Goal: Task Accomplishment & Management: Manage account settings

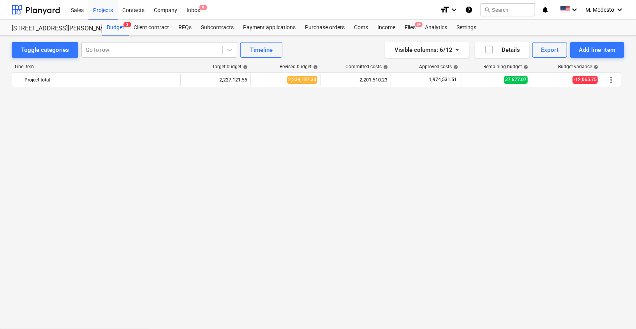
scroll to position [917, 0]
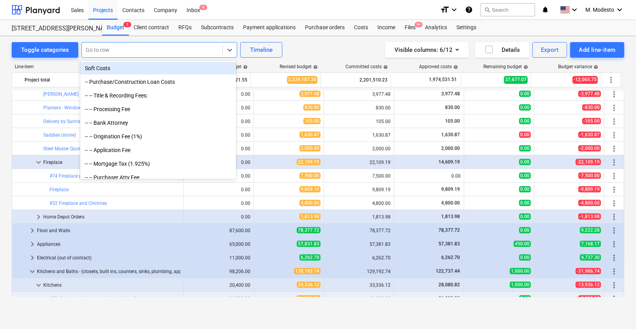
click at [146, 49] on div at bounding box center [152, 50] width 133 height 8
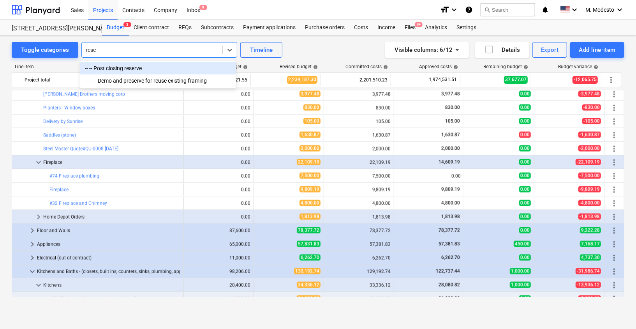
type input "reser"
click at [164, 68] on div "-- -- Post closing reserve" at bounding box center [158, 68] width 156 height 12
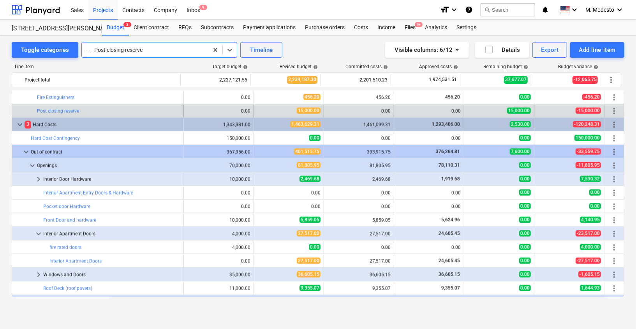
scroll to position [559, 0]
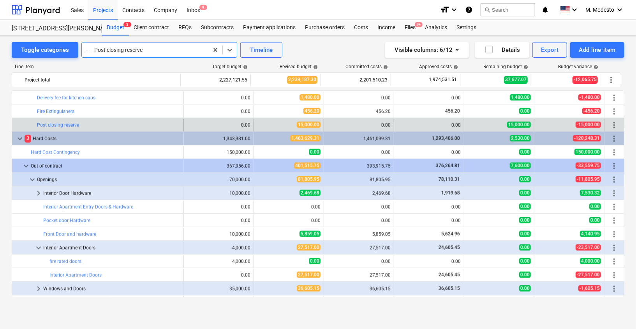
click at [134, 50] on div at bounding box center [145, 50] width 119 height 8
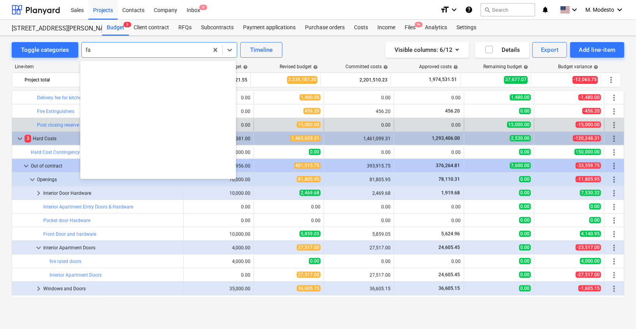
scroll to position [374, 0]
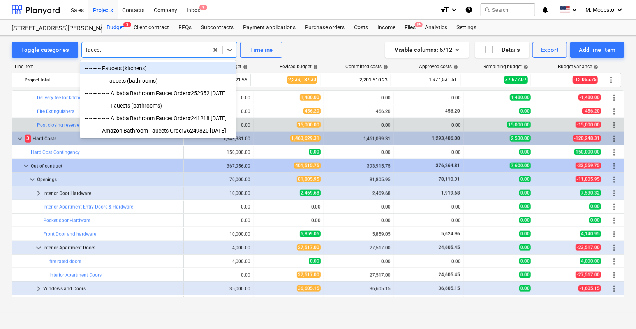
type input "faucets"
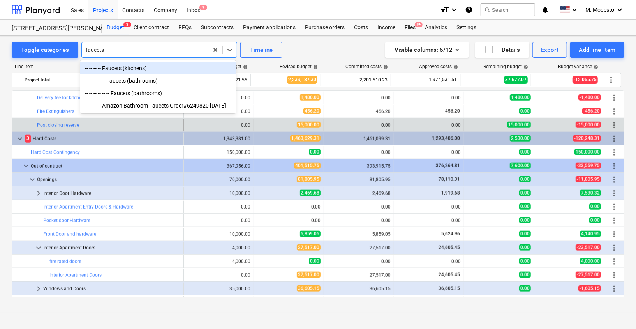
click at [158, 70] on div "-- -- -- -- Faucets (kitchens)" at bounding box center [158, 68] width 156 height 12
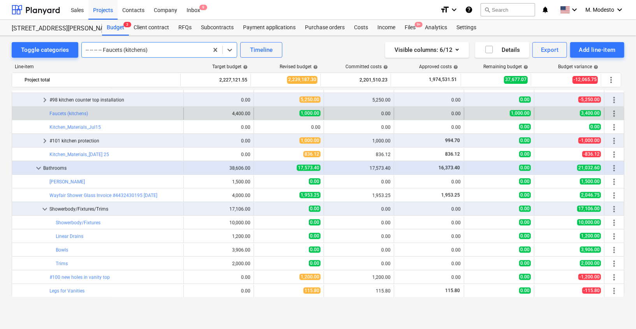
scroll to position [1169, 0]
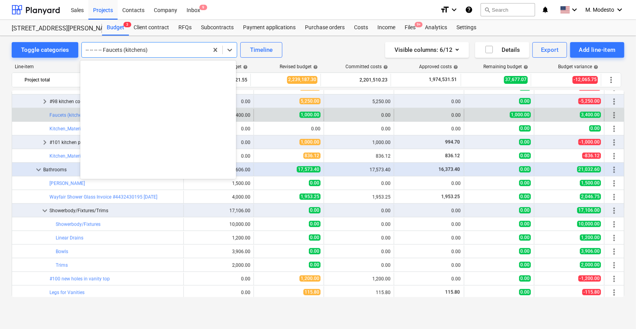
click at [141, 52] on div at bounding box center [145, 50] width 119 height 8
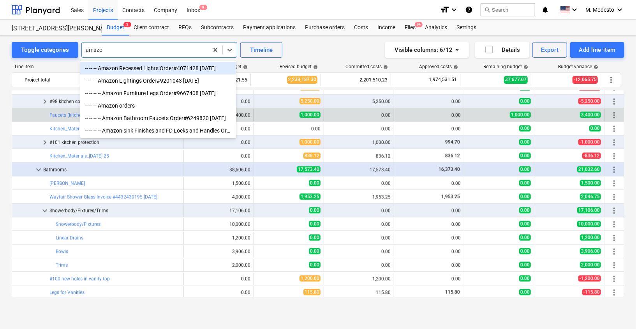
type input "amazon"
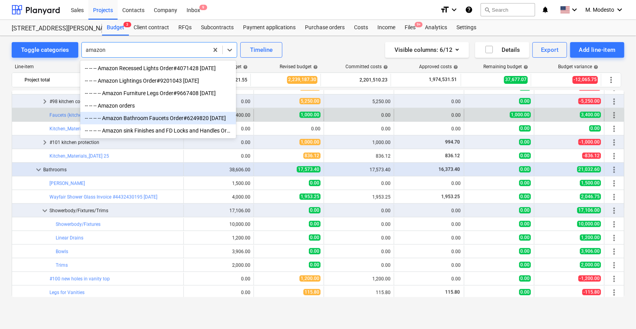
click at [172, 121] on div "-- -- -- -- Amazon Bathroom Faucets Order#6249820 5/5/25" at bounding box center [158, 118] width 156 height 12
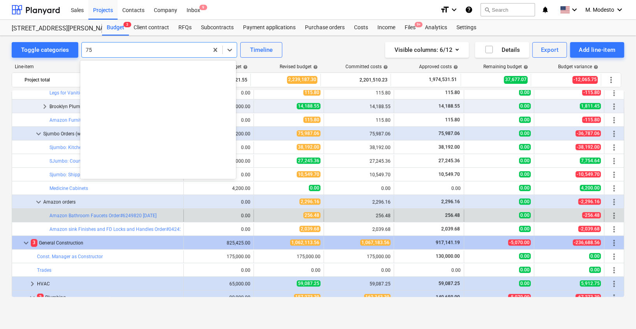
scroll to position [306, 0]
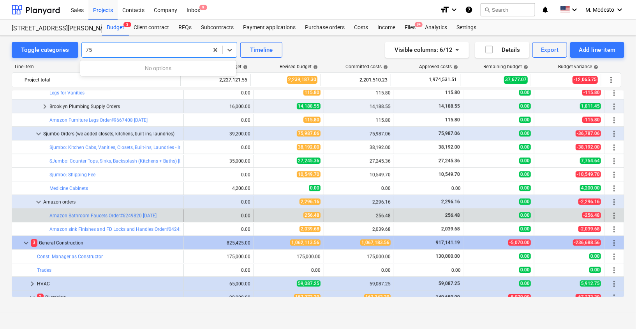
type input "7"
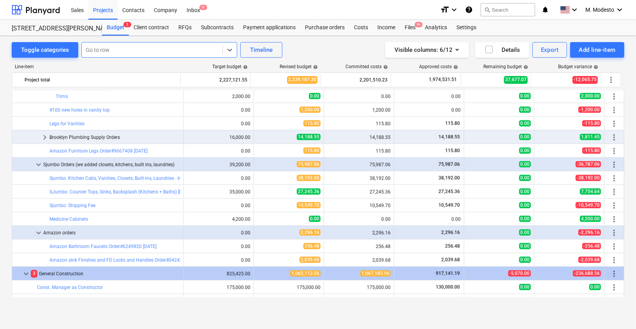
scroll to position [1352, 0]
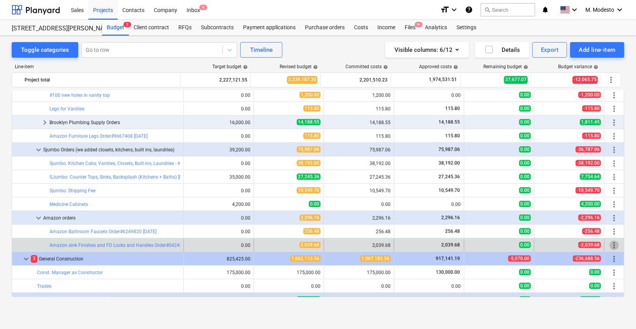
click at [609, 244] on span "more_vert" at bounding box center [613, 244] width 9 height 9
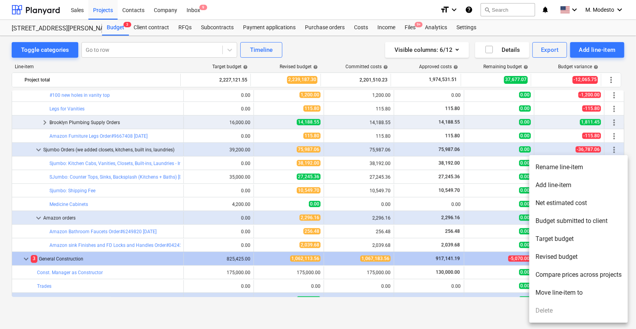
click at [2, 224] on div at bounding box center [318, 164] width 636 height 329
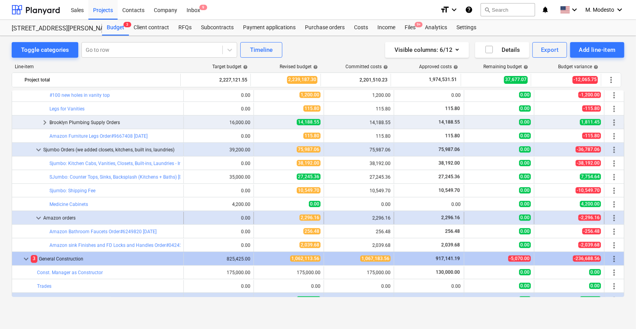
click at [612, 217] on span "more_vert" at bounding box center [613, 217] width 9 height 9
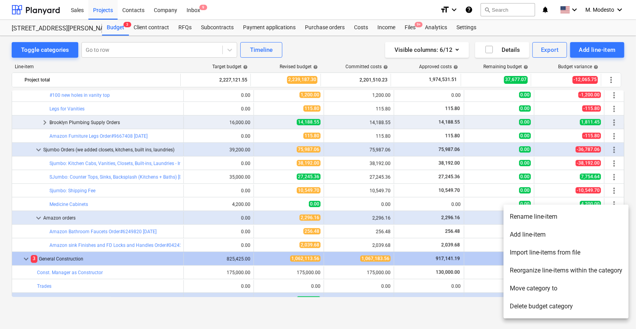
click at [555, 288] on li "Move category to" at bounding box center [565, 288] width 125 height 18
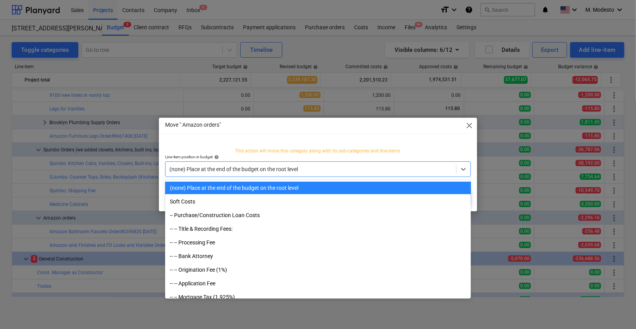
click at [240, 170] on div at bounding box center [310, 169] width 283 height 8
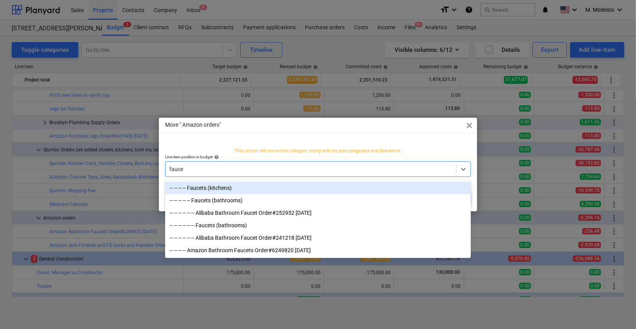
type input "faucet"
click at [257, 189] on div "-- -- -- -- Faucets (kitchens)" at bounding box center [318, 187] width 306 height 12
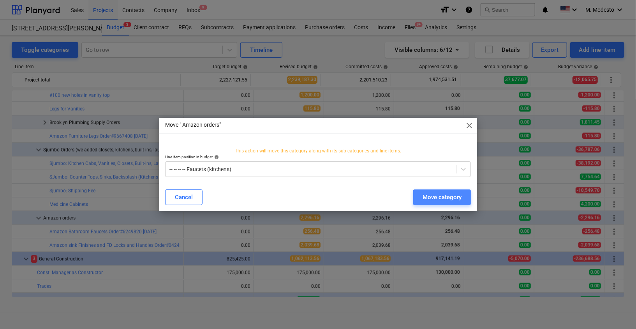
click at [443, 195] on div "Move category" at bounding box center [441, 197] width 39 height 10
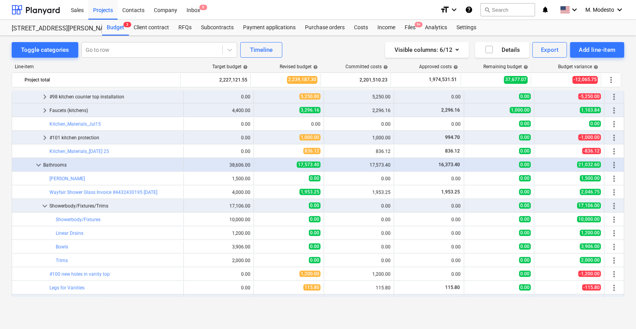
scroll to position [1170, 0]
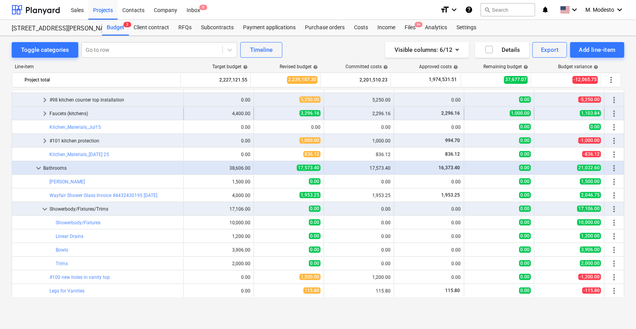
click at [45, 112] on span "keyboard_arrow_right" at bounding box center [44, 113] width 9 height 9
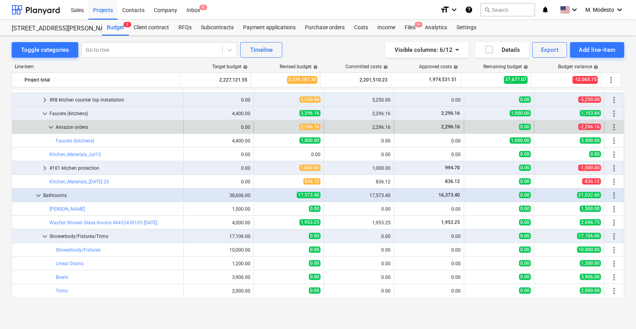
click at [50, 128] on span "keyboard_arrow_down" at bounding box center [50, 126] width 9 height 9
click at [50, 130] on div "keyboard_arrow_right" at bounding box center [50, 127] width 9 height 12
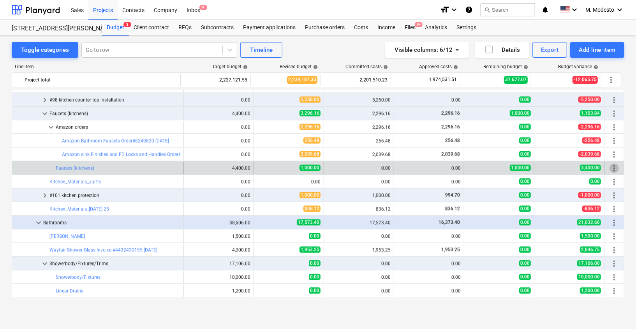
click at [613, 166] on span "more_vert" at bounding box center [613, 167] width 9 height 9
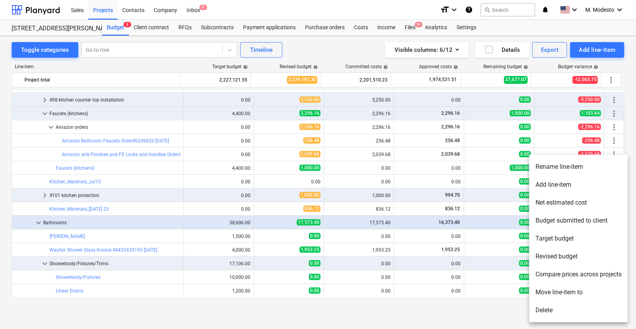
click at [558, 311] on li "Delete" at bounding box center [578, 310] width 99 height 18
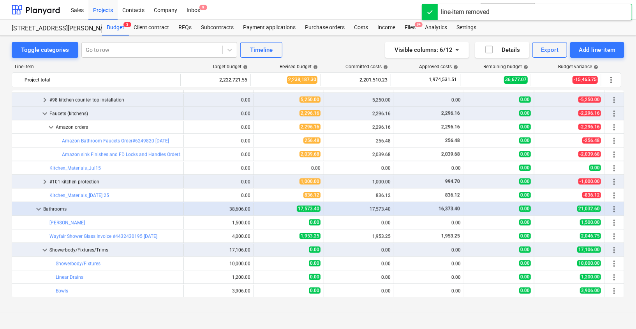
click at [4, 183] on div "Toggle categories Go to row Timeline Visible columns : 6/12 Details Export Add …" at bounding box center [318, 174] width 636 height 276
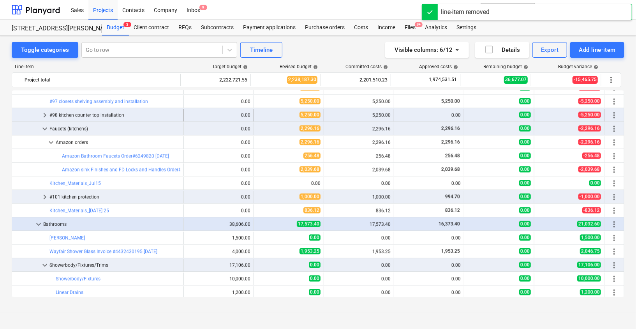
click at [46, 116] on span "keyboard_arrow_right" at bounding box center [44, 114] width 9 height 9
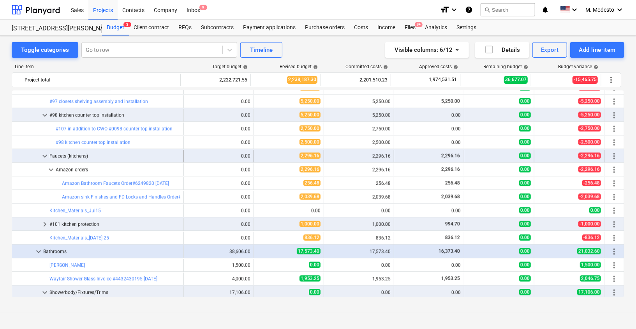
click at [46, 155] on span "keyboard_arrow_down" at bounding box center [44, 155] width 9 height 9
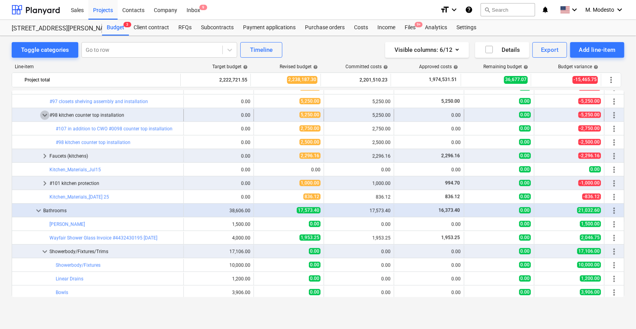
click at [45, 113] on span "keyboard_arrow_down" at bounding box center [44, 114] width 9 height 9
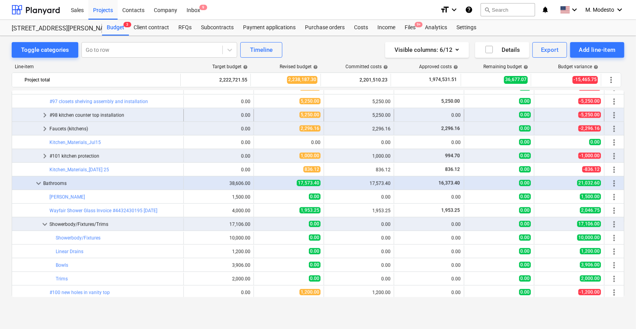
click at [45, 113] on span "keyboard_arrow_right" at bounding box center [44, 114] width 9 height 9
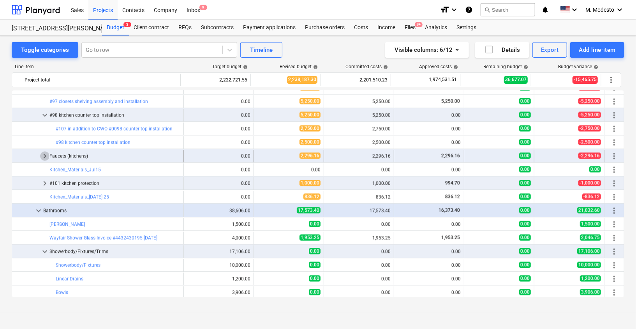
click at [43, 154] on span "keyboard_arrow_right" at bounding box center [44, 155] width 9 height 9
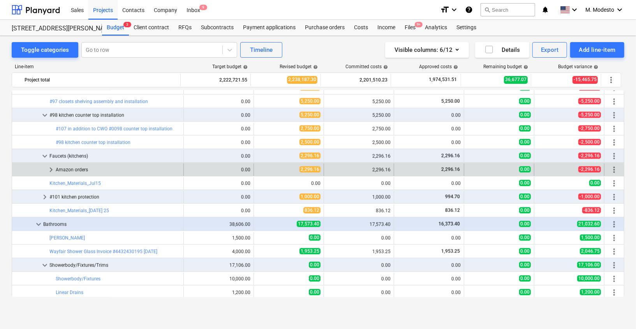
click at [51, 169] on span "keyboard_arrow_right" at bounding box center [50, 169] width 9 height 9
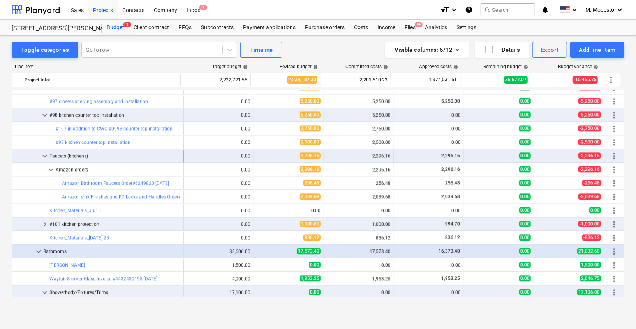
click at [189, 155] on div "0.00" at bounding box center [218, 155] width 63 height 5
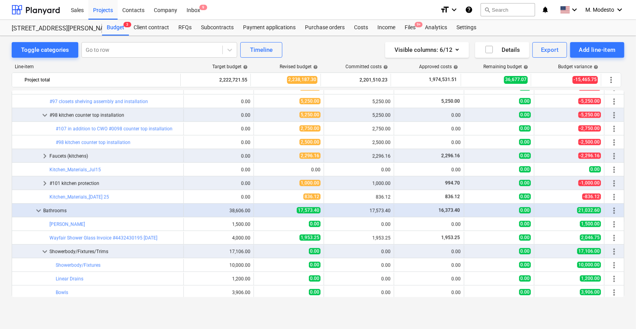
click at [189, 155] on div "0.00" at bounding box center [218, 155] width 63 height 5
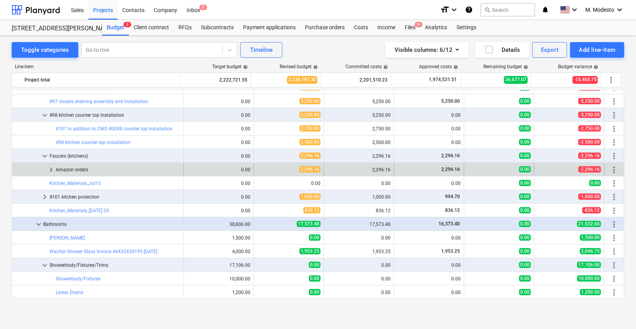
click at [50, 169] on span "keyboard_arrow_right" at bounding box center [50, 169] width 9 height 9
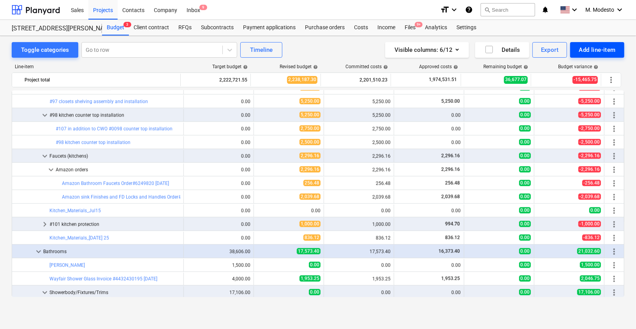
click at [606, 48] on div "Add line-item" at bounding box center [597, 50] width 37 height 10
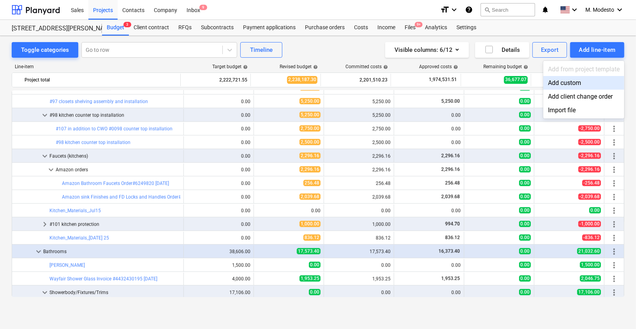
click at [573, 83] on div "Add custom" at bounding box center [583, 83] width 81 height 14
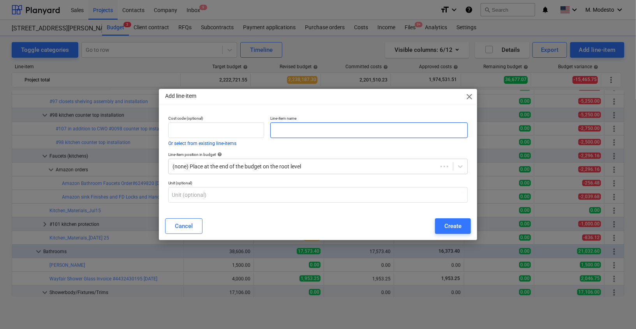
click at [315, 131] on input "text" at bounding box center [368, 130] width 197 height 16
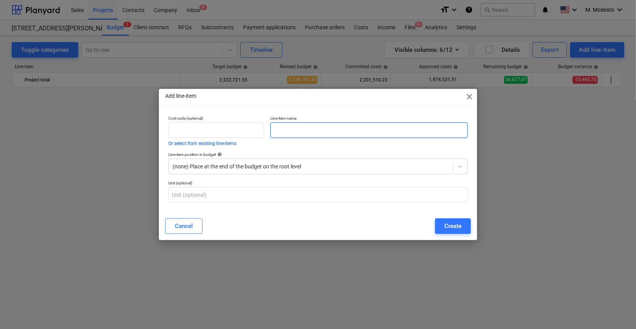
scroll to position [1155, 0]
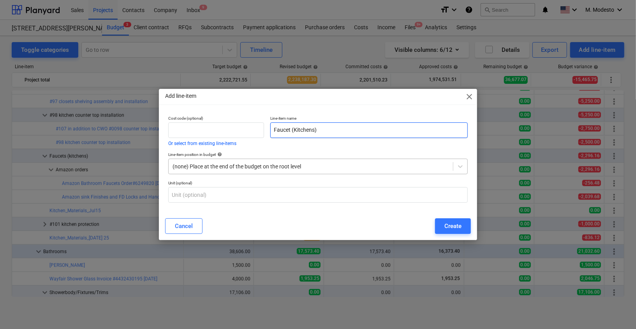
type input "Faucet (Kitchens)"
click at [285, 169] on div at bounding box center [311, 166] width 276 height 8
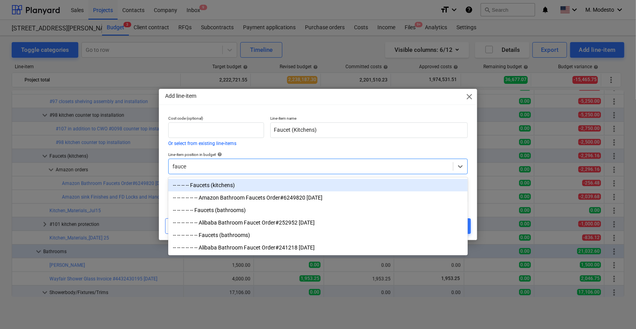
type input "faucet"
click at [273, 183] on div "-- -- -- -- Faucets (kitchens)" at bounding box center [317, 185] width 299 height 12
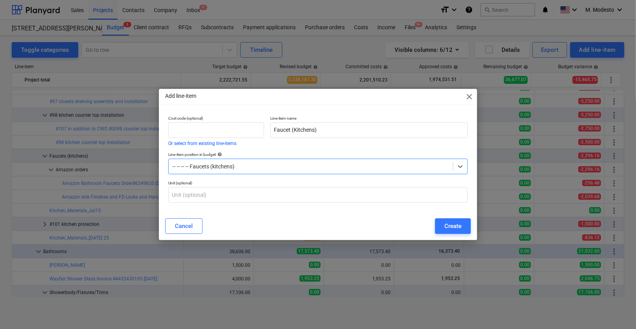
click at [447, 225] on div "Create" at bounding box center [452, 226] width 17 height 10
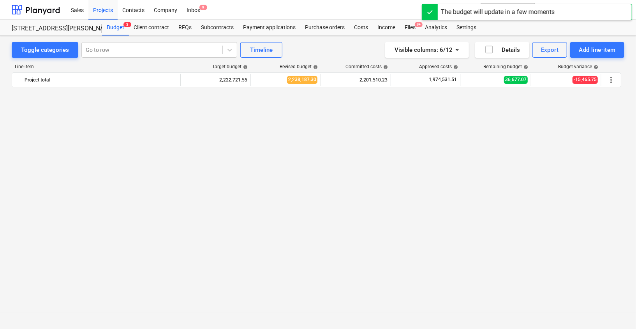
scroll to position [1155, 0]
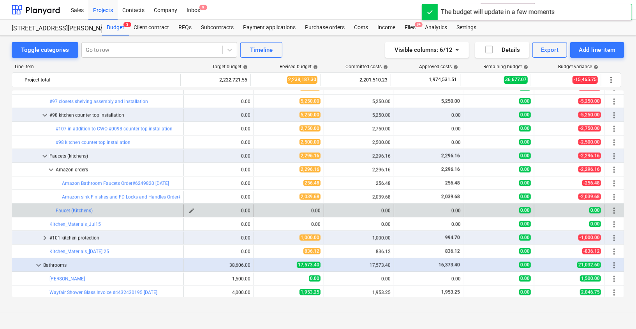
click at [190, 212] on span "edit" at bounding box center [191, 210] width 6 height 6
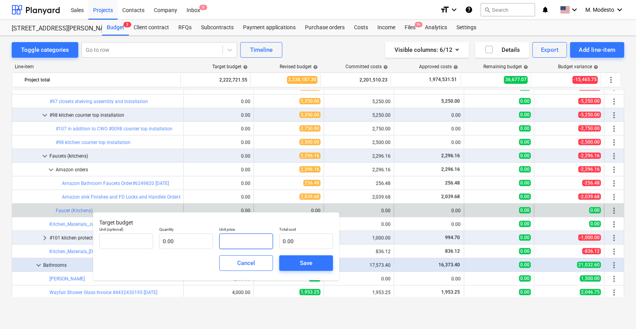
click at [244, 242] on input "text" at bounding box center [246, 241] width 54 height 16
type input "pcs"
type input "4"
type input "1.00"
type input "4.00"
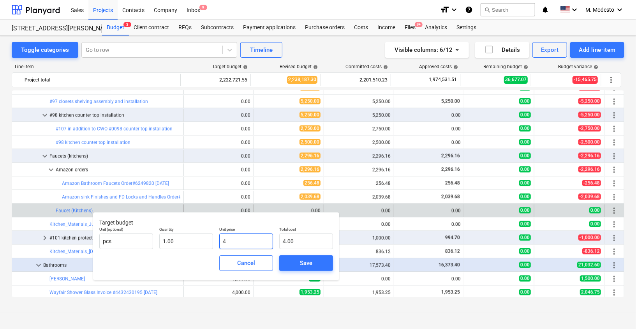
type input "40"
type input "40.00"
type input "400"
type input "400.00"
type input "4000"
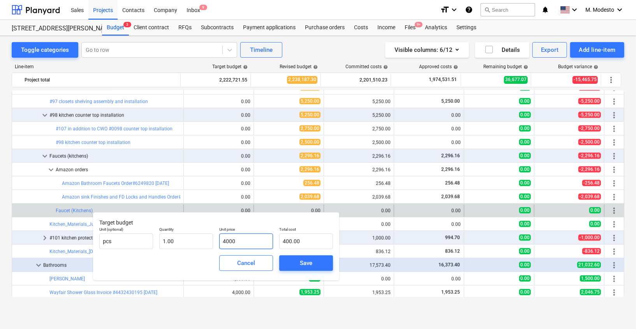
type input "4,000.00"
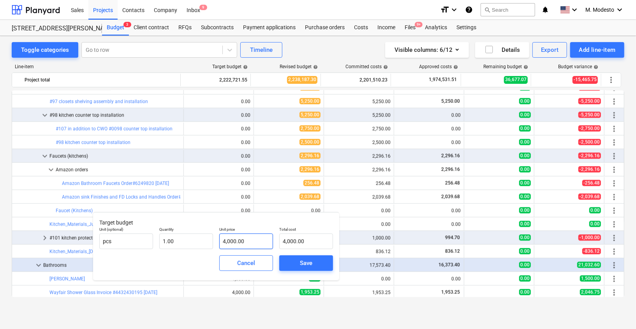
type input "4000"
click at [229, 244] on input "4000" at bounding box center [246, 241] width 54 height 16
click at [233, 239] on input "4000" at bounding box center [246, 241] width 54 height 16
type input "400"
type input "400.00"
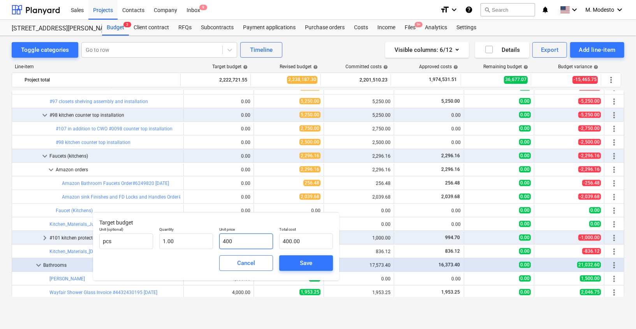
type input "4400"
type input "4,400.00"
click at [288, 260] on button "Save" at bounding box center [306, 263] width 54 height 16
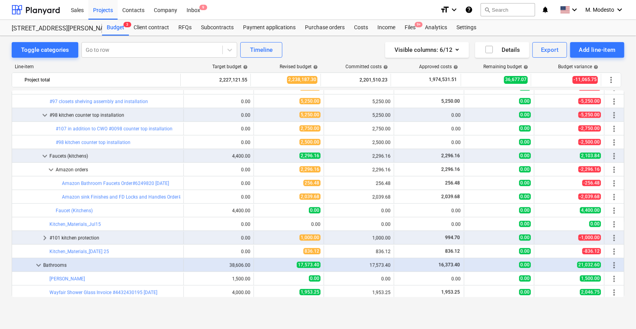
click at [5, 199] on div "Toggle categories Go to row Timeline Visible columns : 6/12 Details Export Add …" at bounding box center [318, 174] width 636 height 276
click at [3, 211] on div "Toggle categories Go to row Timeline Visible columns : 6/12 Details Export Add …" at bounding box center [318, 174] width 636 height 276
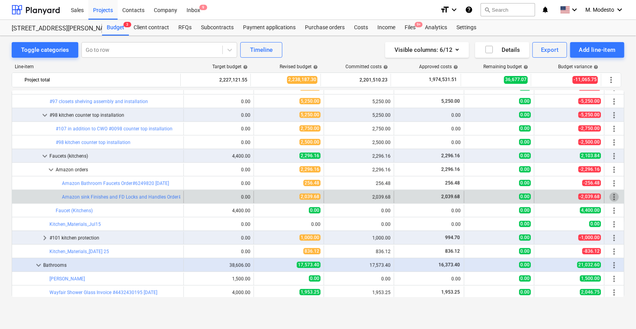
click at [612, 197] on span "more_vert" at bounding box center [613, 196] width 9 height 9
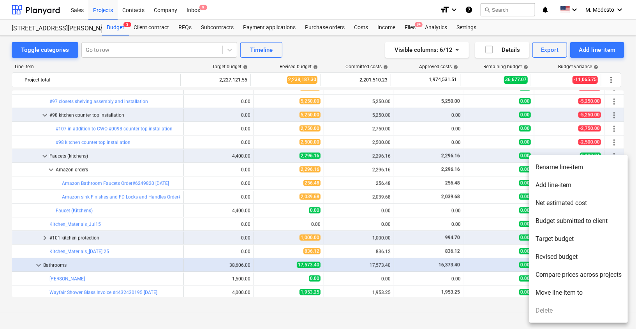
click at [5, 214] on div at bounding box center [318, 164] width 636 height 329
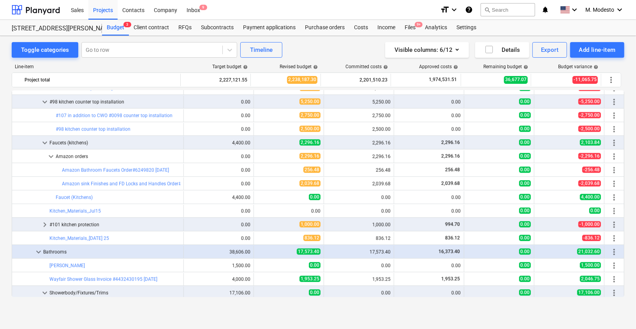
scroll to position [1171, 0]
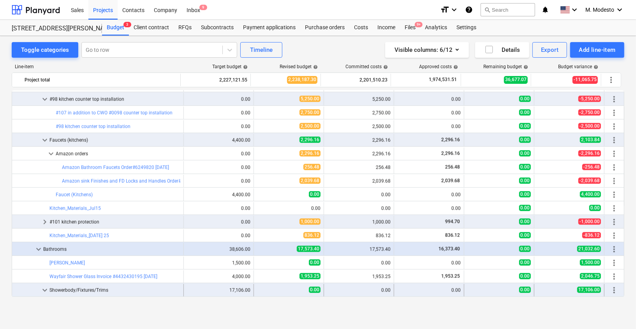
click at [48, 290] on span "keyboard_arrow_down" at bounding box center [44, 289] width 9 height 9
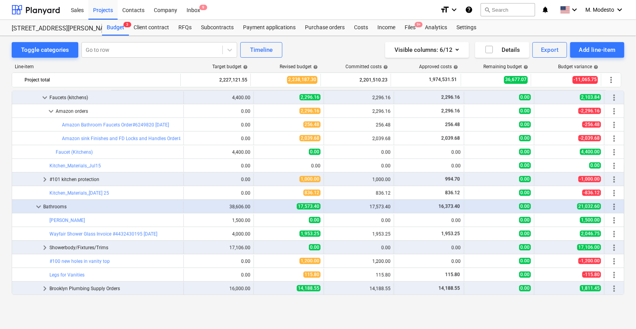
scroll to position [1184, 0]
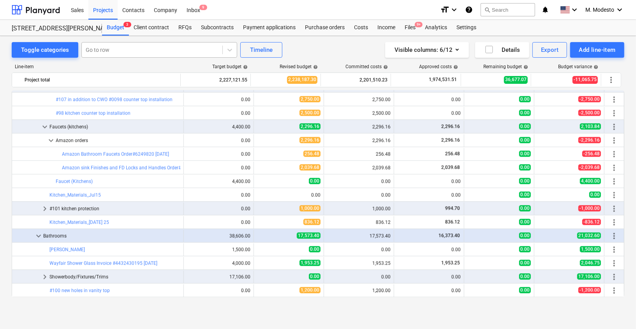
click at [168, 52] on div at bounding box center [152, 50] width 133 height 8
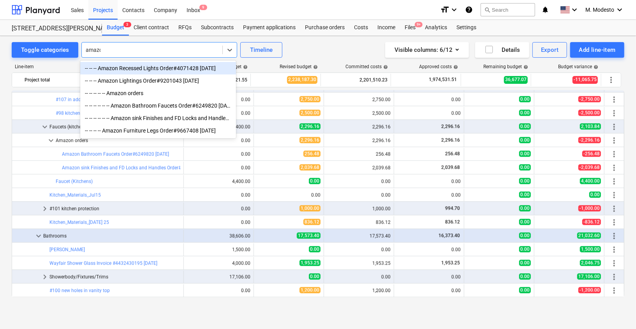
type input "amazon"
click at [174, 70] on div "-- -- -- Amazon Recessed Lights Order#4071428 2/5/25" at bounding box center [158, 68] width 156 height 12
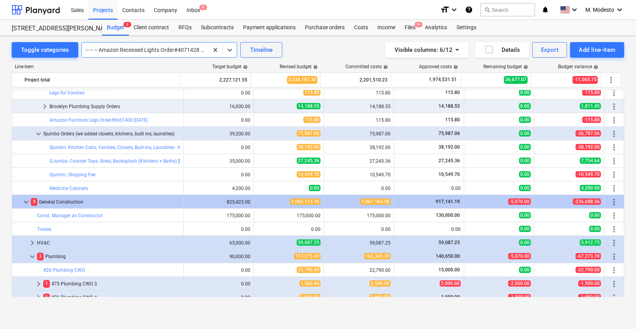
scroll to position [1451, 0]
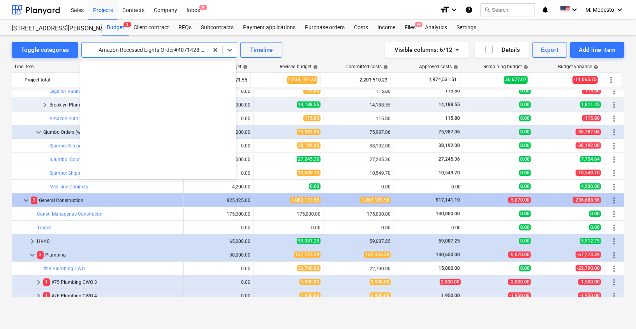
click at [141, 52] on div at bounding box center [145, 50] width 119 height 8
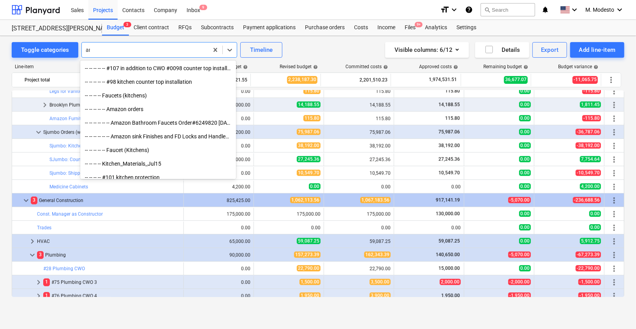
scroll to position [0, 0]
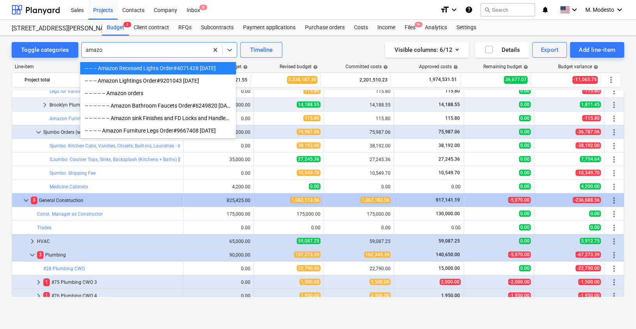
type input "amazon"
click at [151, 93] on div "-- -- -- -- -- Amazon orders" at bounding box center [158, 93] width 156 height 12
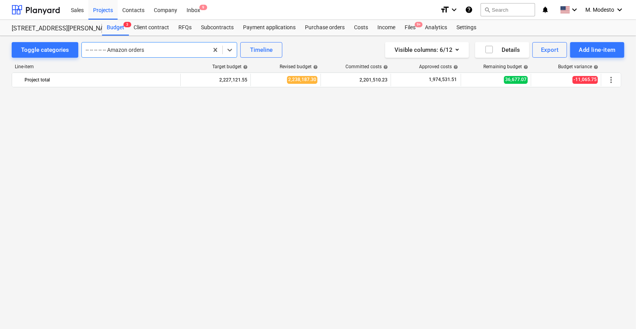
scroll to position [276, 0]
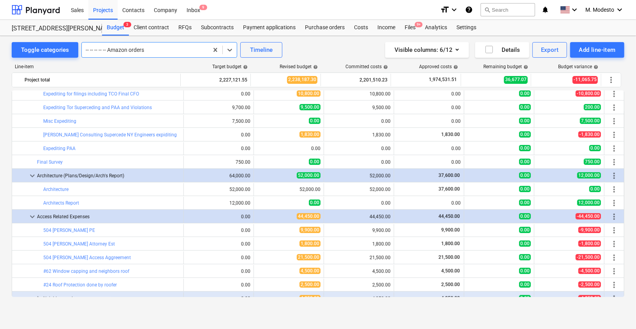
click at [146, 50] on div at bounding box center [145, 50] width 119 height 8
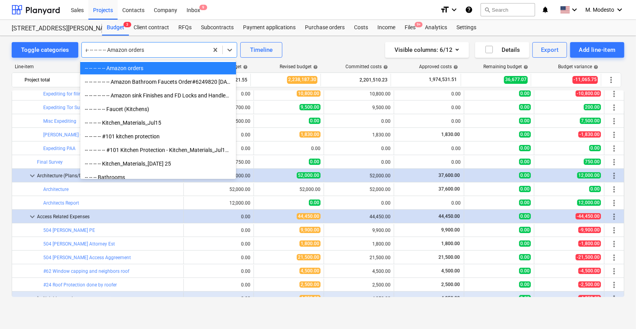
scroll to position [0, 0]
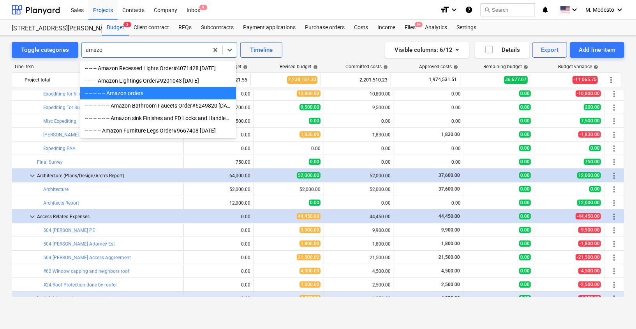
type input "amazon"
click at [151, 125] on div "-- -- -- -- Amazon Furniture Legs Order#9667408 7/21/25" at bounding box center [158, 130] width 156 height 12
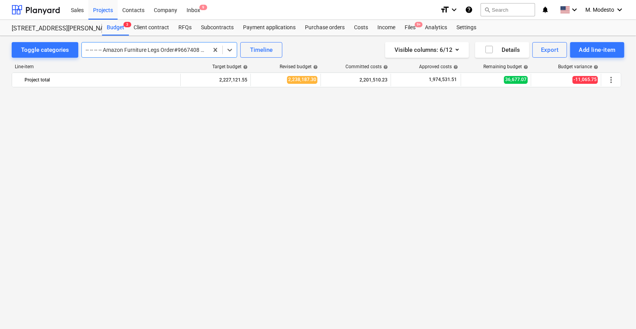
scroll to position [1472, 0]
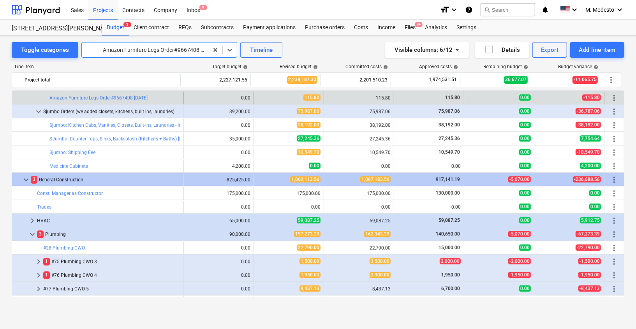
click at [155, 50] on div at bounding box center [145, 50] width 119 height 8
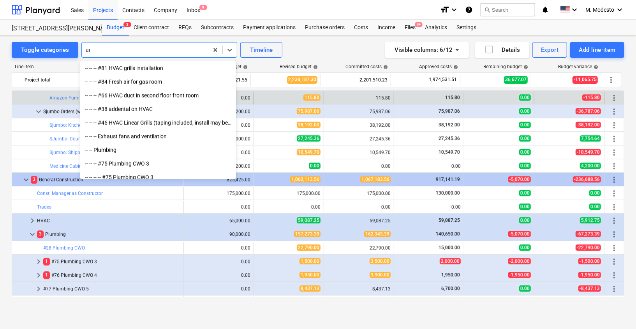
scroll to position [0, 0]
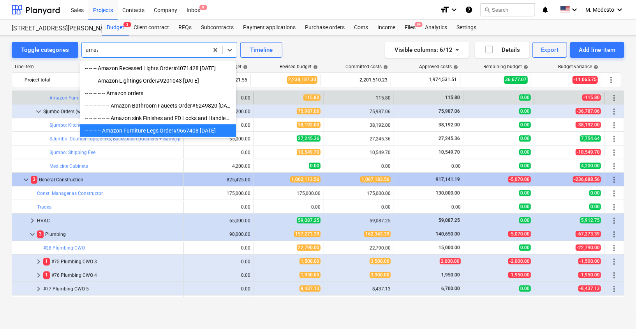
type input "amazo"
click at [164, 119] on div "-- -- -- -- -- -- Amazon sink Finishes and FD Locks and Handles Order#0424254 5…" at bounding box center [158, 118] width 156 height 12
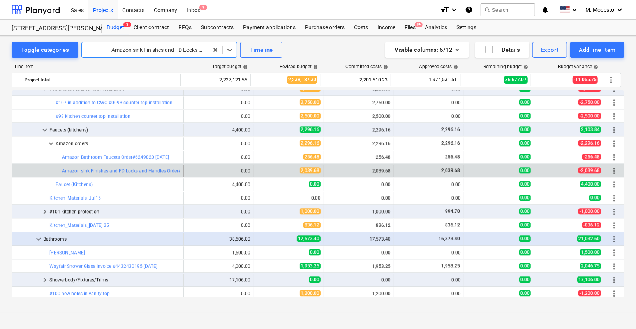
scroll to position [1236, 0]
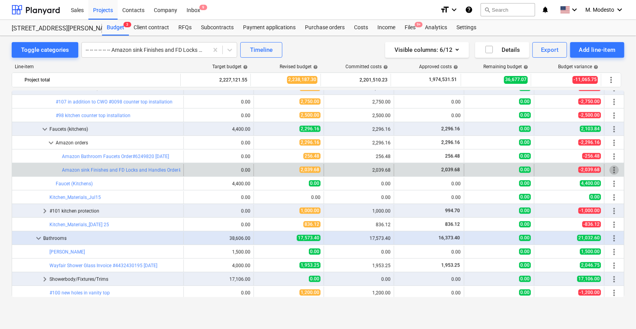
click at [611, 168] on span "more_vert" at bounding box center [613, 169] width 9 height 9
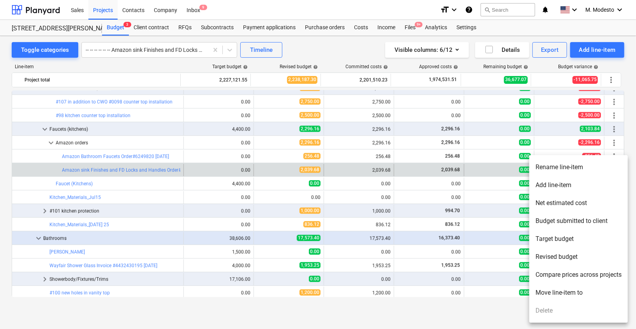
click at [566, 291] on li "Move line-item to" at bounding box center [578, 292] width 99 height 18
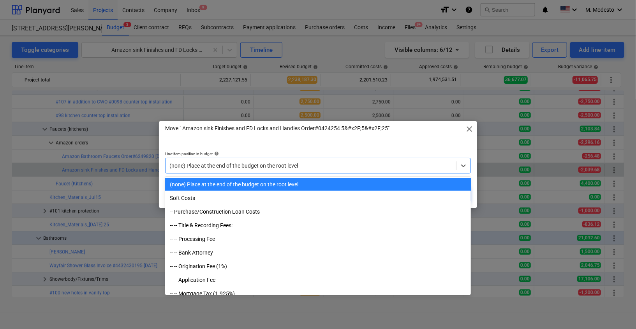
click at [285, 162] on div at bounding box center [310, 166] width 283 height 8
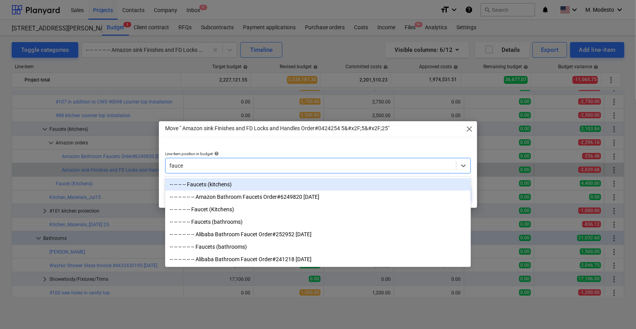
type input "faucet"
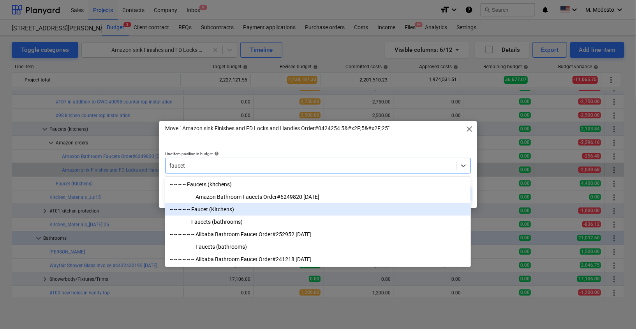
click at [263, 211] on div "-- -- -- -- -- Faucet (Kitchens)" at bounding box center [318, 209] width 306 height 12
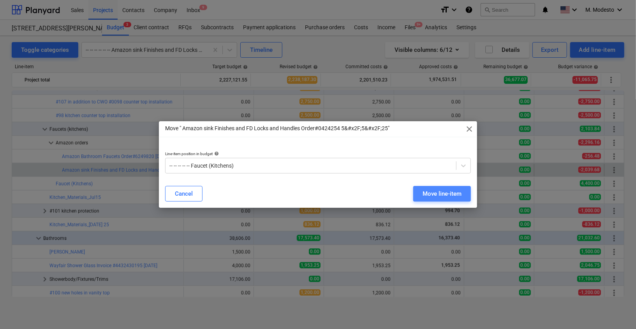
click at [435, 195] on div "Move line-item" at bounding box center [441, 193] width 39 height 10
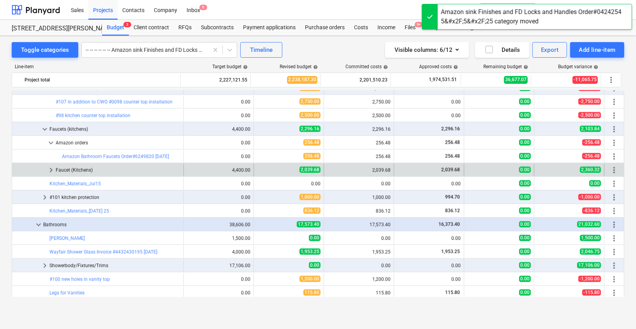
click at [51, 170] on span "keyboard_arrow_right" at bounding box center [50, 169] width 9 height 9
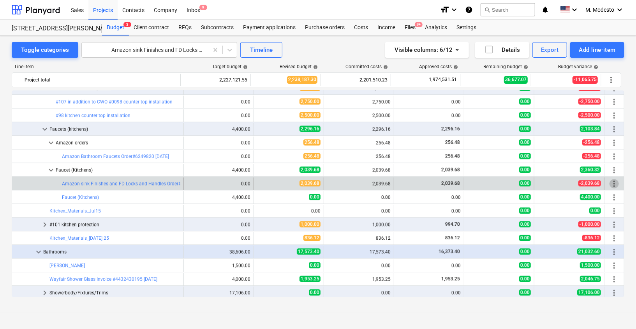
click at [610, 183] on span "more_vert" at bounding box center [613, 183] width 9 height 9
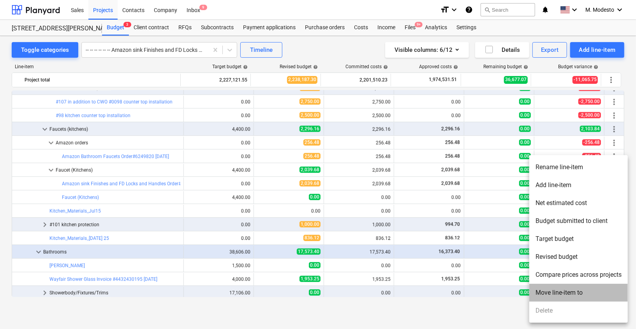
click at [569, 292] on li "Move line-item to" at bounding box center [578, 292] width 99 height 18
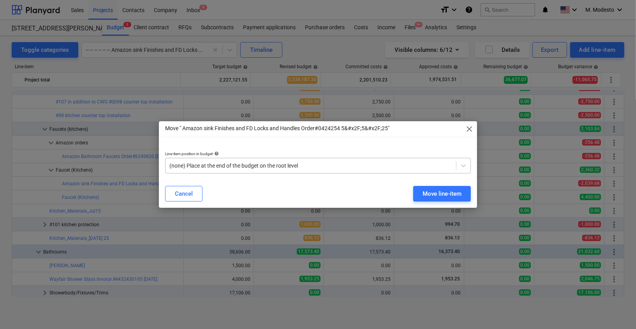
click at [331, 167] on div at bounding box center [310, 166] width 283 height 8
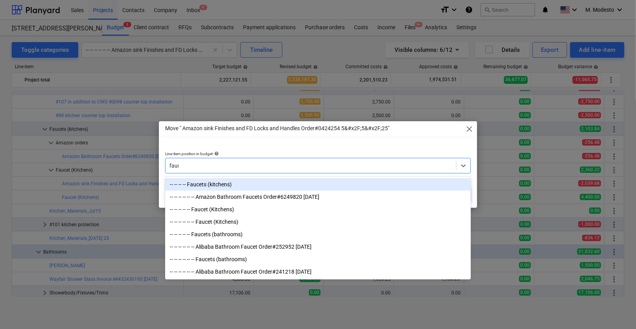
type input "fauce"
click at [237, 185] on div "-- -- -- -- Faucets (kitchens)" at bounding box center [318, 184] width 306 height 12
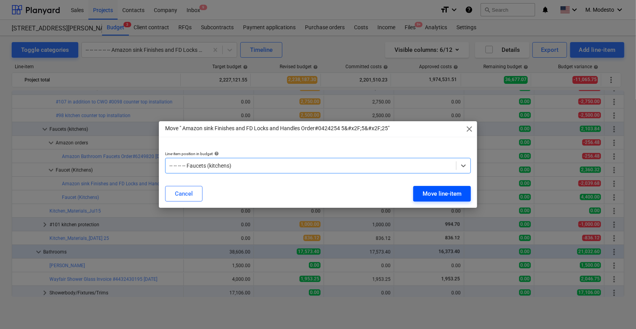
click at [440, 194] on div "Move line-item" at bounding box center [441, 193] width 39 height 10
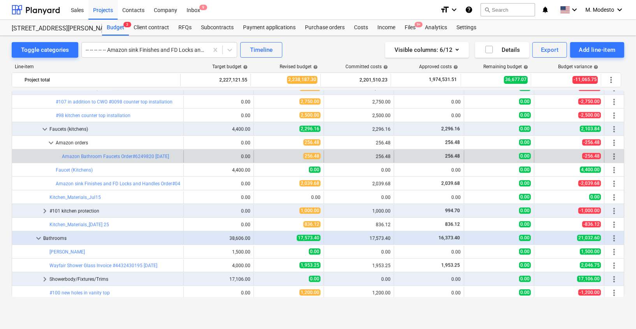
click at [619, 154] on div "more_vert" at bounding box center [613, 156] width 19 height 12
click at [613, 156] on span "more_vert" at bounding box center [613, 155] width 9 height 9
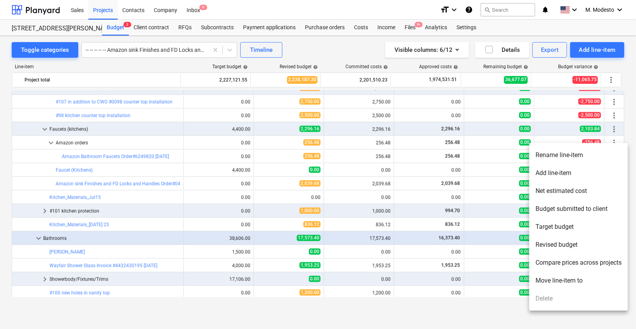
click at [565, 283] on li "Move line-item to" at bounding box center [578, 280] width 99 height 18
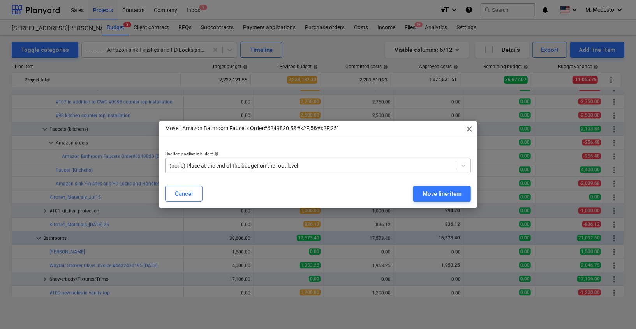
click at [314, 169] on div at bounding box center [310, 166] width 283 height 8
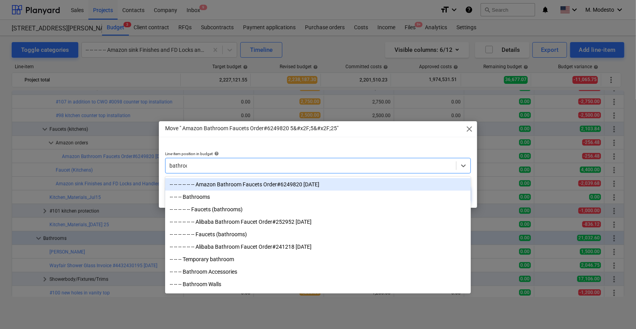
type input "bathroom"
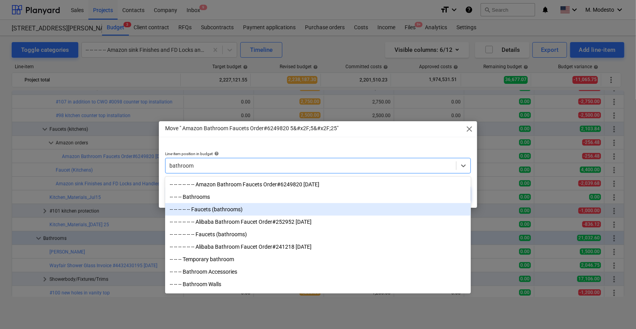
click at [266, 212] on div "-- -- -- -- -- Faucets (bathrooms)" at bounding box center [318, 209] width 306 height 12
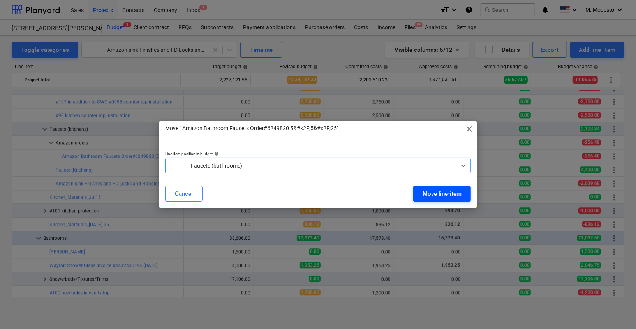
click at [436, 197] on div "Move line-item" at bounding box center [441, 193] width 39 height 10
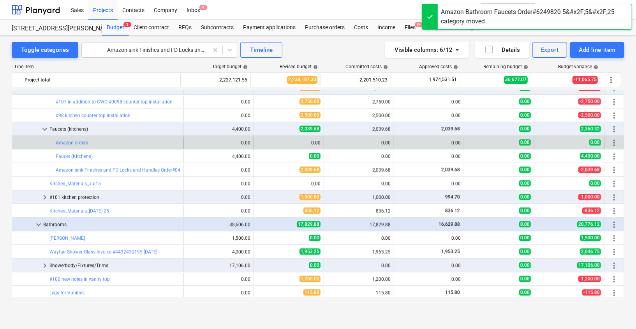
click at [612, 143] on span "more_vert" at bounding box center [613, 142] width 9 height 9
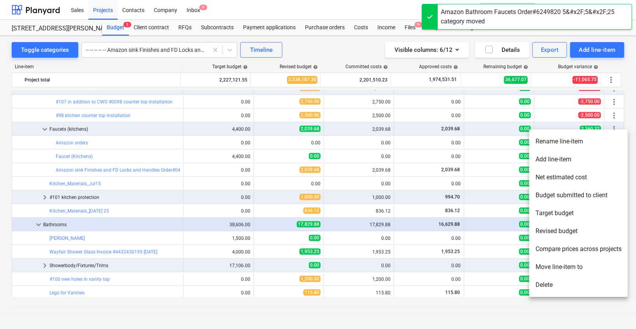
click at [540, 290] on li "Delete" at bounding box center [578, 285] width 99 height 18
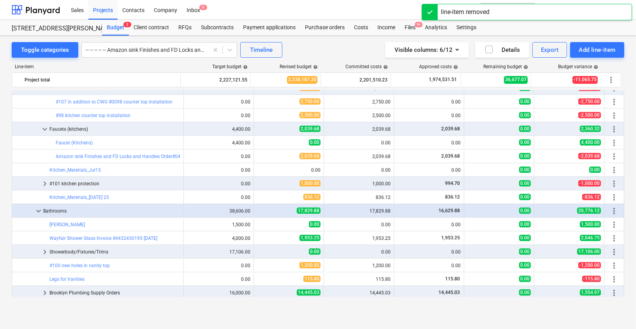
click at [3, 171] on div "Toggle categories -- -- -- -- -- Amazon sink Finishes and FD Locks and Handles …" at bounding box center [318, 174] width 636 height 276
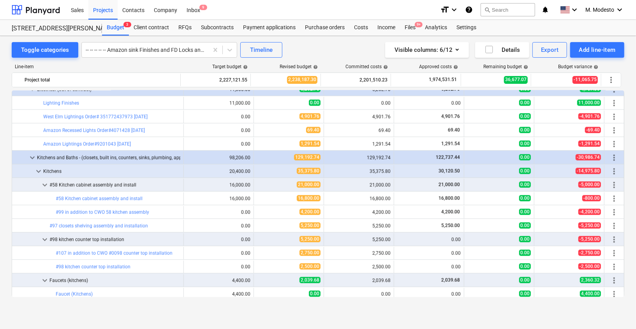
scroll to position [1079, 0]
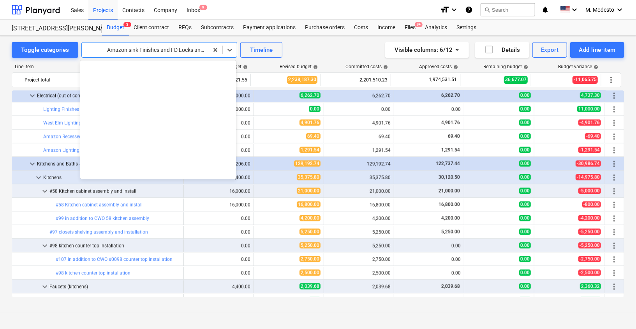
click at [147, 49] on div at bounding box center [145, 50] width 119 height 8
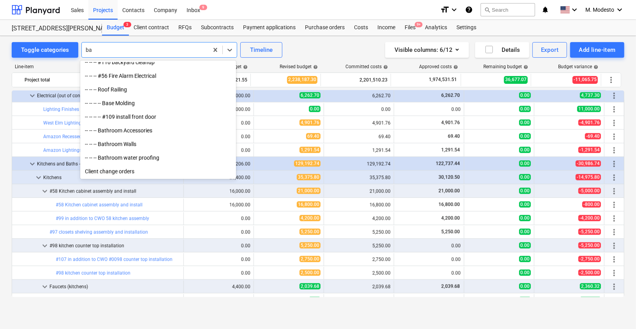
scroll to position [0, 0]
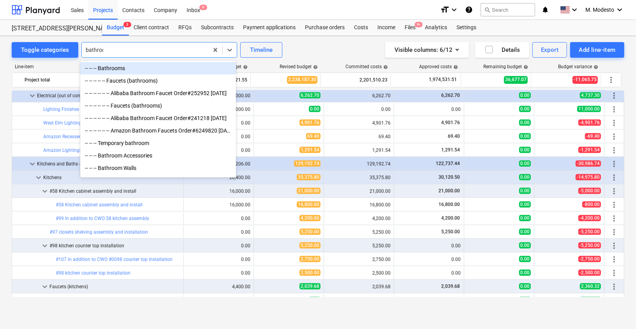
type input "bathroom"
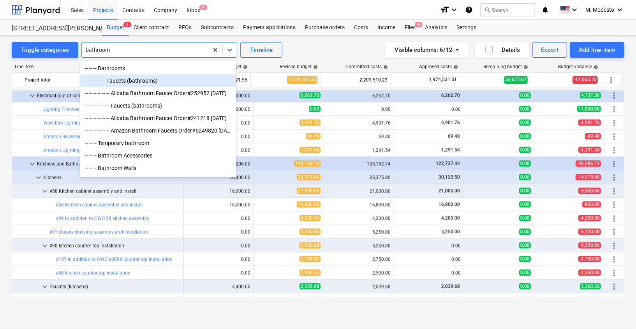
click at [150, 79] on div "-- -- -- -- -- Faucets (bathrooms)" at bounding box center [158, 80] width 156 height 12
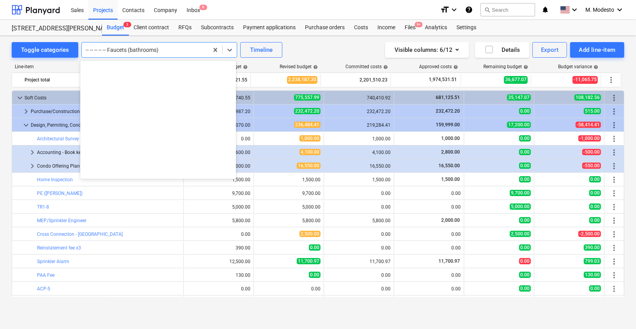
scroll to position [2467, 0]
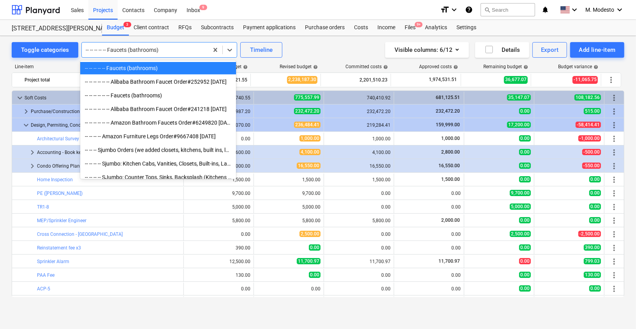
click at [180, 55] on div "-- -- -- -- -- Faucets (bathrooms)" at bounding box center [159, 50] width 156 height 16
click at [167, 95] on div "-- -- -- -- -- -- Faucets (bathrooms)" at bounding box center [158, 95] width 156 height 12
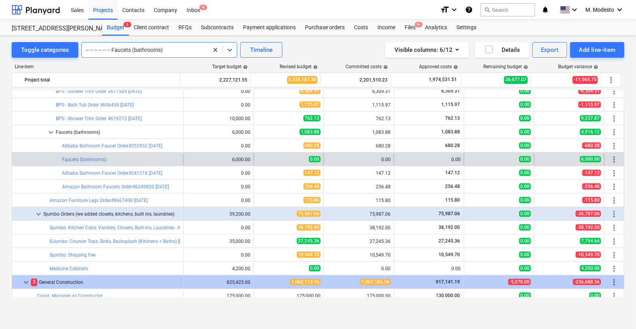
scroll to position [1464, 0]
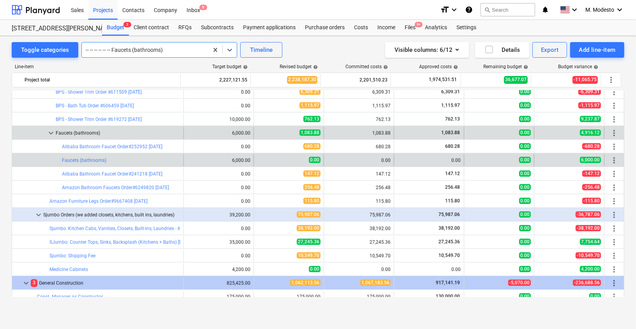
click at [53, 131] on span "keyboard_arrow_down" at bounding box center [50, 132] width 9 height 9
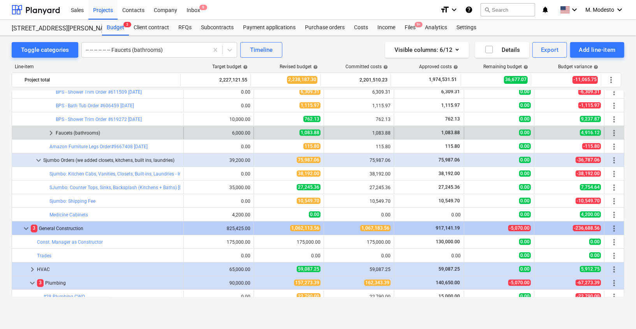
click at [49, 133] on span "keyboard_arrow_right" at bounding box center [50, 132] width 9 height 9
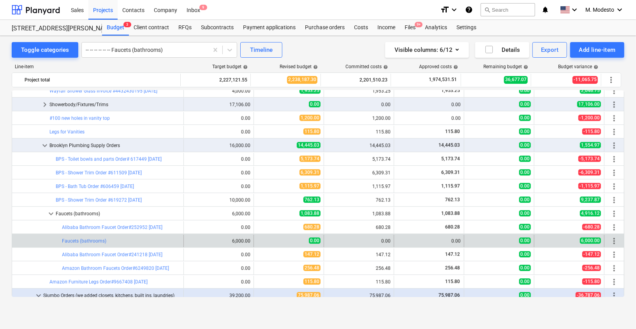
scroll to position [1385, 0]
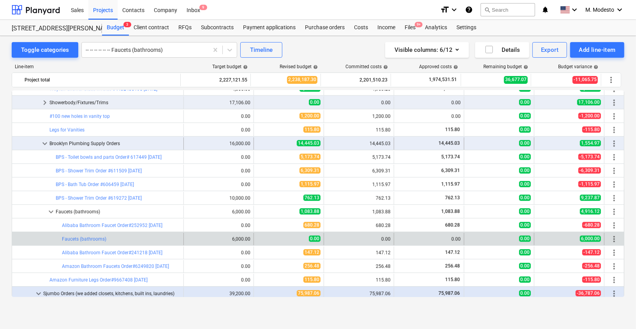
click at [44, 142] on span "keyboard_arrow_down" at bounding box center [44, 143] width 9 height 9
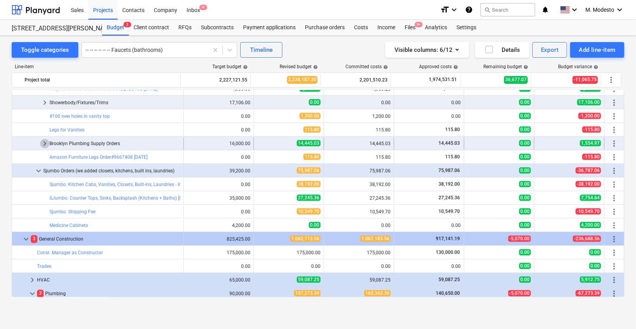
click at [44, 141] on span "keyboard_arrow_right" at bounding box center [44, 143] width 9 height 9
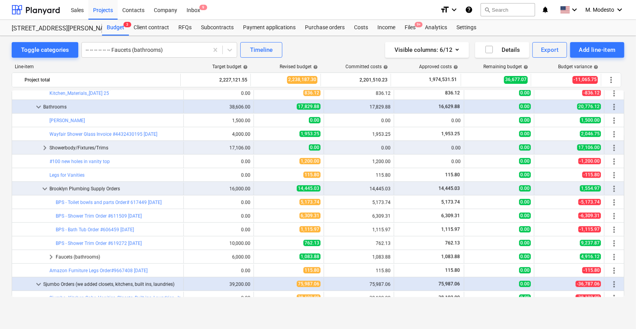
scroll to position [1291, 0]
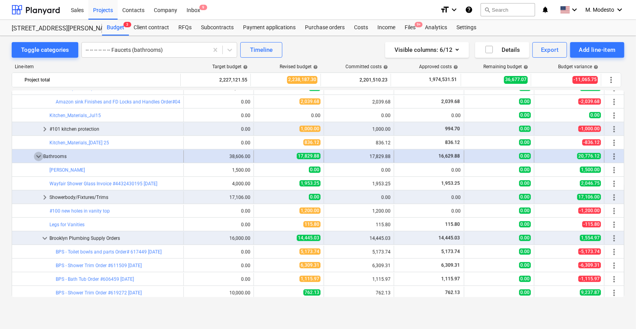
click at [39, 154] on span "keyboard_arrow_down" at bounding box center [38, 155] width 9 height 9
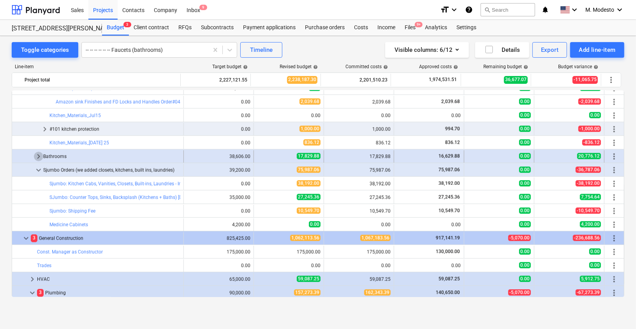
click at [39, 153] on span "keyboard_arrow_right" at bounding box center [38, 155] width 9 height 9
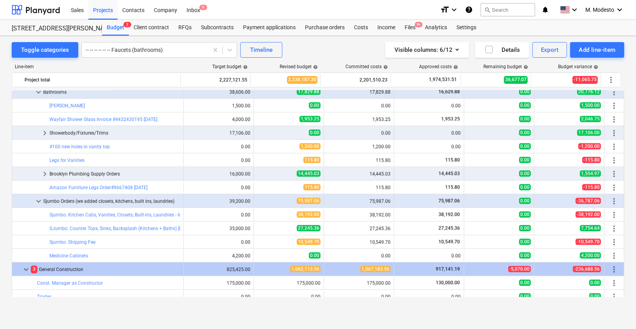
scroll to position [1354, 0]
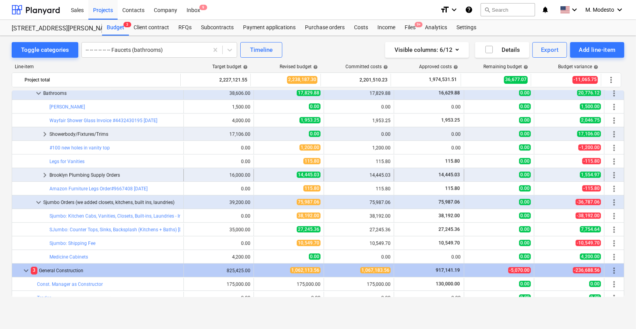
click at [44, 174] on span "keyboard_arrow_right" at bounding box center [44, 174] width 9 height 9
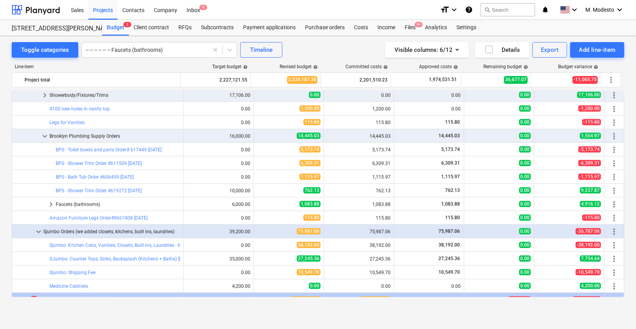
scroll to position [1397, 0]
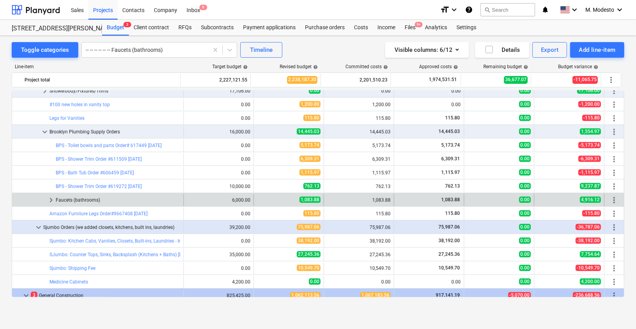
click at [55, 199] on span "keyboard_arrow_right" at bounding box center [50, 199] width 9 height 9
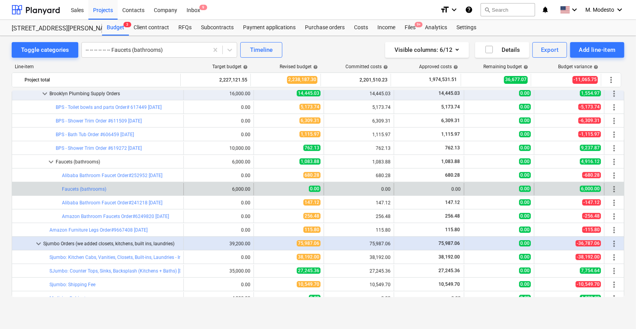
scroll to position [1447, 0]
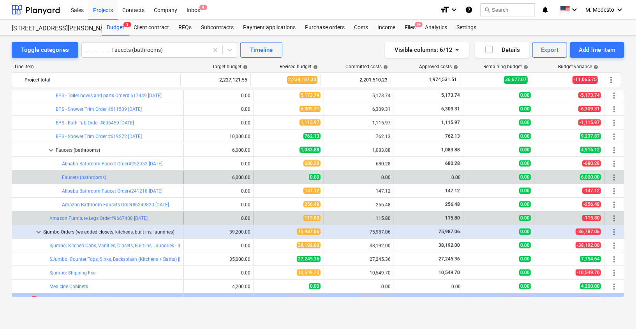
click at [612, 218] on span "more_vert" at bounding box center [613, 217] width 9 height 9
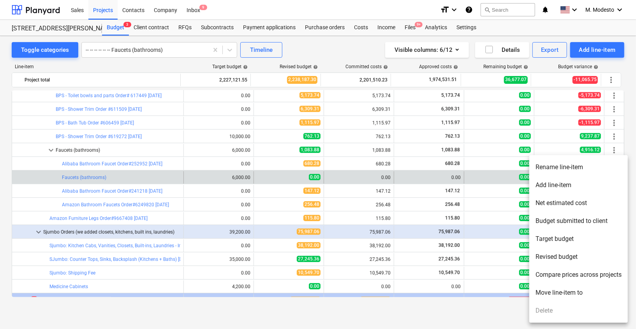
click at [564, 294] on li "Move line-item to" at bounding box center [578, 292] width 99 height 18
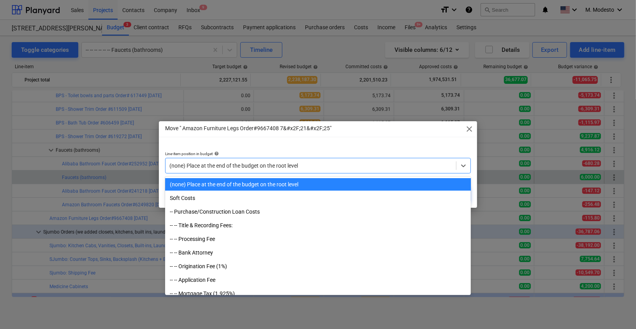
click at [245, 165] on div at bounding box center [310, 166] width 283 height 8
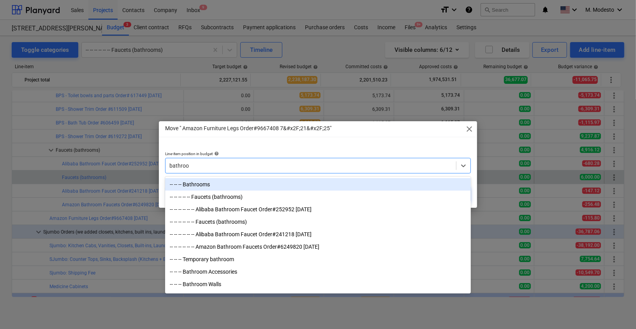
type input "bathroom"
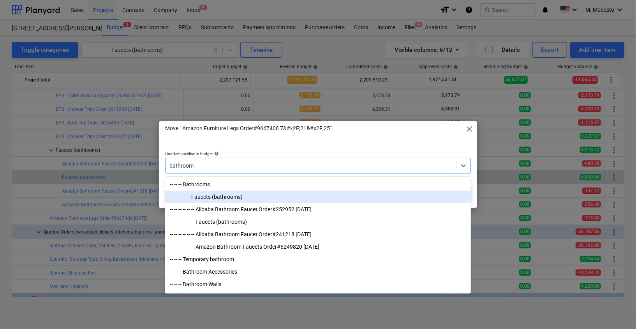
click at [215, 195] on div "-- -- -- -- -- Faucets (bathrooms)" at bounding box center [318, 196] width 306 height 12
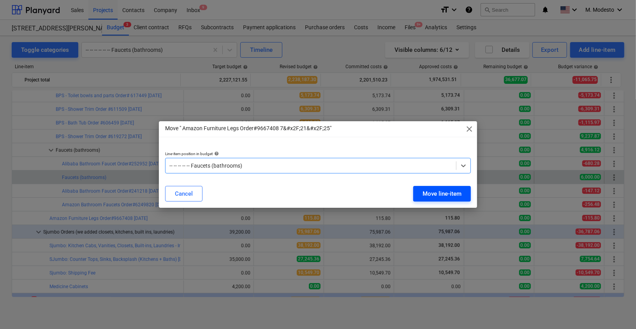
click at [438, 194] on div "Move line-item" at bounding box center [441, 193] width 39 height 10
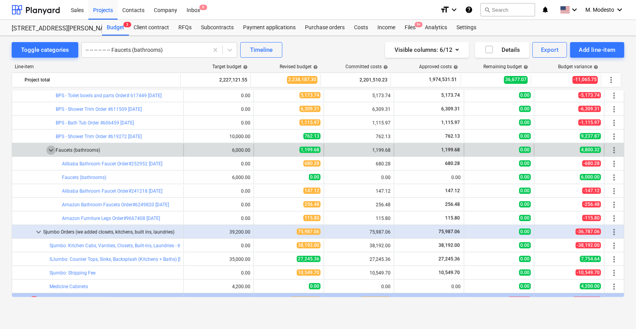
click at [48, 147] on span "keyboard_arrow_down" at bounding box center [50, 149] width 9 height 9
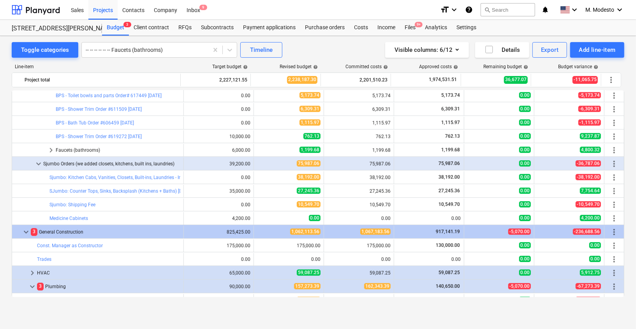
click at [48, 147] on span "keyboard_arrow_right" at bounding box center [50, 149] width 9 height 9
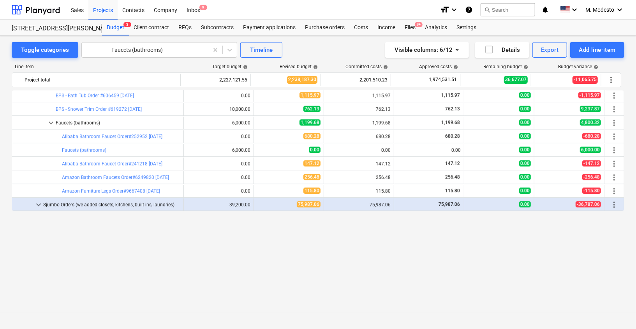
scroll to position [1348, 0]
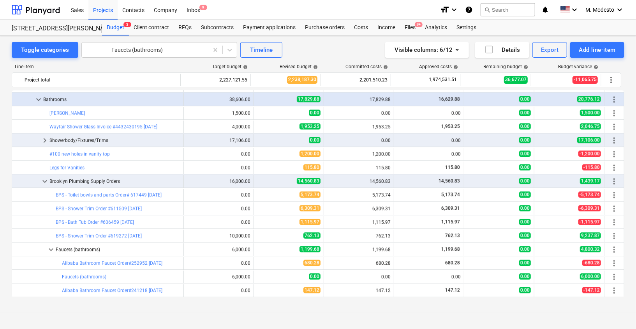
click at [2, 178] on div "Toggle categories -- -- -- -- -- -- Faucets (bathrooms) Timeline Visible column…" at bounding box center [318, 174] width 636 height 276
click at [131, 52] on div at bounding box center [145, 50] width 119 height 8
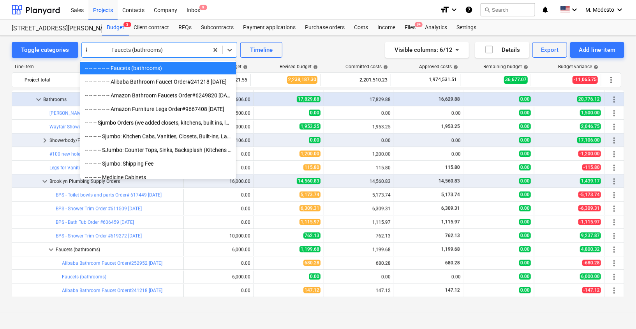
scroll to position [537, 0]
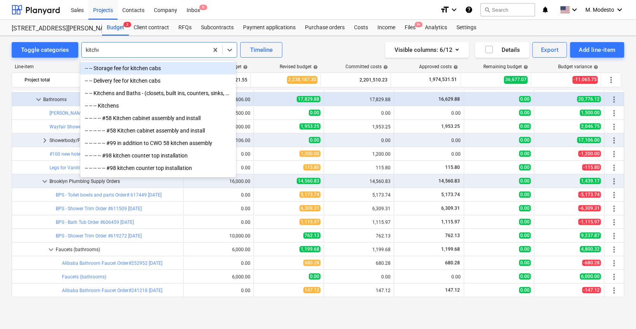
type input "kitchen"
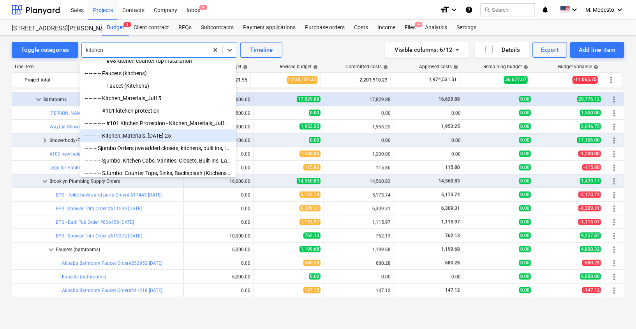
scroll to position [106, 0]
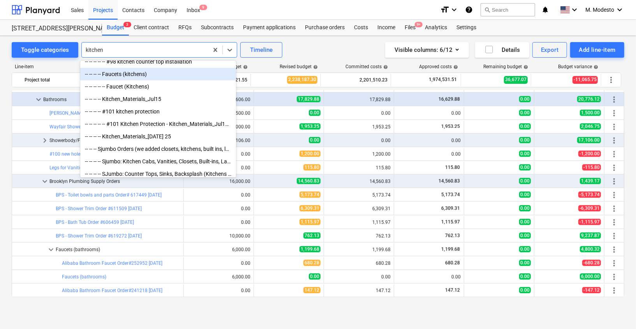
click at [141, 74] on div "-- -- -- -- Faucets (kitchens)" at bounding box center [158, 74] width 156 height 12
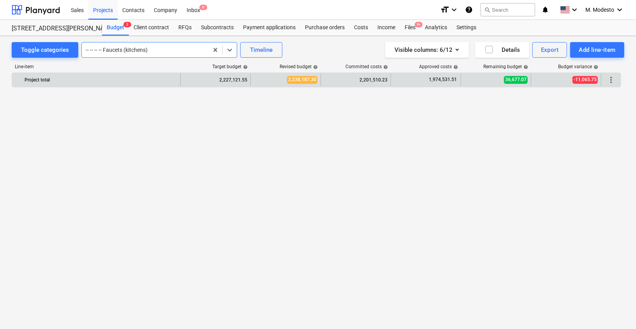
scroll to position [0, 0]
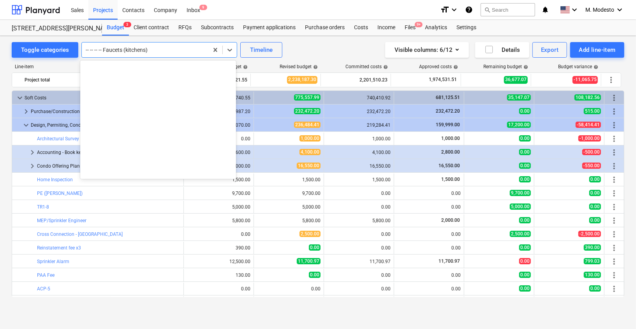
click at [160, 48] on div at bounding box center [145, 50] width 119 height 8
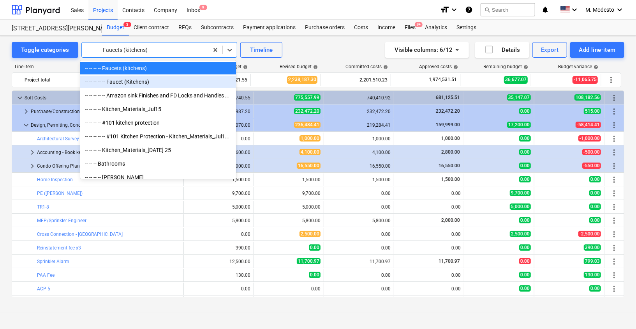
click at [144, 84] on div "-- -- -- -- -- Faucet (Kitchens)" at bounding box center [158, 82] width 156 height 12
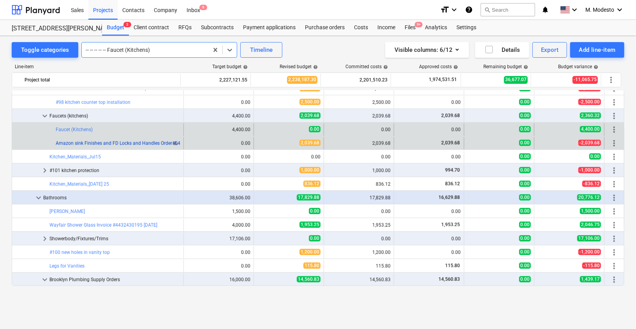
scroll to position [1214, 0]
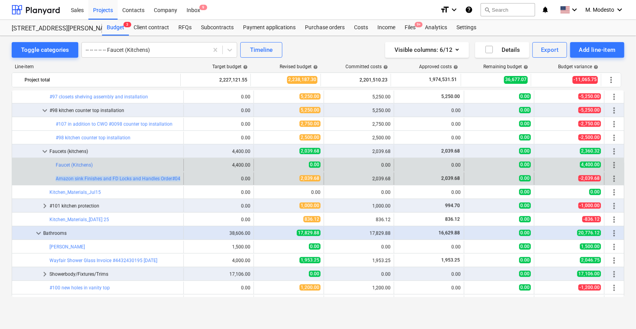
copy div "bar_chart Amazon sink Finishes and FD Locks and Handles Order#0424254 5/5/25 ed…"
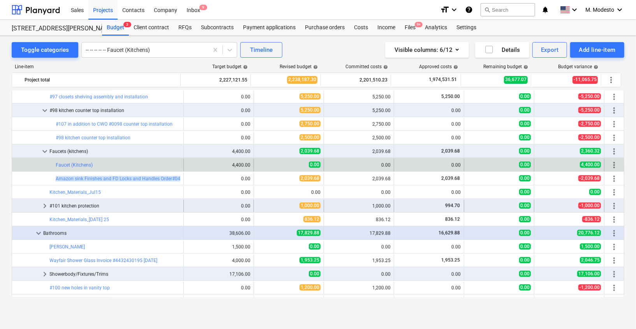
drag, startPoint x: 58, startPoint y: 179, endPoint x: 162, endPoint y: 202, distance: 107.4
click at [162, 203] on div "bar_chart Delivery by Sunrise edit 0.00 edit 105.00 105.00 105.00 0.00 -105.00 …" at bounding box center [318, 225] width 613 height 2699
click at [603, 51] on div "Add line-item" at bounding box center [597, 50] width 37 height 10
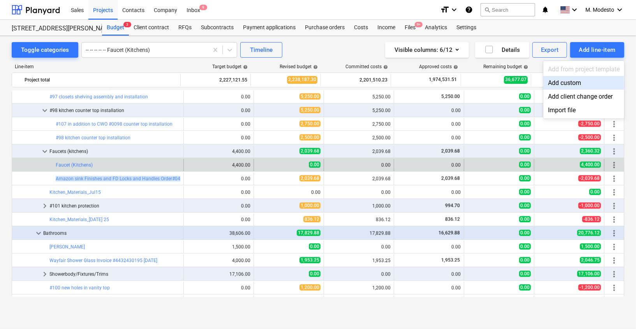
click at [579, 81] on div "Add custom" at bounding box center [583, 83] width 81 height 14
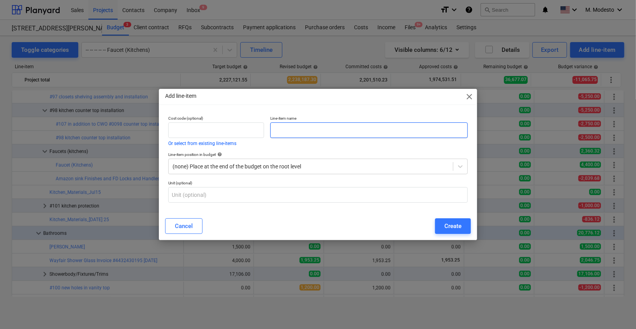
click at [303, 132] on input "text" at bounding box center [368, 130] width 197 height 16
paste input "Amazon sink Finishes and FD Locks and Handles Order#0424254 [DATE]"
click at [313, 133] on input "Amazon sink Finishes and FD Locks and Handles Order#0424254 [DATE]" at bounding box center [368, 130] width 197 height 16
drag, startPoint x: 298, startPoint y: 130, endPoint x: 363, endPoint y: 129, distance: 65.0
click at [363, 129] on input "Amazon sink Finishes and FD Locks and Handles Order#0424254 [DATE]" at bounding box center [368, 130] width 197 height 16
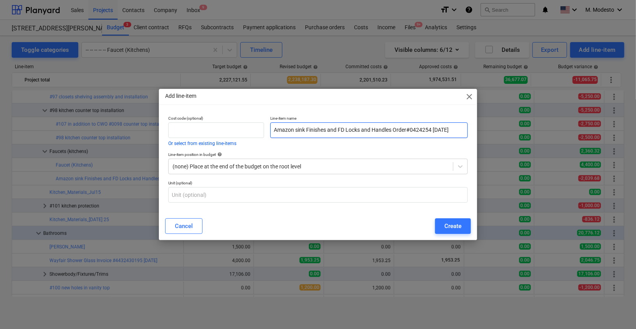
drag, startPoint x: 297, startPoint y: 130, endPoint x: 394, endPoint y: 131, distance: 97.4
click at [394, 131] on input "Amazon sink Finishes and FD Locks and Handles Order#0424254 [DATE]" at bounding box center [368, 130] width 197 height 16
drag, startPoint x: 353, startPoint y: 130, endPoint x: 375, endPoint y: 130, distance: 22.2
click at [375, 130] on input "Amazon kitchen Faucets Order#0424254 5/5/25" at bounding box center [368, 130] width 197 height 16
drag, startPoint x: 378, startPoint y: 130, endPoint x: 390, endPoint y: 130, distance: 11.7
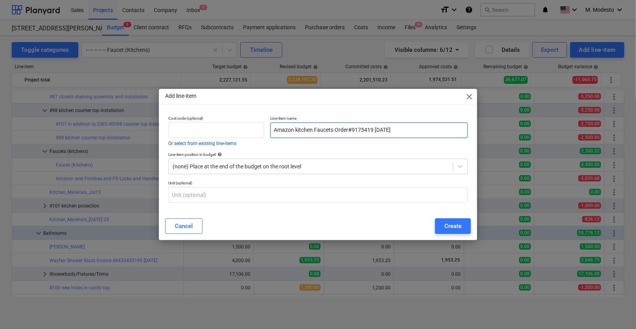
click at [378, 130] on input "Amazon kitchen Faucets Order#9175419 5/5/25" at bounding box center [368, 130] width 197 height 16
type input "Amazon kitchen Faucets Order#9175419 [DATE]"
click at [206, 167] on div at bounding box center [311, 166] width 276 height 8
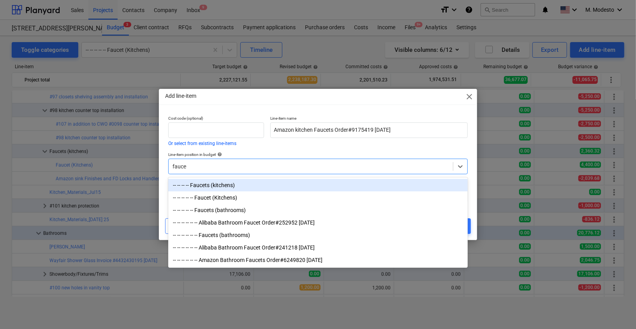
type input "faucet"
click at [204, 186] on div "-- -- -- -- Faucets (kitchens)" at bounding box center [317, 185] width 299 height 12
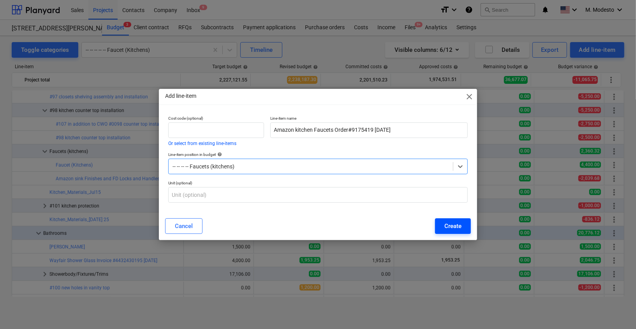
click at [457, 228] on div "Create" at bounding box center [452, 226] width 17 height 10
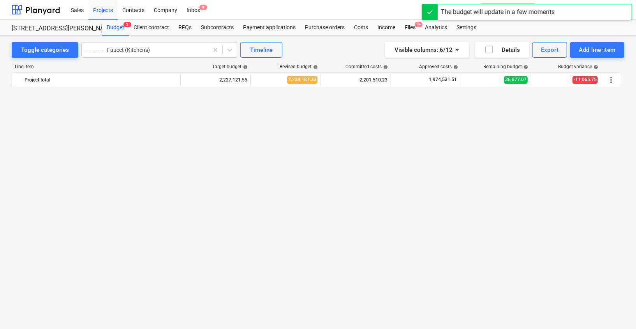
scroll to position [1214, 0]
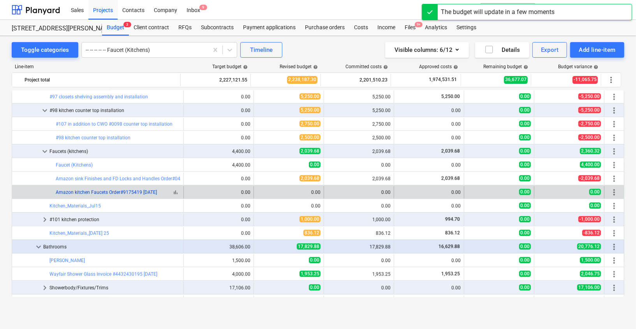
click at [146, 189] on link "Amazon kitchen Faucets Order#9175419 [DATE]" at bounding box center [106, 191] width 101 height 5
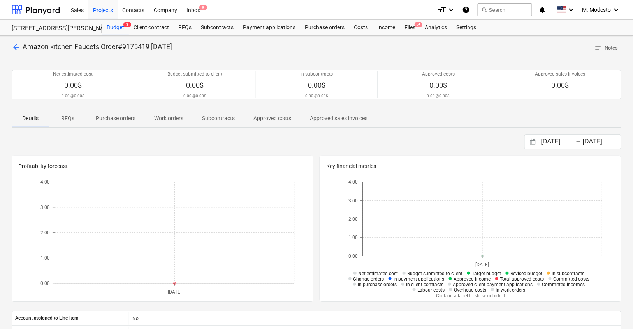
click at [226, 120] on p "Subcontracts" at bounding box center [218, 118] width 33 height 8
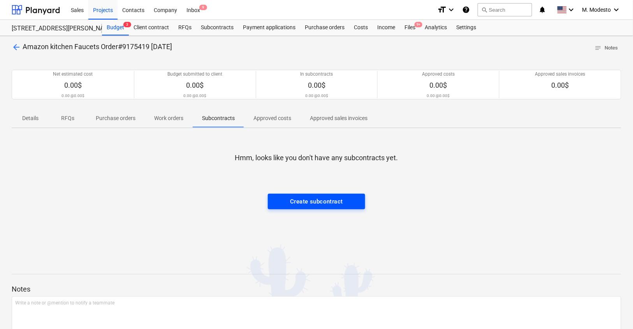
click at [354, 202] on span "Create subcontract" at bounding box center [316, 201] width 80 height 10
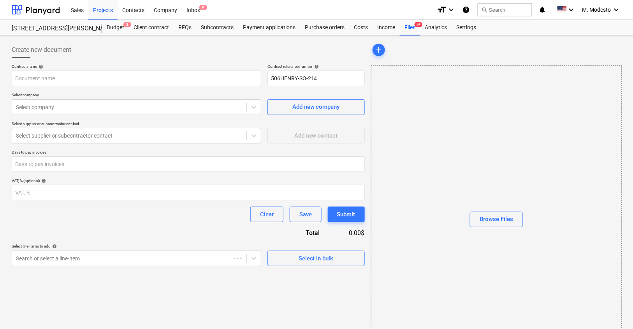
type input "506HENRY-SO-214"
click at [500, 217] on div "Browse Files" at bounding box center [496, 219] width 33 height 10
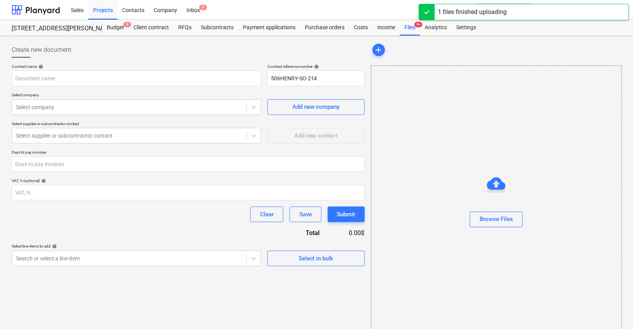
type input "Amazon.PDF"
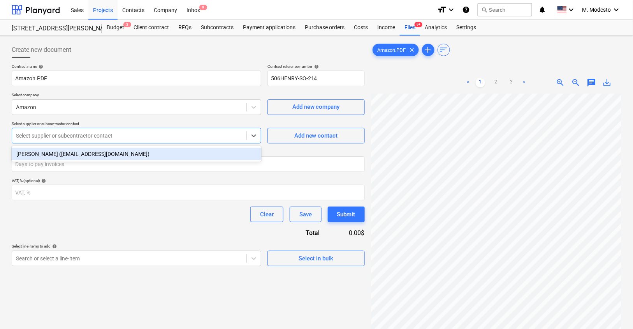
click at [71, 137] on div at bounding box center [129, 136] width 227 height 8
click at [71, 154] on div "Bren Salamon (breninbrooklyn@oshdb.com)" at bounding box center [137, 154] width 250 height 12
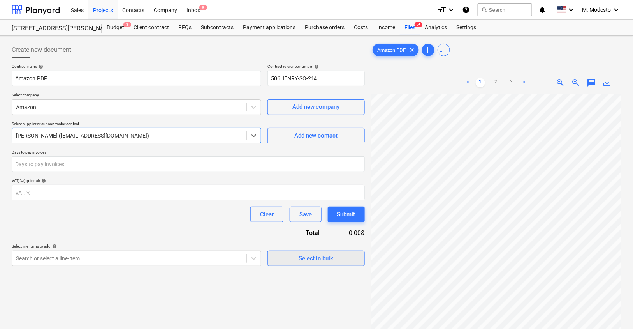
click at [313, 260] on div "Select in bulk" at bounding box center [316, 258] width 35 height 10
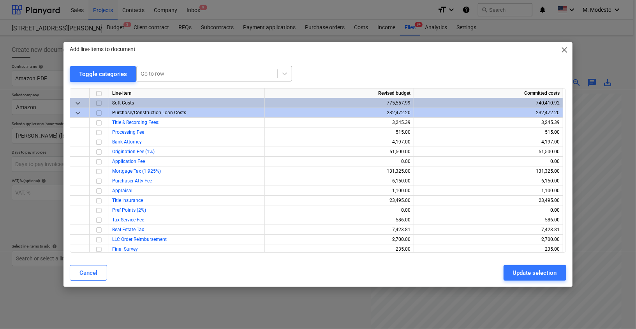
click at [200, 74] on div at bounding box center [207, 74] width 133 height 8
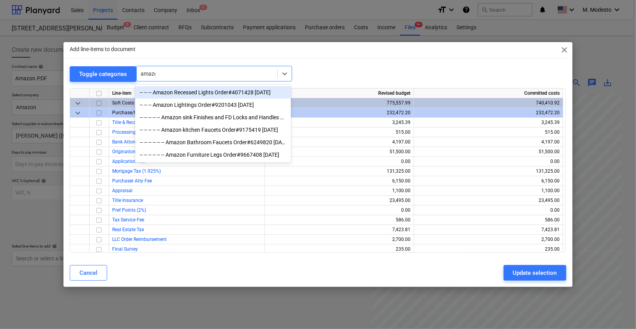
type input "amazon"
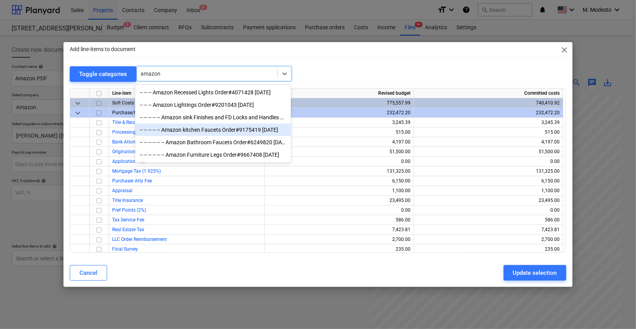
click at [227, 133] on div "-- -- -- -- -- Amazon kitchen Faucets Order#9175419 7/29/25" at bounding box center [213, 129] width 156 height 12
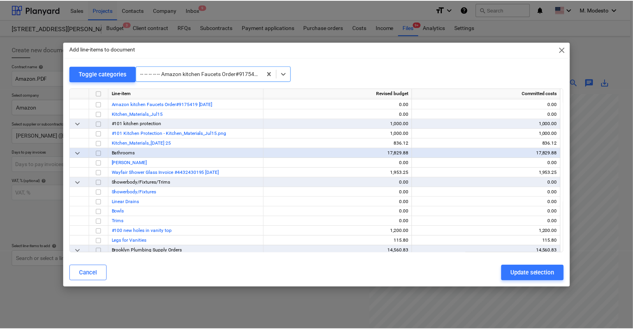
scroll to position [1577, 0]
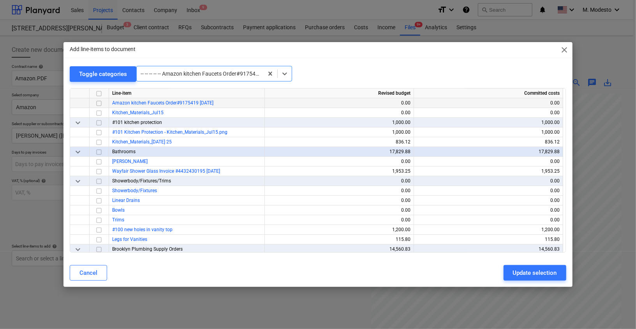
click at [99, 104] on input "checkbox" at bounding box center [98, 103] width 9 height 9
click at [520, 274] on div "Update selection" at bounding box center [535, 273] width 44 height 10
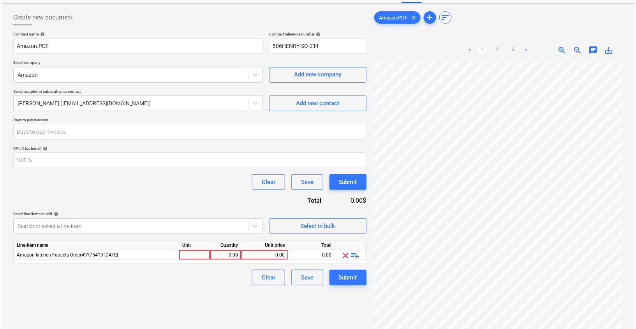
scroll to position [66, 0]
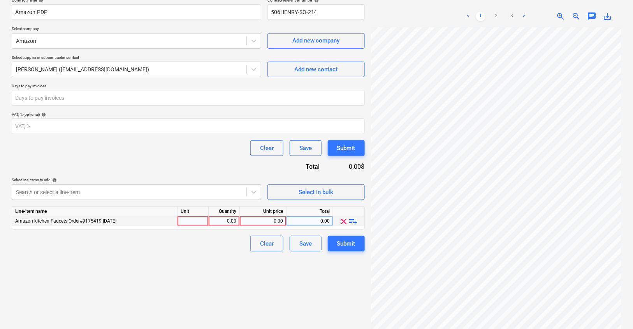
click at [267, 221] on div "0.00" at bounding box center [263, 221] width 40 height 10
type input "$688.29"
click at [220, 256] on div "Create new document Contract name help Amazon.PDF Contract reference number hel…" at bounding box center [188, 155] width 359 height 364
click at [265, 219] on div "0.00" at bounding box center [263, 221] width 40 height 10
drag, startPoint x: 268, startPoint y: 221, endPoint x: 271, endPoint y: 223, distance: 4.2
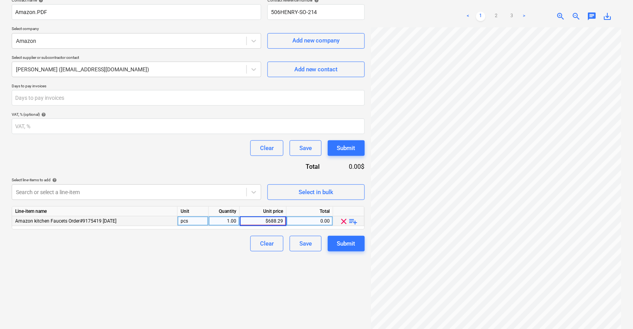
click at [268, 221] on input "$688.29" at bounding box center [263, 220] width 46 height 9
type input "688.29"
click at [209, 271] on div "Create new document Contract name help Amazon.PDF Contract reference number hel…" at bounding box center [188, 155] width 359 height 364
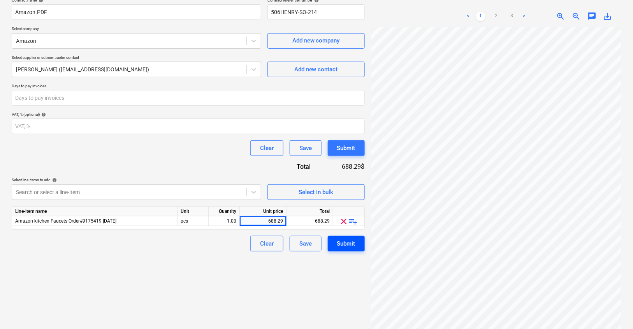
click at [353, 246] on div "Submit" at bounding box center [346, 243] width 18 height 10
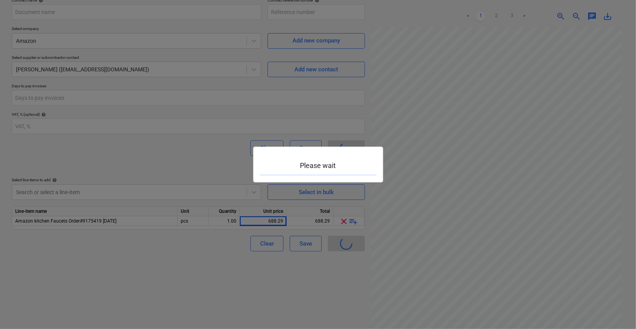
type input "506HENRY-SO-214"
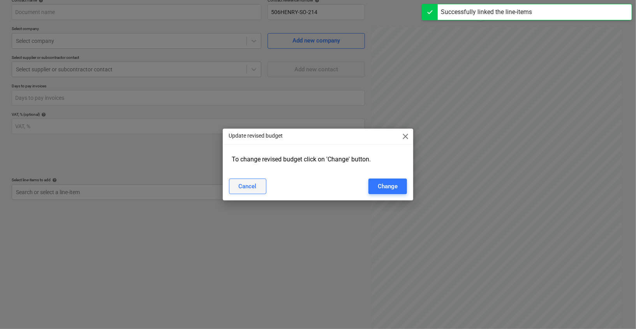
click at [245, 184] on div "Cancel" at bounding box center [248, 186] width 18 height 10
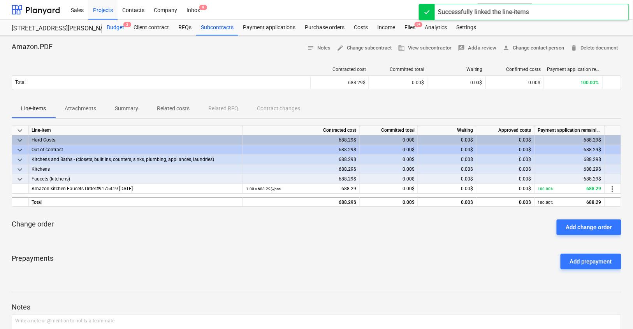
click at [126, 26] on span "3" at bounding box center [127, 24] width 8 height 5
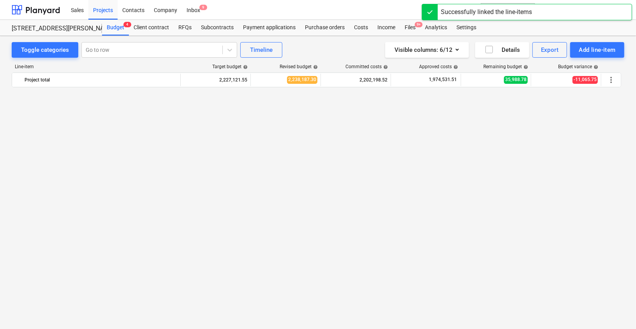
scroll to position [1214, 0]
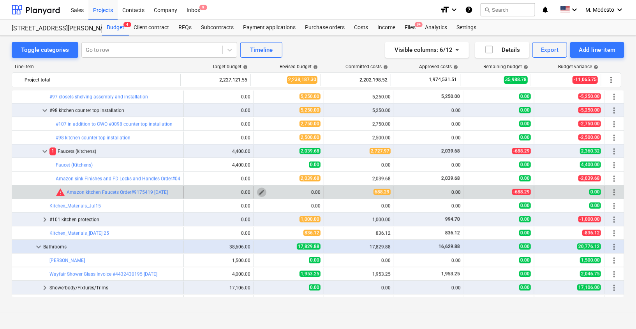
click at [260, 190] on span "edit" at bounding box center [262, 192] width 6 height 6
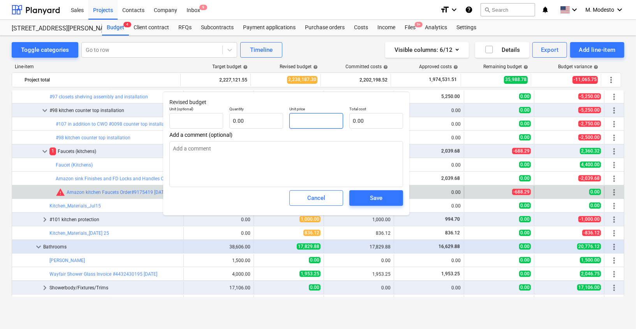
click at [301, 123] on input "text" at bounding box center [316, 121] width 54 height 16
paste input "$688.29"
type input "$688.29"
click at [296, 120] on input "$688.29" at bounding box center [316, 121] width 54 height 16
type input "pcs"
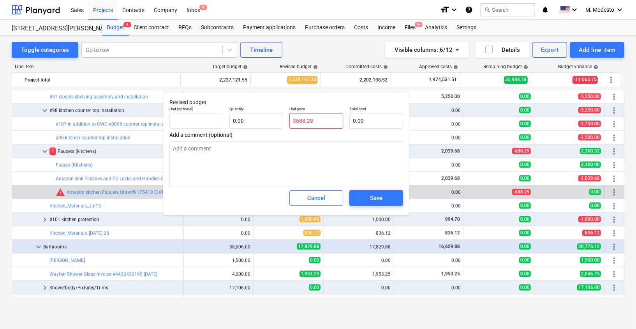
type input "688.29"
type input "1.00"
type input "688.29"
click at [388, 199] on span "Save" at bounding box center [376, 198] width 35 height 10
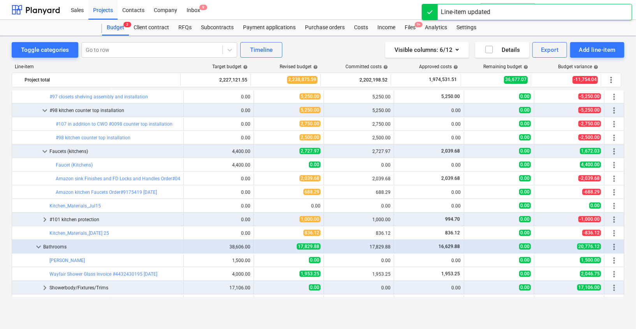
click at [4, 204] on div "Toggle categories Go to row Timeline Visible columns : 6/12 Details Export Add …" at bounding box center [318, 174] width 636 height 276
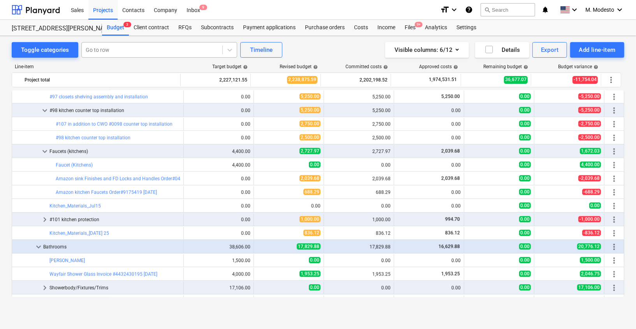
click at [167, 51] on div at bounding box center [152, 50] width 133 height 8
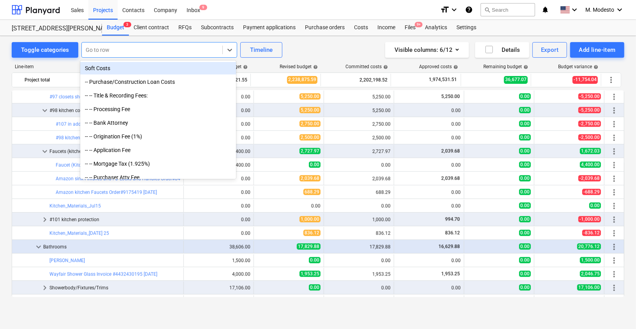
paste input "[PERSON_NAME] Brothers moving corp"
type input "[PERSON_NAME] Brothers moving corp"
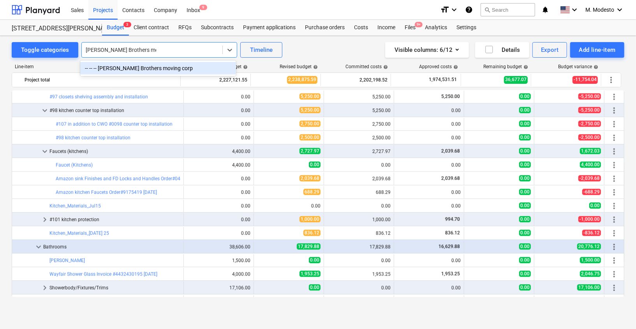
click at [156, 70] on div "-- -- -- Collins Brothers moving corp" at bounding box center [158, 68] width 156 height 12
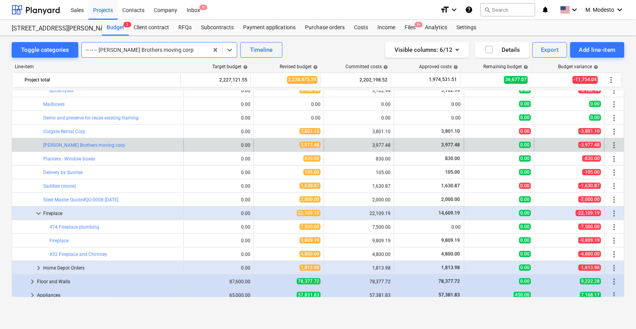
scroll to position [853, 0]
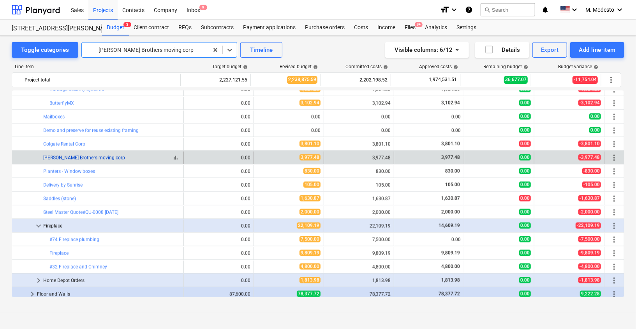
click at [90, 156] on link "[PERSON_NAME] Brothers moving corp" at bounding box center [84, 157] width 82 height 5
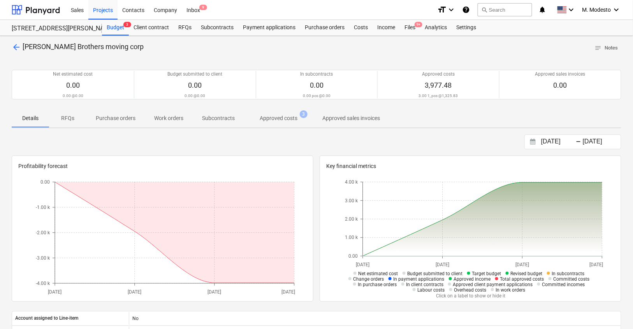
click at [272, 119] on p "Approved costs" at bounding box center [279, 118] width 38 height 8
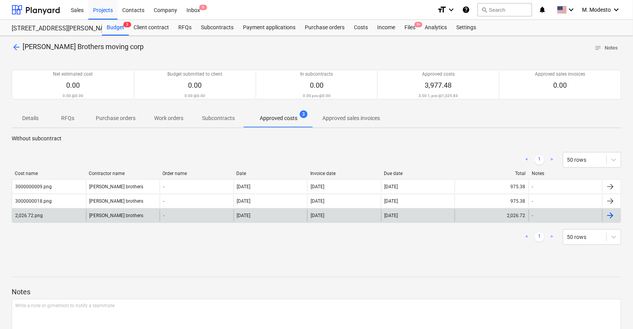
click at [211, 215] on div "-" at bounding box center [197, 215] width 74 height 12
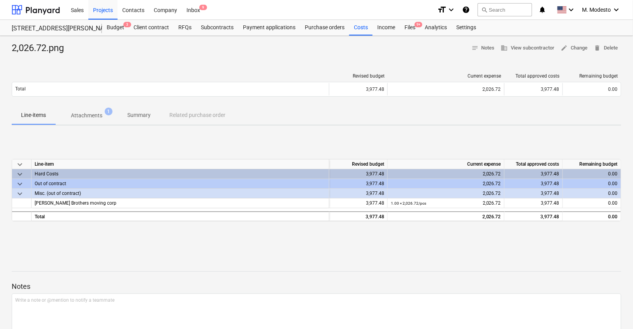
click at [84, 115] on p "Attachments" at bounding box center [87, 115] width 32 height 8
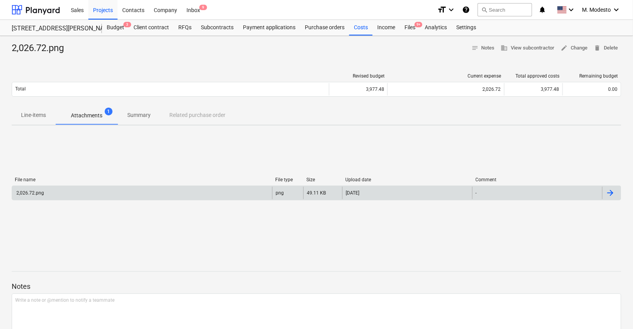
click at [63, 187] on div "2,026.72.png" at bounding box center [142, 193] width 260 height 12
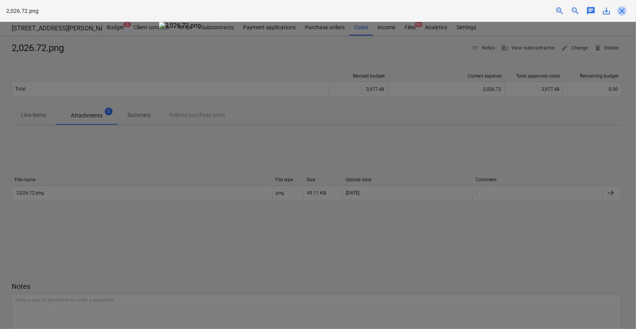
click at [623, 13] on span "close" at bounding box center [621, 10] width 9 height 9
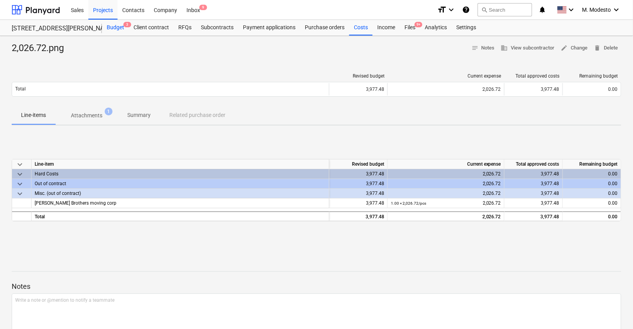
click at [124, 32] on div "Budget 3" at bounding box center [115, 28] width 27 height 16
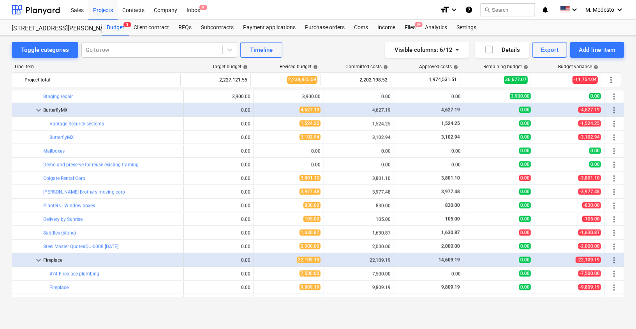
scroll to position [817, 0]
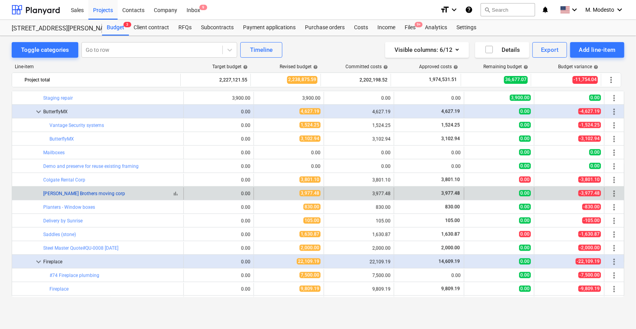
click at [98, 193] on link "[PERSON_NAME] Brothers moving corp" at bounding box center [84, 193] width 82 height 5
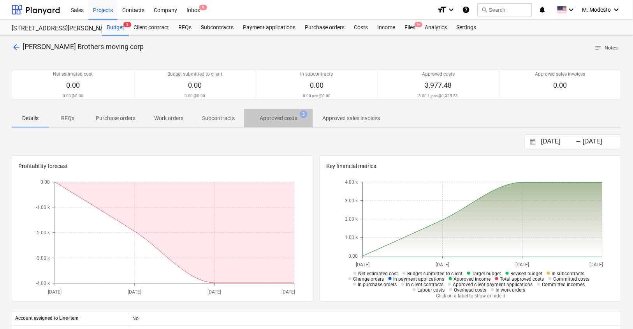
click at [271, 121] on p "Approved costs" at bounding box center [279, 118] width 38 height 8
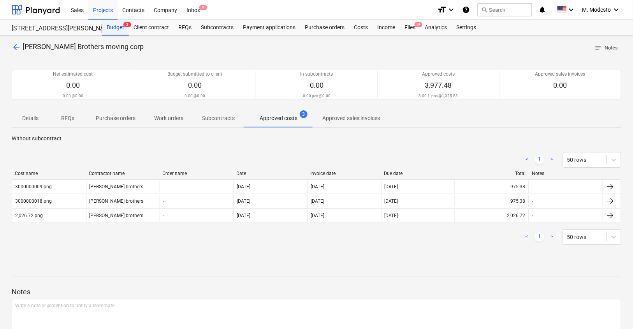
click at [103, 27] on div "Budget 3" at bounding box center [115, 28] width 27 height 16
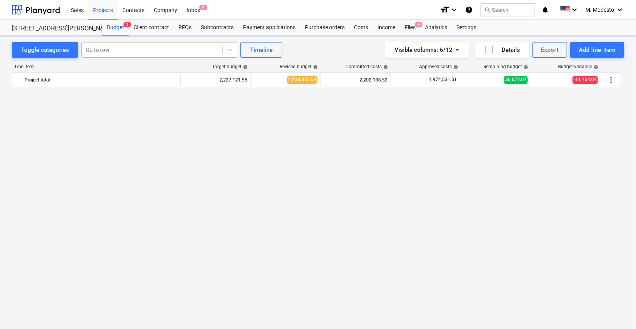
scroll to position [817, 0]
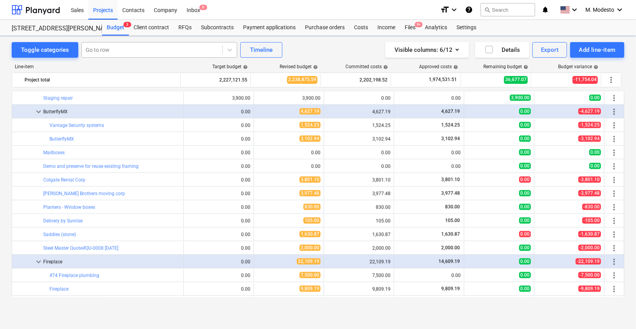
click at [121, 51] on div at bounding box center [152, 50] width 133 height 8
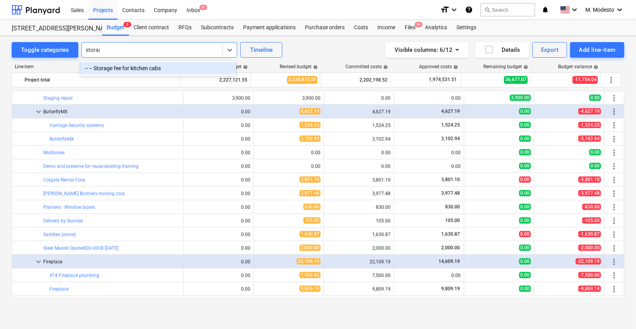
type input "storage"
click at [145, 70] on div "-- -- Storage fee for kitchen cabs" at bounding box center [158, 68] width 156 height 12
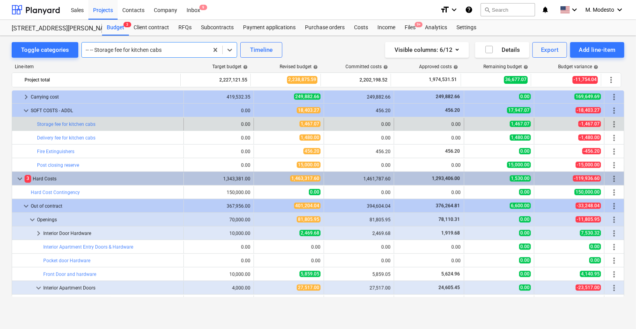
scroll to position [506, 0]
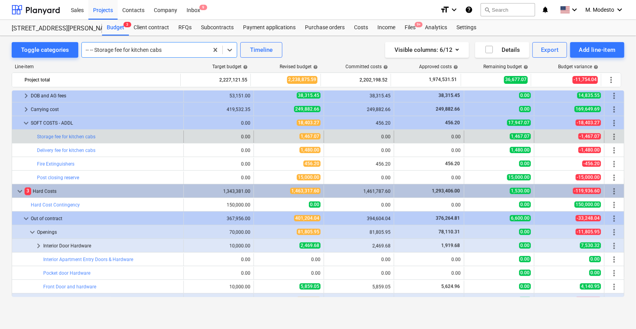
click at [150, 49] on div at bounding box center [145, 50] width 119 height 8
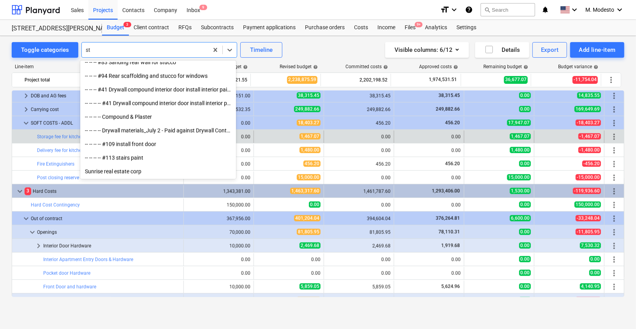
scroll to position [769, 0]
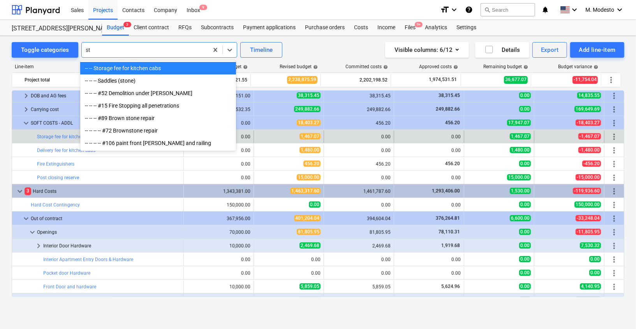
type input "s"
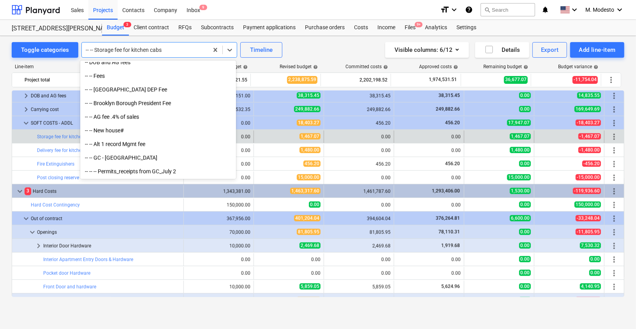
click at [13, 135] on div "bar_chart Storage fee for kitchen cabs" at bounding box center [98, 136] width 172 height 12
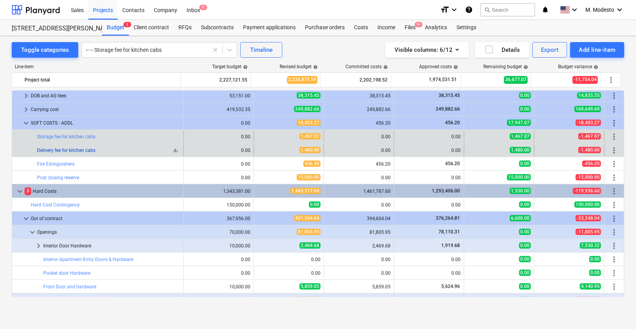
click at [70, 151] on link "Delivery fee for kitchen cabs" at bounding box center [66, 150] width 58 height 5
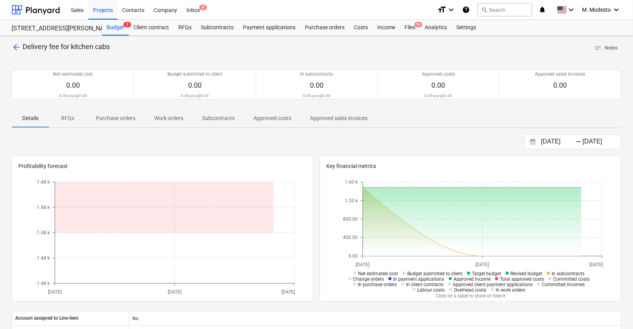
click at [232, 123] on span "Subcontracts" at bounding box center [218, 118] width 51 height 13
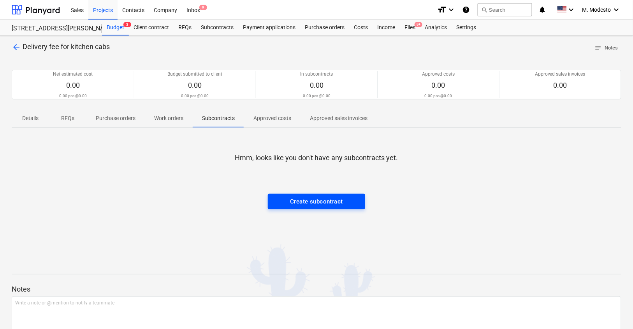
click at [324, 196] on div "Create subcontract" at bounding box center [316, 201] width 53 height 10
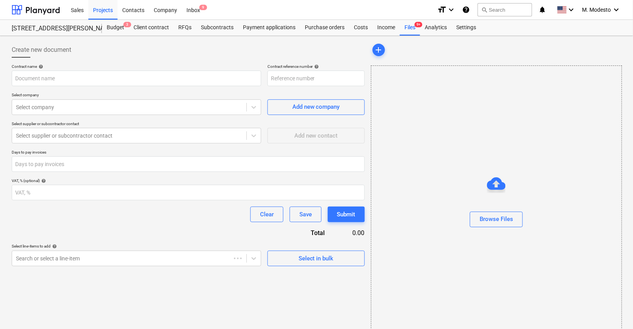
type input "506HENRY-SO-215"
click at [486, 215] on div "Browse Files" at bounding box center [496, 219] width 33 height 10
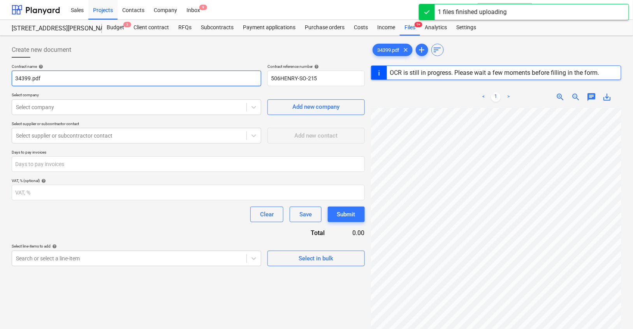
drag, startPoint x: 31, startPoint y: 79, endPoint x: 0, endPoint y: 78, distance: 30.8
click at [0, 78] on div "Create new document Contract name help 34399.pdf Contract reference number help…" at bounding box center [316, 228] width 633 height 385
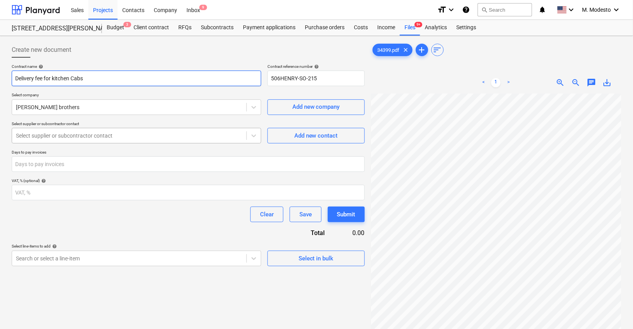
type input "Delivery fee for kitchen Cabs"
click at [103, 142] on div "Select supplier or subcontractor contact" at bounding box center [137, 136] width 250 height 16
click at [98, 109] on div at bounding box center [129, 107] width 227 height 8
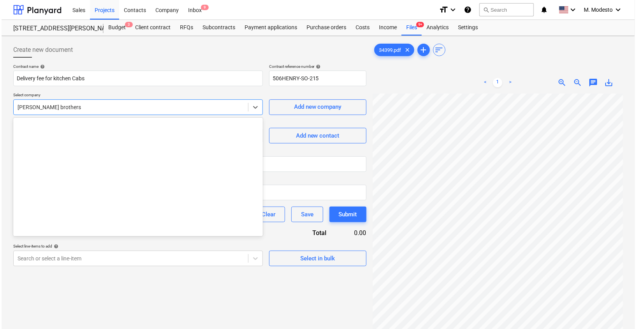
scroll to position [273, 0]
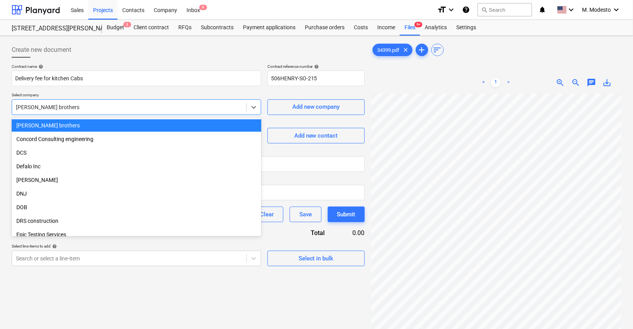
click at [77, 127] on div "Collins brothers" at bounding box center [137, 125] width 250 height 12
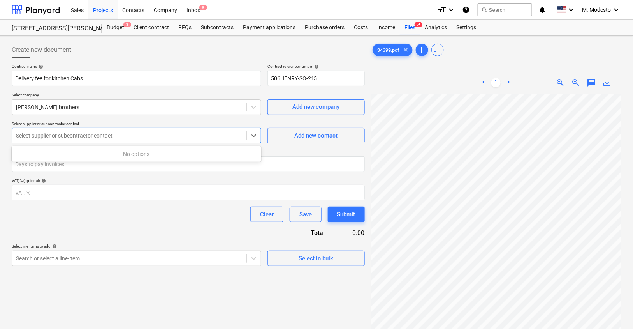
click at [72, 134] on div at bounding box center [129, 136] width 227 height 8
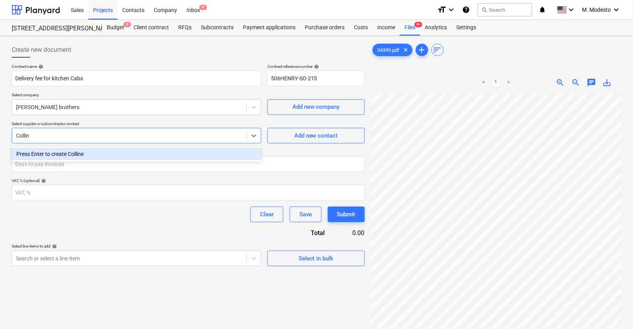
type input "Collins"
click at [83, 157] on div "Press Enter to create Collins" at bounding box center [137, 154] width 250 height 12
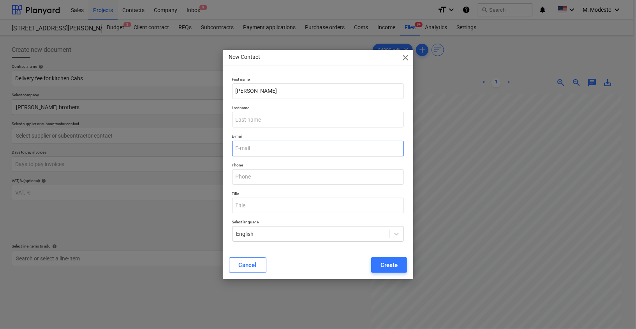
click at [269, 150] on input "email" at bounding box center [318, 149] width 172 height 16
type input "Collins@gmail.com"
click at [397, 268] on div "Create" at bounding box center [388, 265] width 17 height 10
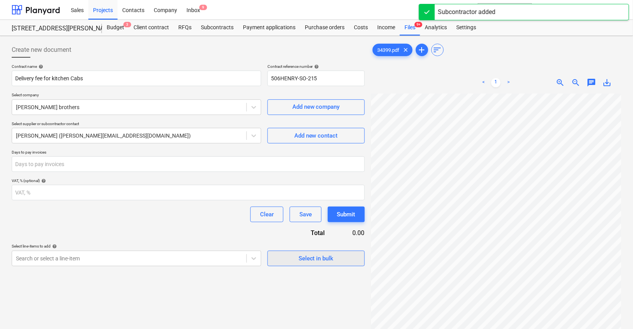
click at [317, 259] on div "Select in bulk" at bounding box center [316, 258] width 35 height 10
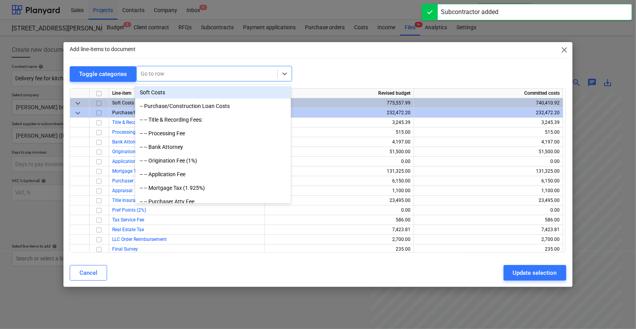
click at [168, 71] on div at bounding box center [207, 74] width 133 height 8
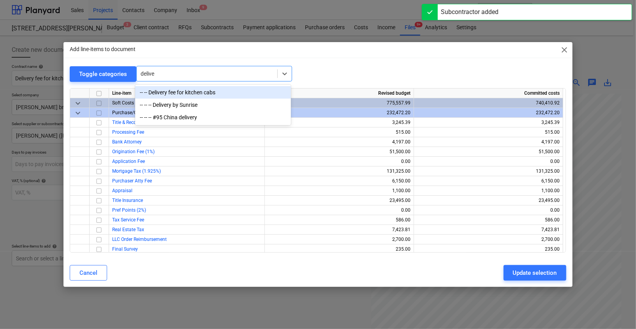
type input "deliver"
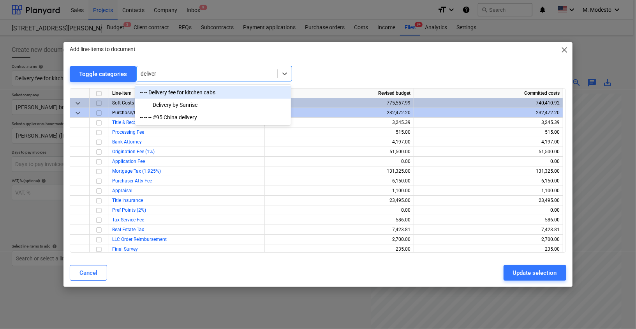
click at [190, 93] on div "-- -- Delivery fee for kitchen cabs" at bounding box center [213, 92] width 156 height 12
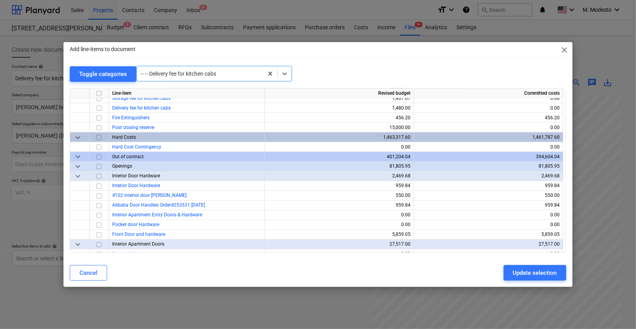
scroll to position [886, 0]
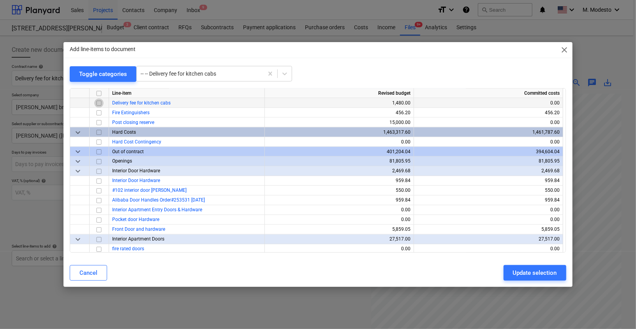
click at [100, 103] on input "checkbox" at bounding box center [98, 103] width 9 height 9
click at [539, 268] on div "Update selection" at bounding box center [535, 273] width 44 height 10
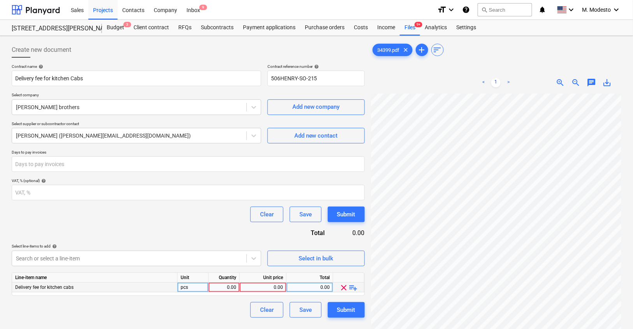
click at [261, 288] on div "0.00" at bounding box center [263, 287] width 40 height 10
type input "1,524.40"
click at [222, 305] on div "Clear Save Submit" at bounding box center [188, 310] width 353 height 16
click at [227, 286] on div "0.00" at bounding box center [224, 287] width 25 height 10
type input "1"
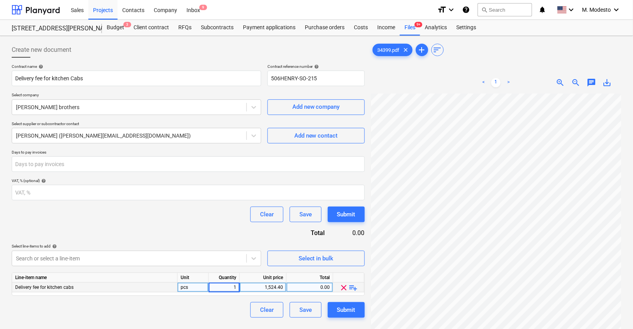
click at [222, 303] on div "Clear Save Submit" at bounding box center [188, 310] width 353 height 16
click at [357, 309] on button "Submit" at bounding box center [346, 310] width 37 height 16
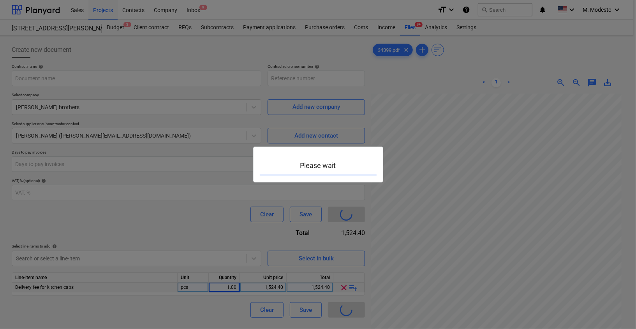
type input "506HENRY-SO-215"
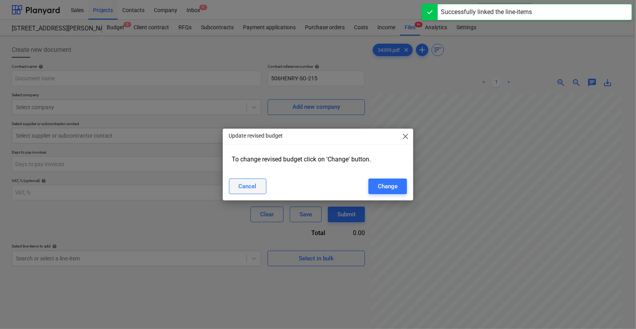
click at [255, 187] on div "Cancel" at bounding box center [248, 186] width 18 height 10
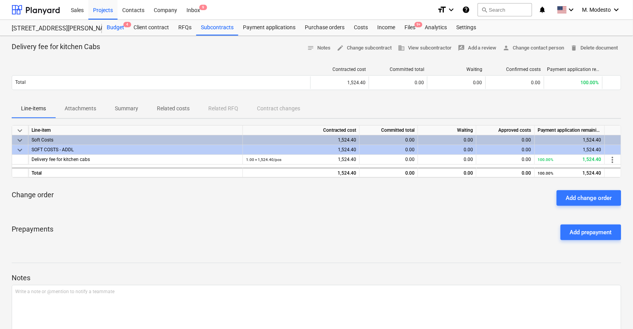
click at [117, 26] on div "Budget 4" at bounding box center [115, 28] width 27 height 16
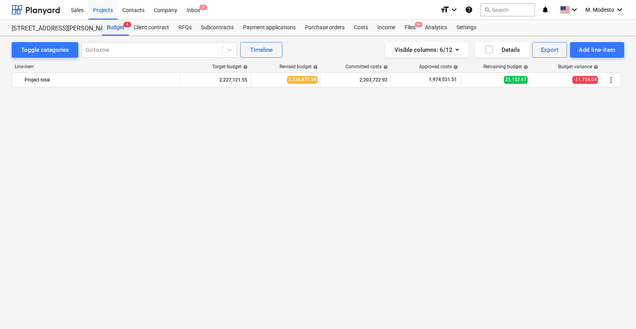
scroll to position [506, 0]
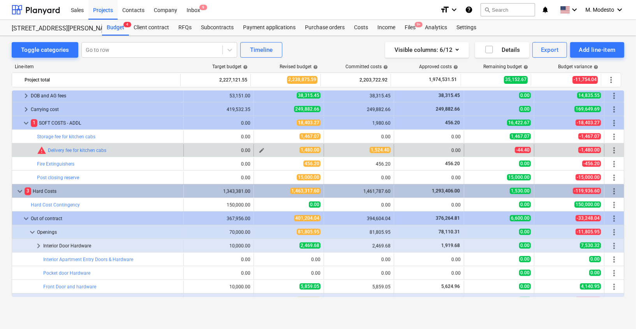
click at [259, 149] on span "edit" at bounding box center [262, 150] width 6 height 6
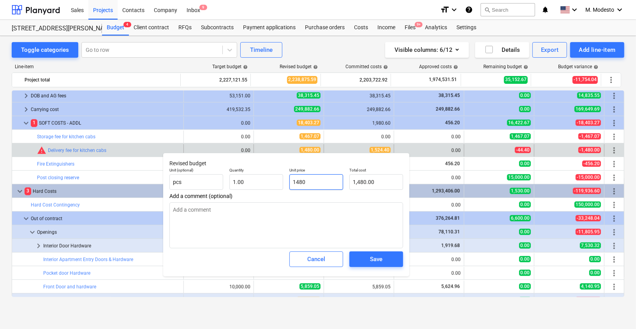
drag, startPoint x: 325, startPoint y: 184, endPoint x: 275, endPoint y: 173, distance: 51.5
click at [275, 173] on div "Unit (optional) pcs Quantity 1.00 Unit price 1480 Total cost 1,480.00" at bounding box center [286, 178] width 240 height 28
type input "1"
type input "1.00"
type input "15"
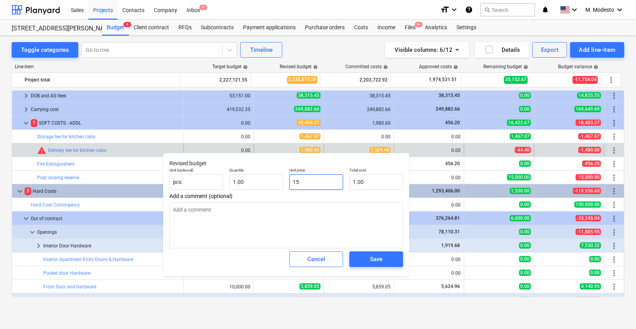
type input "15.00"
type input "152"
type input "152.00"
type input "1524"
type input "1,524.00"
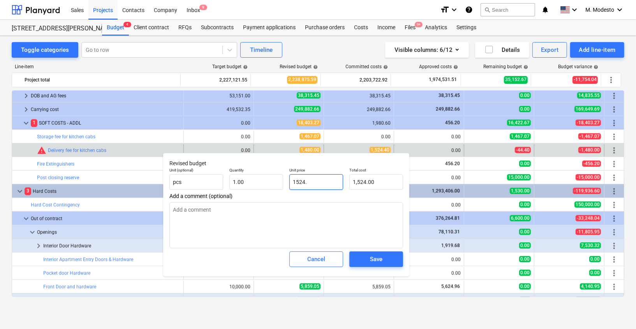
type input "1524.4"
type input "1,524.40"
click at [378, 260] on div "Save" at bounding box center [376, 259] width 12 height 10
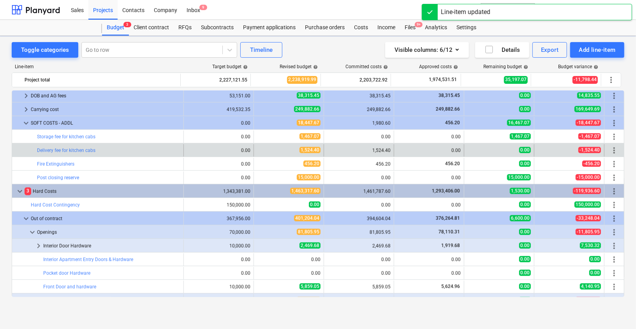
click at [56, 152] on div "bar_chart Delivery fee for kitchen cabs" at bounding box center [108, 150] width 143 height 12
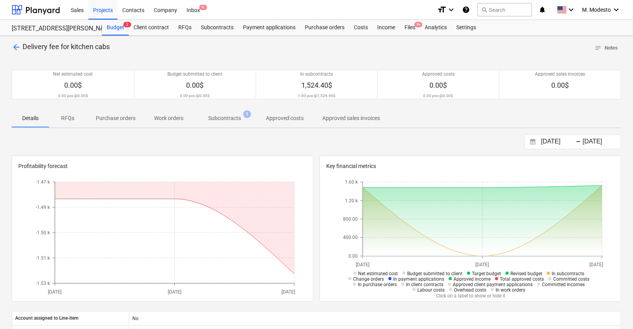
drag, startPoint x: 112, startPoint y: 49, endPoint x: 34, endPoint y: 55, distance: 77.7
click at [22, 47] on div "arrow_back Delivery fee for kitchen cabs notes Notes" at bounding box center [317, 48] width 610 height 12
copy p "Delivery fee for kitchen cabs"
click at [240, 119] on p "Subcontracts" at bounding box center [224, 118] width 33 height 8
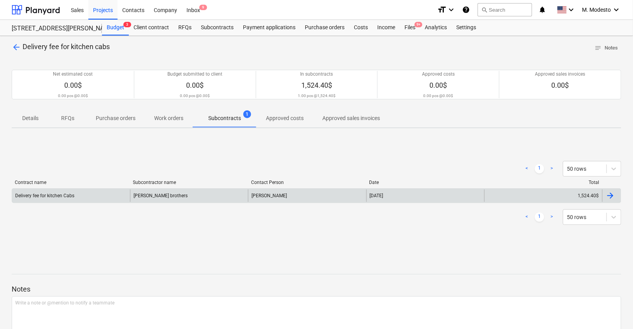
click at [166, 196] on div "Collins brothers" at bounding box center [189, 195] width 118 height 12
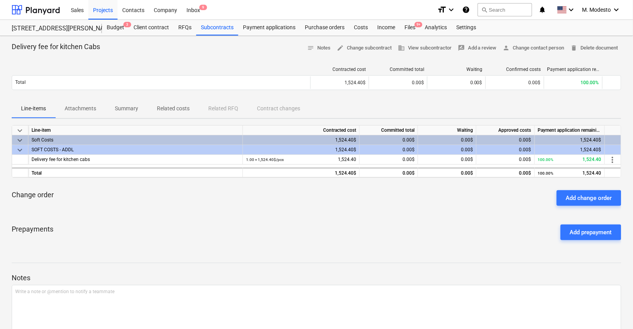
click at [172, 108] on p "Related costs" at bounding box center [173, 108] width 33 height 8
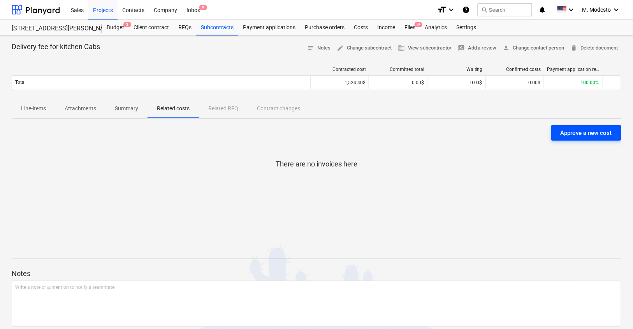
click at [594, 129] on div "Approve a new cost" at bounding box center [586, 133] width 51 height 10
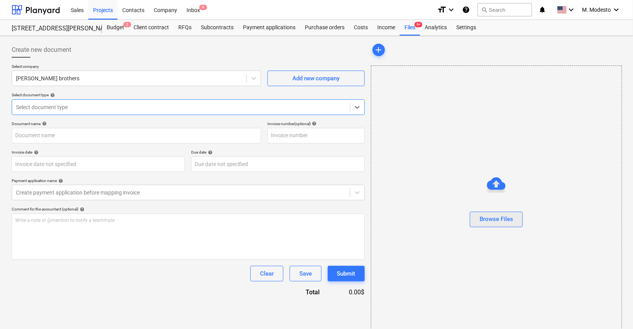
click at [507, 218] on div "Browse Files" at bounding box center [496, 219] width 33 height 10
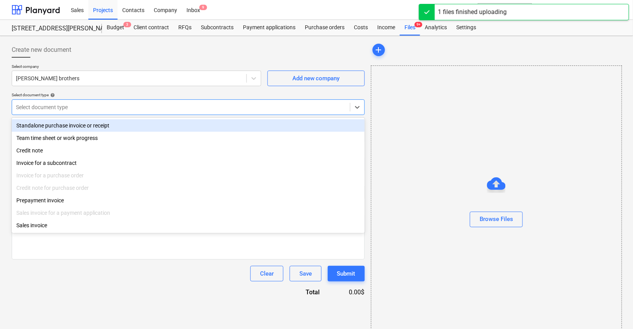
click at [104, 107] on div at bounding box center [181, 107] width 330 height 8
type input "34399.pdf"
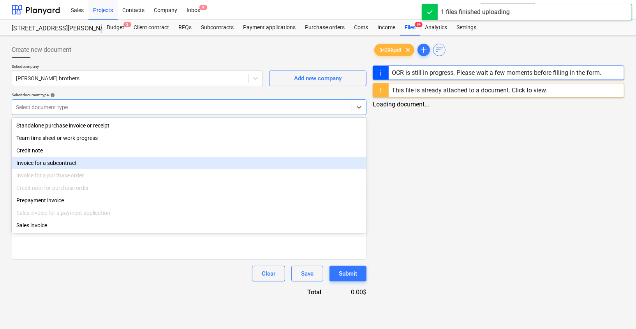
click at [83, 161] on div "Invoice for a subcontract" at bounding box center [189, 163] width 355 height 12
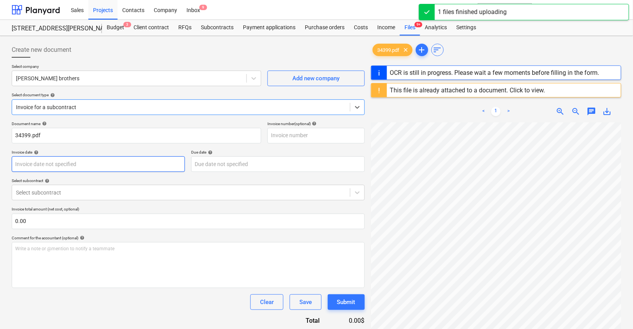
click at [56, 168] on body "Sales Projects Contacts Company Inbox 9 format_size keyboard_arrow_down help se…" at bounding box center [316, 164] width 633 height 329
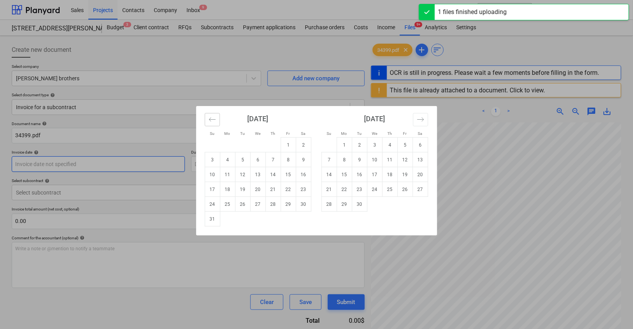
type input "34399"
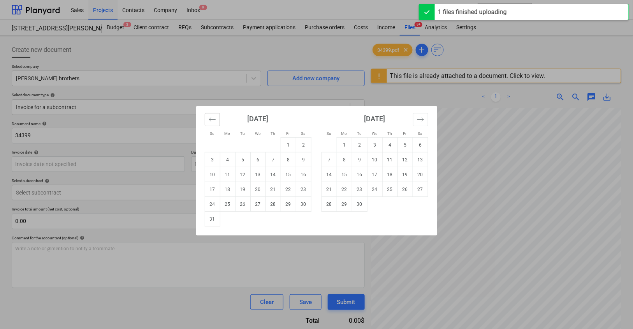
click at [217, 120] on button "Move backward to switch to the previous month." at bounding box center [212, 119] width 15 height 13
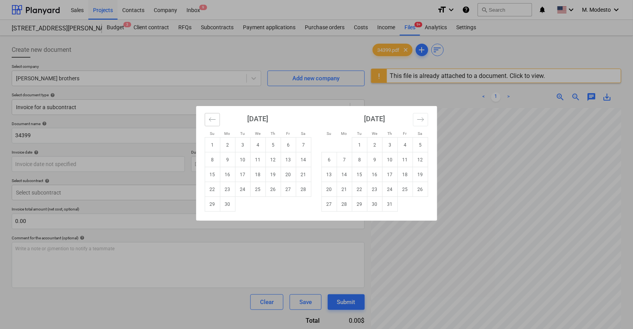
click at [217, 121] on button "Move backward to switch to the previous month." at bounding box center [212, 119] width 15 height 13
click at [241, 190] on td "22" at bounding box center [242, 189] width 15 height 15
type input "22 Apr 2025"
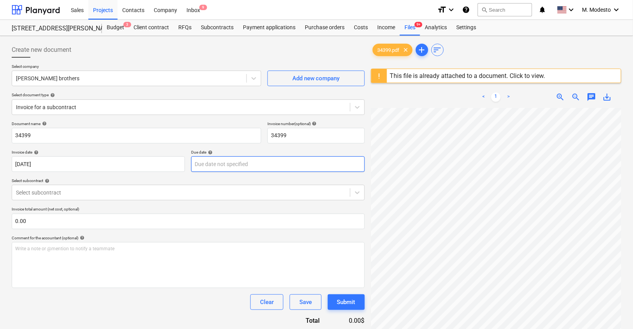
click at [259, 162] on body "Sales Projects Contacts Company Inbox 9 format_size keyboard_arrow_down help se…" at bounding box center [316, 164] width 633 height 329
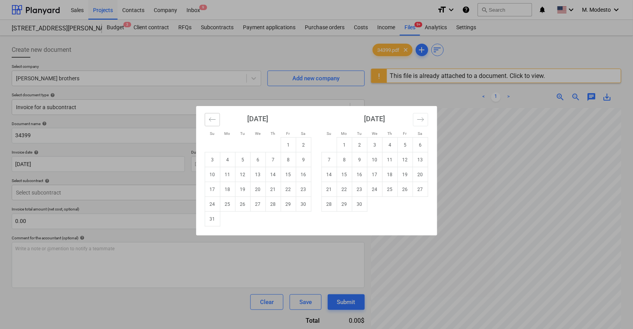
click at [216, 118] on icon "Move backward to switch to the previous month." at bounding box center [212, 119] width 7 height 7
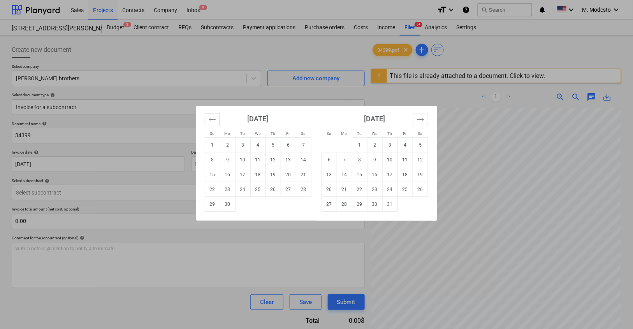
click at [216, 118] on icon "Move backward to switch to the previous month." at bounding box center [212, 119] width 7 height 7
click at [239, 189] on td "22" at bounding box center [242, 189] width 15 height 15
type input "22 Apr 2025"
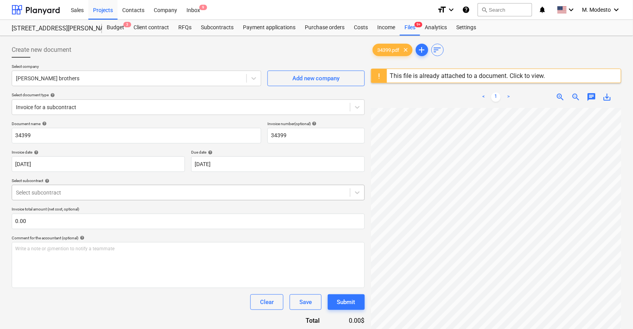
click at [181, 190] on div at bounding box center [181, 192] width 330 height 8
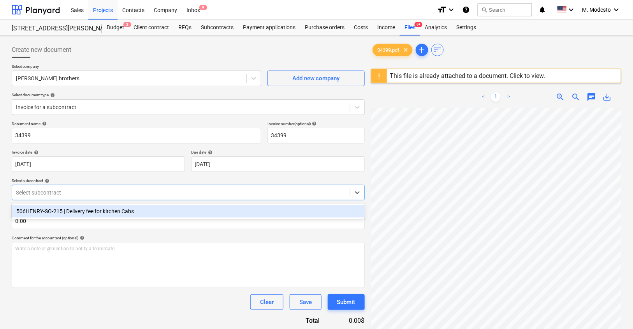
click at [158, 209] on div "506HENRY-SO-215 | Delivery fee for kitchen Cabs" at bounding box center [188, 211] width 353 height 12
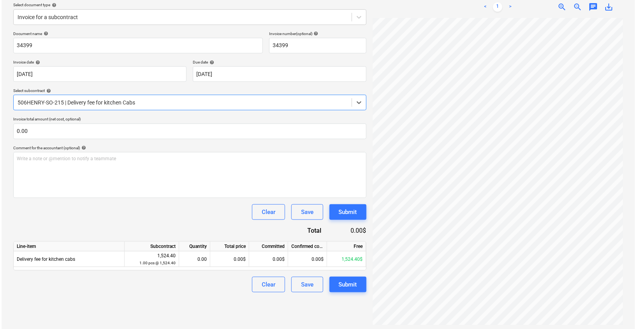
scroll to position [92, 0]
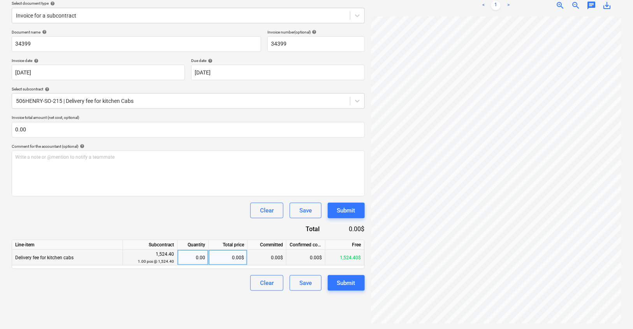
click at [232, 257] on div "0.00$" at bounding box center [228, 258] width 39 height 16
click at [234, 259] on div "0.00$" at bounding box center [228, 258] width 39 height 16
type input "1,524.40"
click at [214, 287] on div "Clear Save Submit" at bounding box center [188, 283] width 353 height 16
click at [346, 281] on div "Submit" at bounding box center [346, 283] width 18 height 10
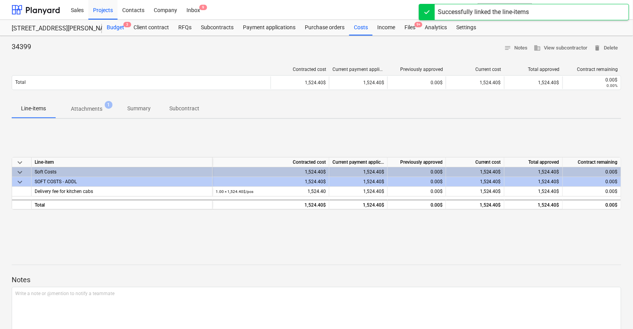
click at [120, 32] on div "Budget 3" at bounding box center [115, 28] width 27 height 16
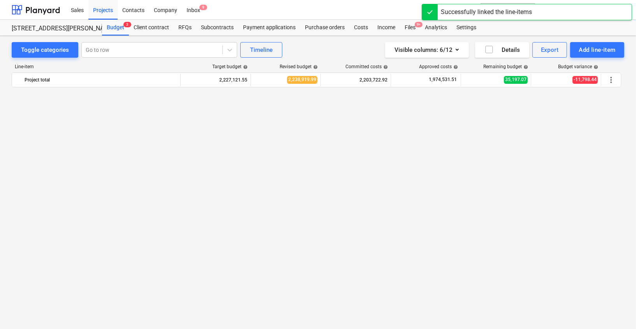
scroll to position [506, 0]
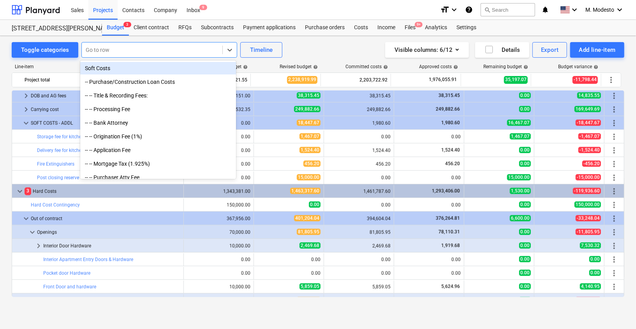
click at [160, 49] on div at bounding box center [152, 50] width 133 height 8
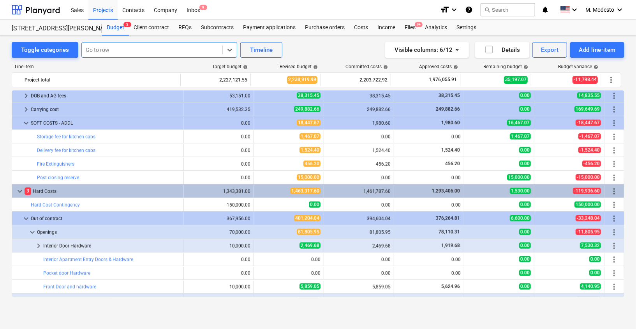
click at [156, 52] on div at bounding box center [152, 50] width 133 height 8
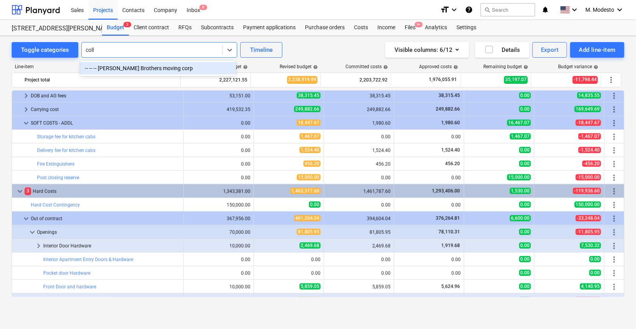
type input "colli"
click at [160, 70] on div "-- -- -- [PERSON_NAME] Brothers moving corp" at bounding box center [158, 68] width 156 height 12
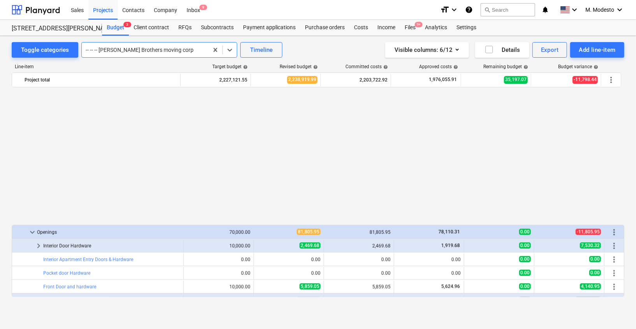
scroll to position [913, 0]
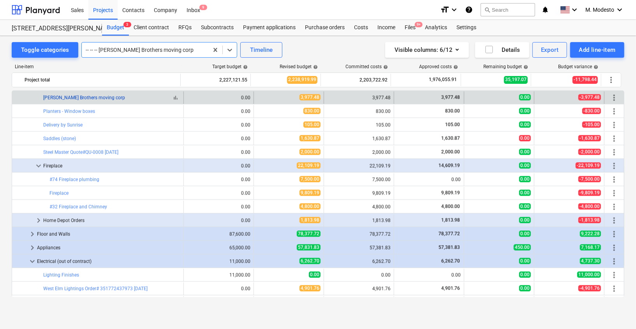
click at [93, 96] on link "[PERSON_NAME] Brothers moving corp" at bounding box center [84, 97] width 82 height 5
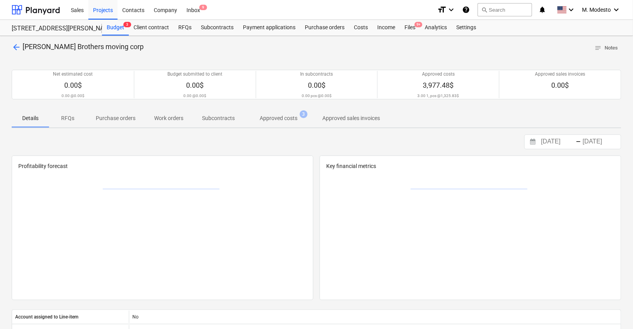
click at [265, 116] on p "Approved costs" at bounding box center [279, 118] width 38 height 8
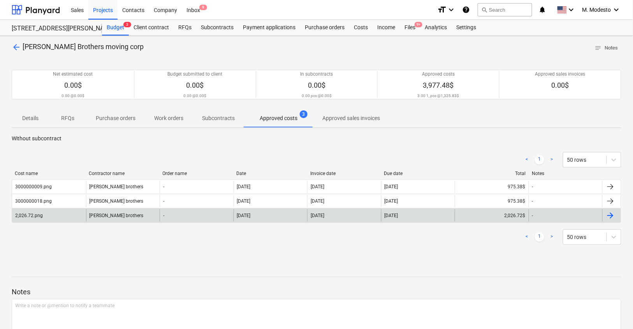
click at [188, 213] on div "-" at bounding box center [197, 215] width 74 height 12
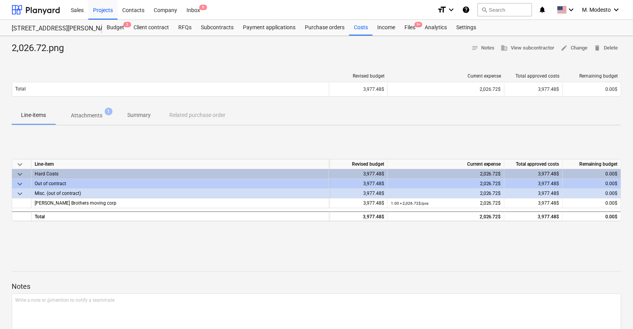
click at [99, 113] on p "Attachments" at bounding box center [87, 115] width 32 height 8
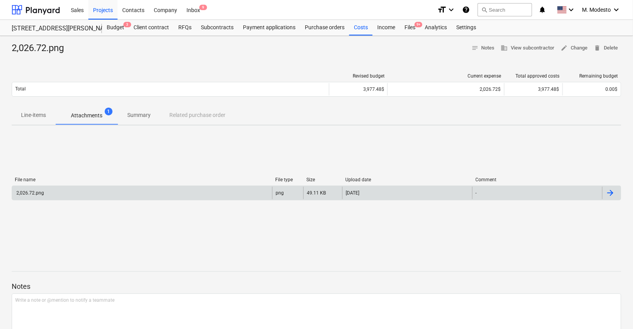
click at [255, 199] on div "2,026.72.png png 49.11 KB 21.07.2025 -" at bounding box center [317, 192] width 610 height 15
click at [188, 194] on div "2,026.72.png" at bounding box center [142, 193] width 260 height 12
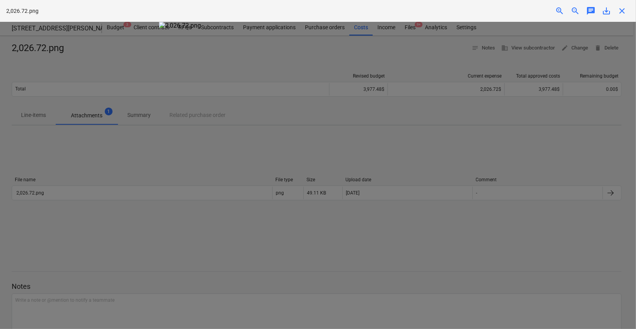
drag, startPoint x: 623, startPoint y: 9, endPoint x: 619, endPoint y: 8, distance: 4.1
click at [623, 9] on span "close" at bounding box center [621, 10] width 9 height 9
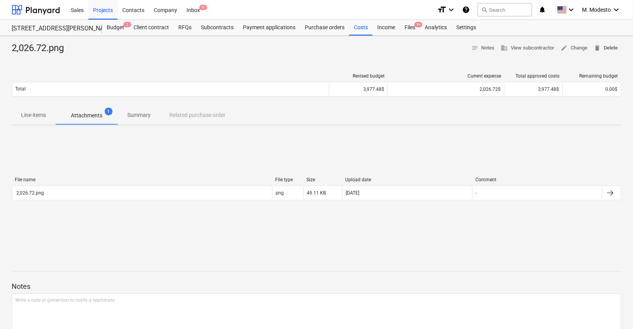
click at [610, 46] on span "delete Delete" at bounding box center [606, 48] width 24 height 9
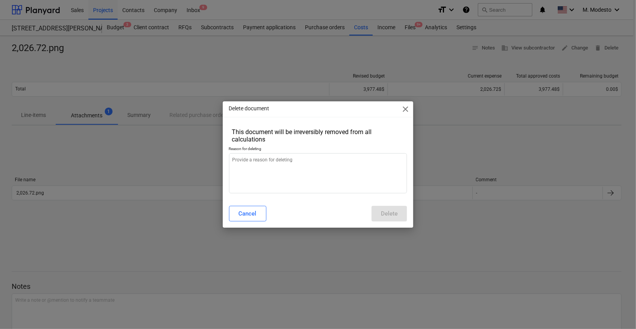
type textarea "x"
click at [318, 178] on textarea at bounding box center [318, 173] width 178 height 40
type textarea "u"
type textarea "x"
type textarea "up"
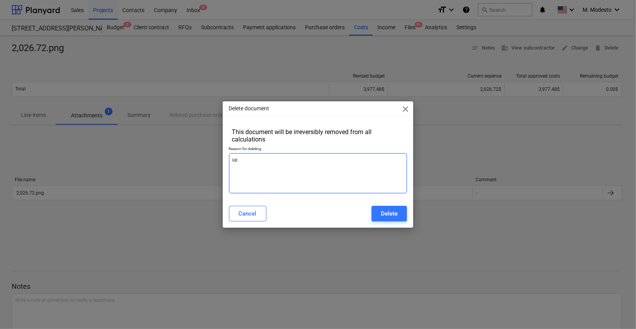
type textarea "x"
type textarea "upd"
type textarea "x"
type textarea "upda"
type textarea "x"
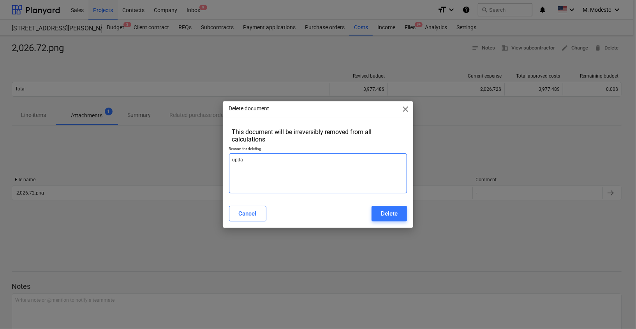
type textarea "updat"
type textarea "x"
type textarea "update"
click at [391, 211] on div "Delete" at bounding box center [389, 213] width 17 height 10
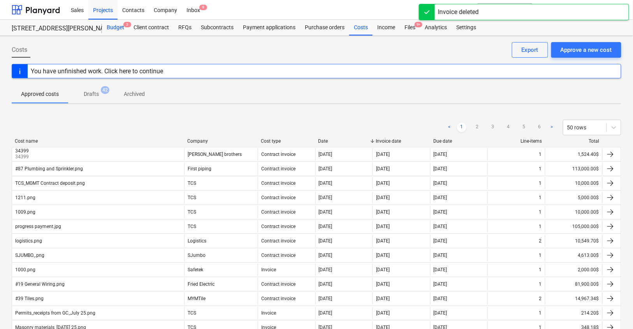
click at [119, 26] on div "Budget 3" at bounding box center [115, 28] width 27 height 16
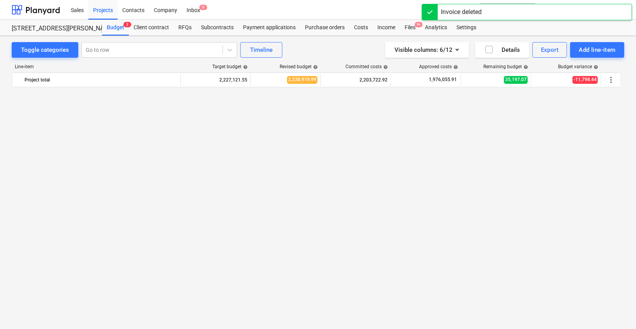
scroll to position [913, 0]
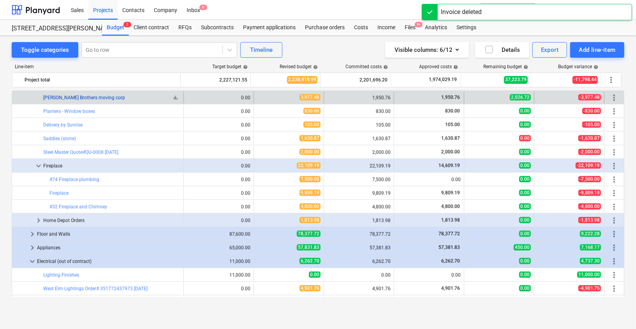
click at [71, 98] on link "[PERSON_NAME] Brothers moving corp" at bounding box center [84, 97] width 82 height 5
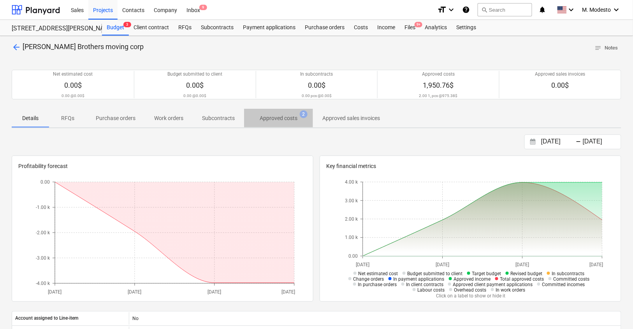
click at [281, 123] on span "Approved costs 2" at bounding box center [278, 118] width 69 height 14
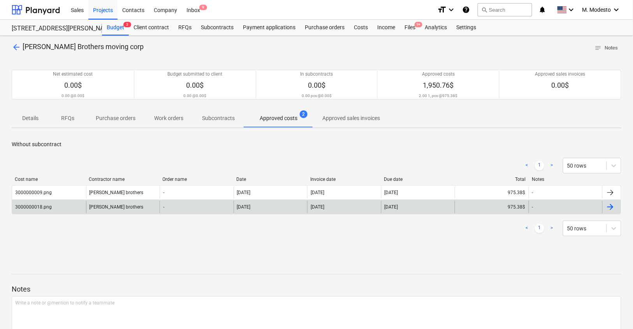
click at [236, 201] on div "17 Jul 2025" at bounding box center [271, 207] width 74 height 12
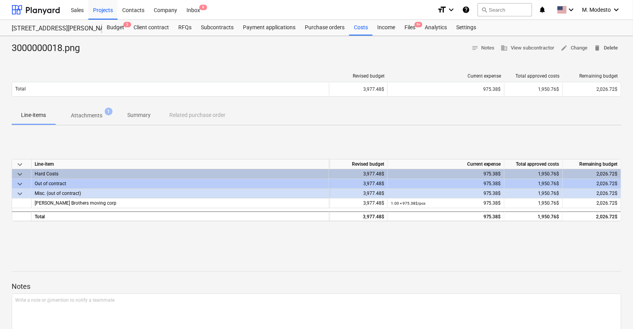
click at [611, 44] on span "delete Delete" at bounding box center [606, 48] width 24 height 9
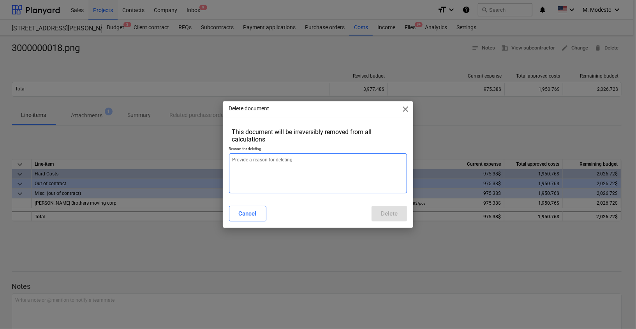
click at [293, 173] on textarea at bounding box center [318, 173] width 178 height 40
type textarea "x"
type textarea "U"
type textarea "x"
type textarea "Up"
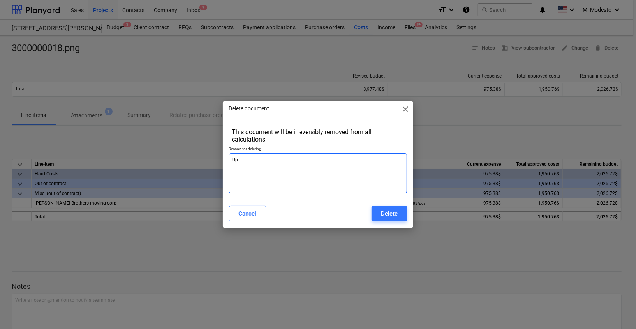
type textarea "x"
type textarea "Upd"
type textarea "x"
type textarea "Upda"
type textarea "x"
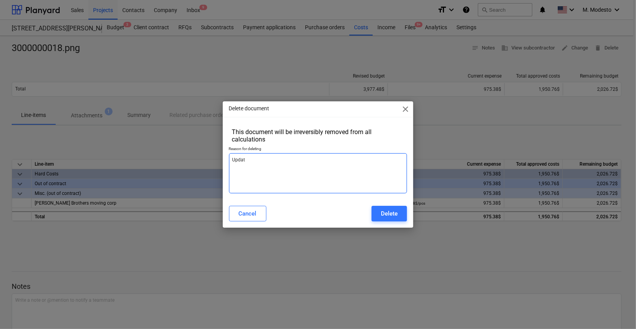
type textarea "Update"
type textarea "x"
type textarea "Update"
click at [392, 217] on div "Delete" at bounding box center [389, 213] width 17 height 10
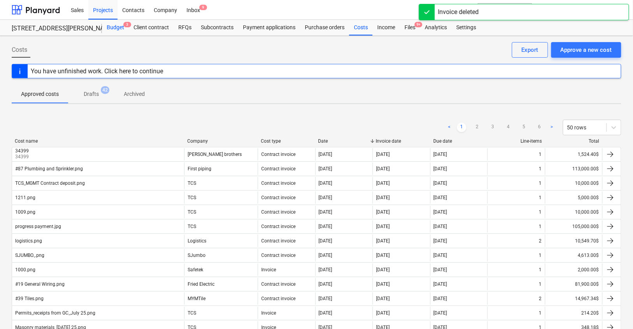
click at [121, 30] on div "Budget 3" at bounding box center [115, 28] width 27 height 16
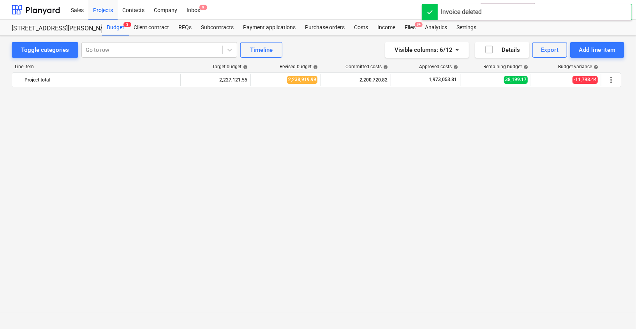
scroll to position [913, 0]
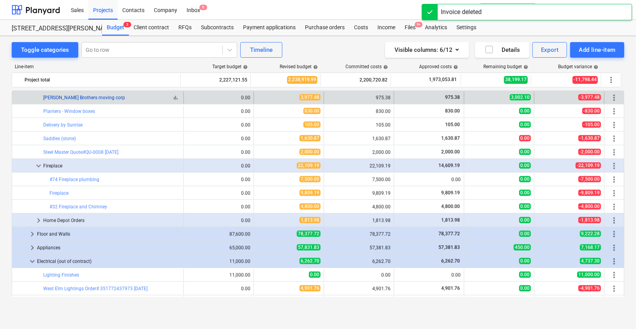
click at [79, 97] on link "[PERSON_NAME] Brothers moving corp" at bounding box center [84, 97] width 82 height 5
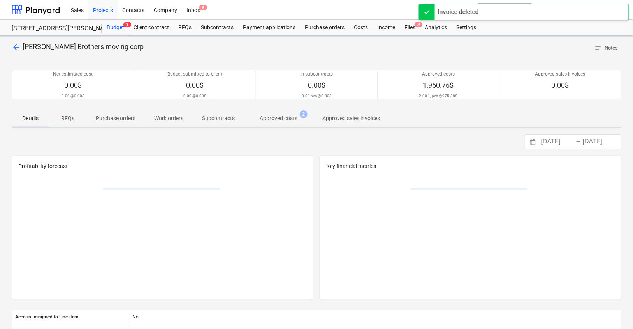
click at [282, 122] on span "Approved costs 2" at bounding box center [278, 118] width 69 height 14
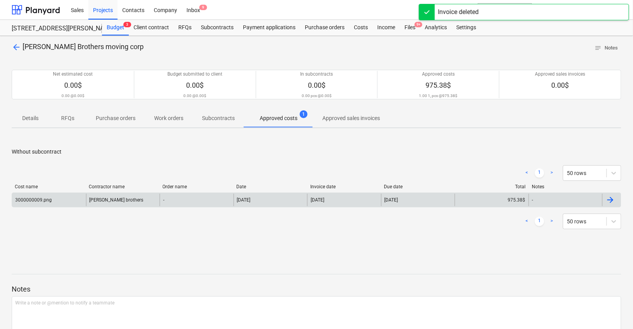
click at [165, 197] on div "-" at bounding box center [197, 200] width 74 height 12
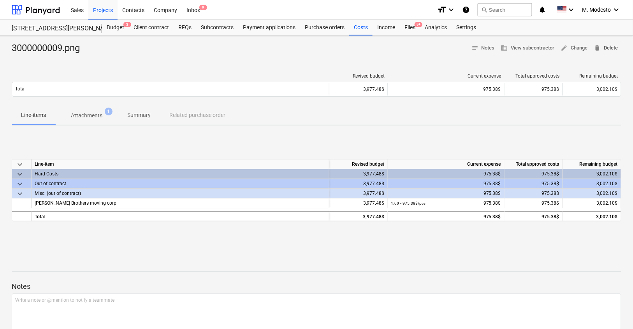
click at [619, 45] on button "delete Delete" at bounding box center [606, 48] width 30 height 12
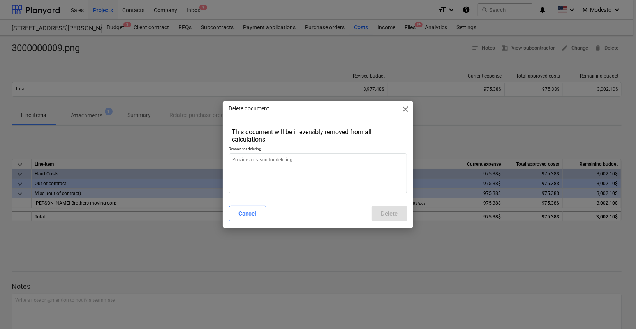
type textarea "x"
click at [300, 168] on textarea at bounding box center [318, 173] width 178 height 40
type textarea "u"
type textarea "x"
type textarea "up"
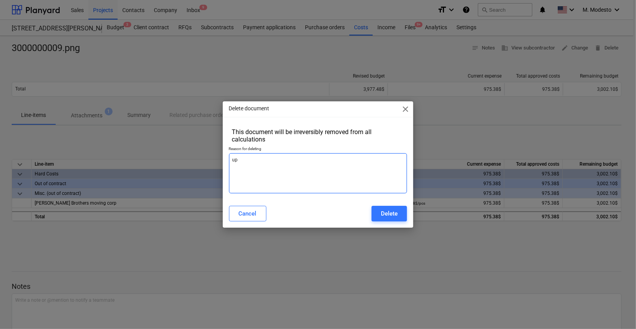
type textarea "x"
type textarea "upd"
type textarea "x"
type textarea "upda"
type textarea "x"
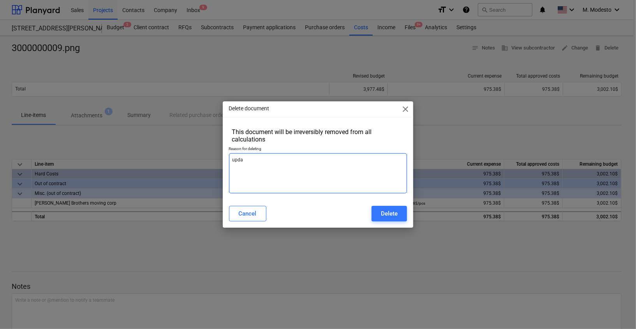
type textarea "updat"
type textarea "x"
type textarea "update"
click at [389, 208] on div "Delete" at bounding box center [389, 213] width 17 height 10
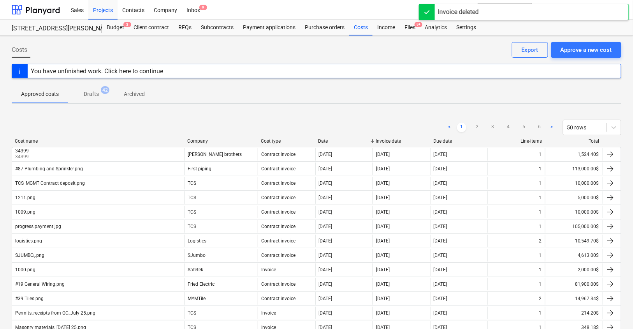
click at [112, 30] on div "Budget 3" at bounding box center [115, 28] width 27 height 16
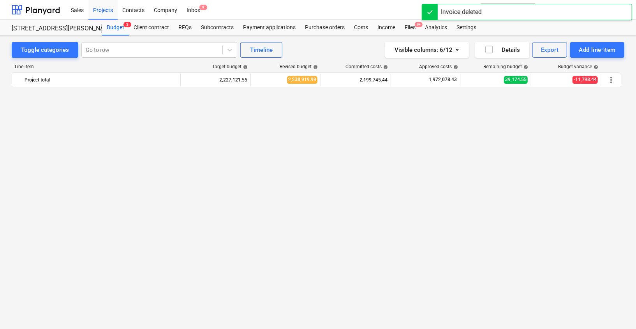
scroll to position [913, 0]
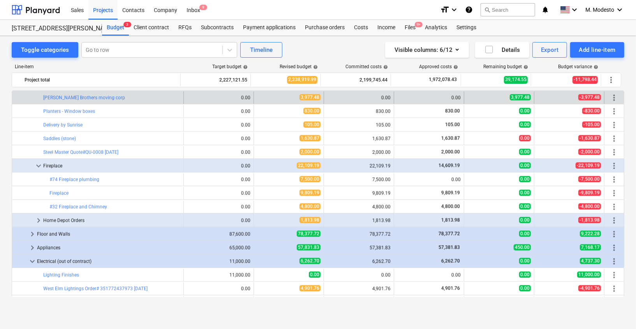
click at [611, 97] on span "more_vert" at bounding box center [613, 97] width 9 height 9
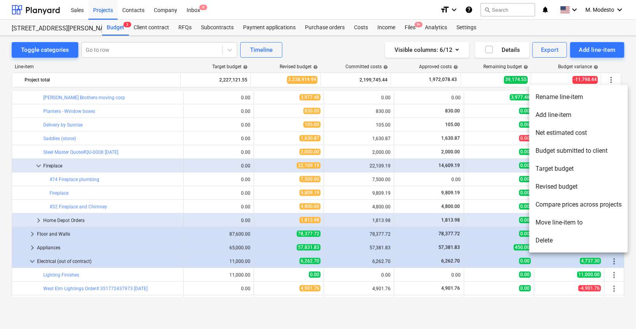
click at [566, 241] on li "Delete" at bounding box center [578, 240] width 99 height 18
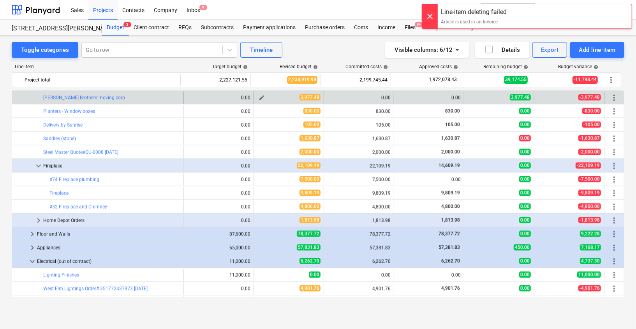
click at [259, 97] on span "edit" at bounding box center [262, 98] width 6 height 6
type textarea "x"
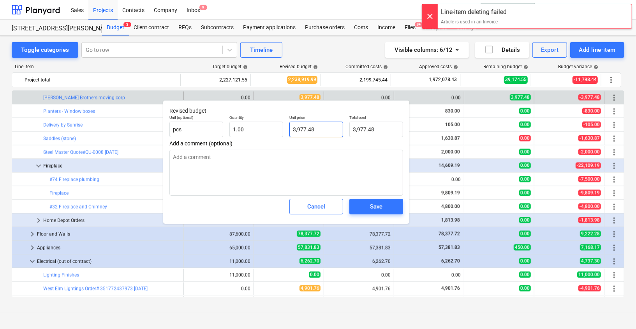
type input "3977.48"
drag, startPoint x: 315, startPoint y: 130, endPoint x: 262, endPoint y: 120, distance: 54.2
click at [262, 120] on div "Unit (optional) pcs Quantity 1.00 Unit price 3977.48 Total cost 3,977.48" at bounding box center [286, 126] width 240 height 28
type textarea "x"
type input "0"
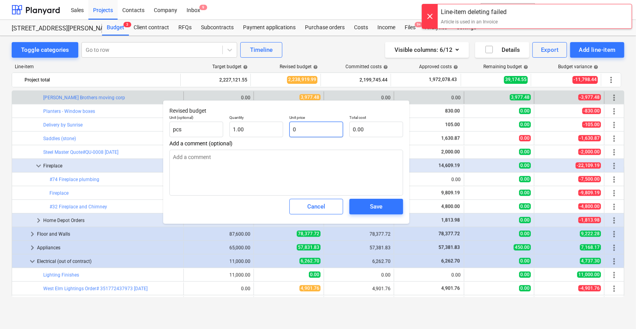
type input "0.00"
type input "0"
type textarea "x"
type input "0.00"
click at [373, 204] on div "Save" at bounding box center [376, 206] width 12 height 10
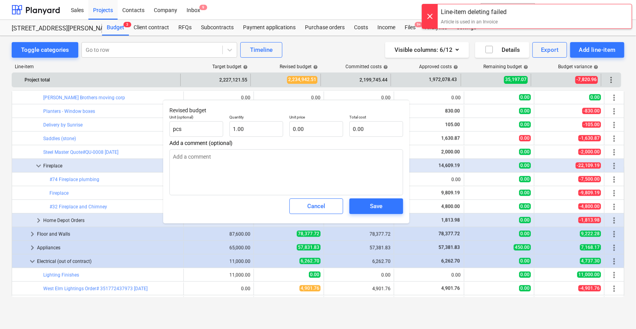
type textarea "x"
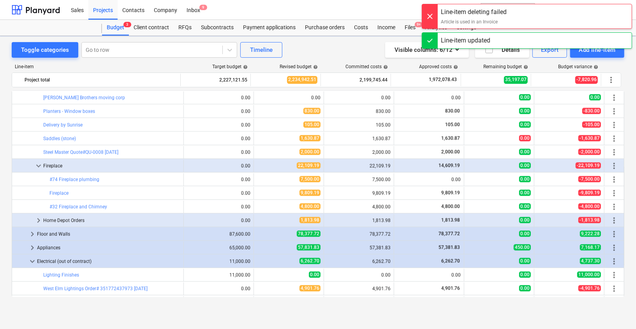
click at [2, 111] on div "Toggle categories Go to row Timeline Visible columns : 6/12 Details Export Add …" at bounding box center [318, 174] width 636 height 276
click at [60, 95] on link "[PERSON_NAME] Brothers moving corp" at bounding box center [84, 97] width 82 height 5
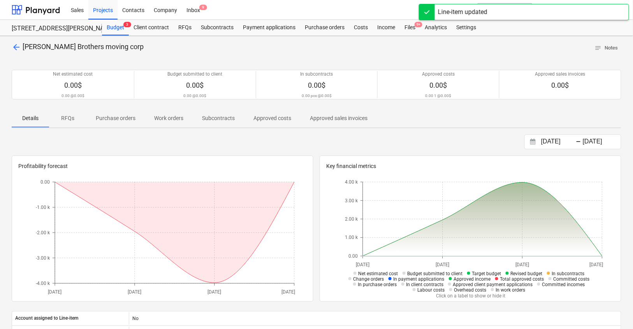
click at [204, 143] on div "17.07.2025 Press the down arrow key to interact with the calendar and select a …" at bounding box center [317, 141] width 610 height 15
click at [96, 113] on span "Purchase orders" at bounding box center [115, 118] width 58 height 13
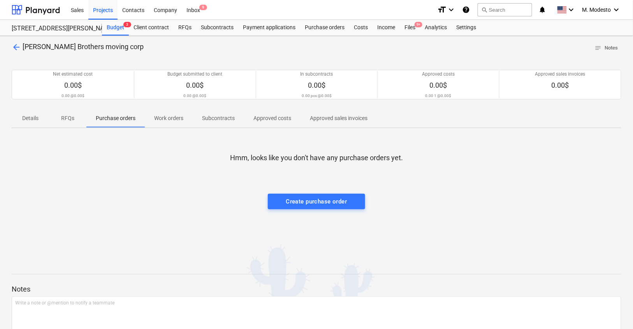
click at [148, 117] on span "Work orders" at bounding box center [169, 118] width 48 height 13
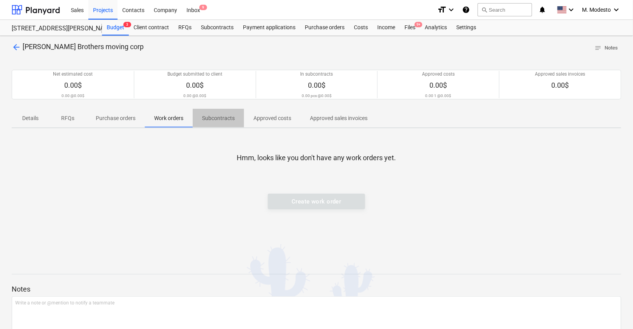
click at [222, 120] on p "Subcontracts" at bounding box center [218, 118] width 33 height 8
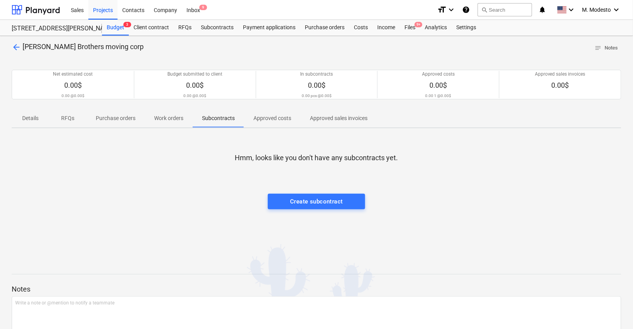
click at [272, 118] on p "Approved costs" at bounding box center [272, 118] width 38 height 8
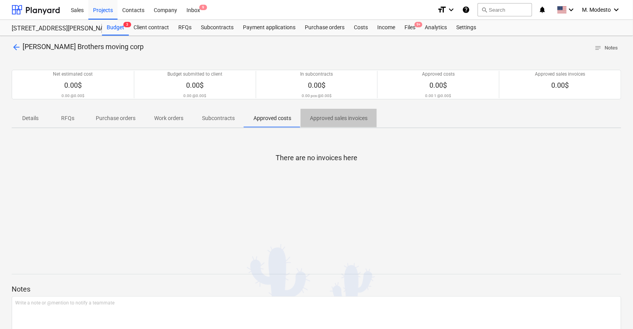
click at [322, 123] on span "Approved sales invoices" at bounding box center [339, 118] width 76 height 13
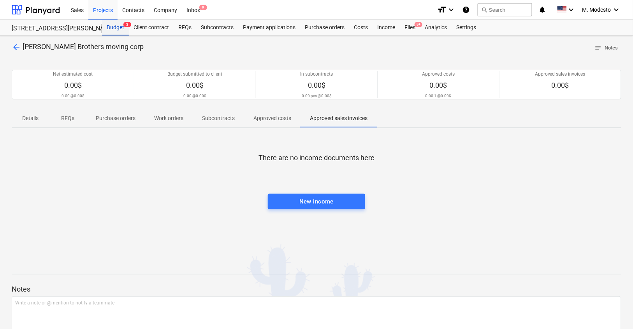
click at [120, 21] on div "Budget 3" at bounding box center [115, 28] width 27 height 16
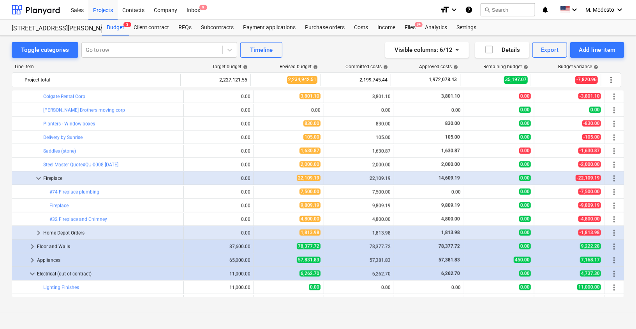
scroll to position [889, 0]
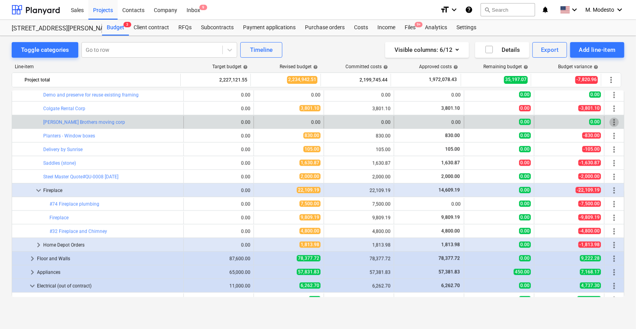
click at [614, 121] on span "more_vert" at bounding box center [613, 122] width 9 height 9
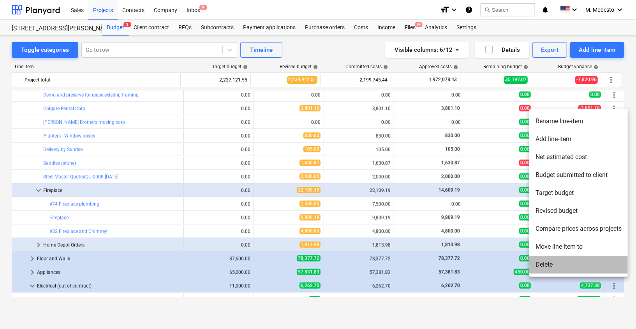
click at [552, 263] on li "Delete" at bounding box center [578, 264] width 99 height 18
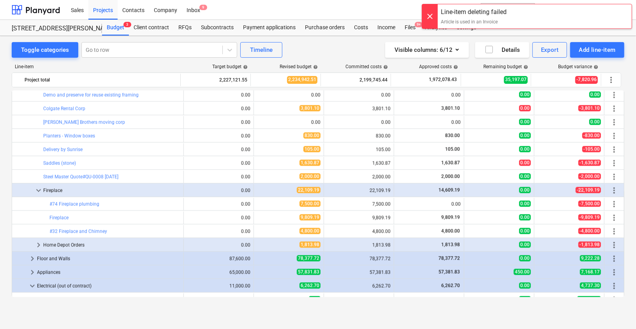
click at [480, 18] on div "Article is used in an Invoice" at bounding box center [474, 21] width 66 height 7
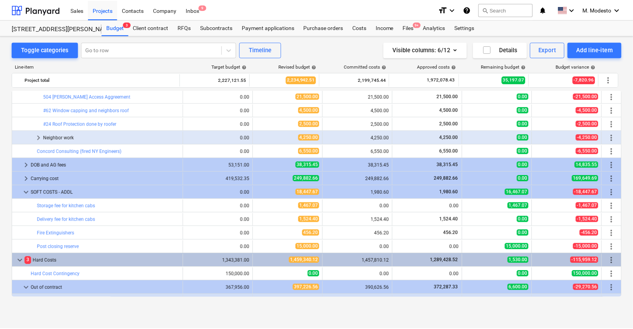
scroll to position [439, 0]
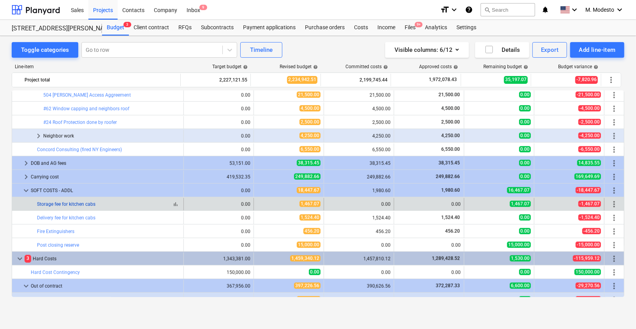
click at [80, 203] on link "Storage fee for kitchen cabs" at bounding box center [66, 203] width 58 height 5
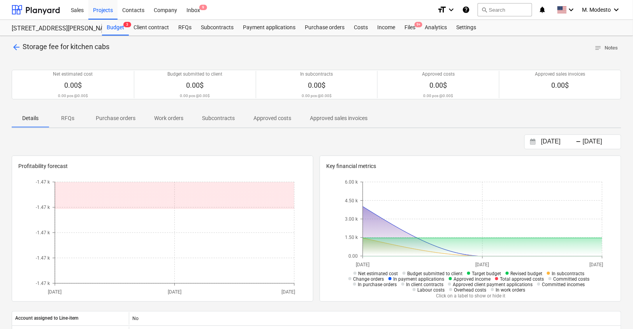
click at [217, 118] on p "Subcontracts" at bounding box center [218, 118] width 33 height 8
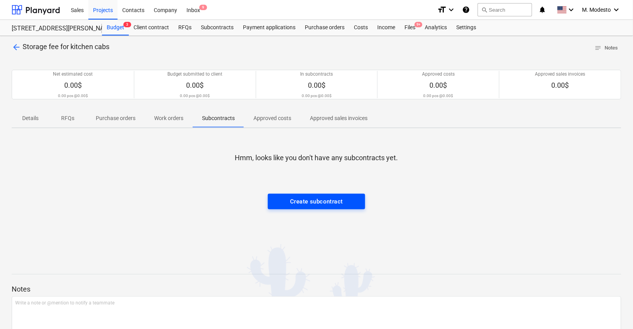
click at [326, 204] on div "Create subcontract" at bounding box center [316, 201] width 53 height 10
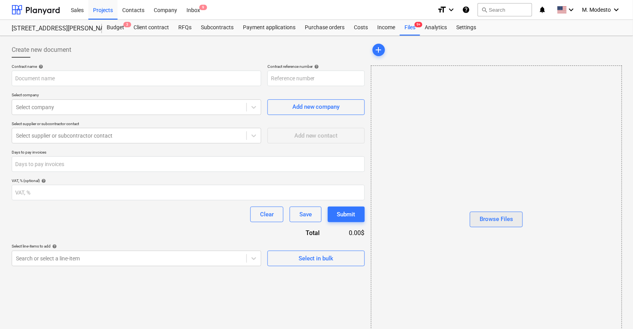
type input "506HENRY-SO-216"
click at [492, 215] on div "Browse Files" at bounding box center [496, 219] width 33 height 10
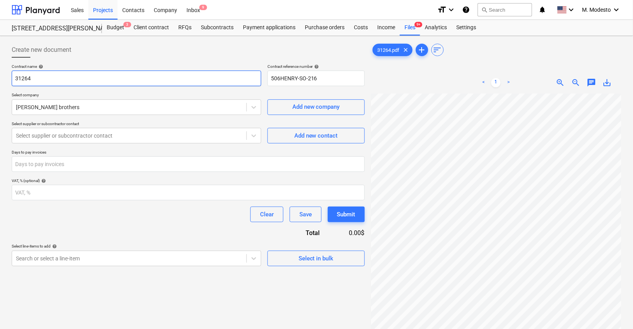
click at [52, 76] on input "31264" at bounding box center [137, 78] width 250 height 16
type input "Storage Fee for Kitcheck cabs_31264"
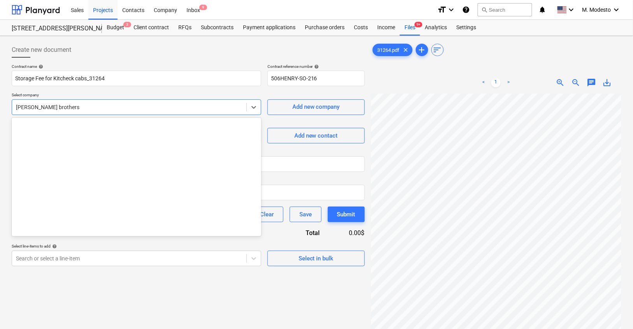
click at [39, 107] on div at bounding box center [129, 107] width 227 height 8
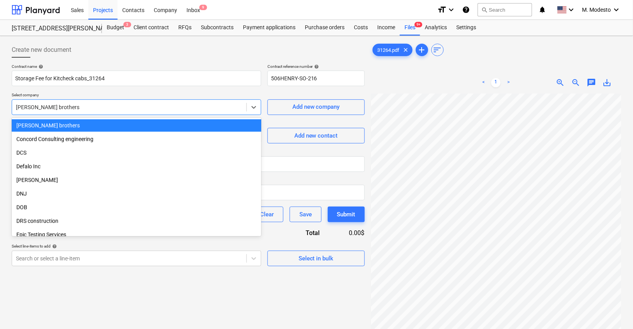
click at [48, 123] on div "Collins brothers" at bounding box center [137, 125] width 250 height 12
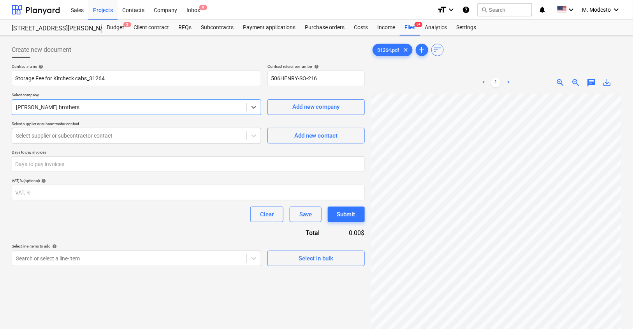
click at [49, 132] on div at bounding box center [129, 136] width 227 height 8
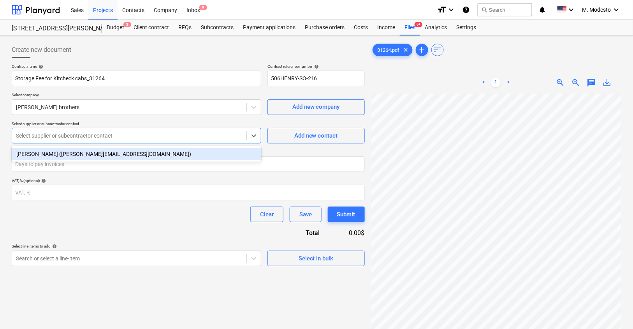
click at [63, 157] on div "Collins (collins@gmail.com)" at bounding box center [137, 154] width 250 height 12
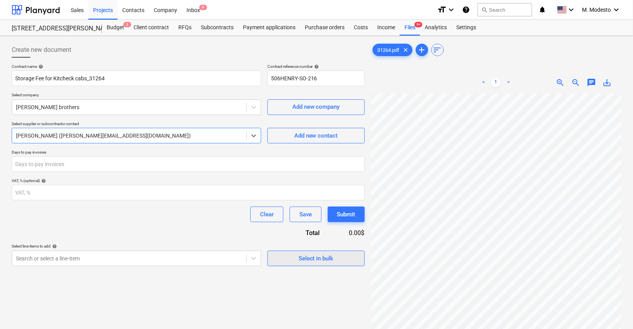
click at [290, 256] on span "Select in bulk" at bounding box center [316, 258] width 78 height 10
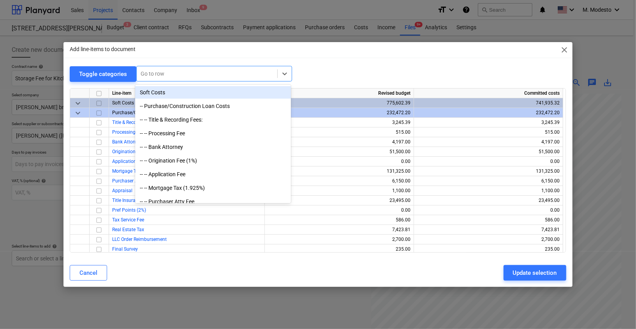
click at [186, 71] on div at bounding box center [207, 74] width 133 height 8
type input "d"
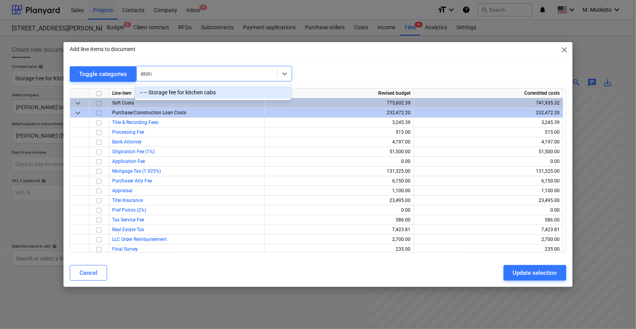
type input "storage"
click at [203, 93] on div "-- -- Storage fee for kitchen cabs" at bounding box center [213, 92] width 156 height 12
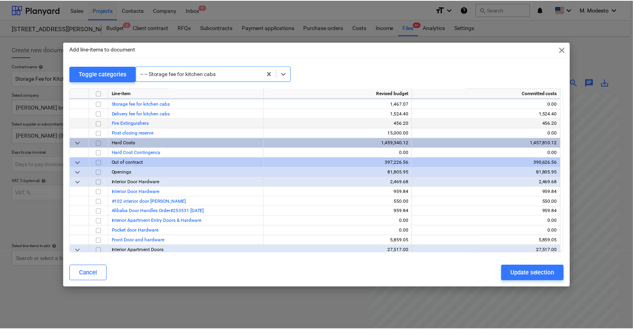
scroll to position [876, 0]
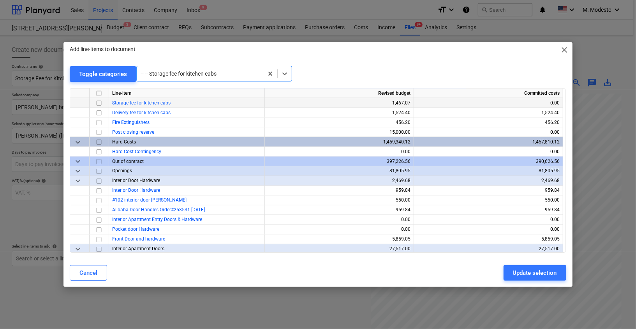
click at [99, 102] on input "checkbox" at bounding box center [98, 103] width 9 height 9
click at [526, 272] on div "Update selection" at bounding box center [535, 273] width 44 height 10
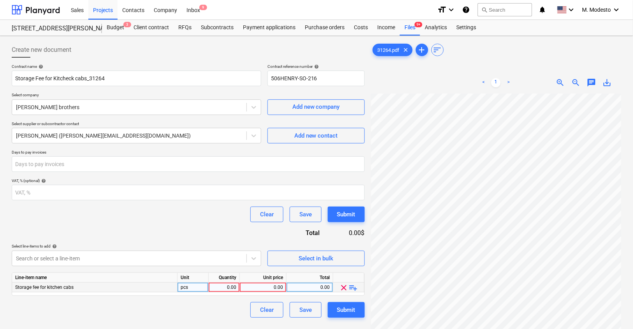
click at [251, 285] on div "0.00" at bounding box center [263, 287] width 40 height 10
click at [269, 288] on input "$487.69" at bounding box center [263, 286] width 46 height 9
type input "487.69"
click at [230, 308] on div "Clear Save Submit" at bounding box center [188, 310] width 353 height 16
click at [173, 312] on div "Clear Save Submit" at bounding box center [188, 310] width 353 height 16
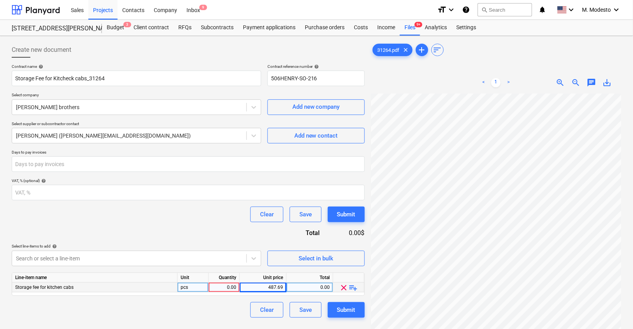
click at [216, 286] on div "0.00" at bounding box center [224, 287] width 25 height 10
type input "1"
drag, startPoint x: 202, startPoint y: 303, endPoint x: 207, endPoint y: 300, distance: 5.1
click at [202, 303] on div "Clear Save Submit" at bounding box center [188, 310] width 353 height 16
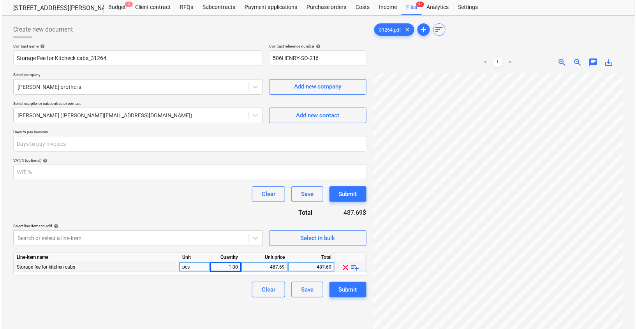
scroll to position [77, 0]
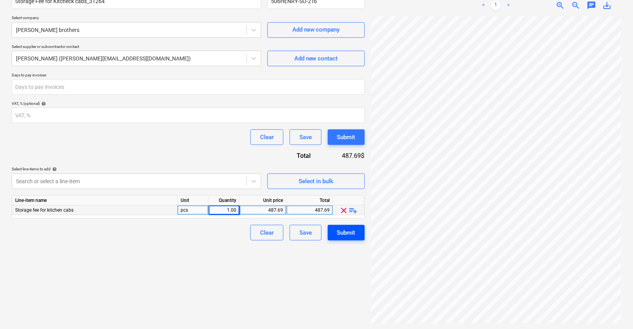
click at [354, 234] on div "Submit" at bounding box center [346, 232] width 18 height 10
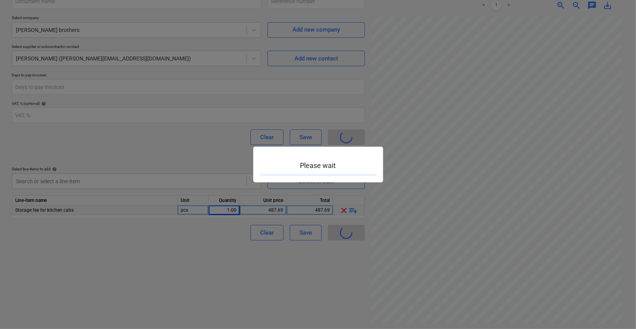
type input "506HENRY-SO-216"
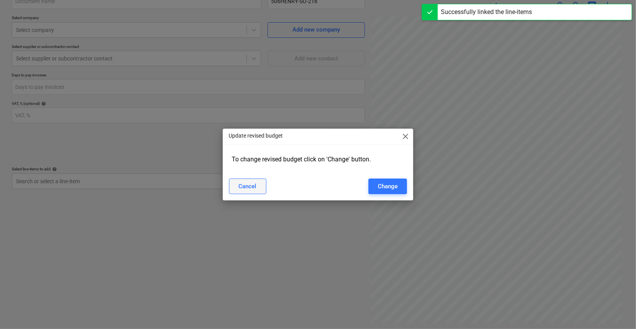
click at [255, 184] on div "Cancel" at bounding box center [248, 186] width 18 height 10
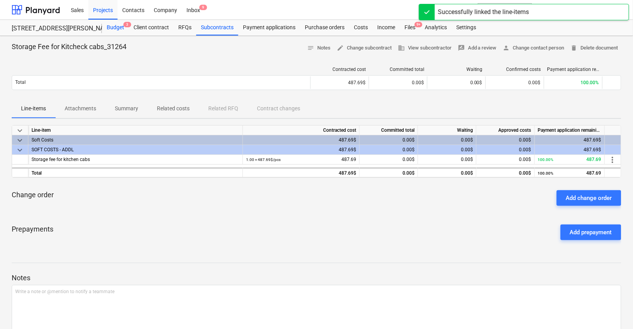
click at [118, 27] on div "Budget 3" at bounding box center [115, 28] width 27 height 16
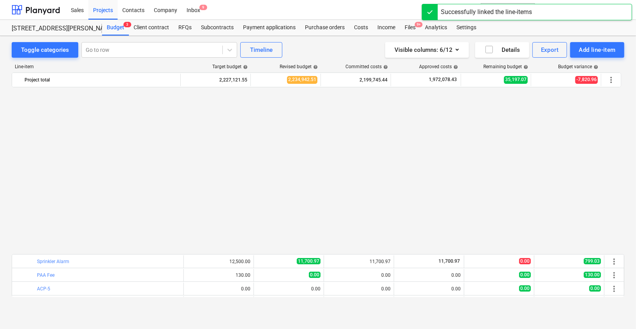
scroll to position [439, 0]
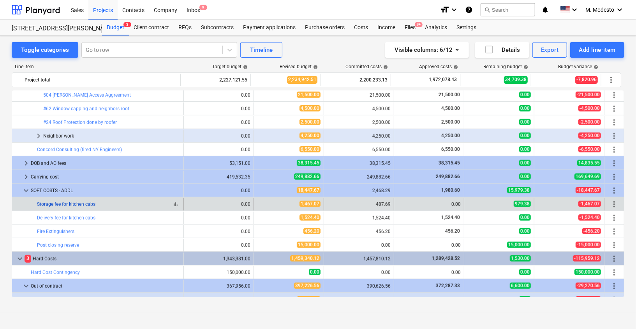
click at [86, 203] on link "Storage fee for kitchen cabs" at bounding box center [66, 203] width 58 height 5
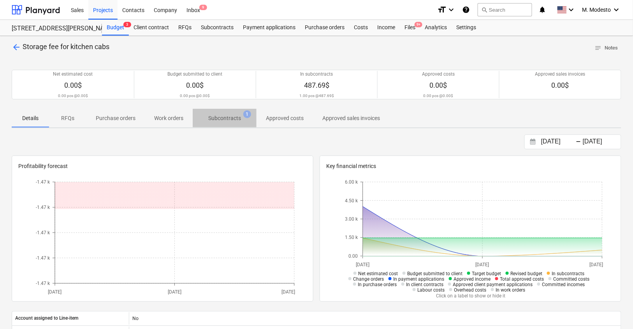
click at [233, 121] on p "Subcontracts" at bounding box center [224, 118] width 33 height 8
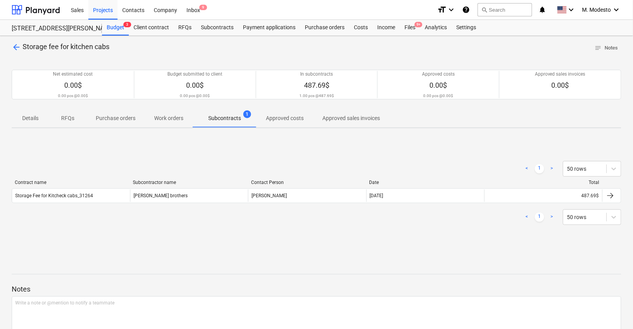
click at [268, 184] on div "Contact Person" at bounding box center [307, 182] width 112 height 5
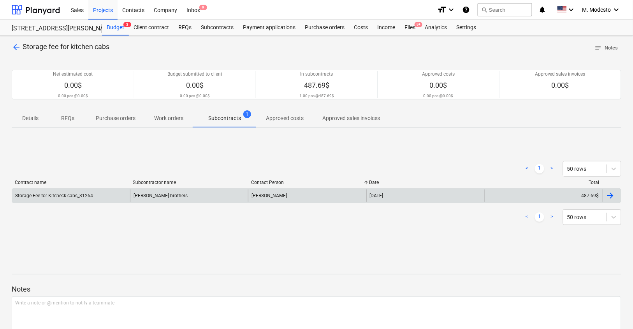
click at [268, 189] on div "Collins" at bounding box center [307, 195] width 118 height 12
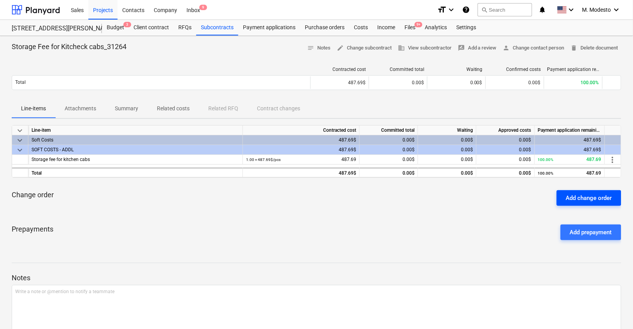
click at [606, 195] on div "Add change order" at bounding box center [589, 198] width 46 height 10
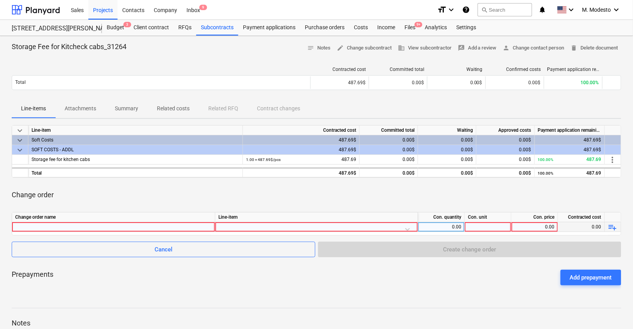
click at [188, 227] on div at bounding box center [113, 226] width 197 height 9
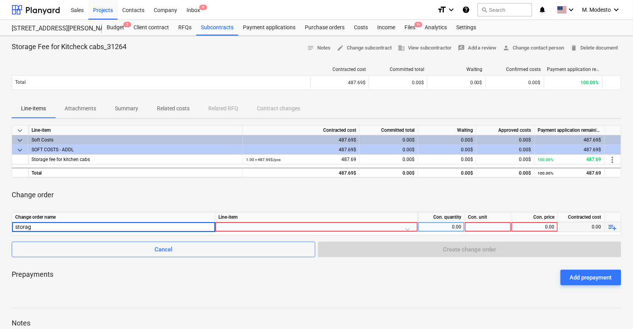
type input "storage"
drag, startPoint x: 67, startPoint y: 225, endPoint x: 0, endPoint y: 217, distance: 68.0
click at [0, 217] on div "Storage Fee for Kitcheck cabs_31264 notes Notes edit Change subcontract busines…" at bounding box center [316, 221] width 633 height 371
click at [175, 227] on div at bounding box center [113, 226] width 197 height 9
type input "32144"
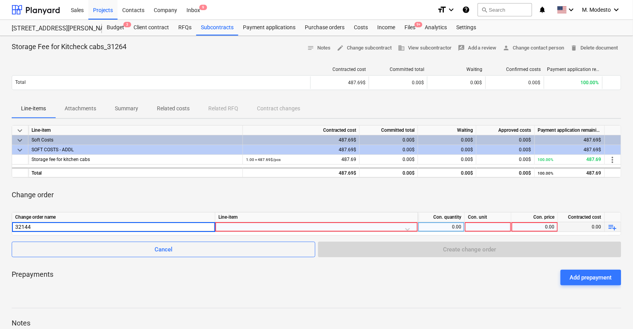
click at [245, 279] on div "Prepayments Add prepayment" at bounding box center [317, 277] width 610 height 28
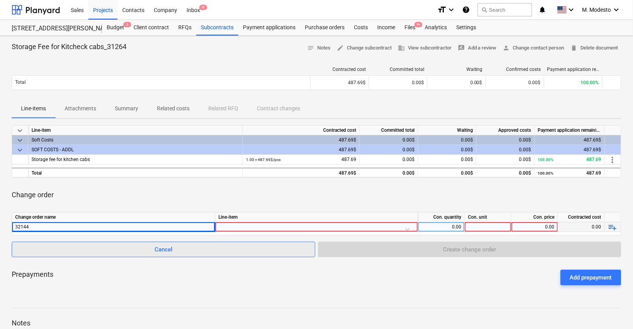
click at [134, 252] on span "Cancel" at bounding box center [163, 249] width 284 height 10
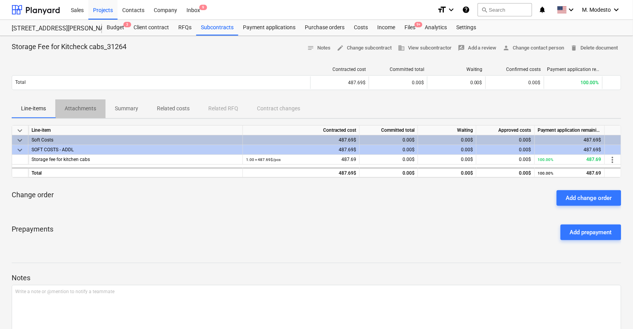
click at [88, 107] on p "Attachments" at bounding box center [81, 108] width 32 height 8
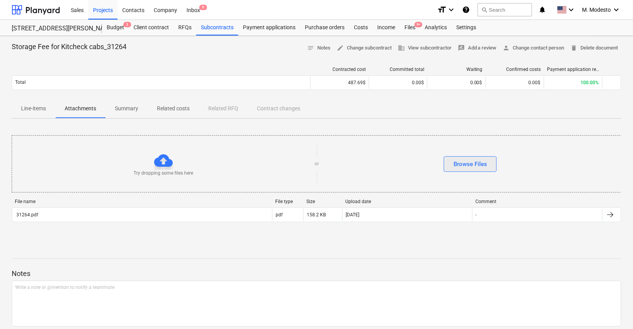
click at [479, 163] on div "Browse Files" at bounding box center [470, 164] width 33 height 10
click at [455, 160] on div "Browse Files" at bounding box center [470, 164] width 33 height 10
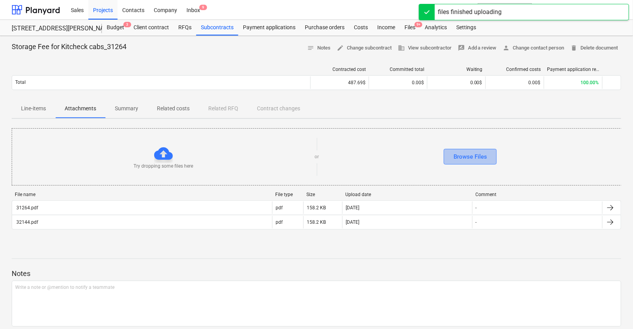
click at [483, 151] on div "Browse Files" at bounding box center [470, 156] width 33 height 10
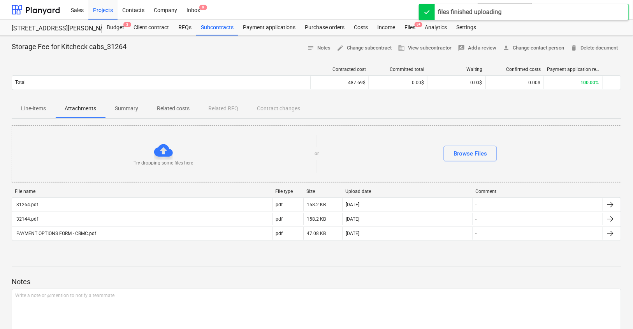
click at [35, 114] on button "Line-items" at bounding box center [34, 108] width 44 height 19
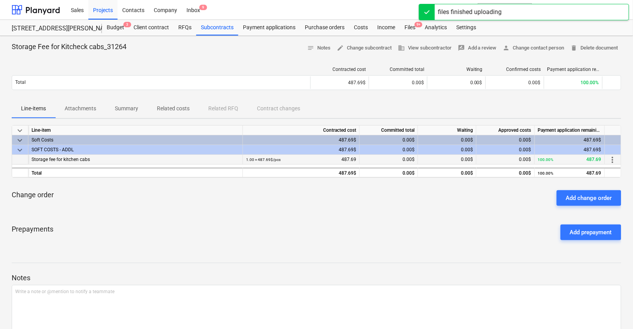
click at [611, 161] on span "more_vert" at bounding box center [612, 159] width 9 height 9
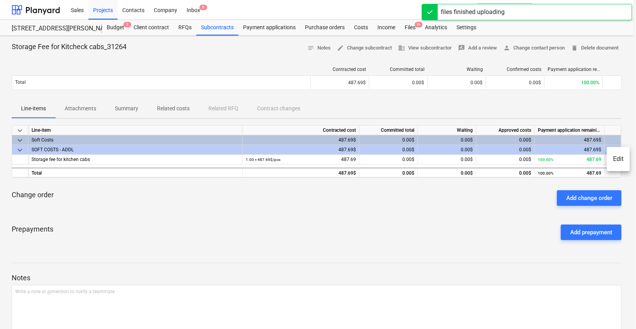
click at [615, 160] on li "Edit" at bounding box center [618, 159] width 23 height 18
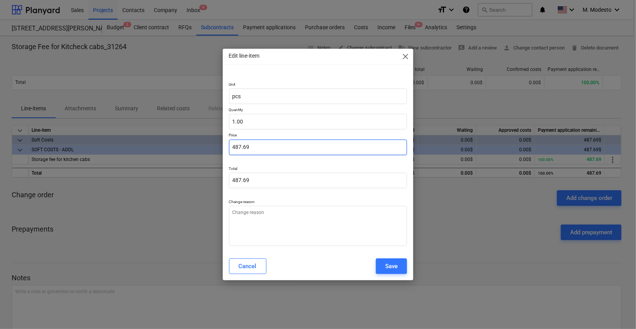
click at [258, 151] on input "487.69" at bounding box center [318, 147] width 178 height 16
drag, startPoint x: 259, startPoint y: 147, endPoint x: 169, endPoint y: 136, distance: 90.7
click at [169, 136] on div "Edit line-item close Unit pcs Quantity 1.00 Price 487.69 Total 487.69 Change re…" at bounding box center [318, 164] width 636 height 329
paste input "975.38"
type textarea "x"
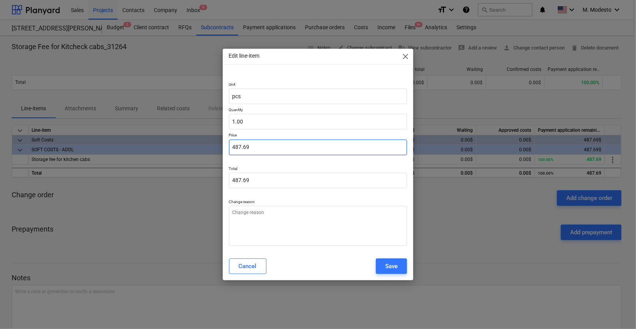
type input "975.38"
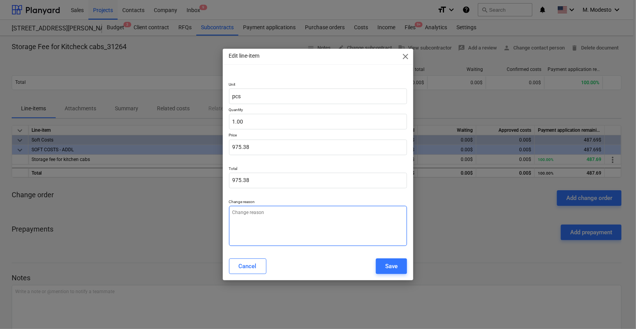
click at [320, 226] on textarea at bounding box center [318, 226] width 178 height 40
type textarea "x"
type textarea "U"
type textarea "x"
type textarea "Up"
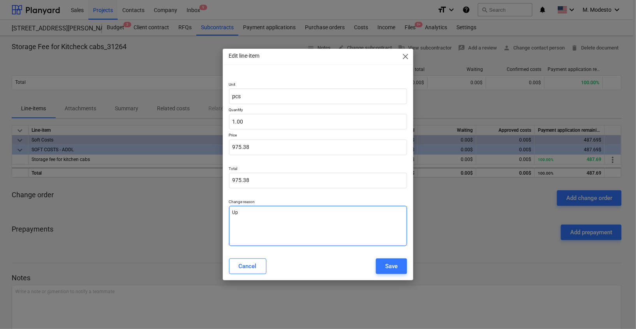
type textarea "x"
type textarea "Upd"
type textarea "x"
type textarea "Upda"
type textarea "x"
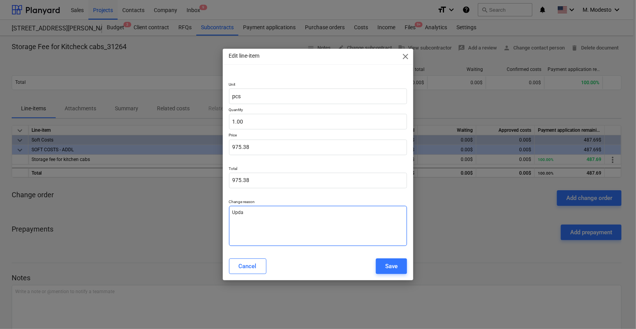
type textarea "Updat"
type textarea "x"
type textarea "Update"
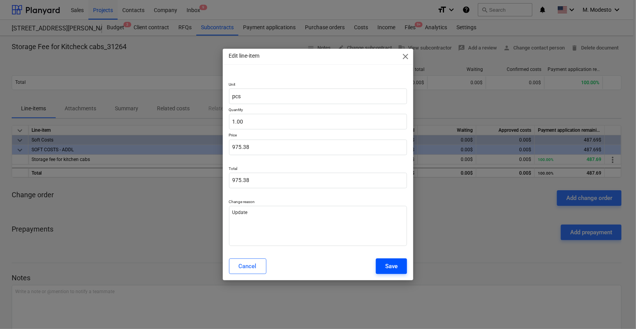
click at [388, 269] on div "Save" at bounding box center [391, 266] width 12 height 10
type textarea "x"
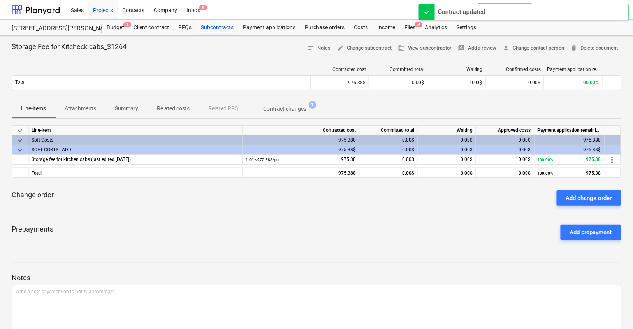
click at [168, 111] on p "Related costs" at bounding box center [173, 108] width 33 height 8
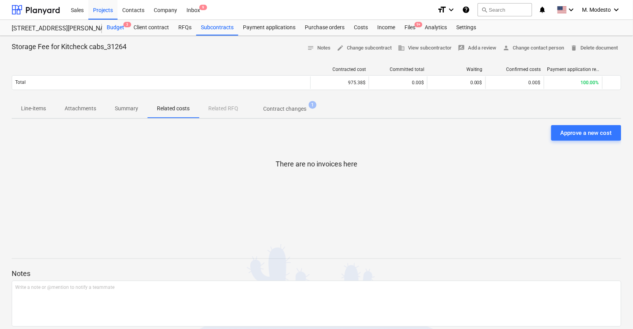
drag, startPoint x: 131, startPoint y: 46, endPoint x: 118, endPoint y: 33, distance: 17.9
click at [131, 46] on div "Storage Fee for Kitcheck cabs_31264 notes Notes edit Change subcontract busines…" at bounding box center [317, 48] width 610 height 12
click at [118, 30] on div "Budget 3" at bounding box center [115, 28] width 27 height 16
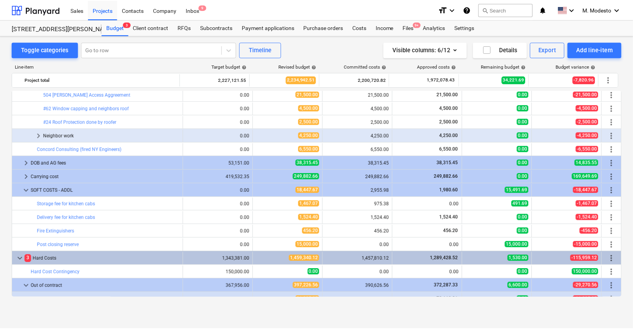
scroll to position [447, 0]
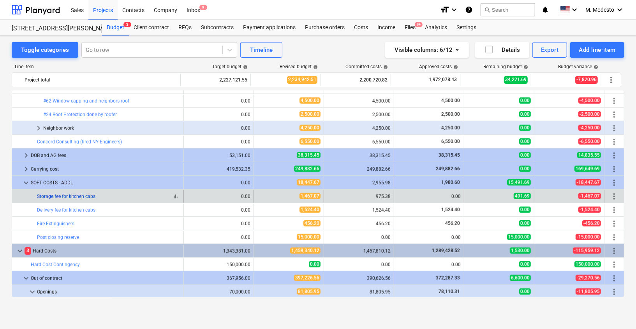
copy link "Storage fee for kitchen cabs"
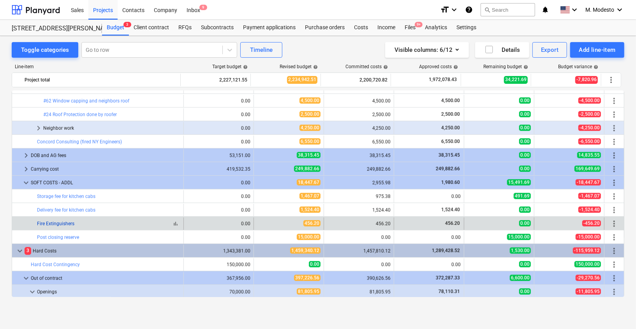
drag, startPoint x: 100, startPoint y: 196, endPoint x: 70, endPoint y: 222, distance: 39.5
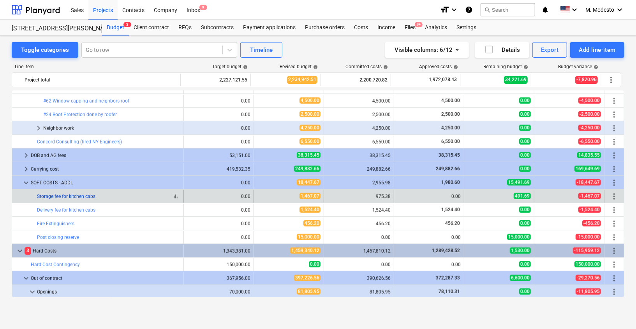
click at [86, 195] on link "Storage fee for kitchen cabs" at bounding box center [66, 196] width 58 height 5
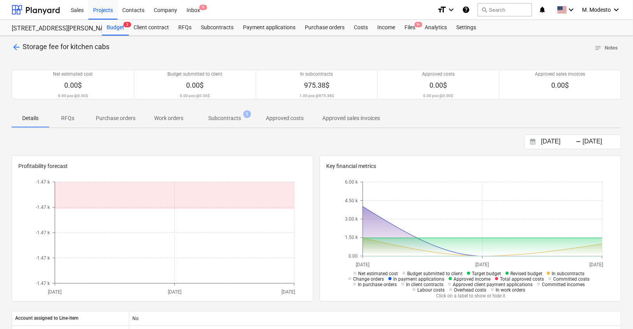
click at [230, 124] on span "Subcontracts 1" at bounding box center [225, 118] width 64 height 14
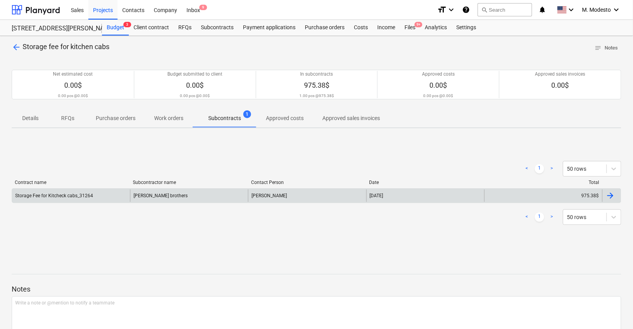
click at [231, 195] on div "Collins brothers" at bounding box center [189, 195] width 118 height 12
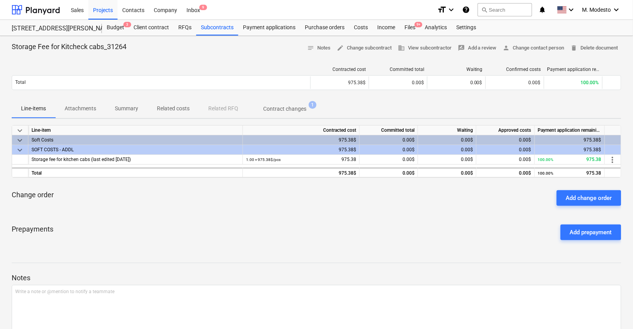
click at [130, 106] on p "Summary" at bounding box center [126, 108] width 23 height 8
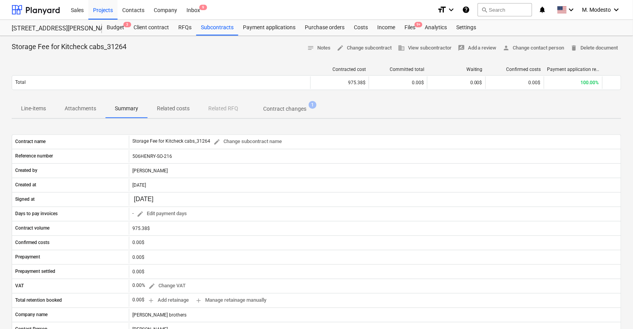
click at [171, 105] on p "Related costs" at bounding box center [173, 108] width 33 height 8
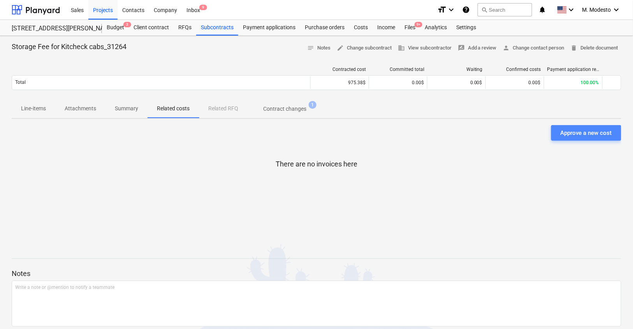
click at [581, 134] on div "Approve a new cost" at bounding box center [586, 133] width 51 height 10
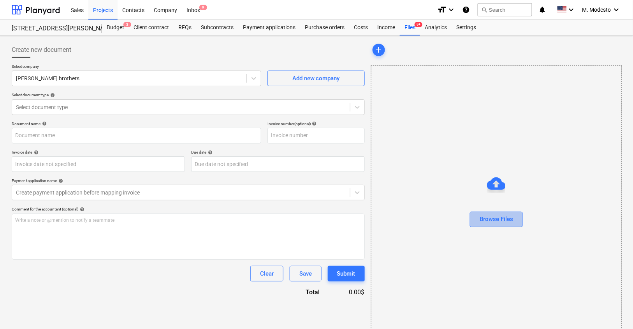
click at [511, 217] on div "Browse Files" at bounding box center [496, 219] width 33 height 10
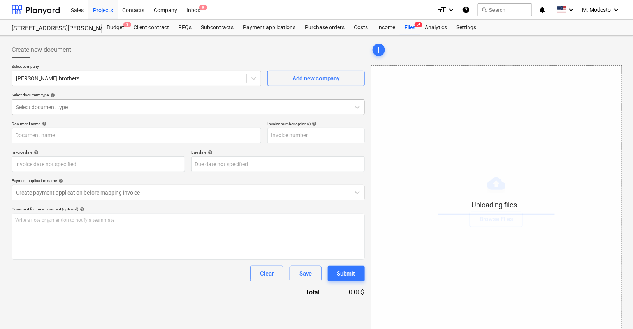
click at [74, 106] on div at bounding box center [181, 107] width 330 height 8
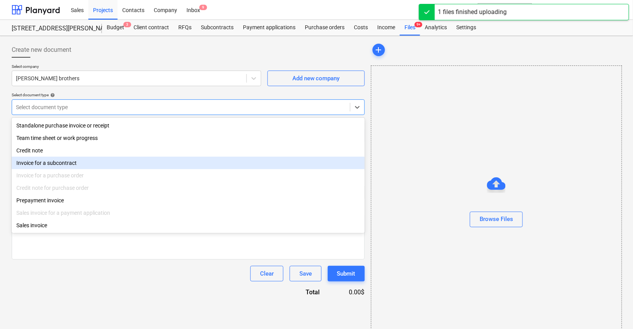
click at [63, 161] on div "Invoice for a subcontract" at bounding box center [188, 163] width 353 height 12
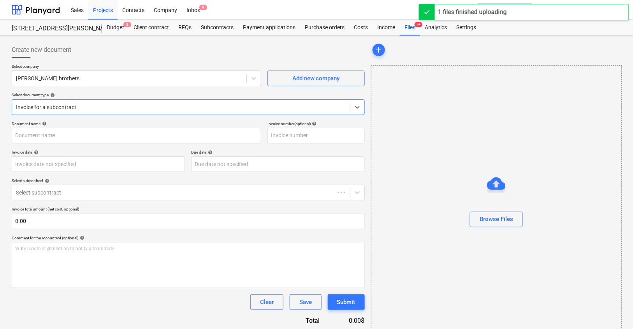
type input "Storage.png"
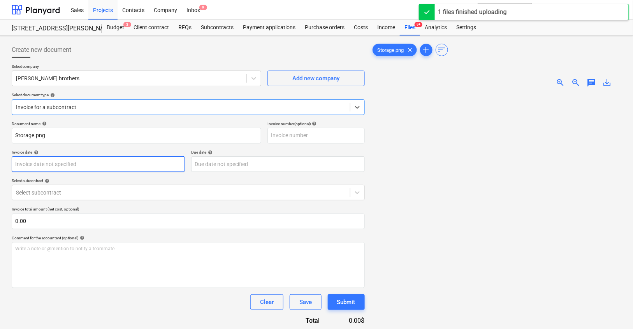
click at [72, 166] on body "Sales Projects Contacts Company Inbox 9 format_size keyboard_arrow_down help se…" at bounding box center [316, 164] width 633 height 329
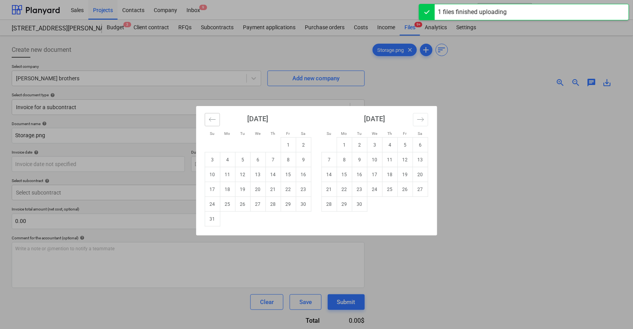
click at [211, 120] on icon "Move backward to switch to the previous month." at bounding box center [212, 119] width 7 height 7
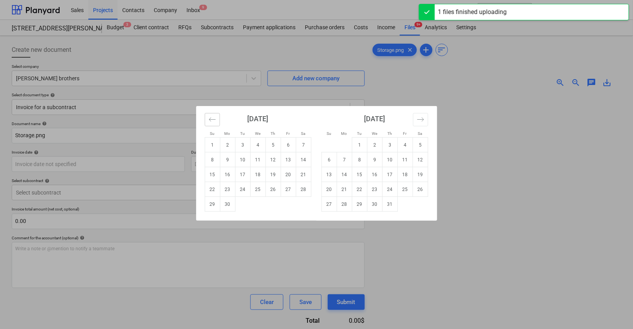
click at [211, 120] on icon "Move backward to switch to the previous month." at bounding box center [212, 119] width 7 height 7
click at [212, 120] on icon "Move backward to switch to the previous month." at bounding box center [212, 119] width 7 height 7
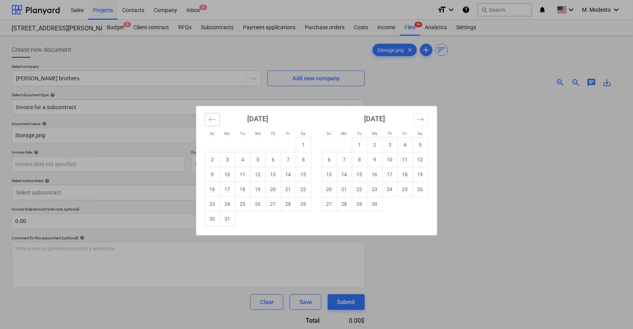
click at [212, 116] on icon "Move backward to switch to the previous month." at bounding box center [212, 119] width 7 height 7
click at [227, 206] on td "24" at bounding box center [227, 204] width 15 height 15
type input "24 Feb 2025"
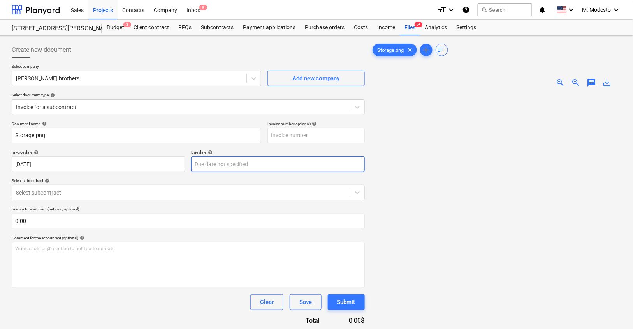
click at [242, 167] on body "Sales Projects Contacts Company Inbox 9 format_size keyboard_arrow_down help se…" at bounding box center [316, 164] width 633 height 329
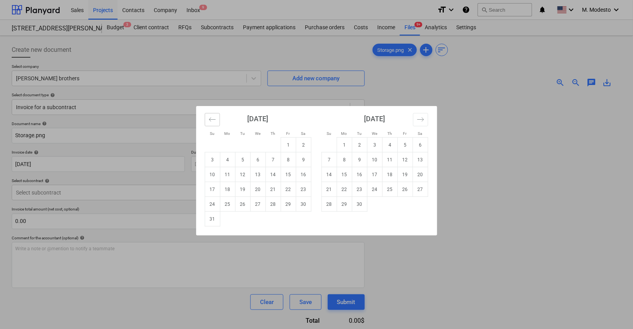
click at [215, 121] on icon "Move backward to switch to the previous month." at bounding box center [212, 119] width 7 height 7
click at [212, 120] on icon "Move backward to switch to the previous month." at bounding box center [212, 119] width 7 height 7
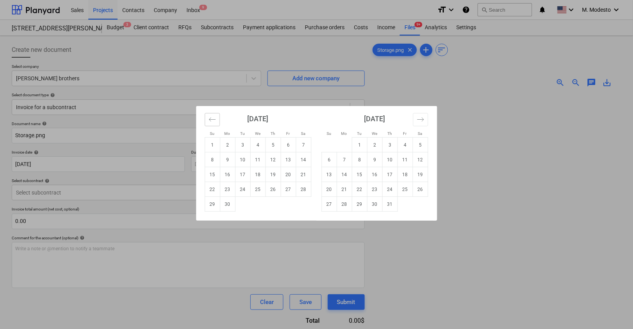
click at [212, 120] on icon "Move backward to switch to the previous month." at bounding box center [212, 119] width 7 height 7
click at [213, 120] on icon "Move backward to switch to the previous month." at bounding box center [212, 119] width 7 height 7
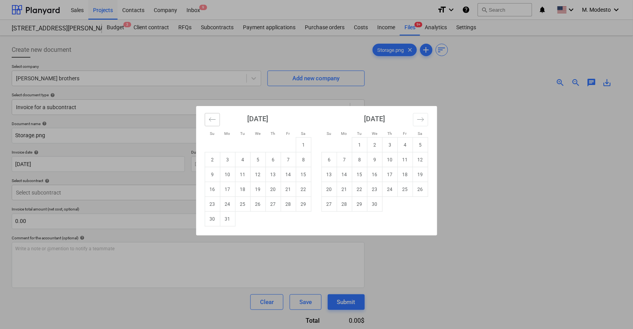
click at [213, 119] on icon "Move backward to switch to the previous month." at bounding box center [212, 119] width 7 height 4
click at [232, 204] on td "24" at bounding box center [227, 204] width 15 height 15
type input "24 Feb 2025"
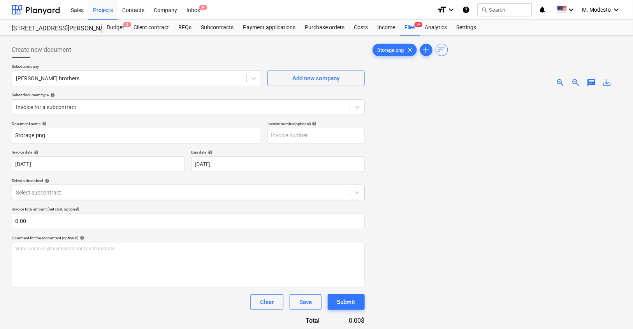
click at [225, 194] on div at bounding box center [181, 192] width 330 height 8
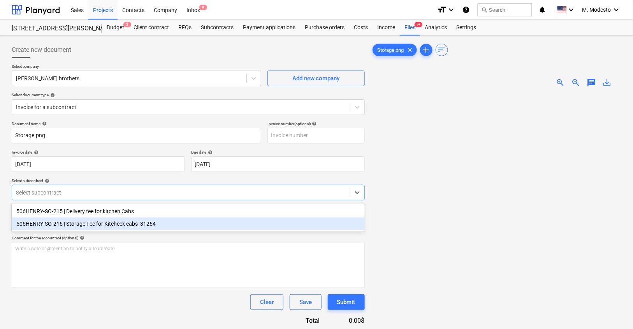
click at [154, 226] on div "506HENRY-SO-216 | Storage Fee for Kitcheck cabs_31264" at bounding box center [188, 223] width 353 height 12
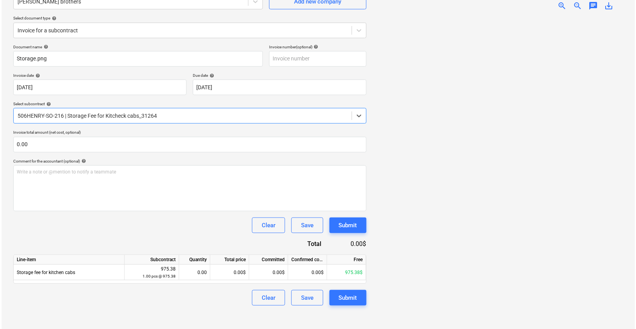
scroll to position [77, 0]
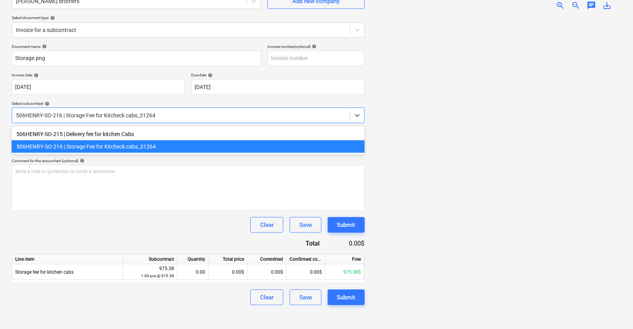
click at [171, 114] on div at bounding box center [181, 115] width 330 height 8
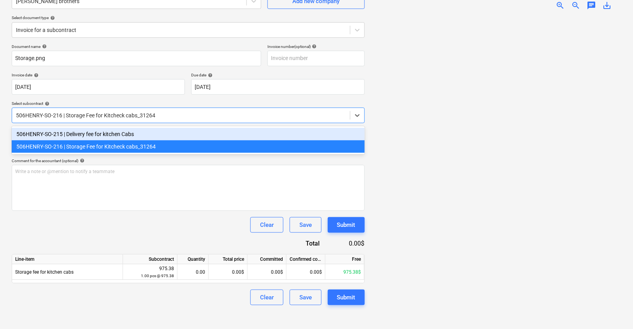
click at [157, 133] on div "506HENRY-SO-215 | Delivery fee for kitchen Cabs" at bounding box center [188, 134] width 353 height 12
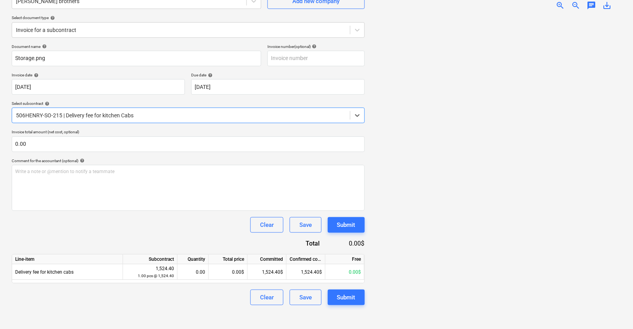
click at [157, 116] on div at bounding box center [181, 115] width 330 height 8
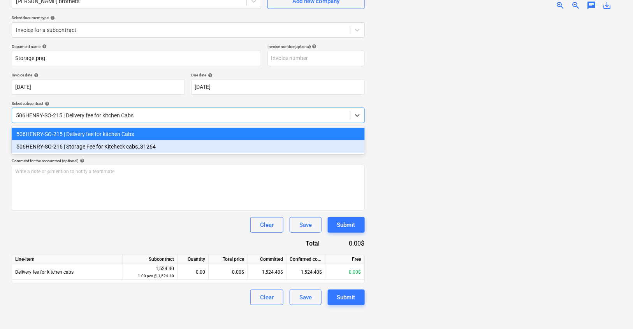
click at [144, 146] on div "506HENRY-SO-216 | Storage Fee for Kitcheck cabs_31264" at bounding box center [188, 146] width 353 height 12
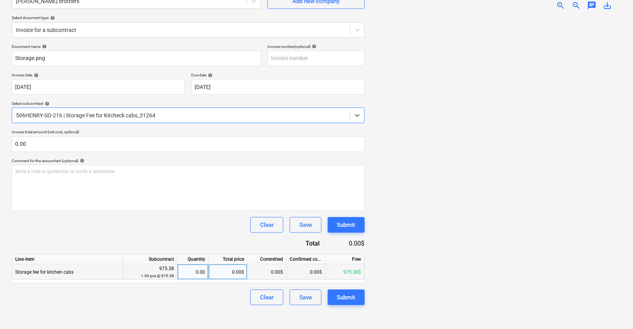
click at [234, 271] on div "0.00$" at bounding box center [228, 272] width 39 height 16
type input "975.38"
click at [219, 306] on div "Create new document Select company Collins brothers Add new company Select docu…" at bounding box center [188, 144] width 359 height 364
click at [214, 312] on div "Create new document Select company Collins brothers Add new company Select docu…" at bounding box center [188, 144] width 359 height 364
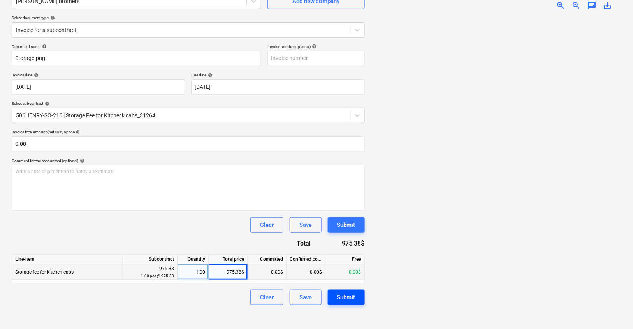
click at [357, 298] on button "Submit" at bounding box center [346, 297] width 37 height 16
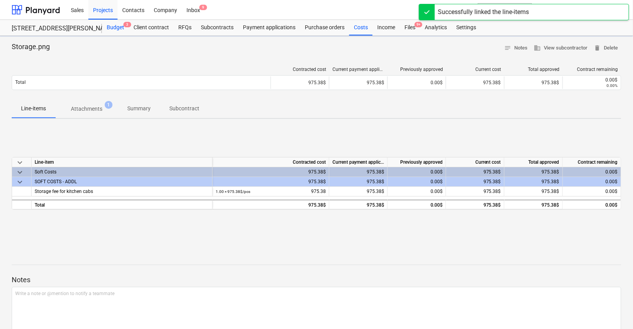
click at [126, 25] on span "3" at bounding box center [127, 24] width 8 height 5
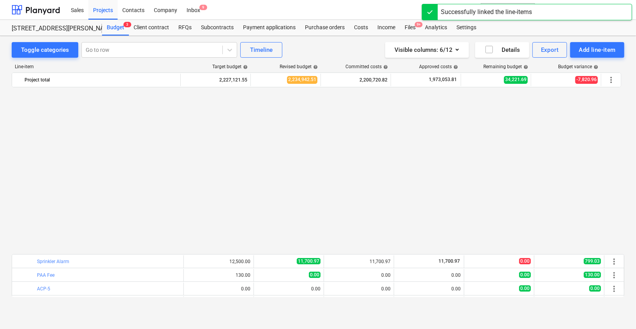
scroll to position [447, 0]
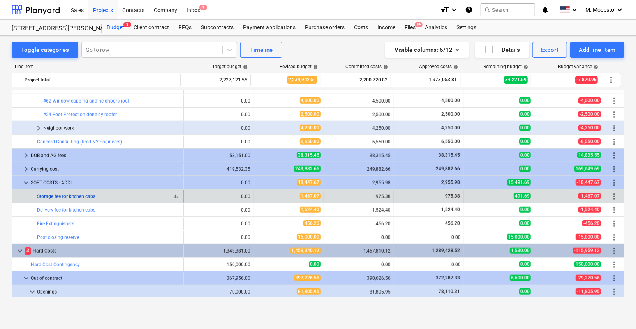
click at [82, 195] on link "Storage fee for kitchen cabs" at bounding box center [66, 196] width 58 height 5
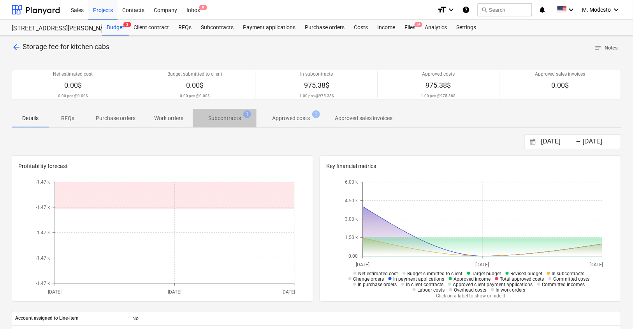
click at [232, 115] on p "Subcontracts" at bounding box center [224, 118] width 33 height 8
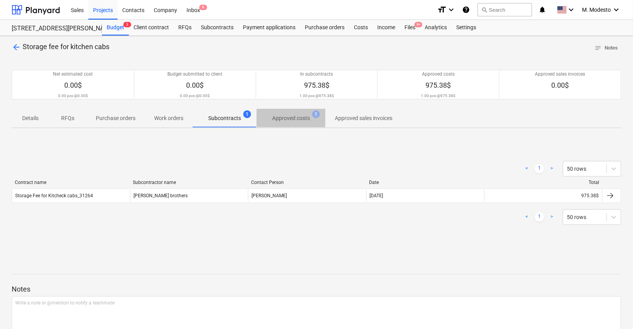
click at [296, 119] on p "Approved costs" at bounding box center [291, 118] width 38 height 8
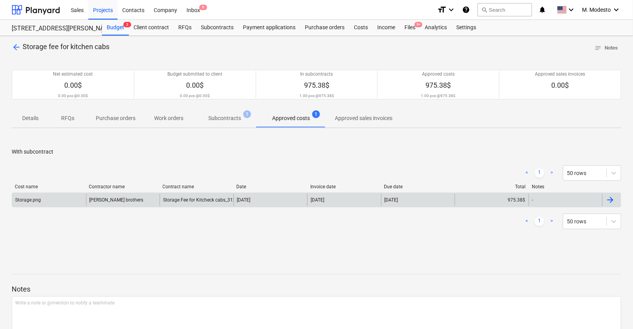
click at [175, 205] on div "Storage.png Collins brothers Storage Fee for Kitcheck cabs_31264 11 Aug 2025 24…" at bounding box center [317, 199] width 610 height 15
click at [174, 201] on div "Storage Fee for Kitcheck cabs_31264" at bounding box center [202, 199] width 78 height 5
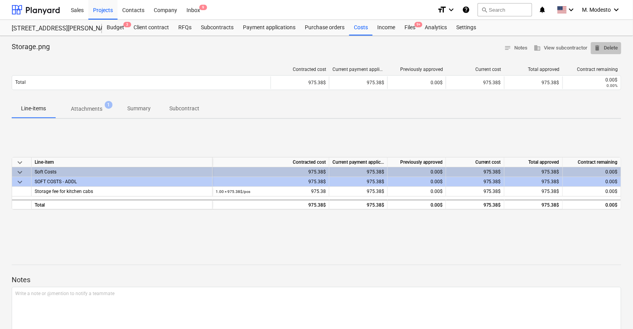
click at [613, 44] on span "delete Delete" at bounding box center [606, 48] width 24 height 9
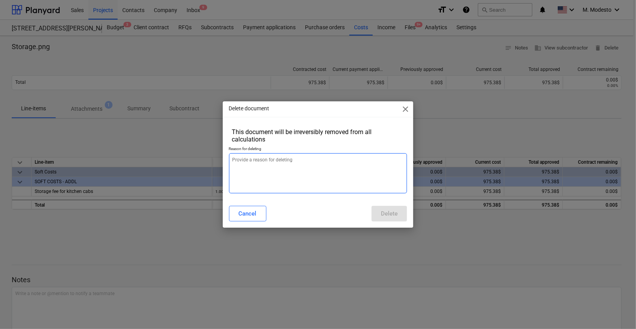
click at [336, 164] on textarea at bounding box center [318, 173] width 178 height 40
type textarea "x"
type textarea "u"
type textarea "x"
type textarea "up"
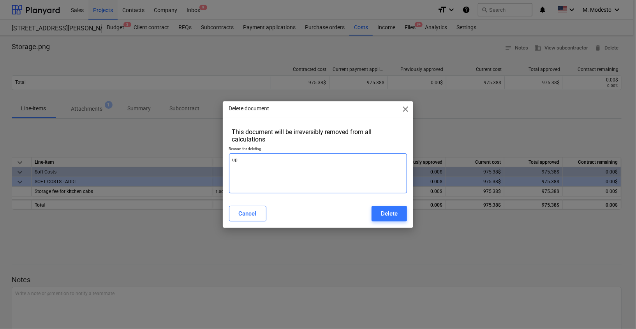
type textarea "x"
type textarea "upd"
type textarea "x"
type textarea "updat"
type textarea "x"
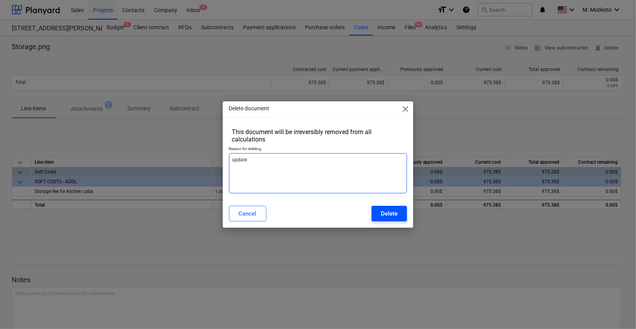
type textarea "update"
click at [398, 209] on button "Delete" at bounding box center [388, 214] width 35 height 16
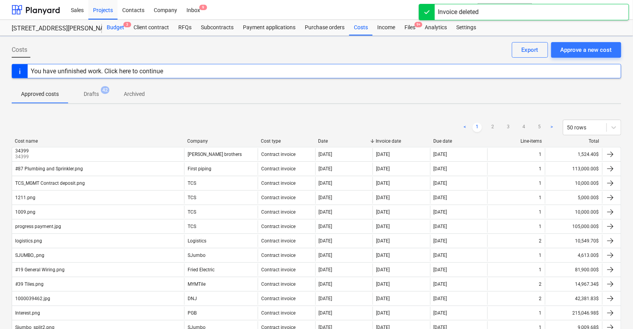
click at [113, 31] on div "Budget 3" at bounding box center [115, 28] width 27 height 16
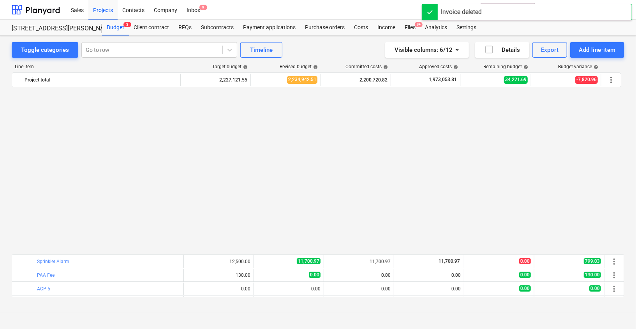
scroll to position [447, 0]
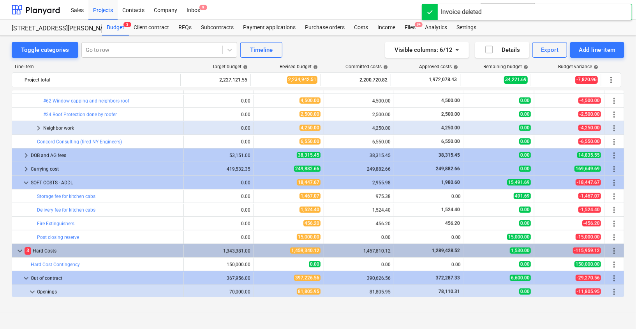
click at [81, 196] on link "Storage fee for kitchen cabs" at bounding box center [66, 196] width 58 height 5
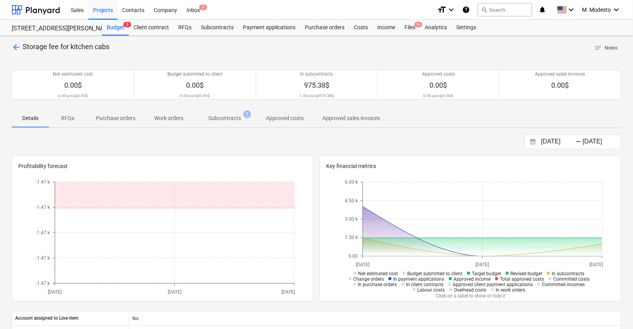
drag, startPoint x: 234, startPoint y: 114, endPoint x: 234, endPoint y: 110, distance: 4.3
click at [234, 114] on p "Subcontracts" at bounding box center [224, 118] width 33 height 8
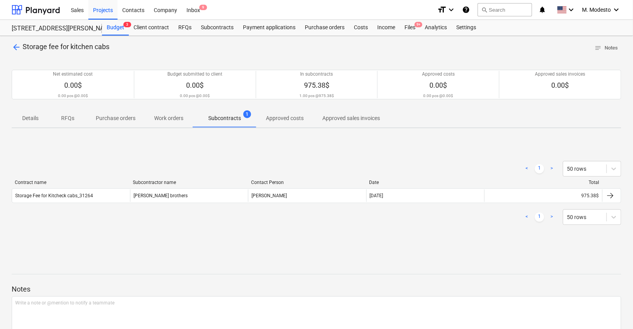
click at [228, 206] on div "< 1 > 50 rows" at bounding box center [317, 217] width 610 height 22
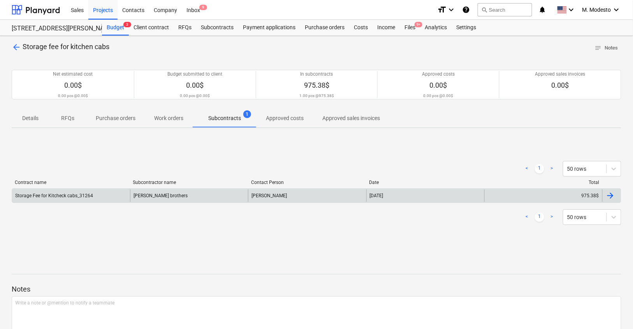
click at [250, 193] on div "Collins" at bounding box center [307, 195] width 118 height 12
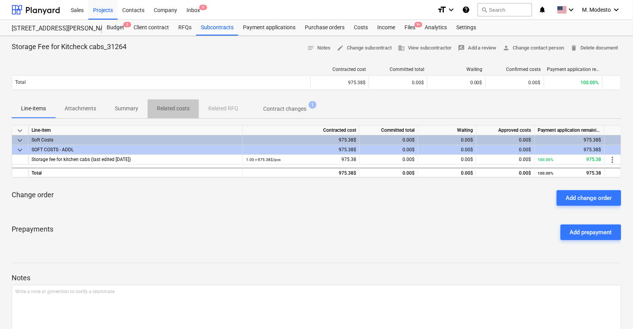
click at [161, 112] on span "Related costs" at bounding box center [173, 108] width 51 height 13
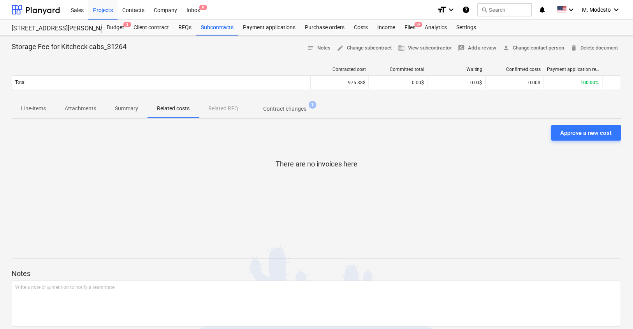
click at [78, 114] on button "Attachments" at bounding box center [80, 108] width 50 height 19
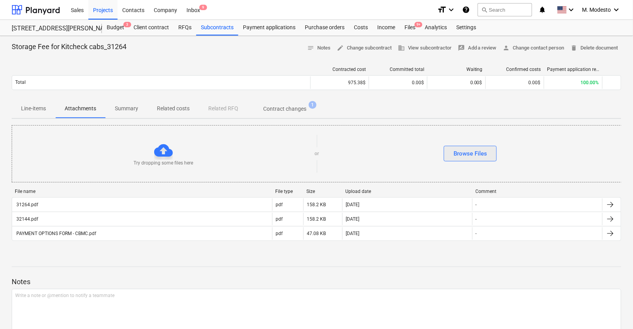
click at [490, 155] on button "Browse Files" at bounding box center [470, 154] width 53 height 16
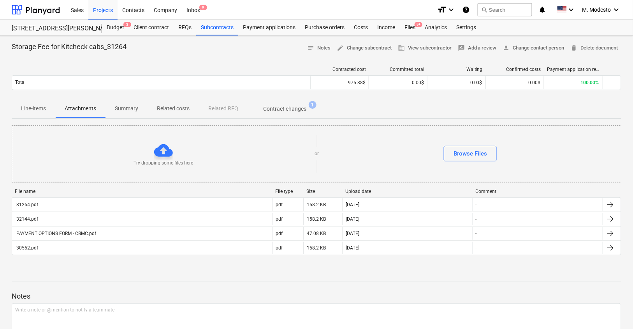
drag, startPoint x: 45, startPoint y: 111, endPoint x: 47, endPoint y: 116, distance: 5.8
click at [45, 111] on p "Line-items" at bounding box center [33, 108] width 25 height 8
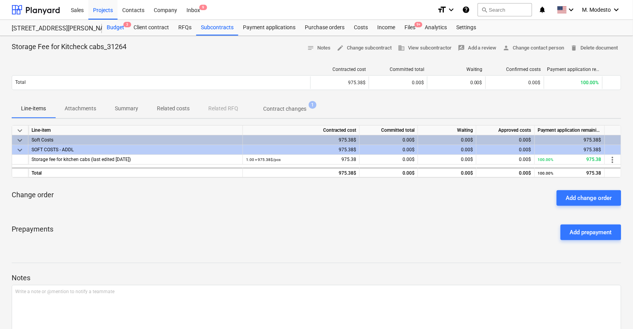
click at [116, 32] on div "Budget 3" at bounding box center [115, 28] width 27 height 16
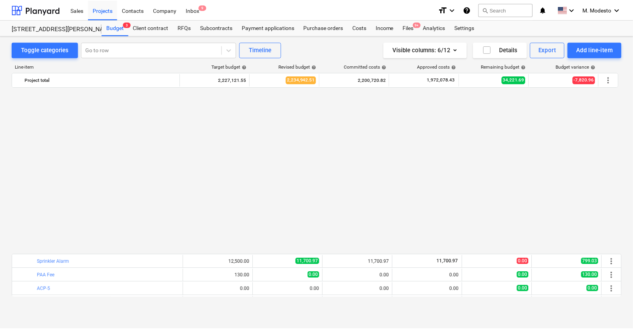
scroll to position [447, 0]
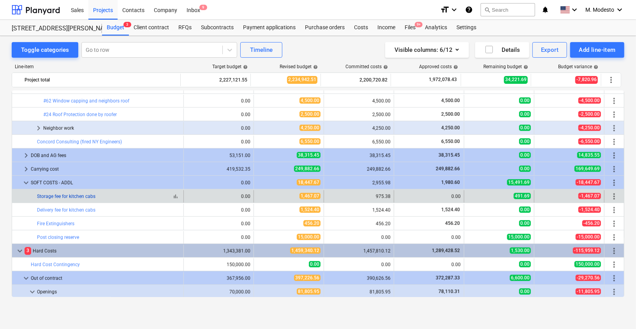
click at [76, 195] on link "Storage fee for kitchen cabs" at bounding box center [66, 196] width 58 height 5
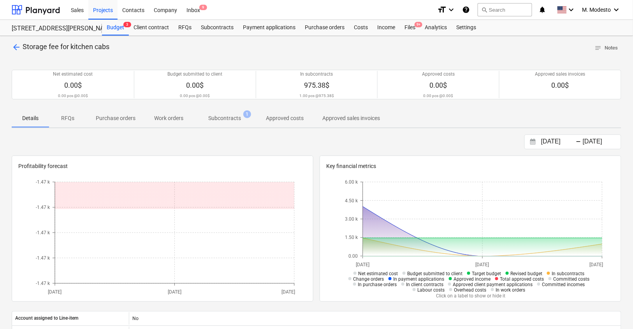
click at [234, 120] on p "Subcontracts" at bounding box center [224, 118] width 33 height 8
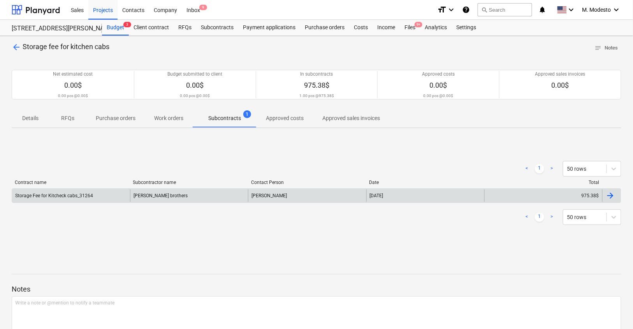
click at [203, 191] on div "Collins brothers" at bounding box center [189, 195] width 118 height 12
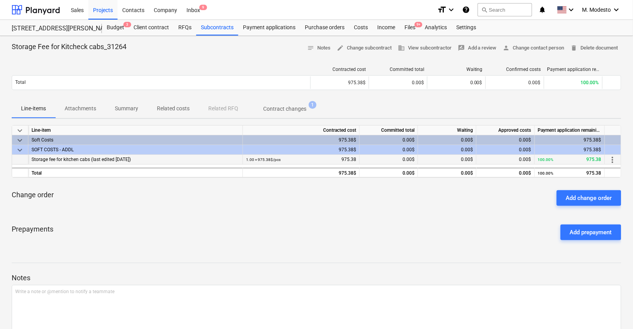
click at [612, 157] on span "more_vert" at bounding box center [612, 159] width 9 height 9
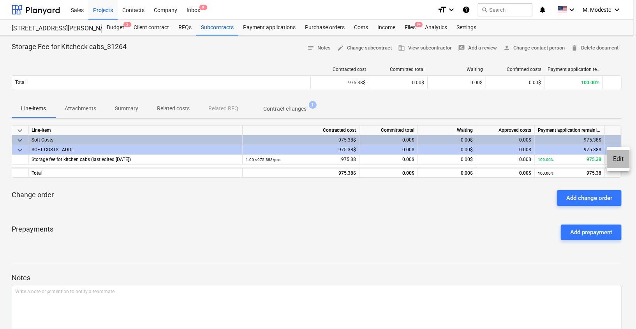
click at [616, 157] on li "Edit" at bounding box center [618, 159] width 23 height 18
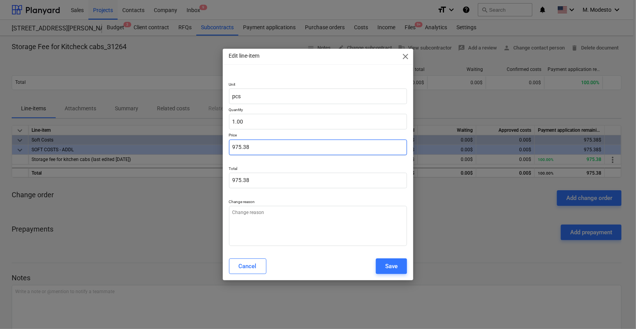
drag, startPoint x: 257, startPoint y: 145, endPoint x: 192, endPoint y: 145, distance: 65.0
click at [192, 145] on div "Edit line-item close Unit pcs Quantity 1.00 Price 975.38 Total 975.38 Change re…" at bounding box center [318, 164] width 636 height 329
paste input "1477.7"
type textarea "x"
type input "1477.7"
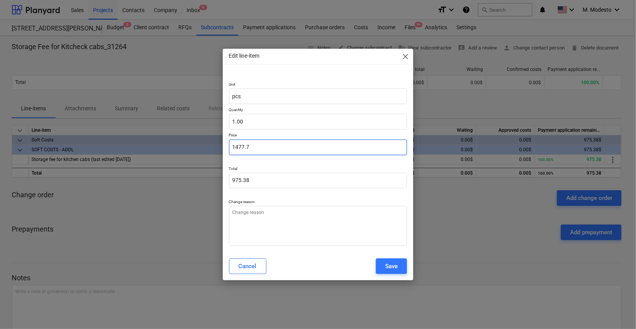
type input "1,477.70"
type input "1477.7"
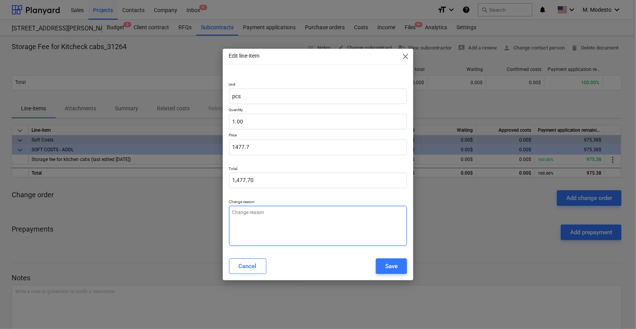
type textarea "x"
type input "1,477.70"
click at [349, 222] on textarea at bounding box center [318, 226] width 178 height 40
type textarea "Updar"
type textarea "x"
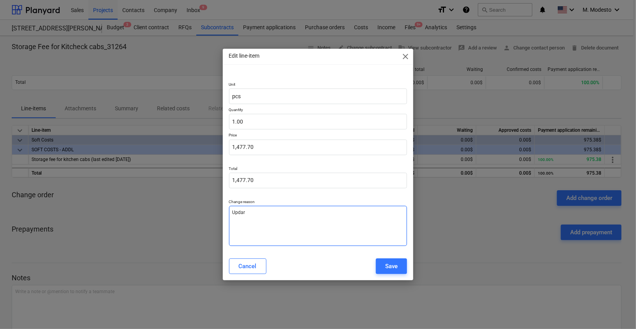
type textarea "Updare"
type textarea "x"
type textarea "Updar"
type textarea "x"
type textarea "Upda"
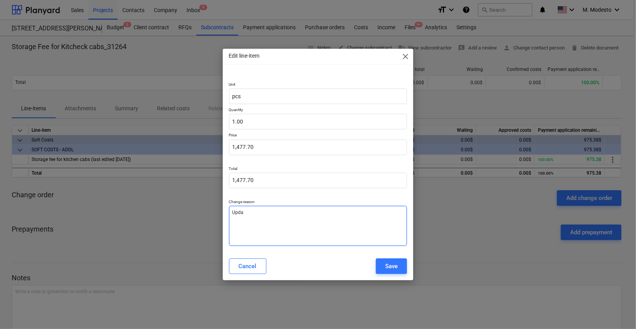
type textarea "x"
type textarea "Updat"
type textarea "x"
type textarea "Update"
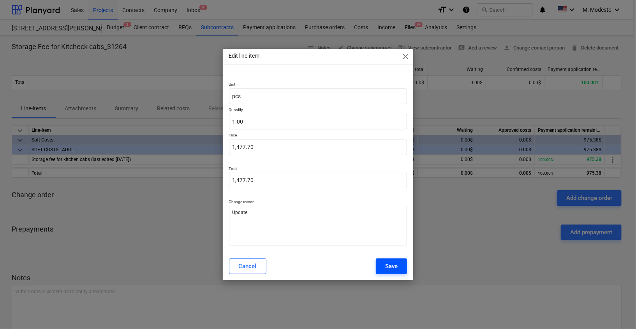
click at [389, 268] on div "Save" at bounding box center [391, 266] width 12 height 10
type textarea "x"
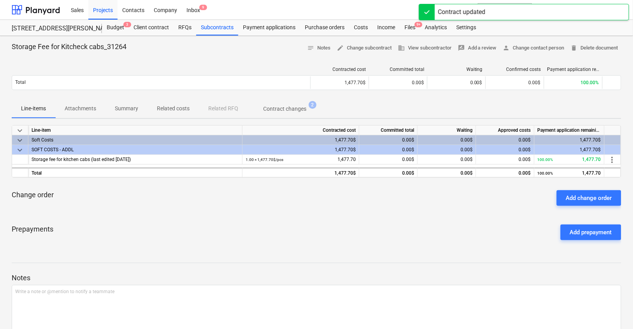
click at [316, 247] on div "Storage Fee for Kitcheck cabs_31264 notes Notes edit Change subcontract busines…" at bounding box center [316, 199] width 633 height 326
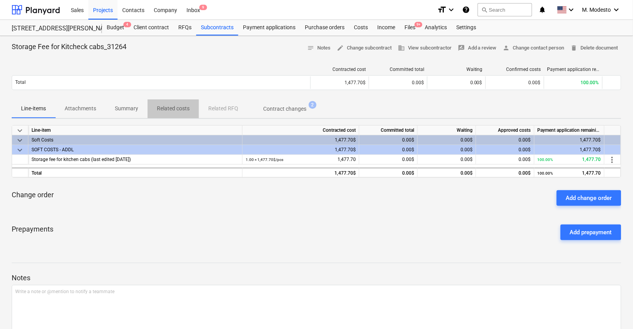
click at [182, 112] on p "Related costs" at bounding box center [173, 108] width 33 height 8
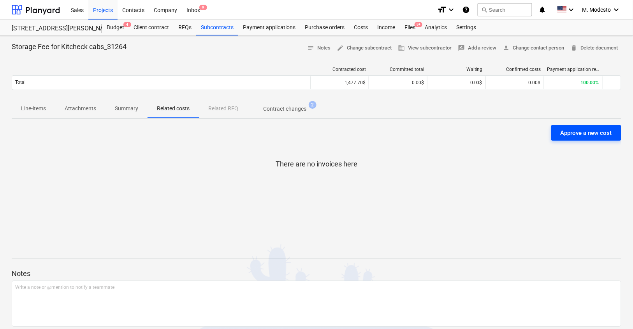
click at [591, 132] on div "Approve a new cost" at bounding box center [586, 133] width 51 height 10
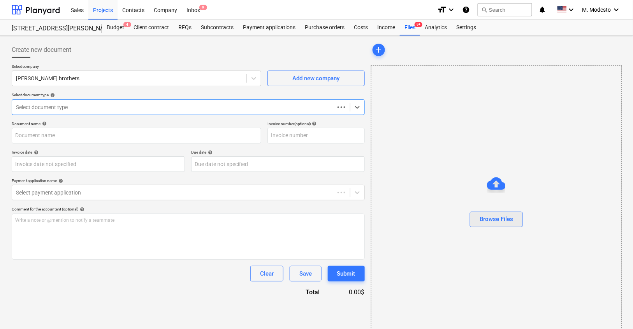
click at [498, 224] on button "Browse Files" at bounding box center [496, 219] width 53 height 16
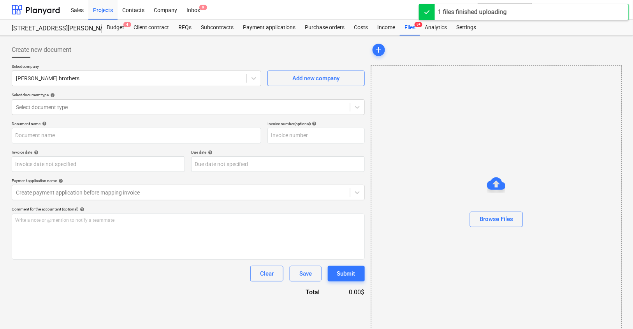
type input "Storage.png"
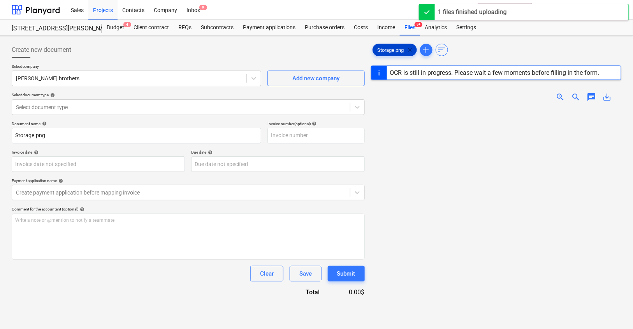
click at [412, 49] on span "clear" at bounding box center [410, 49] width 9 height 9
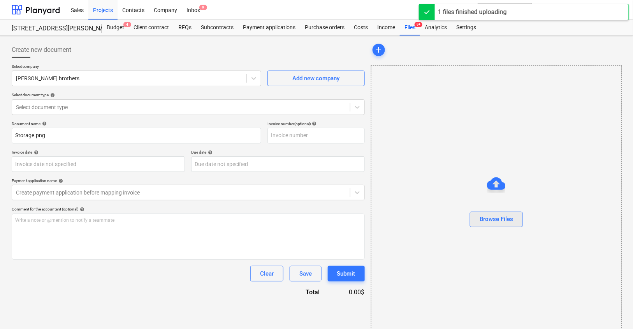
click at [510, 218] on div "Browse Files" at bounding box center [496, 219] width 33 height 10
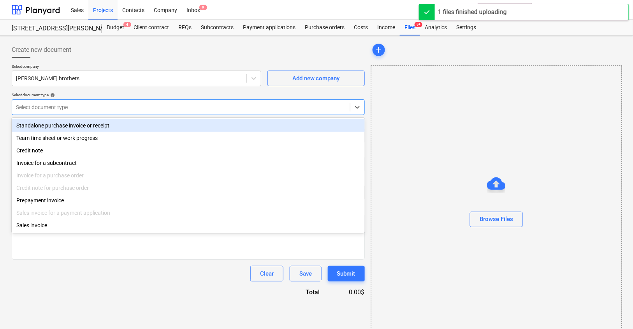
click at [63, 106] on div at bounding box center [181, 107] width 330 height 8
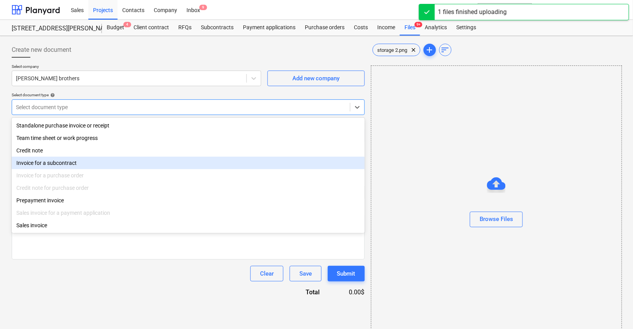
click at [61, 163] on div "Invoice for a subcontract" at bounding box center [188, 163] width 353 height 12
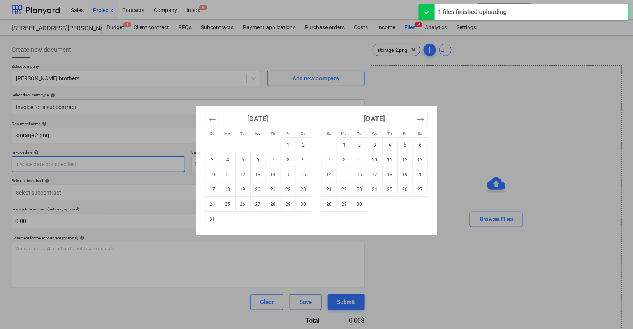
click at [63, 163] on body "Sales Projects Contacts Company Inbox 9 format_size keyboard_arrow_down help se…" at bounding box center [316, 164] width 633 height 329
click at [214, 120] on icon "Move backward to switch to the previous month." at bounding box center [212, 119] width 7 height 7
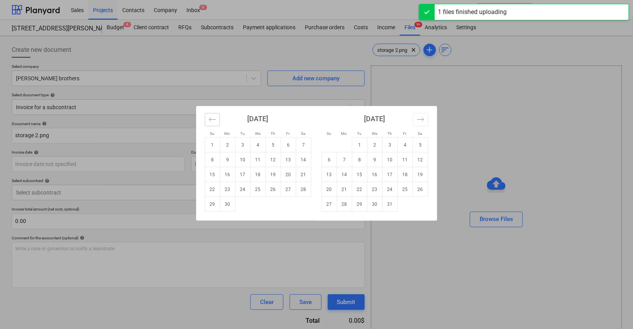
click at [214, 120] on icon "Move backward to switch to the previous month." at bounding box center [212, 119] width 7 height 7
click at [213, 121] on icon "Move backward to switch to the previous month." at bounding box center [212, 119] width 7 height 7
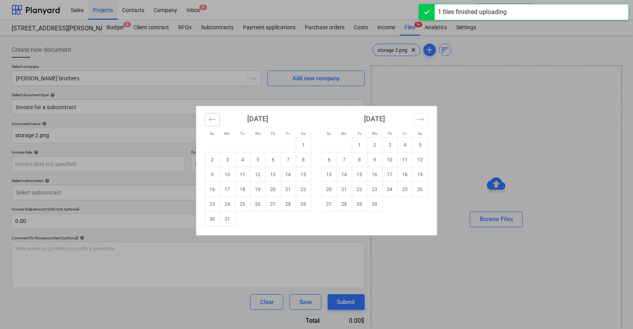
click at [213, 121] on icon "Move backward to switch to the previous month." at bounding box center [212, 119] width 7 height 7
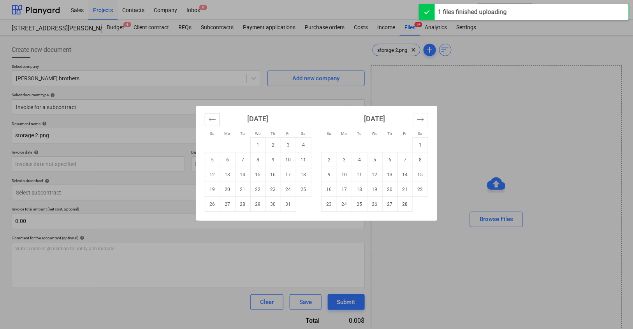
click at [213, 121] on icon "Move backward to switch to the previous month." at bounding box center [212, 119] width 7 height 7
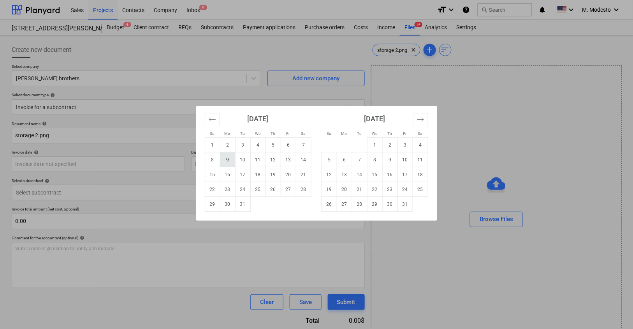
click at [228, 158] on td "9" at bounding box center [227, 159] width 15 height 15
type input "09 Dec 2024"
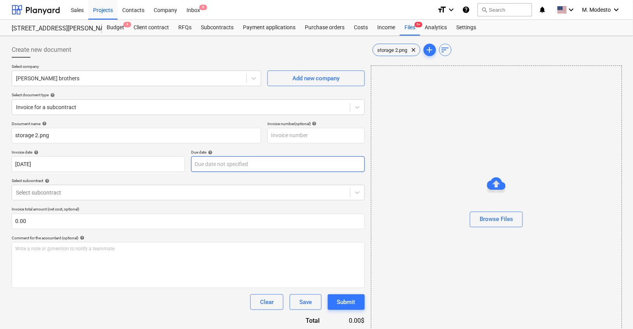
click at [229, 167] on body "Sales Projects Contacts Company Inbox 9 format_size keyboard_arrow_down help se…" at bounding box center [316, 164] width 633 height 329
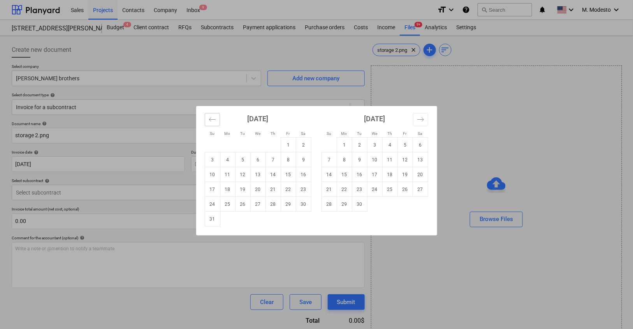
click at [211, 121] on icon "Move backward to switch to the previous month." at bounding box center [212, 119] width 7 height 7
click at [212, 121] on icon "Move backward to switch to the previous month." at bounding box center [212, 119] width 7 height 7
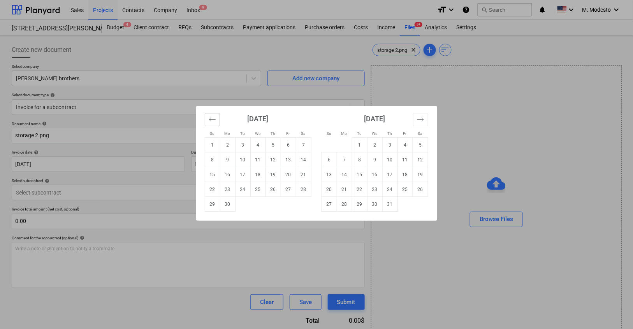
click at [212, 121] on icon "Move backward to switch to the previous month." at bounding box center [212, 119] width 7 height 7
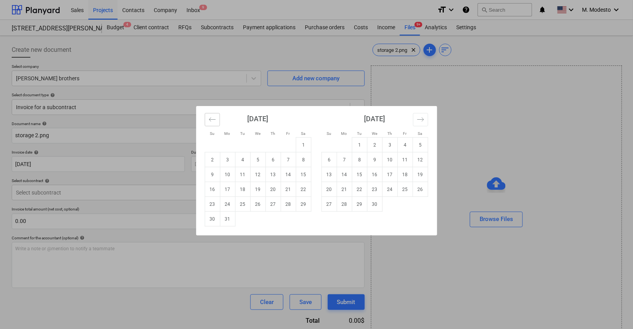
click at [212, 121] on icon "Move backward to switch to the previous month." at bounding box center [212, 119] width 7 height 7
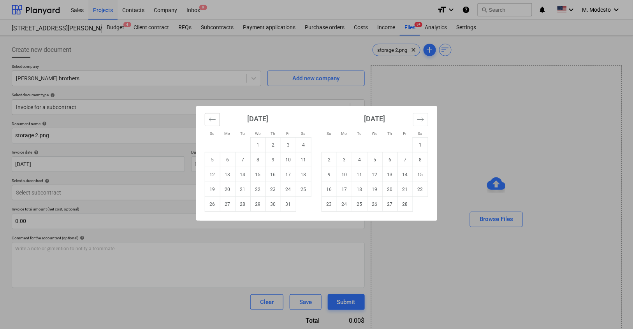
click at [212, 121] on icon "Move backward to switch to the previous month." at bounding box center [212, 119] width 7 height 7
click at [225, 161] on td "9" at bounding box center [227, 159] width 15 height 15
type input "09 Dec 2024"
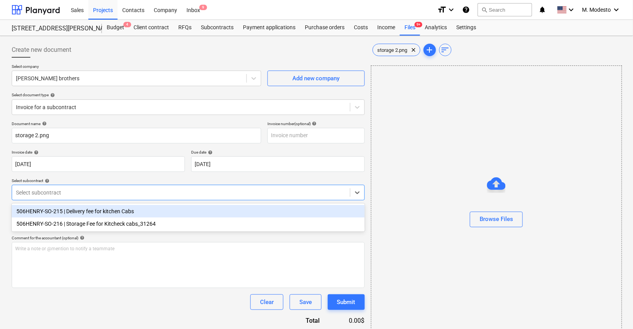
click at [168, 186] on div "Select subcontract" at bounding box center [188, 193] width 353 height 16
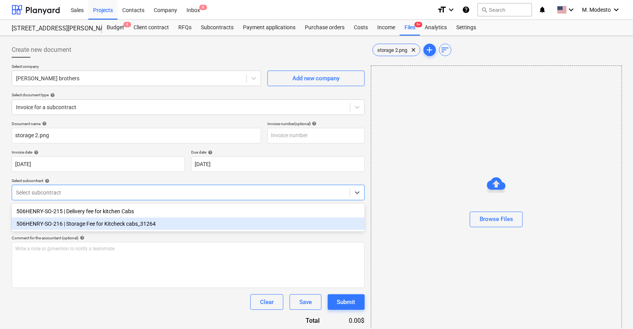
click at [137, 224] on div "506HENRY-SO-216 | Storage Fee for Kitcheck cabs_31264" at bounding box center [188, 223] width 353 height 12
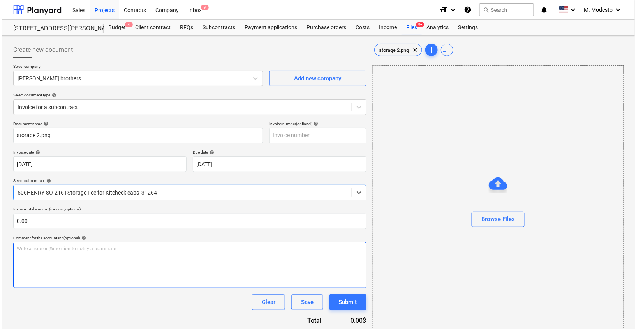
scroll to position [58, 0]
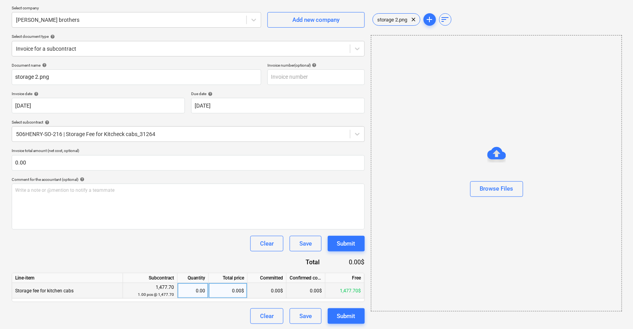
click at [234, 291] on div "0.00$" at bounding box center [228, 291] width 39 height 16
type input "502.32"
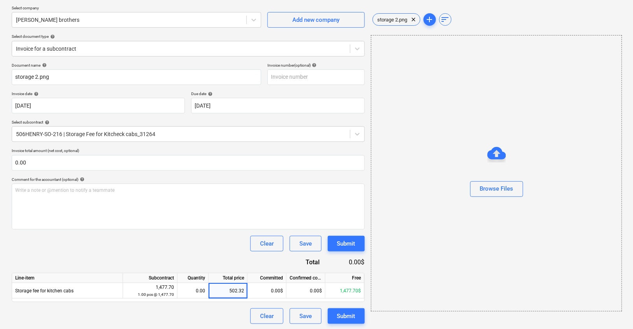
click at [221, 318] on div "Clear Save Submit" at bounding box center [188, 316] width 353 height 16
click at [354, 311] on div "Submit" at bounding box center [346, 316] width 18 height 10
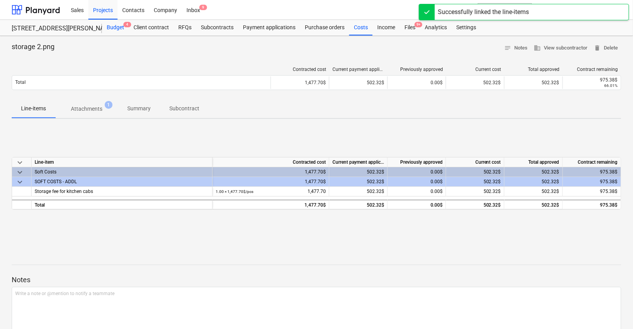
click at [114, 33] on div "Budget 4" at bounding box center [115, 28] width 27 height 16
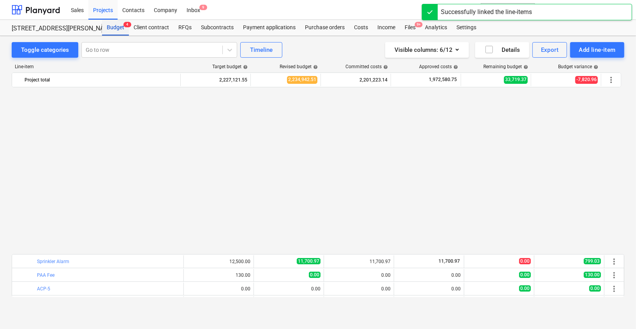
scroll to position [447, 0]
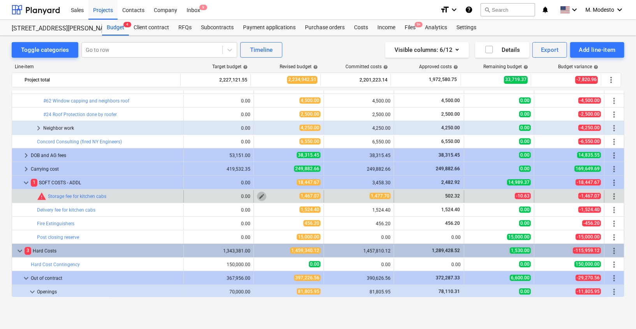
click at [259, 195] on span "edit" at bounding box center [262, 196] width 6 height 6
type textarea "x"
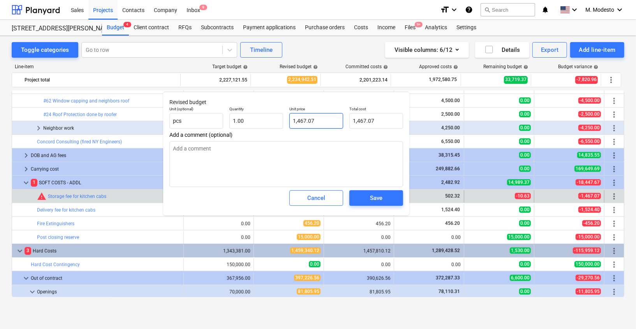
type input "1467.07"
drag, startPoint x: 321, startPoint y: 119, endPoint x: 311, endPoint y: 120, distance: 9.8
click at [321, 119] on input "1467.07" at bounding box center [316, 121] width 54 height 16
click at [304, 119] on input "1467.07" at bounding box center [316, 121] width 54 height 16
type textarea "x"
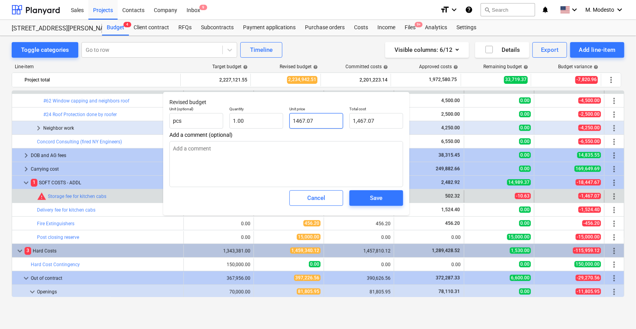
type input "147.07"
type textarea "x"
type input "1477.07"
type input "1,477.07"
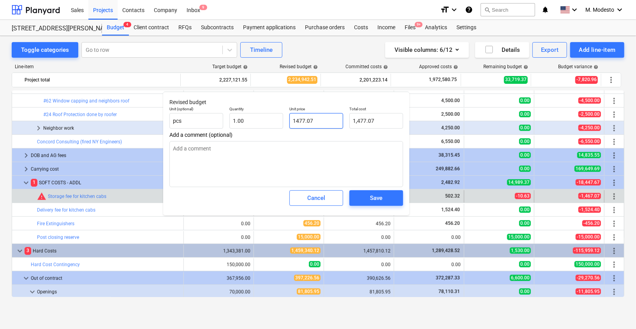
click at [313, 120] on input "1477.07" at bounding box center [316, 121] width 54 height 16
type textarea "x"
type input "1477.0"
type input "1,477.00"
type textarea "x"
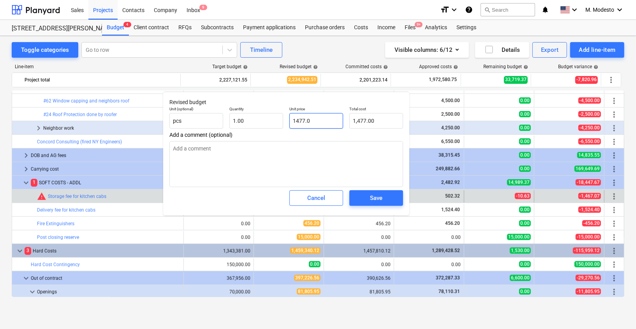
type input "1477."
type textarea "x"
type input "1477.7"
type input "1,477.70"
click at [372, 200] on div "Save" at bounding box center [376, 198] width 12 height 10
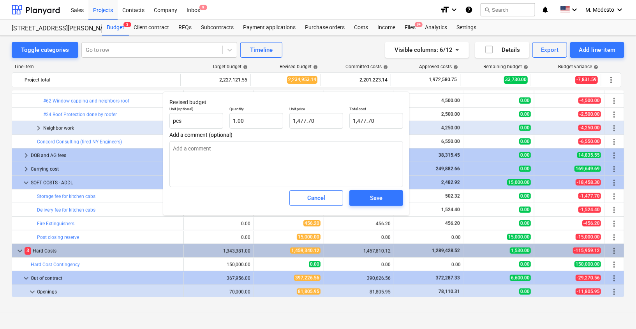
type textarea "x"
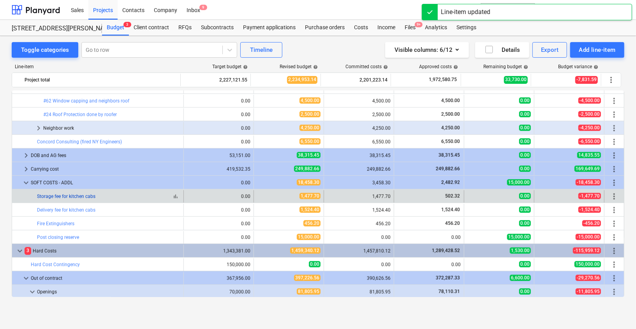
click at [72, 197] on link "Storage fee for kitchen cabs" at bounding box center [66, 196] width 58 height 5
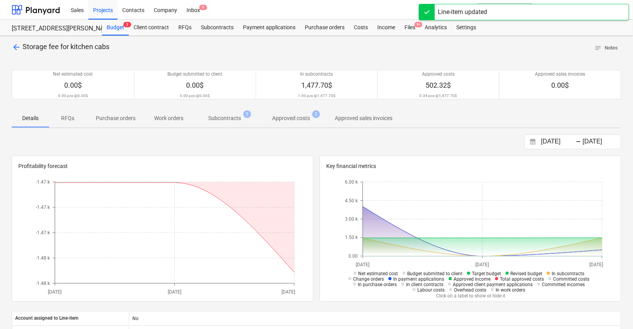
click at [235, 114] on p "Subcontracts" at bounding box center [224, 118] width 33 height 8
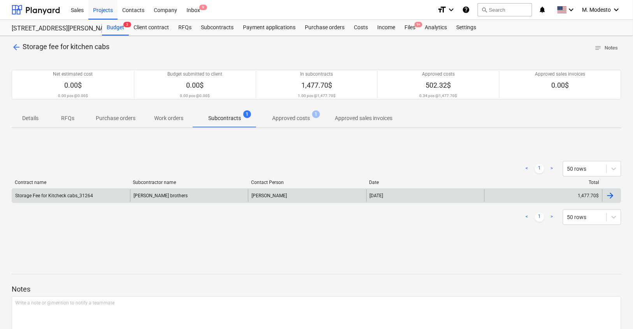
click at [220, 192] on div "Collins brothers" at bounding box center [189, 195] width 118 height 12
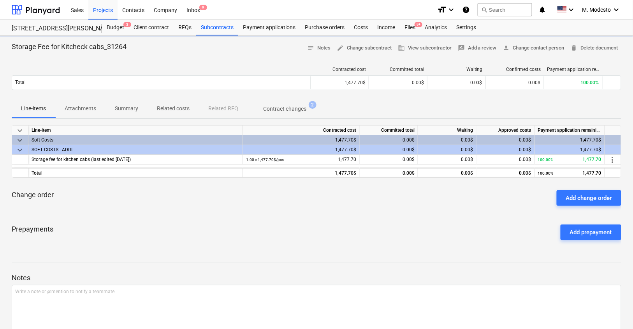
click at [180, 109] on p "Related costs" at bounding box center [173, 108] width 33 height 8
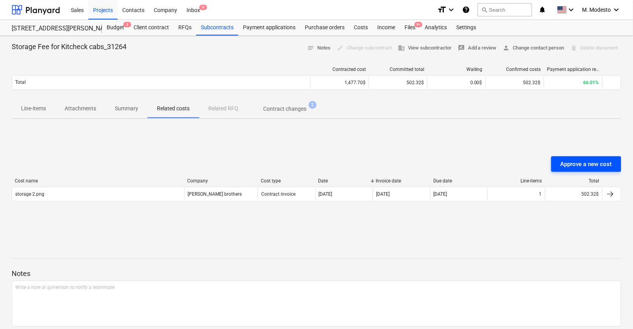
click at [599, 162] on div "Approve a new cost" at bounding box center [586, 164] width 51 height 10
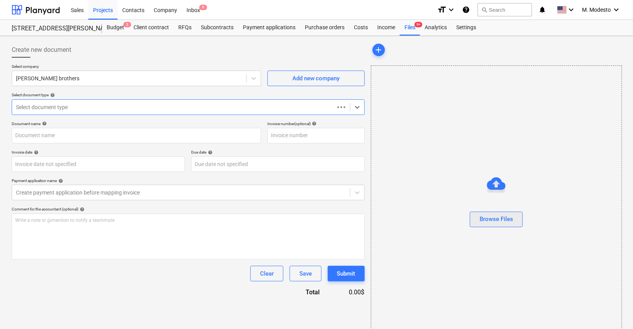
click at [497, 222] on div "Browse Files" at bounding box center [496, 219] width 33 height 10
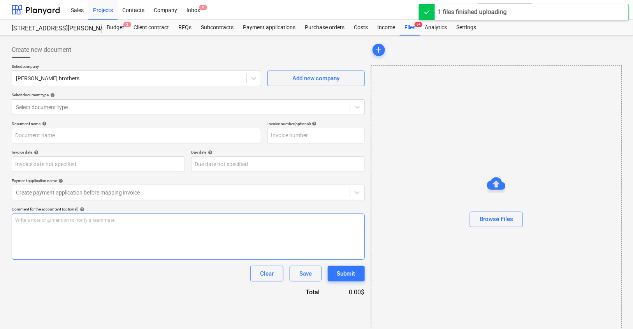
type input "Storage.png"
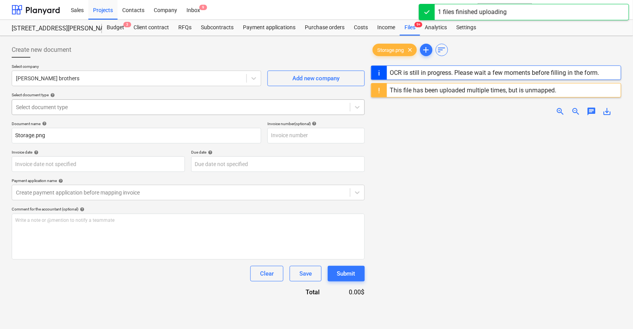
click at [103, 107] on div at bounding box center [181, 107] width 330 height 8
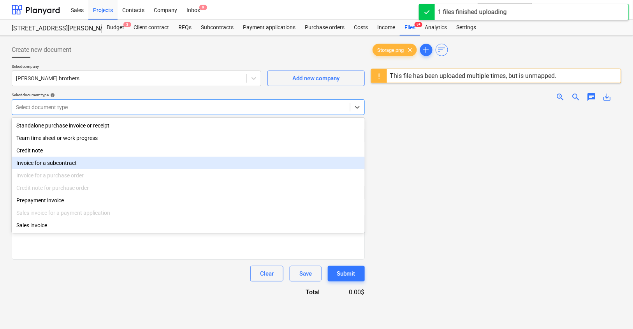
click at [81, 162] on div "Invoice for a subcontract" at bounding box center [188, 163] width 353 height 12
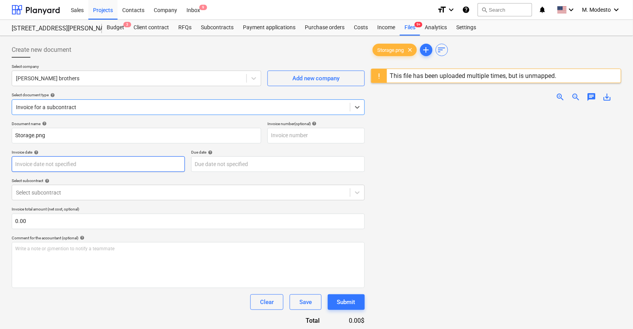
click at [80, 160] on body "Sales Projects Contacts Company Inbox 9 format_size keyboard_arrow_down help se…" at bounding box center [316, 164] width 633 height 329
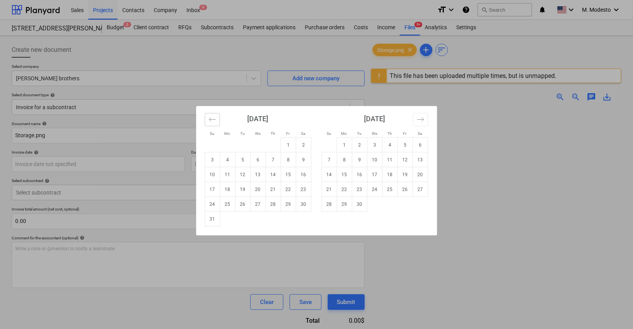
click at [210, 120] on icon "Move backward to switch to the previous month." at bounding box center [212, 119] width 7 height 7
click at [210, 119] on icon "Move backward to switch to the previous month." at bounding box center [212, 119] width 7 height 7
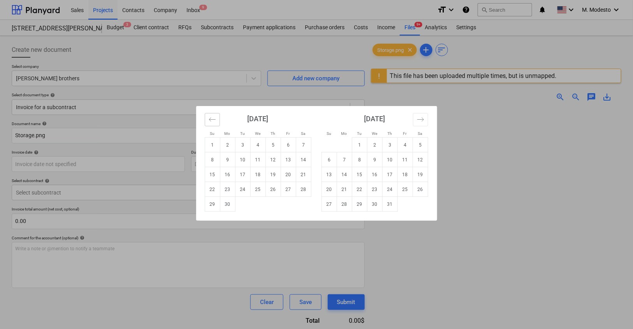
click at [210, 119] on icon "Move backward to switch to the previous month." at bounding box center [212, 119] width 7 height 7
click at [210, 120] on icon "Move backward to switch to the previous month." at bounding box center [212, 119] width 7 height 7
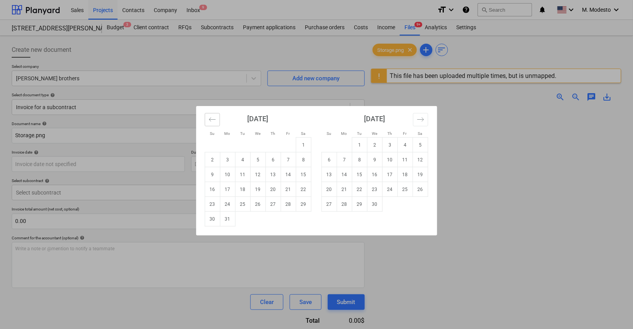
click at [210, 120] on icon "Move backward to switch to the previous month." at bounding box center [212, 119] width 7 height 7
click at [226, 206] on td "24" at bounding box center [227, 204] width 15 height 15
type input "24 Feb 2025"
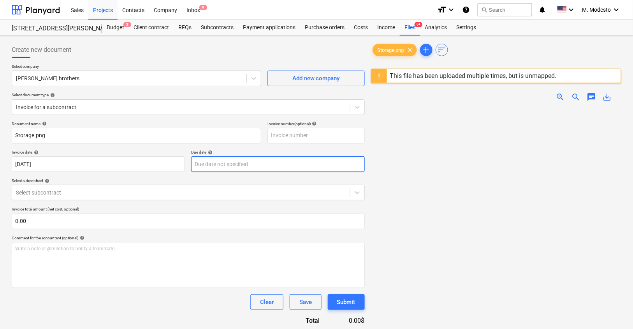
click at [229, 162] on body "Sales Projects Contacts Company Inbox 9 format_size keyboard_arrow_down help se…" at bounding box center [316, 164] width 633 height 329
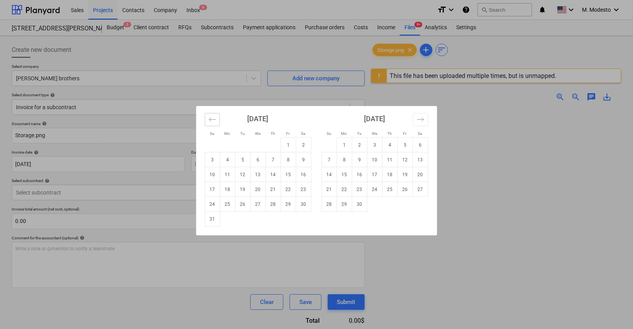
click at [214, 121] on icon "Move backward to switch to the previous month." at bounding box center [212, 119] width 7 height 7
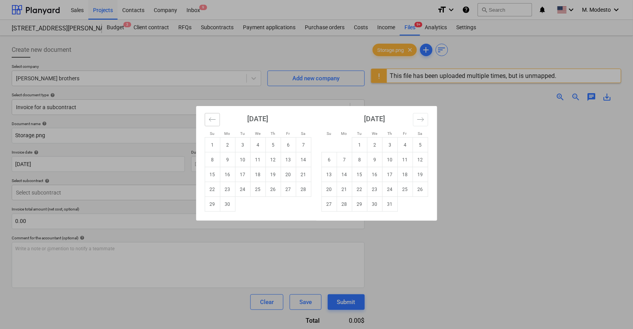
click at [214, 121] on icon "Move backward to switch to the previous month." at bounding box center [212, 119] width 7 height 7
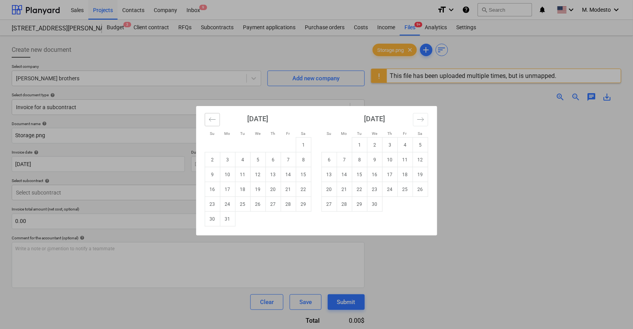
click at [214, 121] on icon "Move backward to switch to the previous month." at bounding box center [212, 119] width 7 height 7
click at [230, 203] on td "24" at bounding box center [227, 204] width 15 height 15
type input "24 Feb 2025"
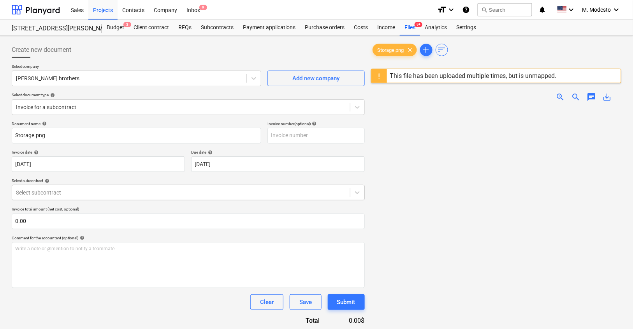
click at [110, 189] on div at bounding box center [181, 192] width 330 height 8
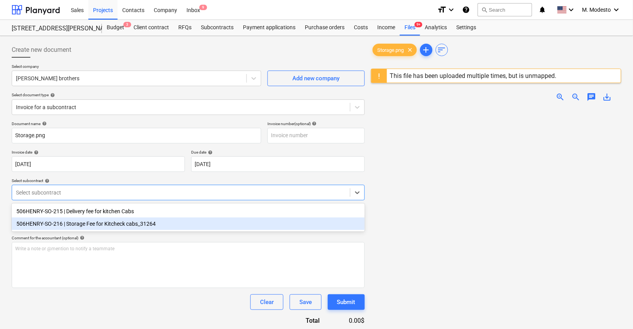
click at [122, 224] on div "506HENRY-SO-216 | Storage Fee for Kitcheck cabs_31264" at bounding box center [188, 223] width 353 height 12
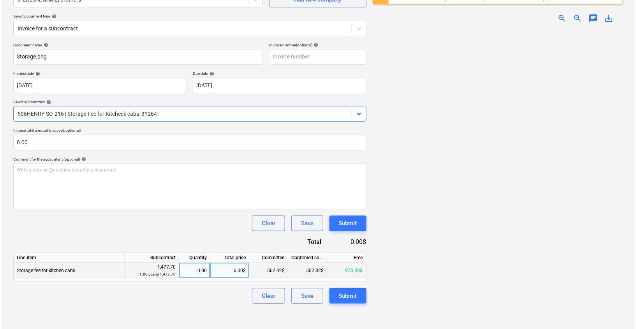
scroll to position [92, 0]
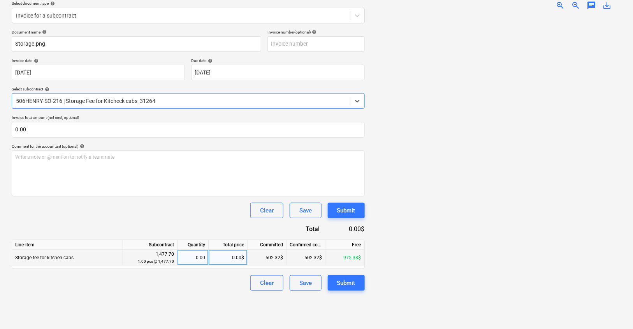
click at [228, 252] on div "0.00$" at bounding box center [228, 258] width 39 height 16
type input "975.38"
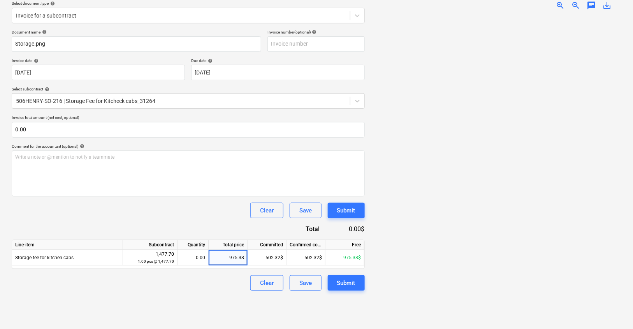
click at [209, 280] on div "Clear Save Submit" at bounding box center [188, 283] width 353 height 16
click at [349, 281] on div "Submit" at bounding box center [346, 283] width 18 height 10
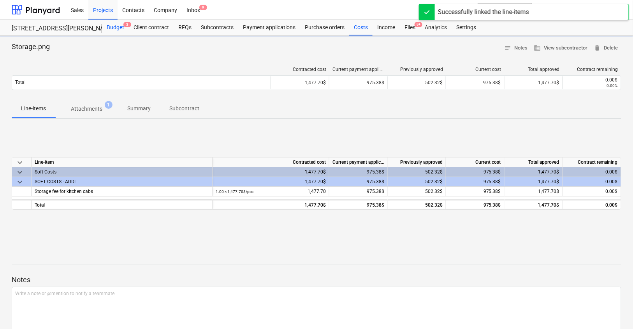
click at [112, 23] on div "Budget 3" at bounding box center [115, 28] width 27 height 16
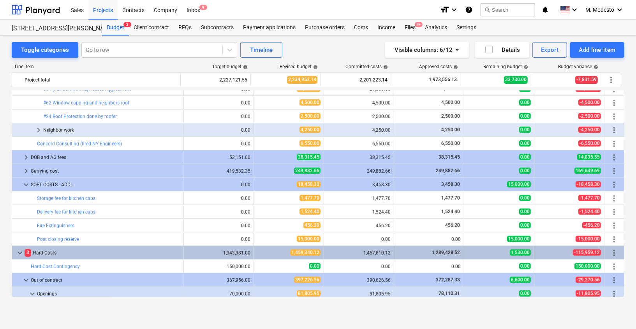
scroll to position [443, 0]
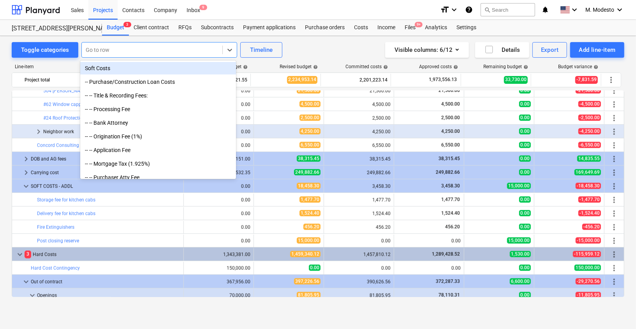
click at [166, 46] on div at bounding box center [152, 50] width 133 height 8
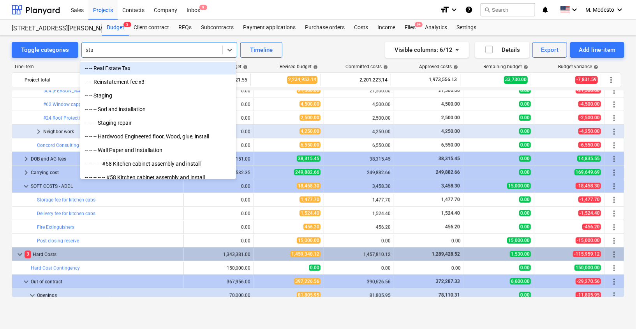
type input "stag"
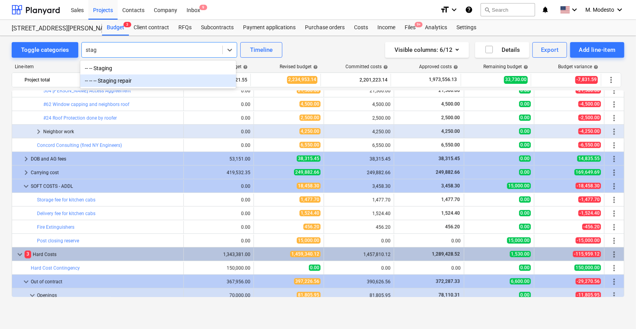
click at [168, 82] on div "-- -- -- Staging repair" at bounding box center [158, 80] width 156 height 12
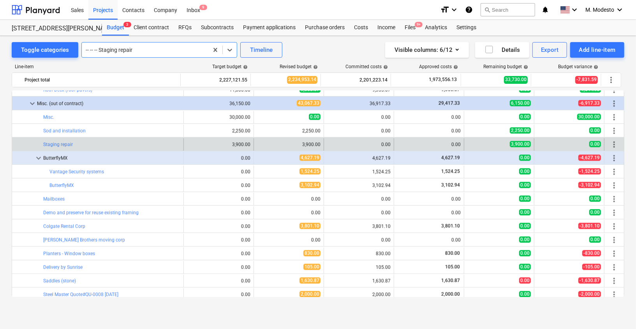
scroll to position [754, 0]
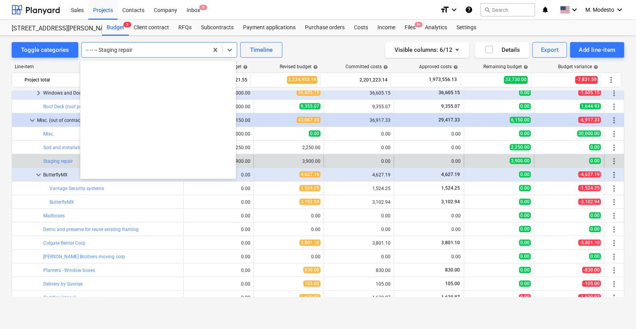
click at [152, 49] on div at bounding box center [145, 50] width 119 height 8
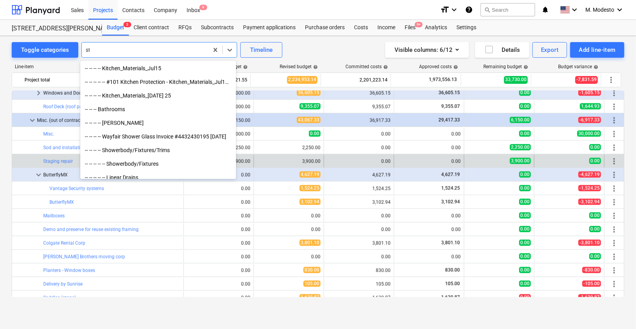
scroll to position [278, 0]
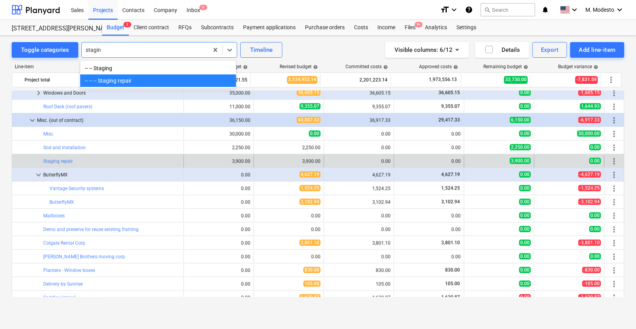
type input "staging"
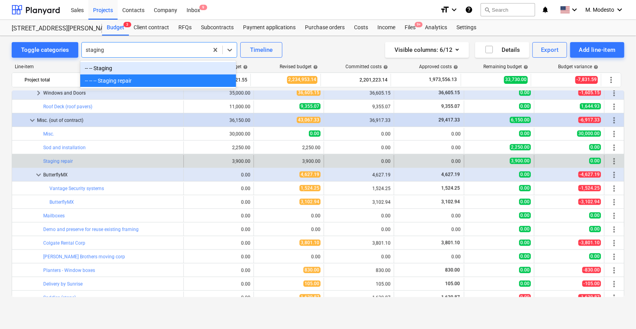
click at [147, 67] on div "-- -- Staging" at bounding box center [158, 68] width 156 height 12
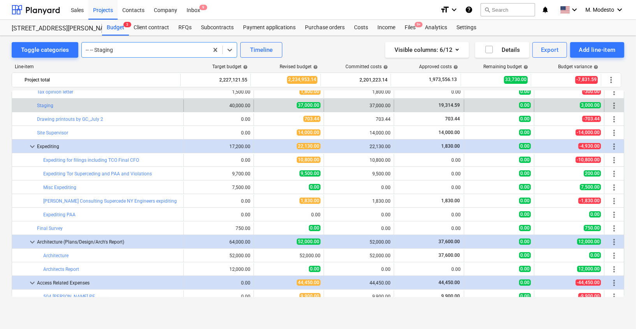
scroll to position [201, 0]
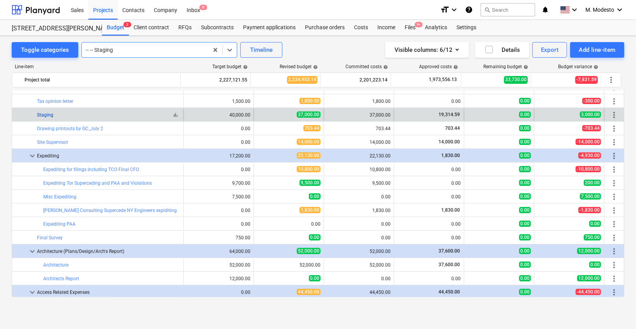
click at [50, 114] on link "Staging" at bounding box center [45, 114] width 16 height 5
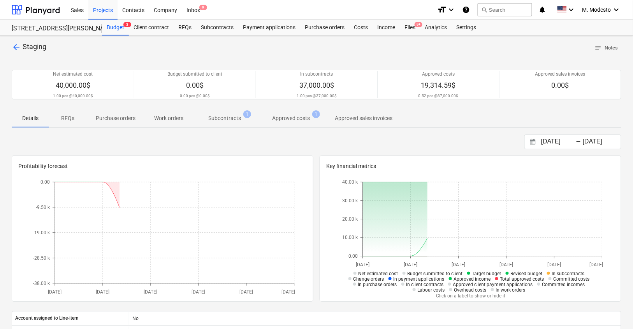
click at [234, 123] on span "Subcontracts 1" at bounding box center [225, 118] width 64 height 14
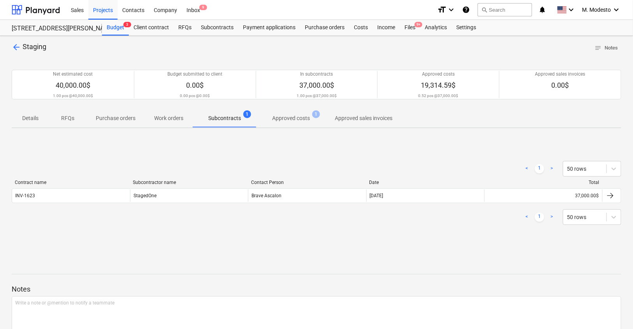
click at [167, 197] on div "StagedOne" at bounding box center [189, 195] width 118 height 12
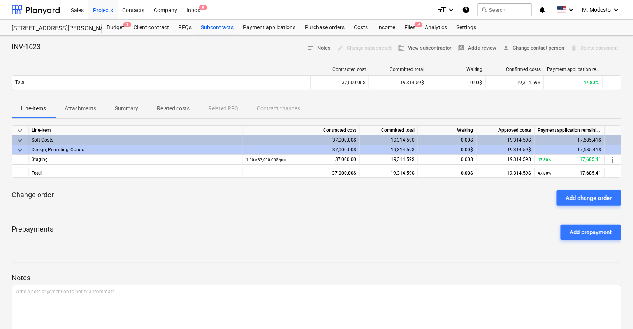
click at [84, 109] on p "Attachments" at bounding box center [81, 108] width 32 height 8
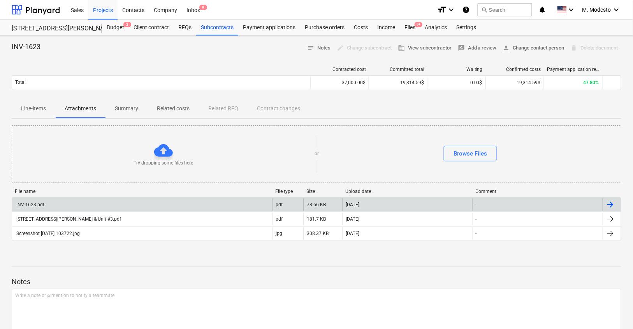
click at [129, 202] on div "INV-1623.pdf" at bounding box center [142, 204] width 260 height 12
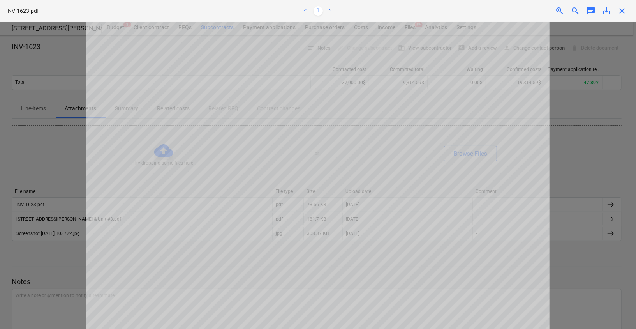
click at [623, 12] on span "close" at bounding box center [621, 10] width 9 height 9
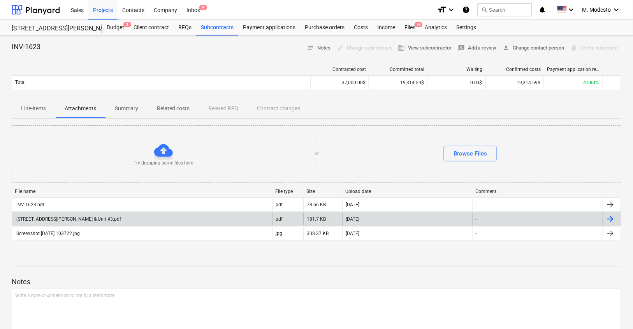
click at [116, 215] on div "506 Henry St - Unit #1 & Unit #3.pdf" at bounding box center [142, 219] width 260 height 12
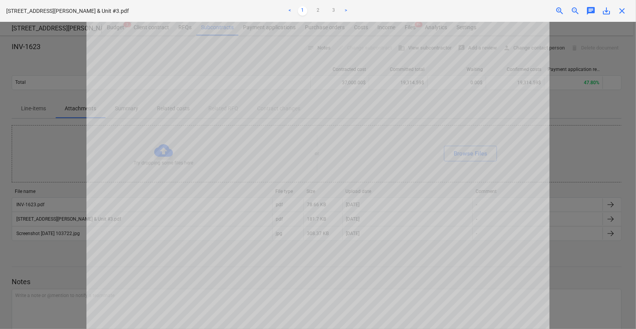
click at [622, 11] on span "close" at bounding box center [621, 10] width 9 height 9
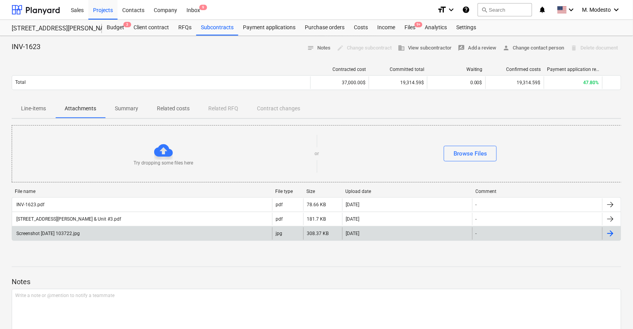
click at [85, 236] on div "Screenshot 2025-07-31 103722.jpg" at bounding box center [142, 233] width 260 height 12
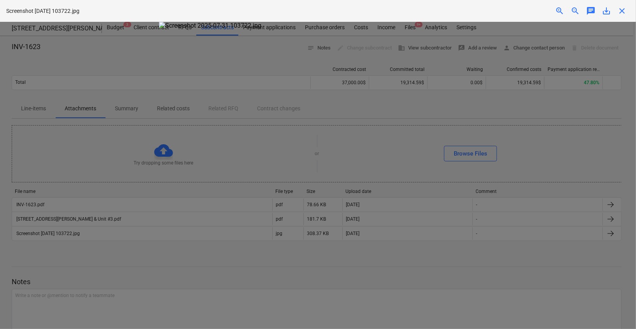
click at [624, 10] on span "close" at bounding box center [621, 10] width 9 height 9
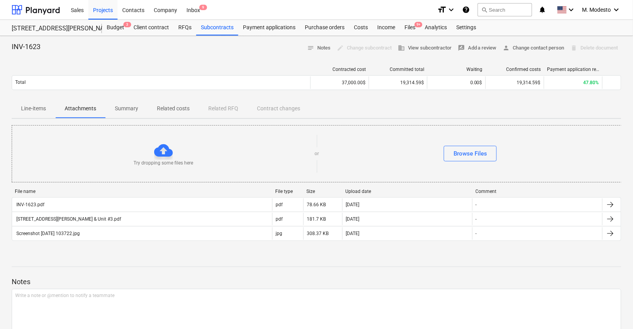
click at [184, 111] on p "Related costs" at bounding box center [173, 108] width 33 height 8
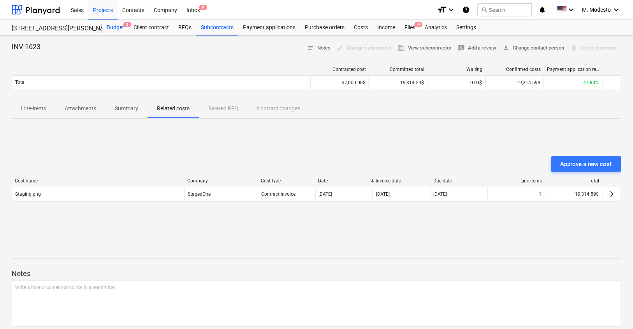
click at [118, 26] on div "Budget 3" at bounding box center [115, 28] width 27 height 16
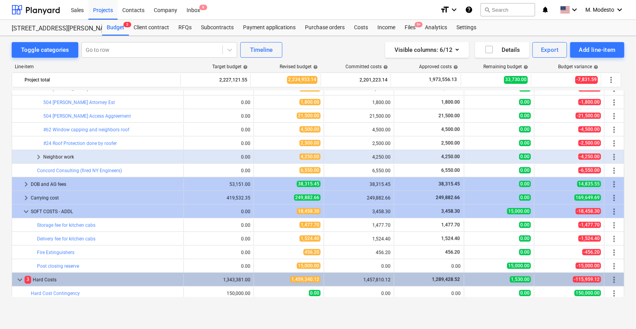
scroll to position [409, 0]
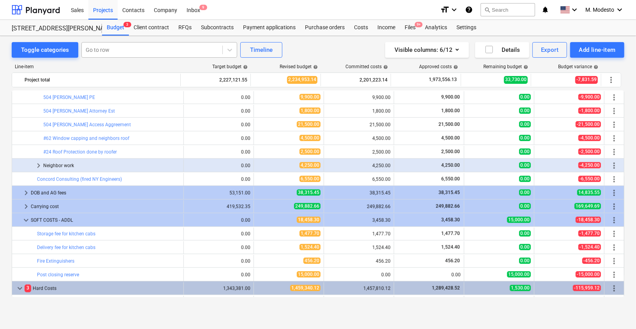
click at [164, 50] on div at bounding box center [152, 50] width 133 height 8
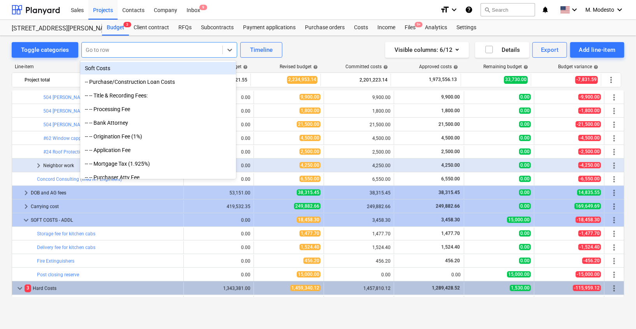
paste input "Condo Offering Plan"
type input "Condo Offering Plan"
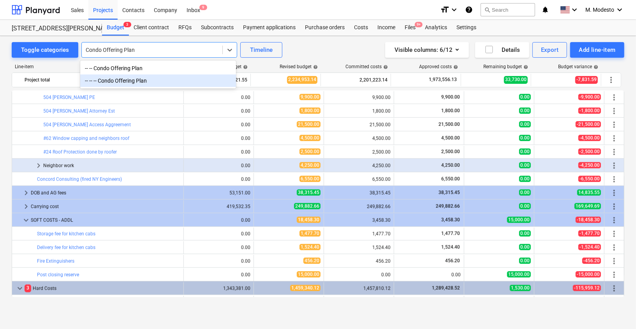
click at [151, 87] on div "-- -- -- Condo Offering Plan" at bounding box center [158, 80] width 156 height 12
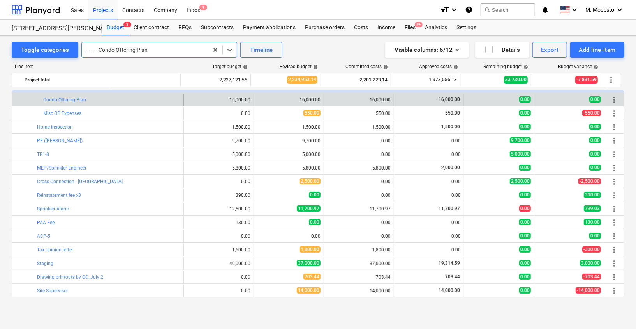
scroll to position [54, 0]
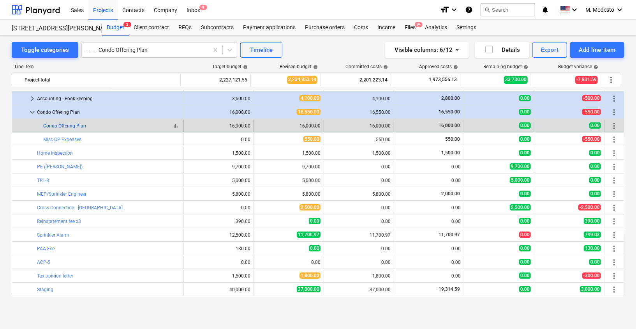
click at [76, 124] on link "Condo Offering Plan" at bounding box center [64, 125] width 43 height 5
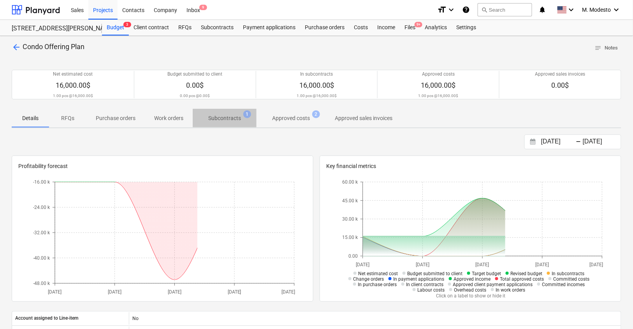
click at [226, 116] on p "Subcontracts" at bounding box center [224, 118] width 33 height 8
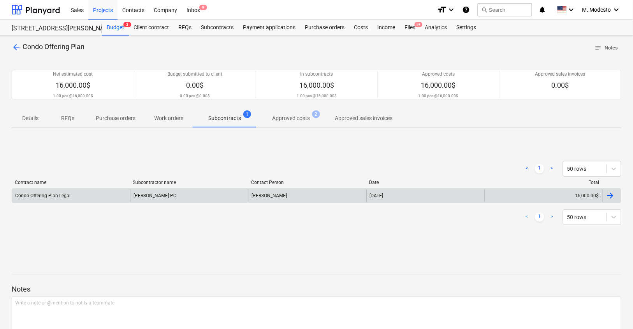
click at [173, 196] on div "Jay Lichtman PC" at bounding box center [189, 195] width 118 height 12
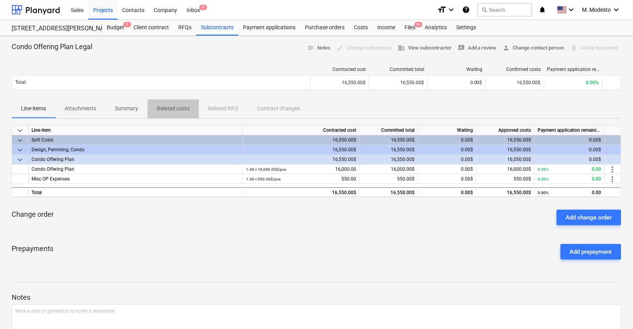
click at [171, 109] on p "Related costs" at bounding box center [173, 108] width 33 height 8
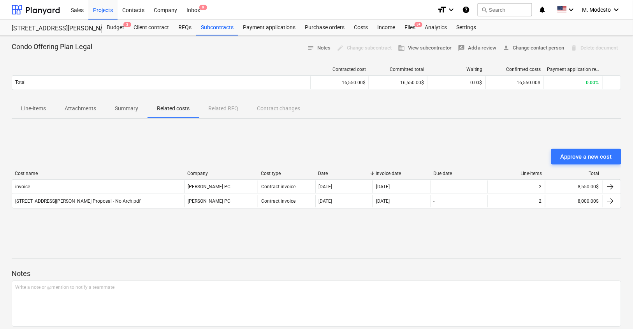
click at [93, 108] on p "Attachments" at bounding box center [81, 108] width 32 height 8
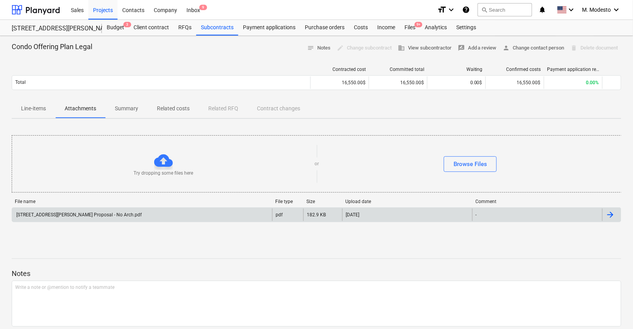
click at [112, 214] on div "506 Henry Street Proposal - No Arch.pdf" at bounding box center [142, 214] width 260 height 12
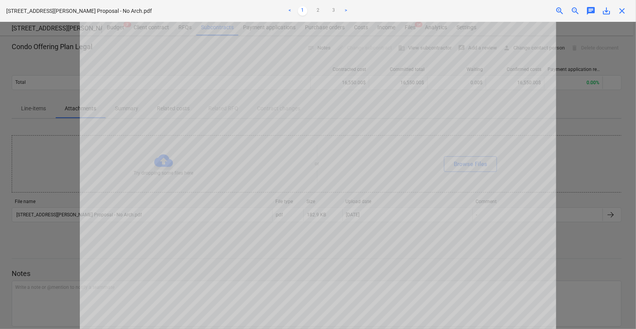
click at [619, 6] on span "close" at bounding box center [621, 10] width 9 height 9
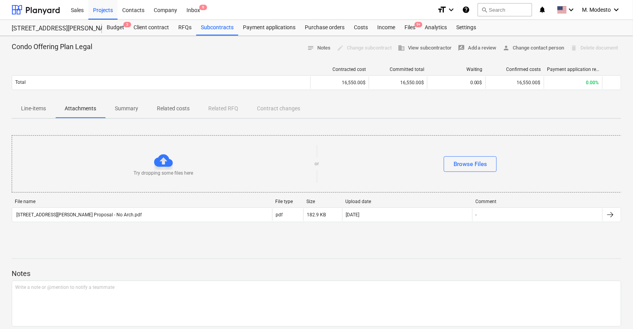
click at [176, 110] on p "Related costs" at bounding box center [173, 108] width 33 height 8
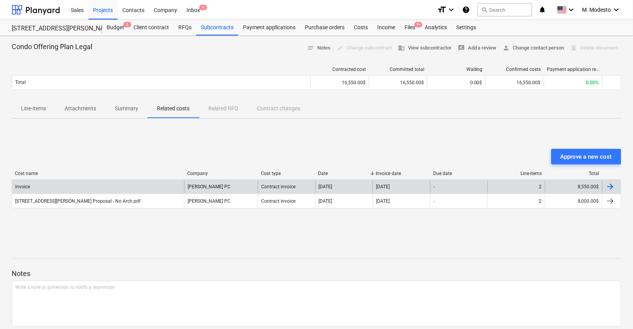
click at [117, 188] on div "invoice" at bounding box center [98, 186] width 172 height 12
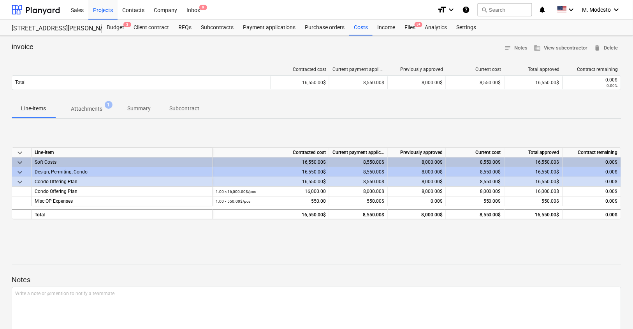
click at [114, 107] on span "Attachments 1" at bounding box center [86, 109] width 63 height 14
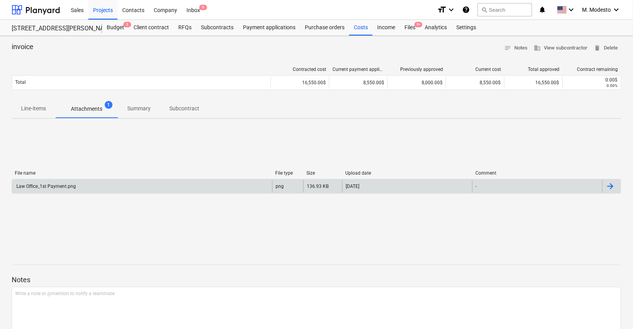
click at [129, 184] on div "Law Office_1st Payment.png" at bounding box center [142, 186] width 260 height 12
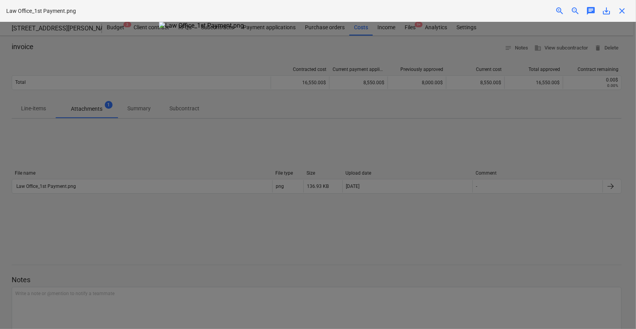
click at [619, 12] on span "close" at bounding box center [621, 10] width 9 height 9
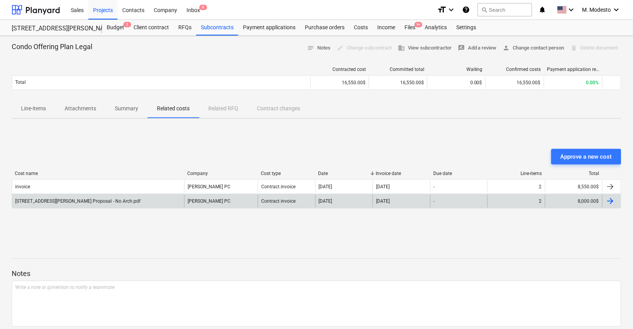
click at [95, 201] on div "506 Henry Street Proposal - No Arch.pdf" at bounding box center [77, 200] width 125 height 5
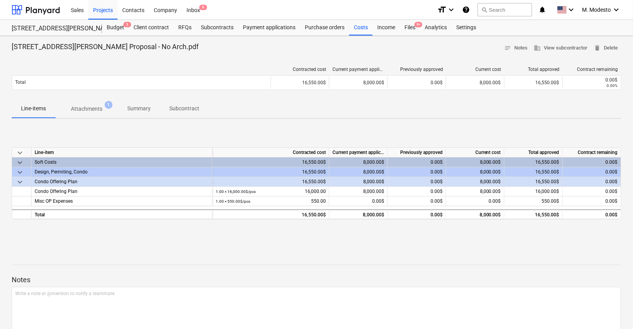
click at [78, 113] on span "Attachments 1" at bounding box center [86, 109] width 63 height 14
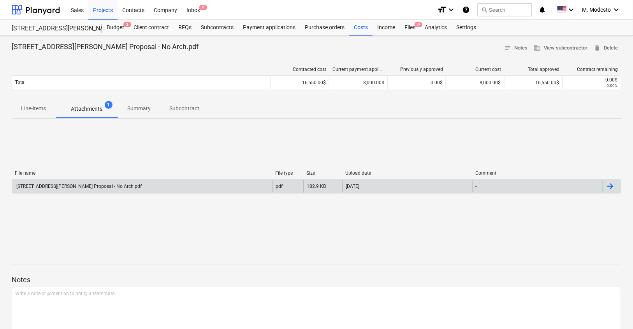
click at [78, 185] on div "506 Henry Street Proposal - No Arch.pdf" at bounding box center [78, 185] width 127 height 5
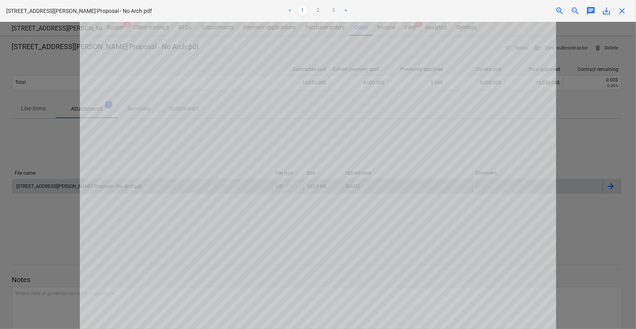
scroll to position [311, 0]
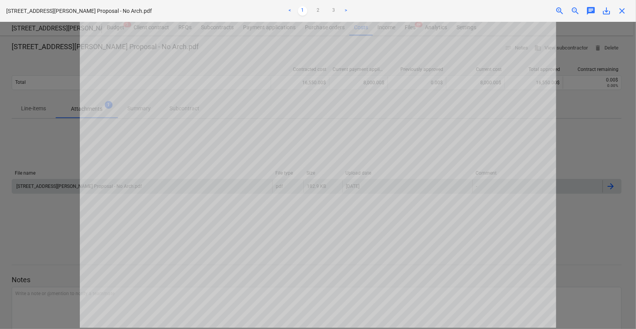
click at [624, 10] on span "close" at bounding box center [621, 10] width 9 height 9
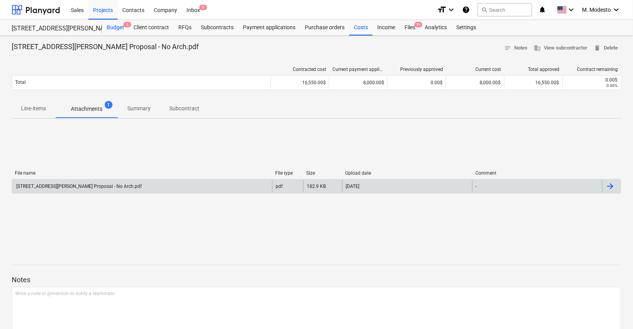
click at [115, 24] on div "Budget 3" at bounding box center [115, 28] width 27 height 16
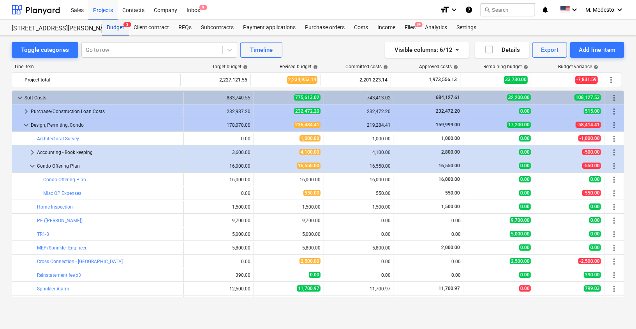
scroll to position [54, 0]
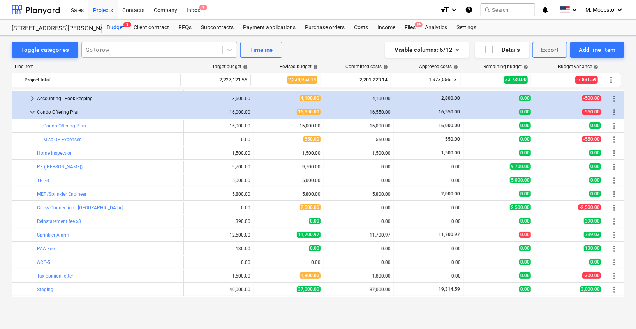
click at [167, 50] on div at bounding box center [152, 50] width 133 height 8
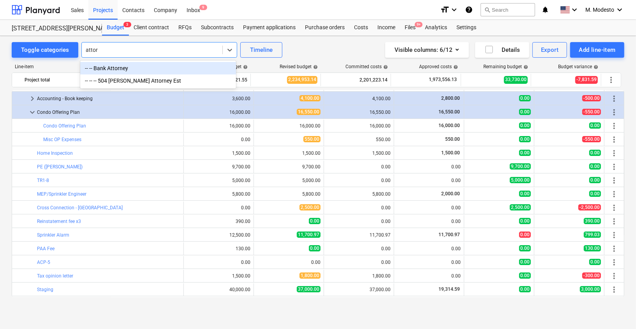
type input "attorn"
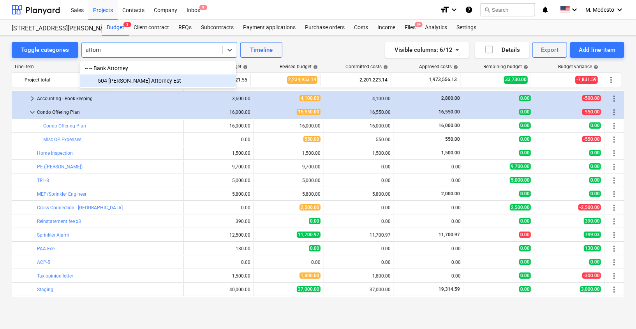
click at [158, 81] on div "-- -- -- 504 Henry Neighbors Attorney Est" at bounding box center [158, 80] width 156 height 12
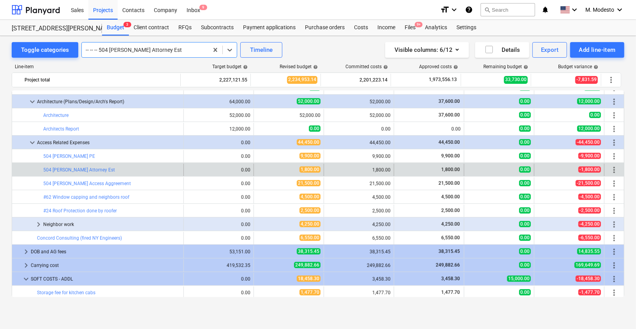
scroll to position [377, 0]
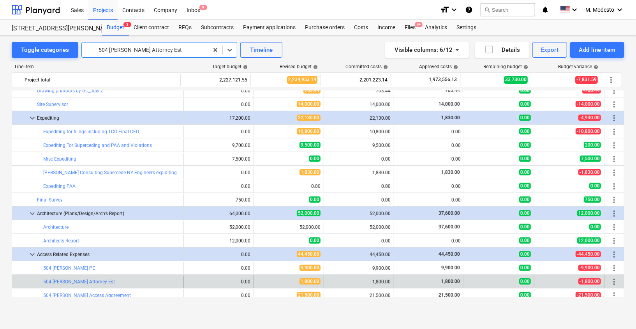
scroll to position [264, 0]
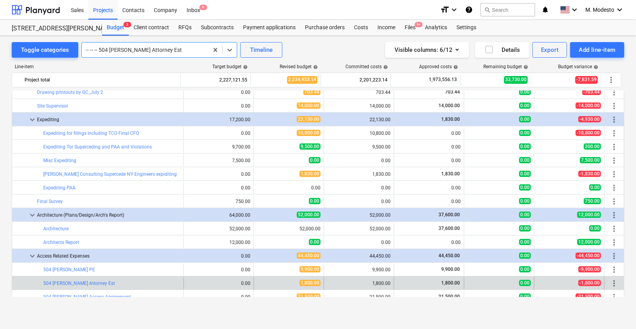
click at [128, 52] on div at bounding box center [145, 50] width 119 height 8
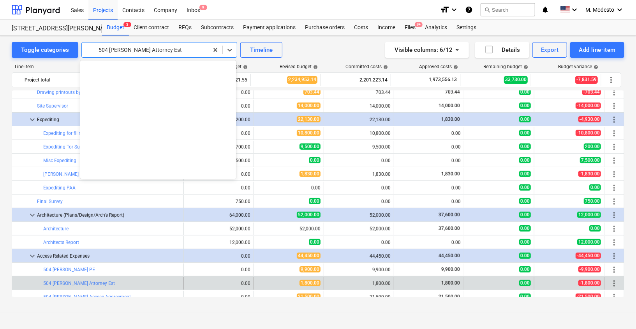
scroll to position [668, 0]
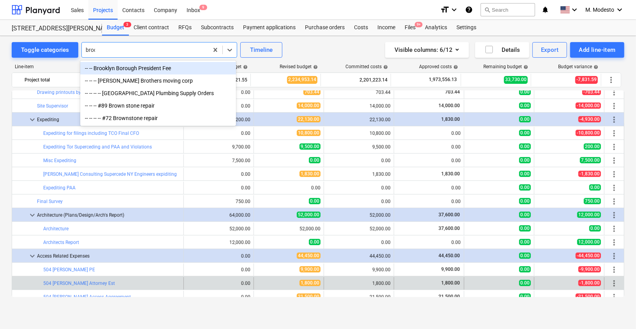
type input "brook"
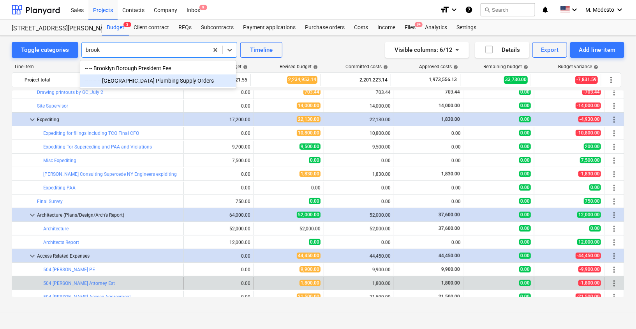
click at [130, 78] on div "-- -- -- -- [GEOGRAPHIC_DATA] Plumbing Supply Orders" at bounding box center [158, 80] width 156 height 12
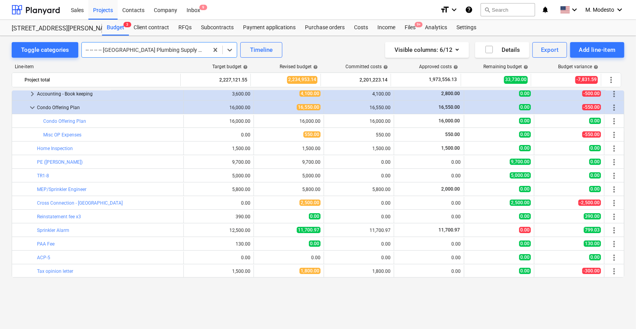
scroll to position [0, 0]
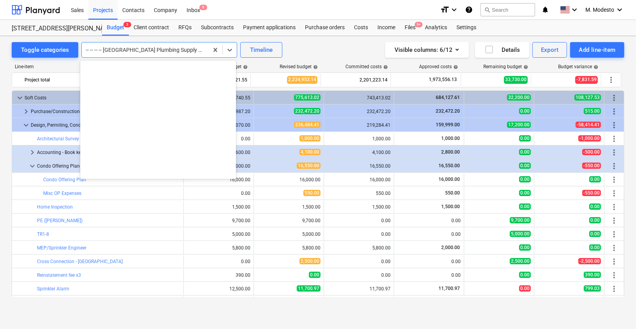
click at [154, 44] on div "-- -- -- -- Brooklyn Plumbing Supply Orders" at bounding box center [145, 49] width 127 height 11
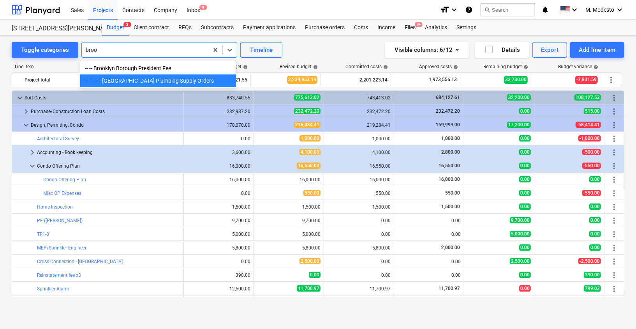
type input "brook"
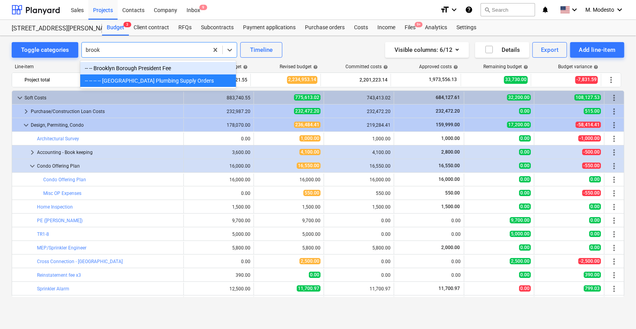
click at [167, 69] on div "-- -- Brooklyn Borough President Fee" at bounding box center [158, 68] width 156 height 12
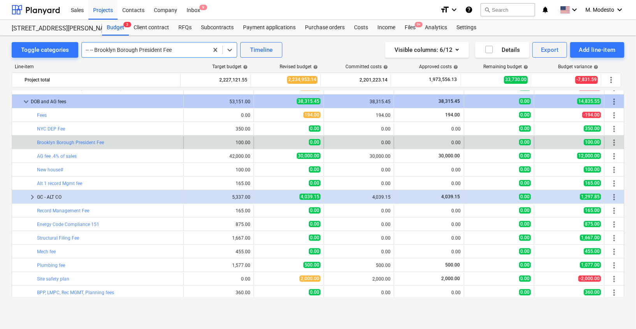
scroll to position [524, 0]
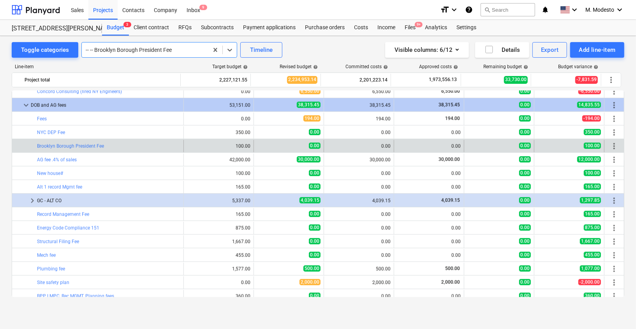
click at [134, 50] on div at bounding box center [145, 50] width 119 height 8
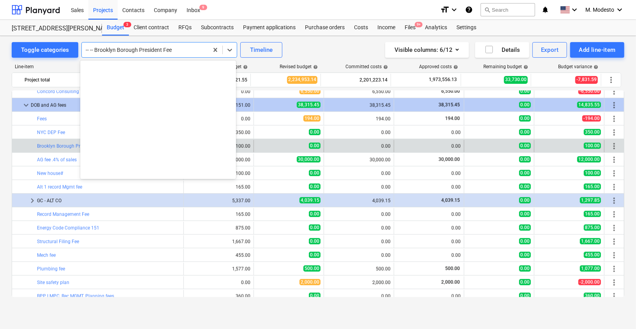
scroll to position [804, 0]
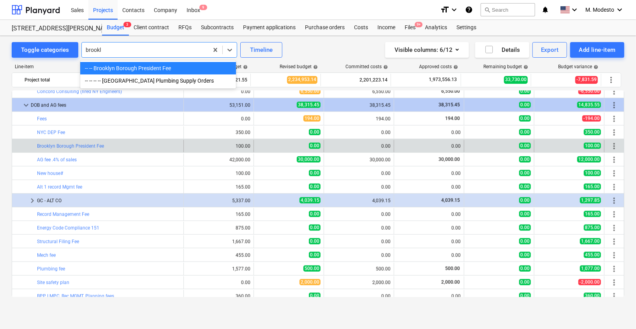
type input "brookly"
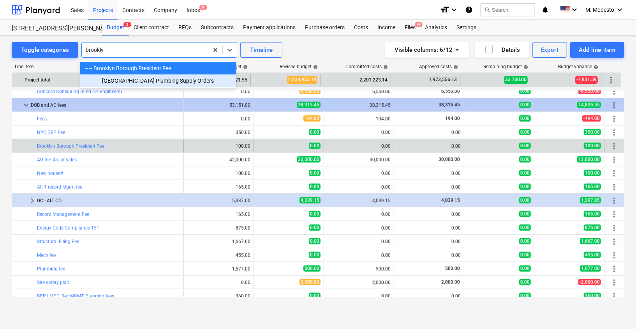
click at [137, 82] on div "-- -- -- -- Brooklyn Plumbing Supply Orders" at bounding box center [158, 80] width 156 height 12
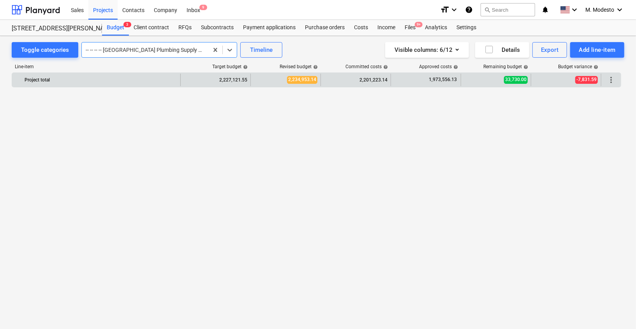
scroll to position [0, 0]
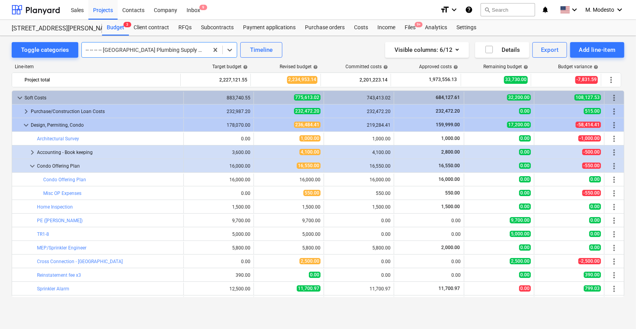
click at [334, 46] on div "Toggle categories option -- -- -- -- Brooklyn Plumbing Supply Orders, selected.…" at bounding box center [318, 50] width 613 height 16
click at [104, 9] on div "Projects" at bounding box center [102, 10] width 29 height 20
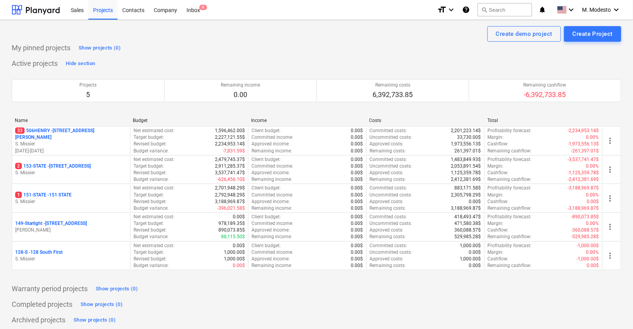
click at [48, 164] on p "2 153-STATE - 153 STATE ST" at bounding box center [53, 166] width 76 height 7
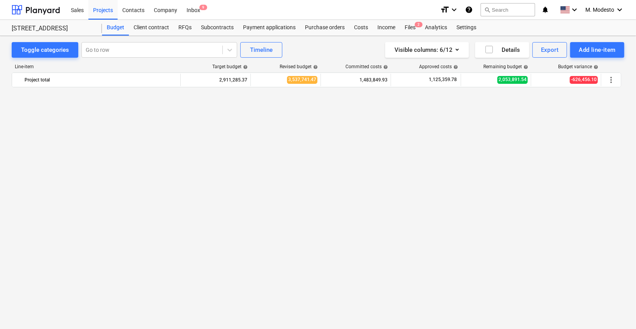
scroll to position [305, 0]
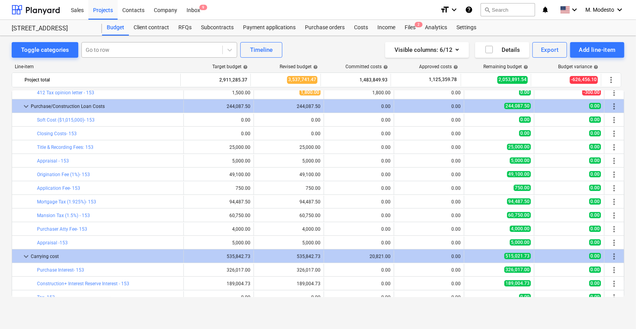
click at [147, 52] on div at bounding box center [152, 50] width 133 height 8
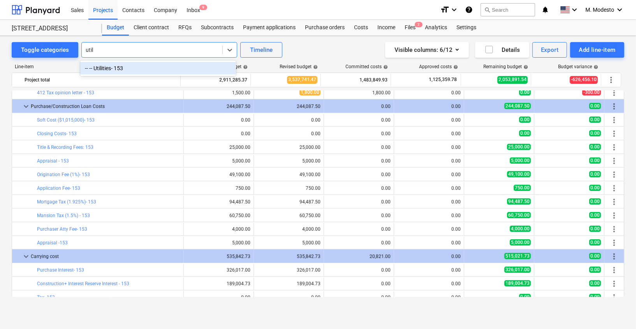
type input "utili"
click at [150, 70] on div "-- -- Utilities- 153" at bounding box center [158, 68] width 156 height 12
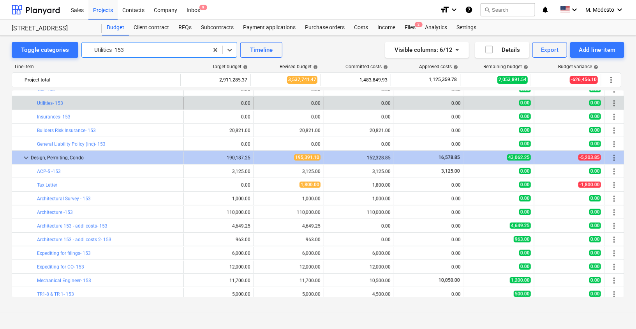
scroll to position [493, 0]
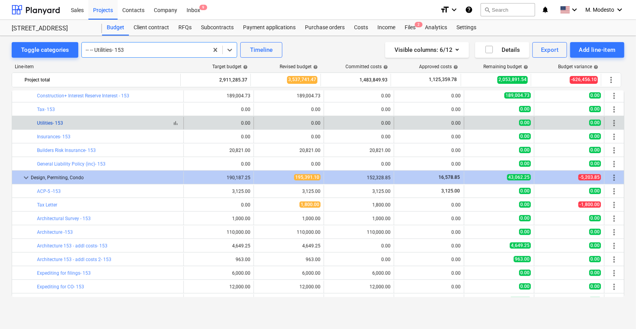
click at [60, 122] on link "Utilities- 153" at bounding box center [50, 122] width 26 height 5
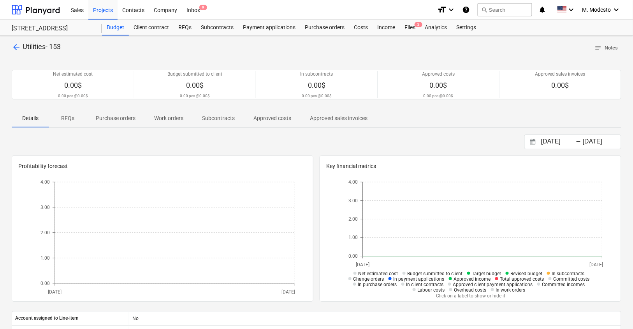
drag, startPoint x: 65, startPoint y: 47, endPoint x: 24, endPoint y: 47, distance: 41.3
click at [24, 47] on div "arrow_back Utilities- 153 notes Notes" at bounding box center [317, 48] width 610 height 12
copy span "Utilities- 153"
click at [15, 49] on span "arrow_back" at bounding box center [16, 46] width 9 height 9
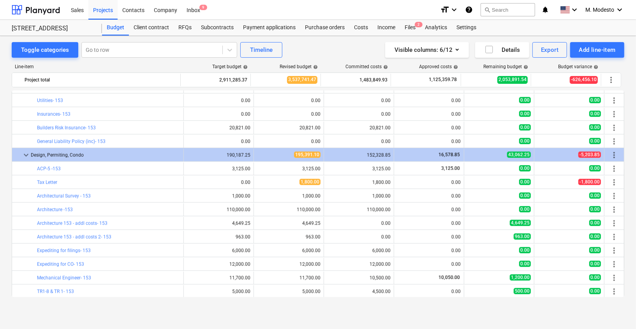
scroll to position [435, 0]
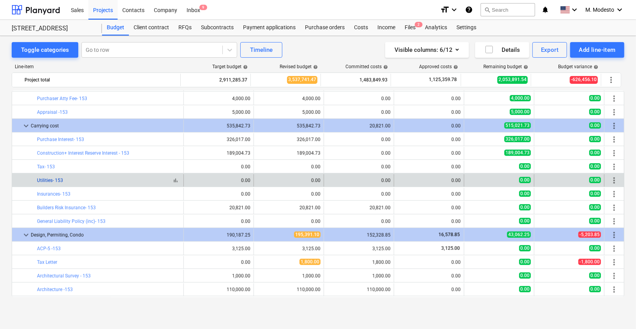
click at [57, 179] on link "Utilities- 153" at bounding box center [50, 180] width 26 height 5
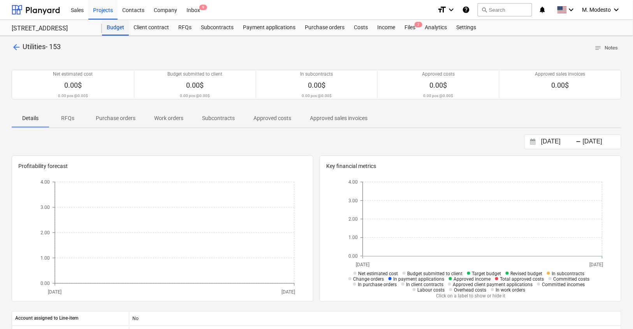
click at [111, 26] on div "Budget" at bounding box center [115, 28] width 27 height 16
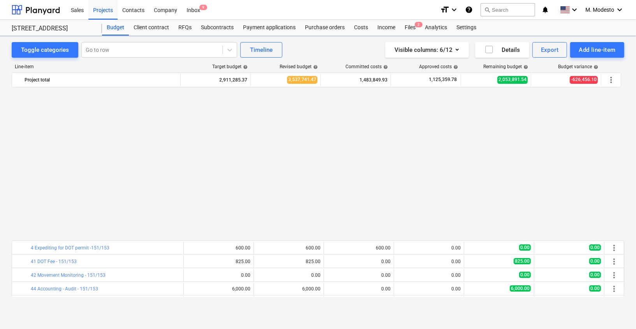
scroll to position [435, 0]
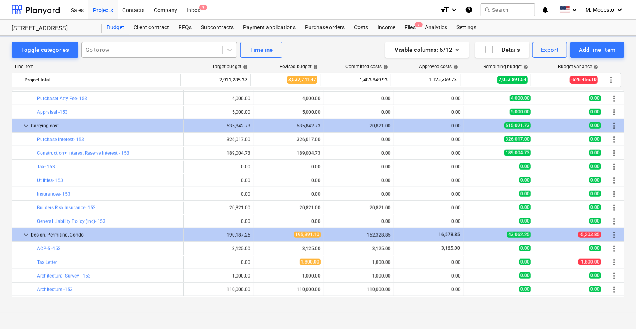
click at [121, 46] on div at bounding box center [152, 50] width 133 height 8
type input "internet"
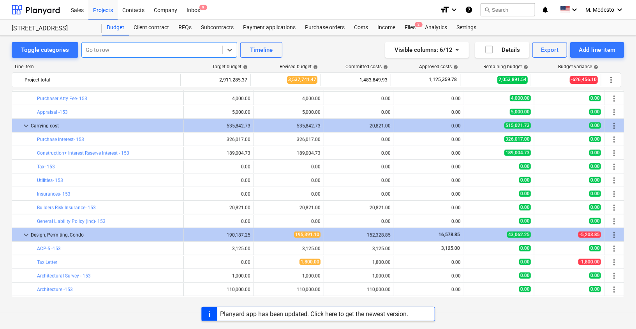
click at [130, 52] on div at bounding box center [152, 50] width 133 height 8
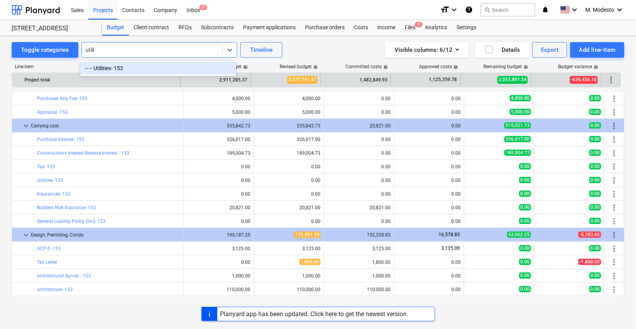
type input "utili"
click at [132, 76] on div "Project total" at bounding box center [101, 80] width 153 height 12
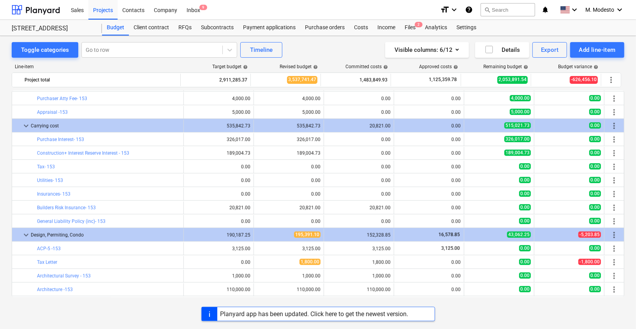
click at [130, 58] on div "Line-item Target budget help Revised budget help Committed costs help Approved …" at bounding box center [318, 182] width 613 height 248
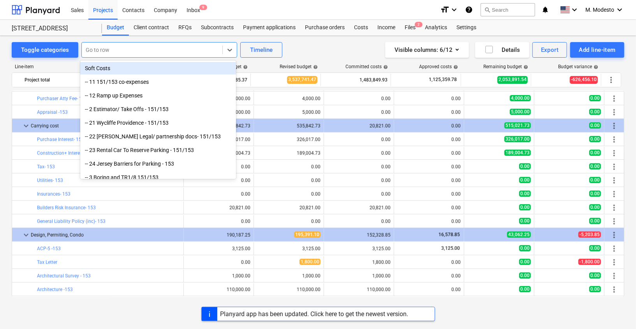
click at [139, 48] on div at bounding box center [152, 50] width 133 height 8
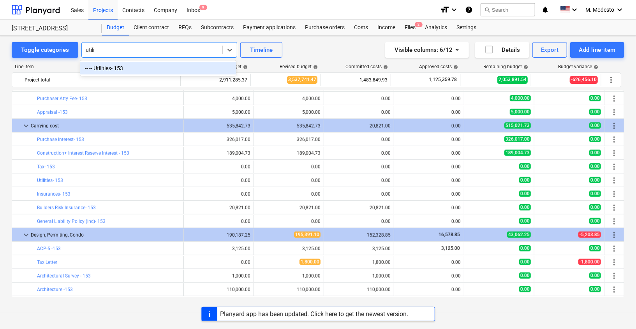
type input "utilit"
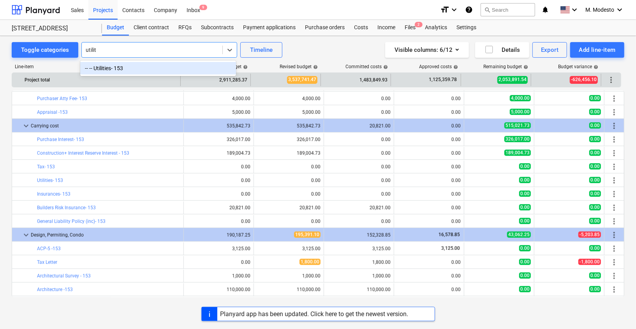
drag, startPoint x: 149, startPoint y: 63, endPoint x: 148, endPoint y: 79, distance: 15.6
click at [149, 63] on div "-- -- Utilities- 153" at bounding box center [158, 68] width 156 height 12
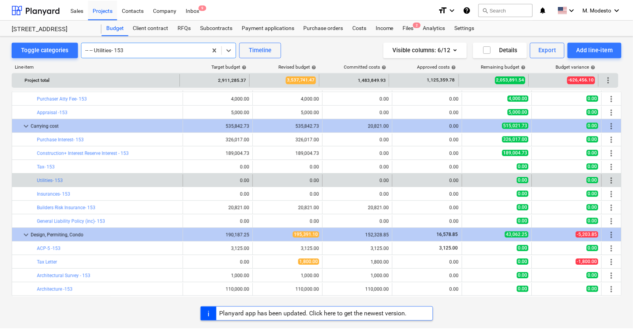
scroll to position [518, 0]
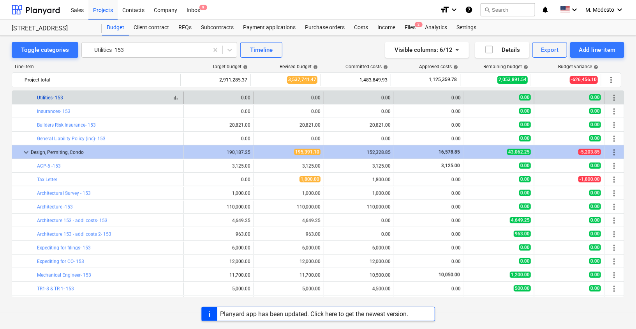
copy div "bar_chart Utilities- 153"
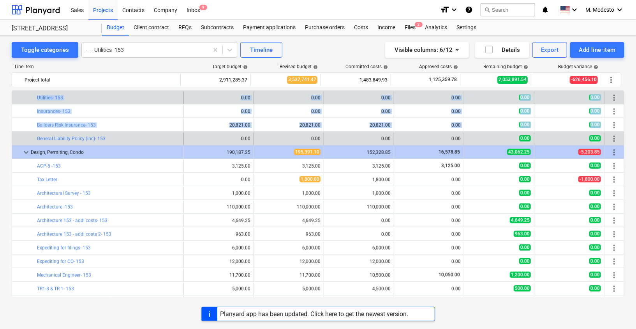
drag, startPoint x: 33, startPoint y: 99, endPoint x: 83, endPoint y: 132, distance: 59.5
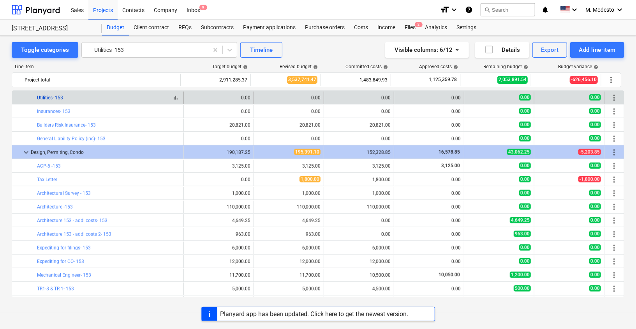
click at [55, 97] on link "Utilities- 153" at bounding box center [50, 97] width 26 height 5
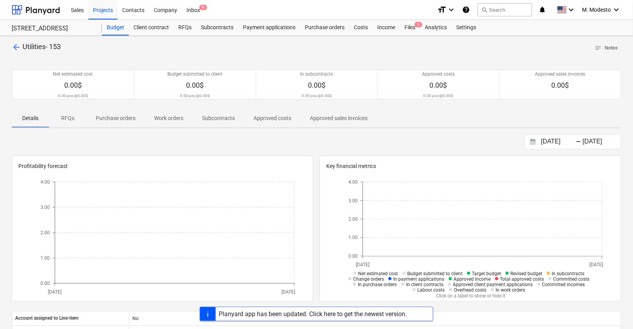
click at [253, 116] on p "Approved costs" at bounding box center [272, 118] width 38 height 8
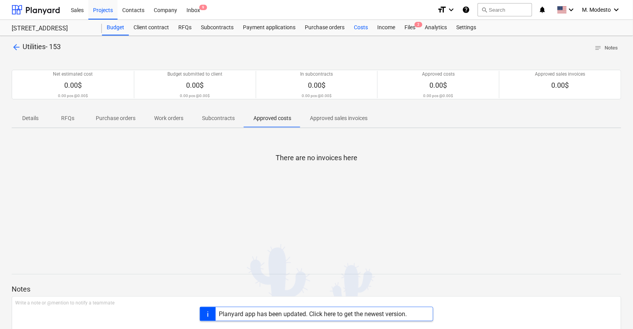
click at [350, 28] on div "Costs" at bounding box center [360, 28] width 23 height 16
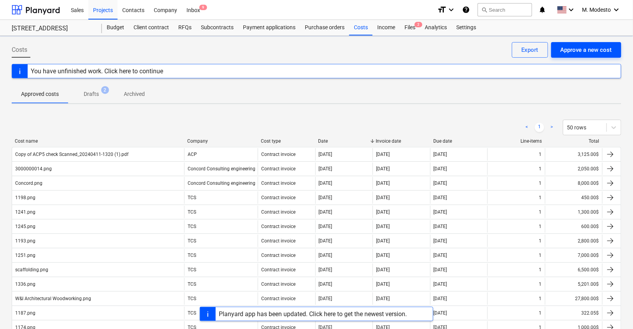
click at [593, 51] on div "Approve a new cost" at bounding box center [586, 50] width 51 height 10
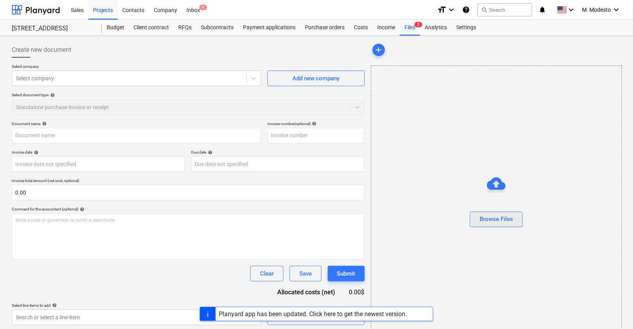
click at [495, 214] on div "Browse Files" at bounding box center [496, 219] width 33 height 10
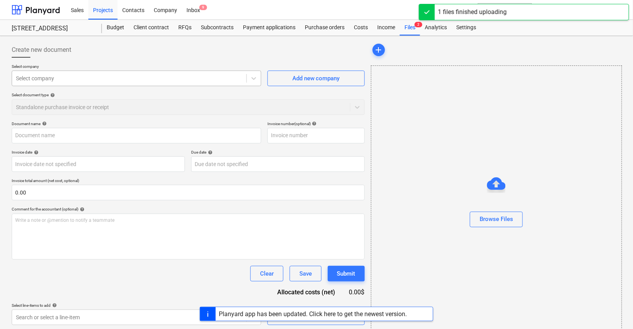
type input "Utilities.png"
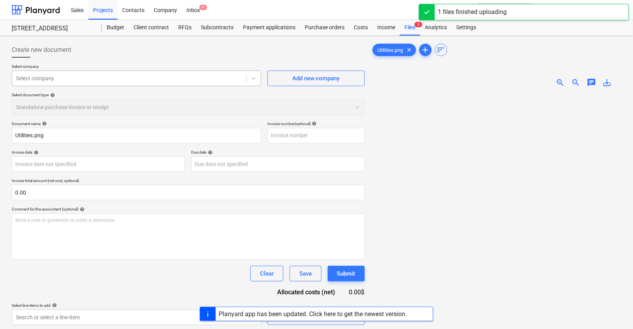
click at [106, 76] on div at bounding box center [129, 78] width 227 height 8
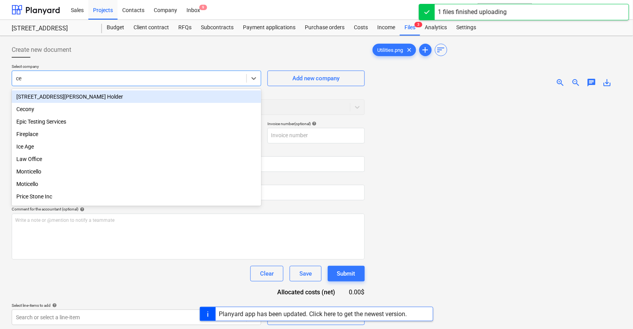
type input "c"
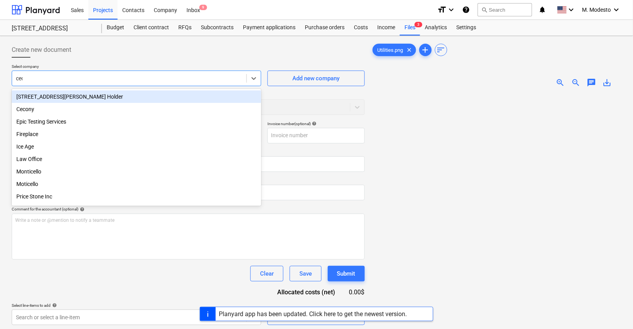
type input "ceco"
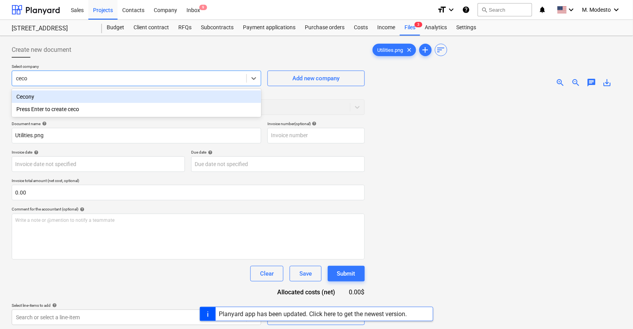
click at [79, 94] on div "Cecony" at bounding box center [137, 96] width 250 height 12
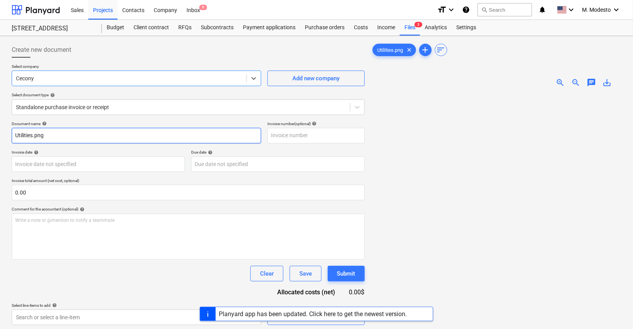
click at [78, 133] on input "Utilities.png" at bounding box center [137, 136] width 250 height 16
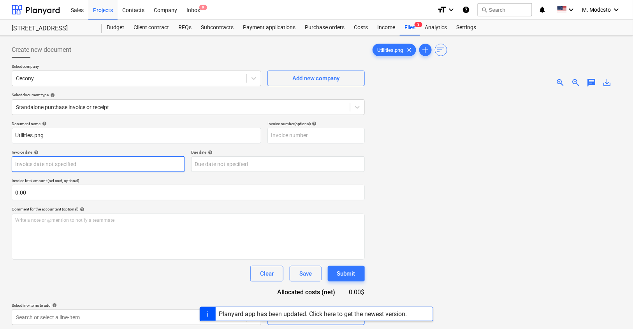
click at [58, 163] on body "Sales Projects Contacts Company Inbox 9 format_size keyboard_arrow_down help se…" at bounding box center [316, 164] width 633 height 329
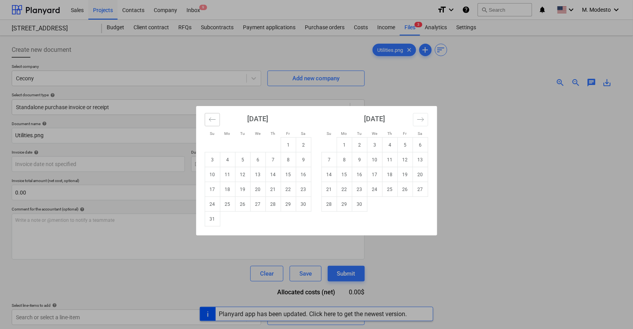
click at [214, 116] on icon "Move backward to switch to the previous month." at bounding box center [212, 119] width 7 height 7
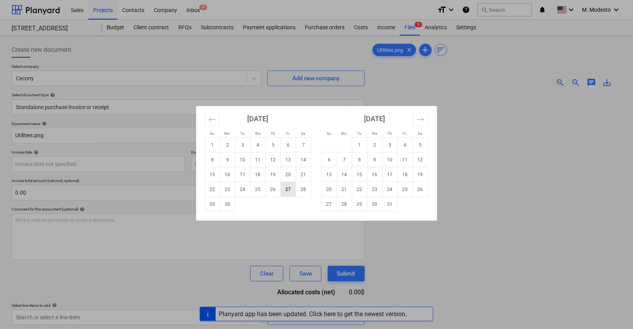
click at [286, 191] on td "27" at bounding box center [288, 189] width 15 height 15
type input "27 Jun 2025"
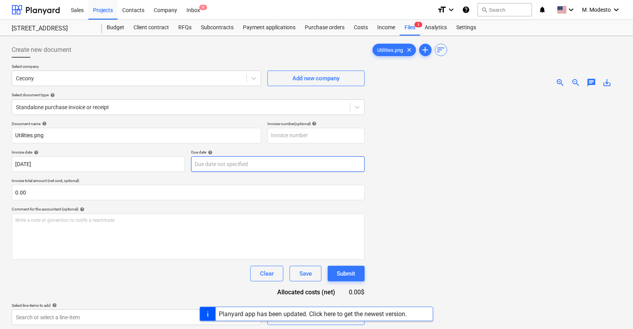
click at [252, 165] on body "Sales Projects Contacts Company Inbox 9 format_size keyboard_arrow_down help se…" at bounding box center [316, 164] width 633 height 329
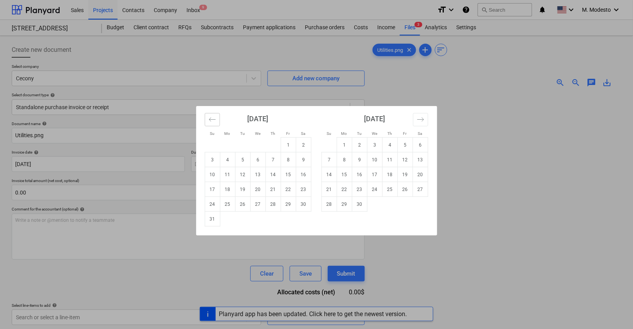
click at [215, 121] on icon "Move backward to switch to the previous month." at bounding box center [212, 119] width 7 height 7
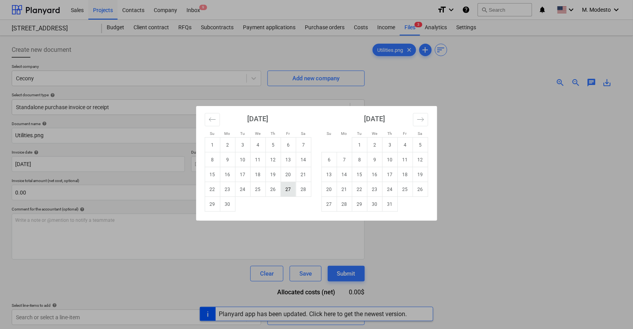
click at [290, 191] on td "27" at bounding box center [288, 189] width 15 height 15
type input "27 Jun 2025"
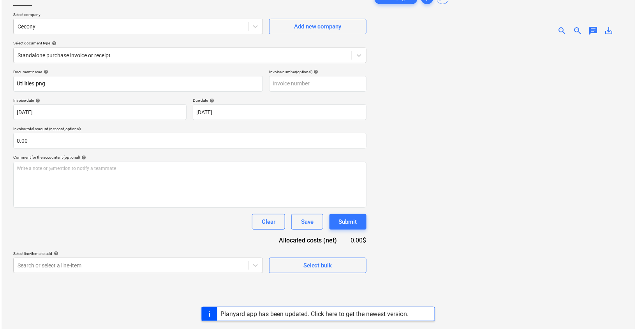
scroll to position [54, 0]
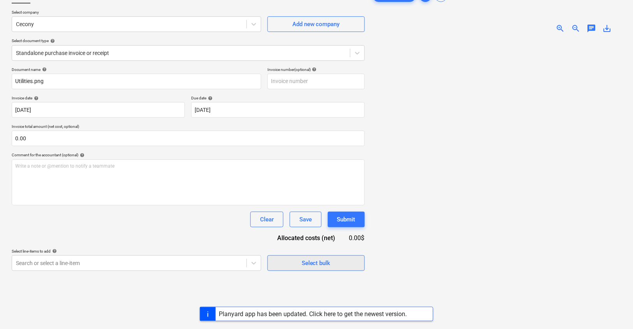
click at [313, 259] on div "Select bulk" at bounding box center [316, 263] width 29 height 10
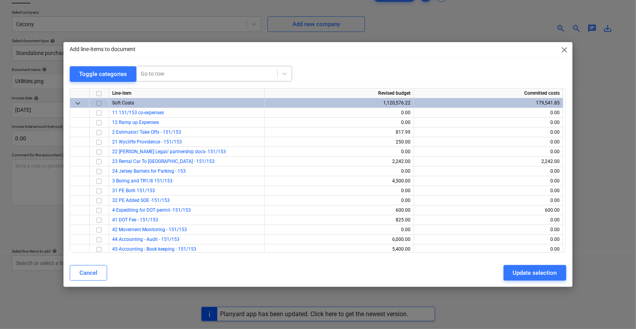
click at [219, 74] on div at bounding box center [207, 74] width 133 height 8
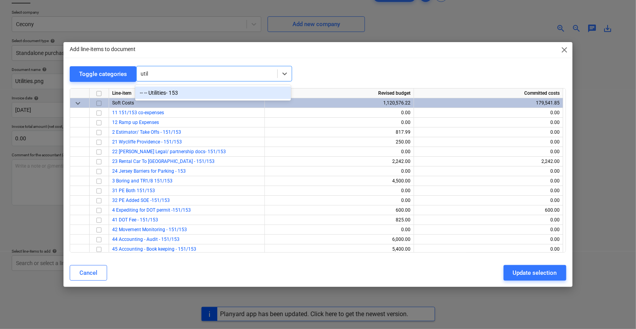
type input "utili"
click at [234, 93] on div "-- -- Utilities- 153" at bounding box center [213, 92] width 156 height 12
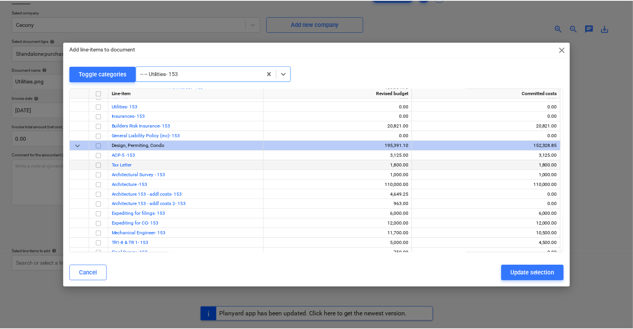
scroll to position [370, 0]
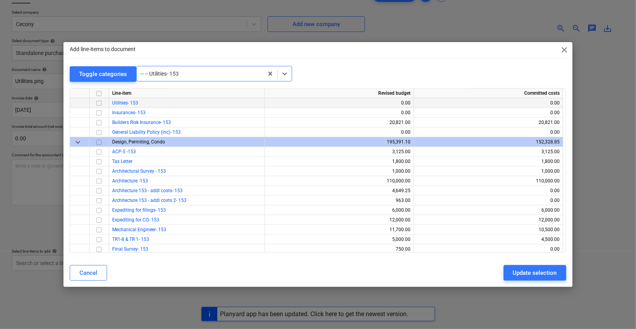
click at [99, 103] on input "checkbox" at bounding box center [98, 103] width 9 height 9
click at [512, 271] on button "Update selection" at bounding box center [534, 273] width 63 height 16
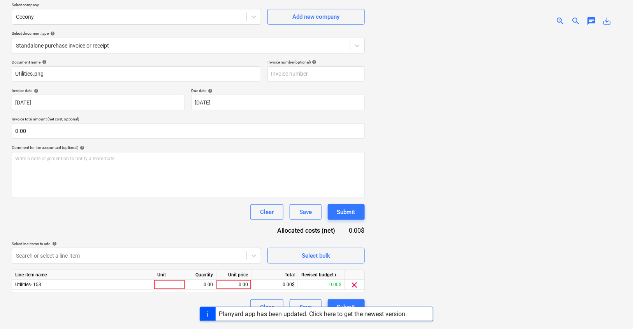
scroll to position [69, 0]
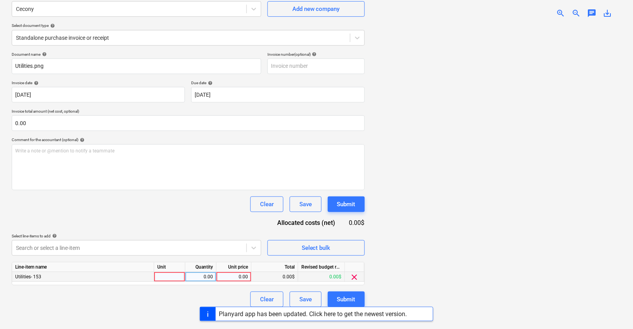
click at [239, 276] on div "0.00" at bounding box center [234, 277] width 28 height 10
type input "715.57"
click at [170, 307] on div "Planyard app has been updated. Click here to get the newest version." at bounding box center [316, 313] width 633 height 14
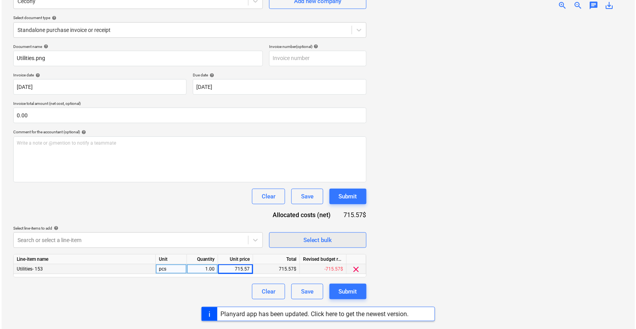
scroll to position [77, 0]
click at [149, 300] on div "Create new document Select company Cecony Add new company Select document type …" at bounding box center [188, 144] width 359 height 364
click at [341, 289] on div "Submit" at bounding box center [346, 291] width 18 height 10
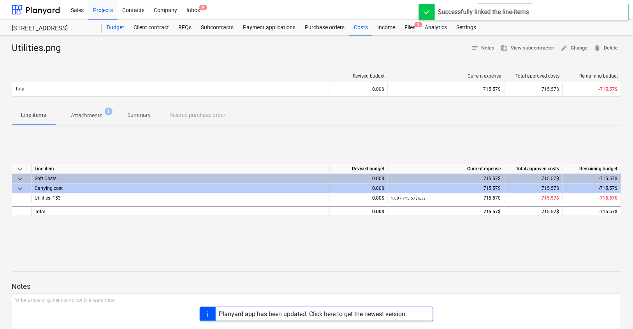
click at [123, 30] on div "Budget" at bounding box center [115, 28] width 27 height 16
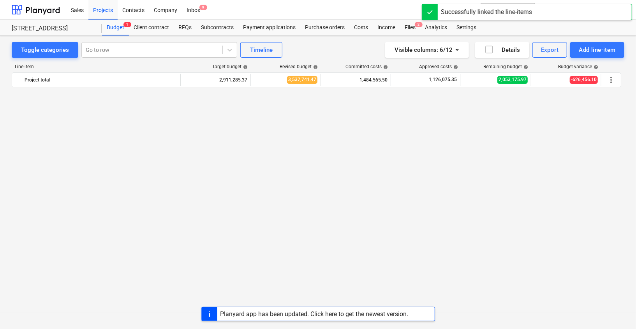
scroll to position [518, 0]
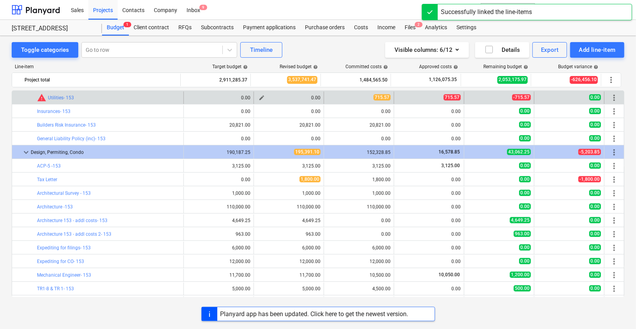
click at [259, 96] on span "edit" at bounding box center [262, 98] width 6 height 6
type textarea "x"
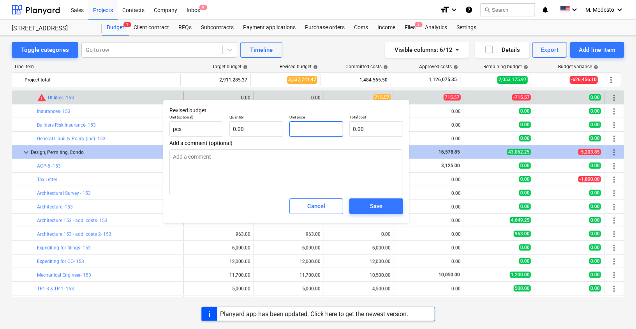
click at [315, 130] on input "text" at bounding box center [316, 129] width 54 height 16
type textarea "x"
type input "7"
type textarea "x"
type input "71"
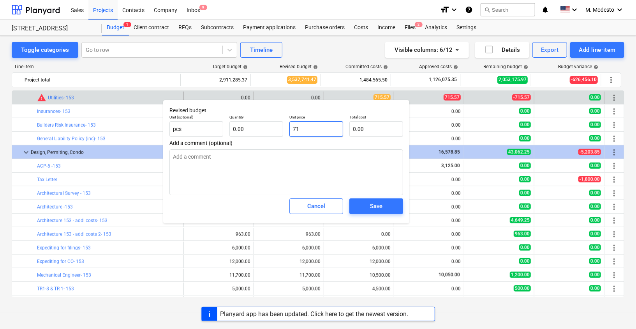
type textarea "x"
type input "715"
type textarea "x"
type input "715."
type textarea "x"
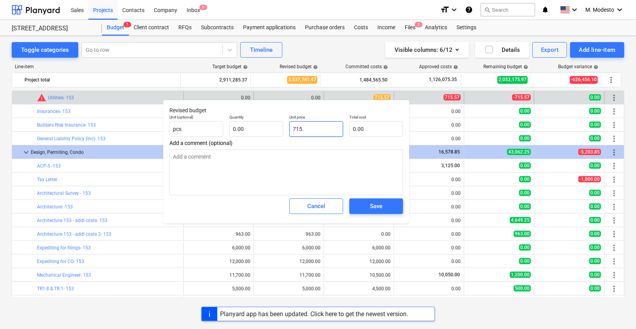
type input "715.5"
type textarea "x"
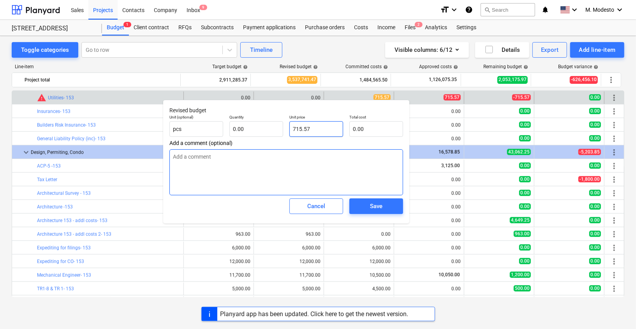
type input "715.57"
type textarea "x"
click at [282, 164] on textarea at bounding box center [286, 172] width 234 height 46
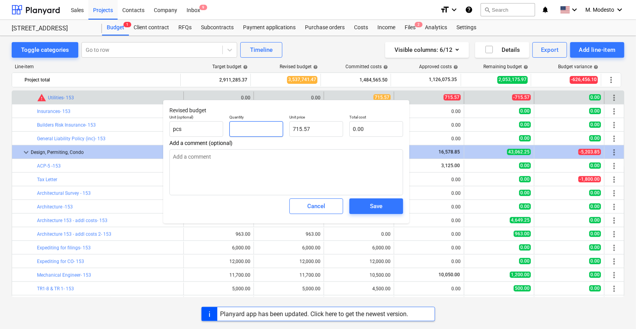
click at [253, 130] on input "text" at bounding box center [256, 129] width 54 height 16
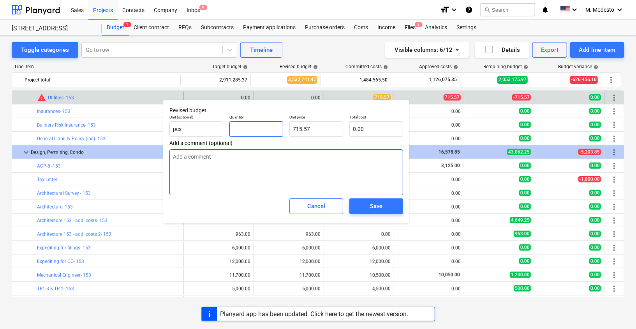
type textarea "x"
type input "1"
type input "715.57"
type input "1"
type textarea "x"
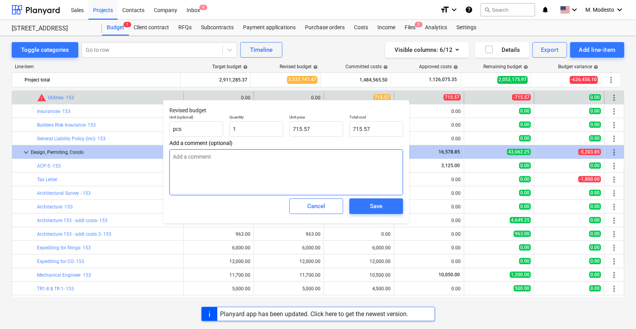
type input "1.00"
click at [273, 160] on textarea at bounding box center [286, 172] width 234 height 46
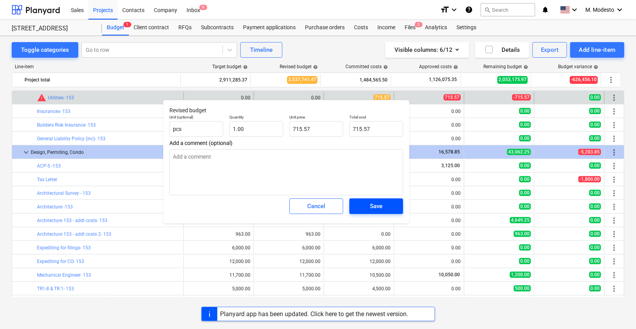
click at [373, 205] on div "Save" at bounding box center [376, 206] width 12 height 10
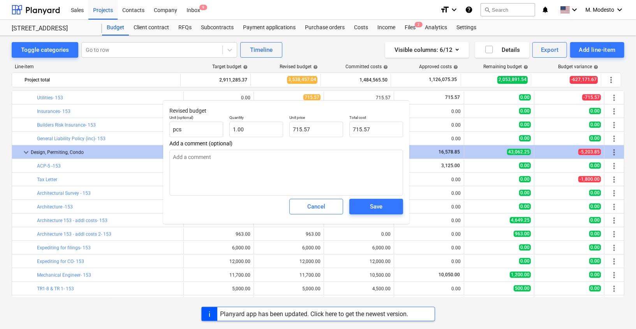
type textarea "x"
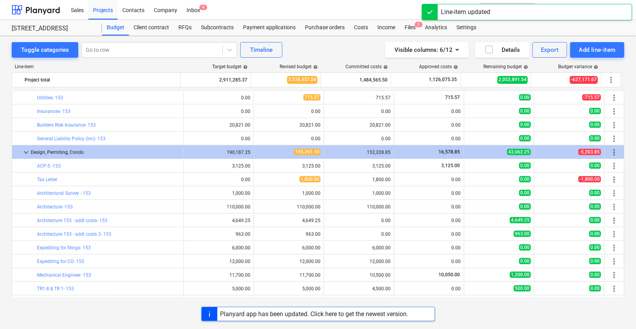
click at [5, 115] on div "Toggle categories Go to row Timeline Visible columns : 6/12 Details Export Add …" at bounding box center [318, 174] width 636 height 276
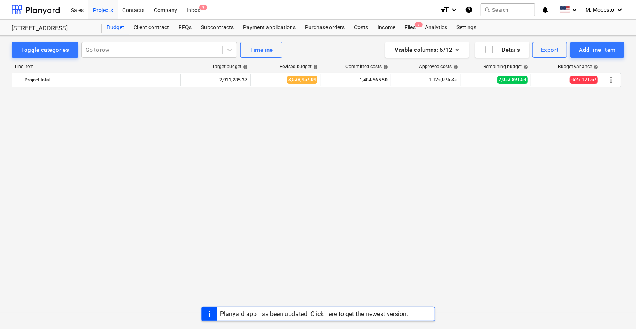
scroll to position [3119, 0]
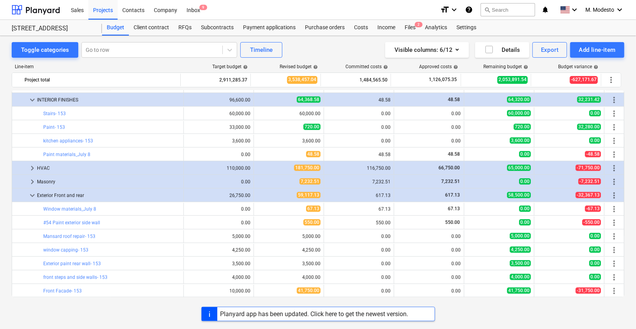
click at [113, 319] on div "Planyard app has been updated. Click here to get the newest version." at bounding box center [318, 313] width 636 height 14
click at [82, 310] on div "Planyard app has been updated. Click here to get the newest version." at bounding box center [318, 313] width 636 height 14
drag, startPoint x: 32, startPoint y: 192, endPoint x: 64, endPoint y: 193, distance: 32.3
click at [32, 192] on span "keyboard_arrow_down" at bounding box center [32, 194] width 9 height 9
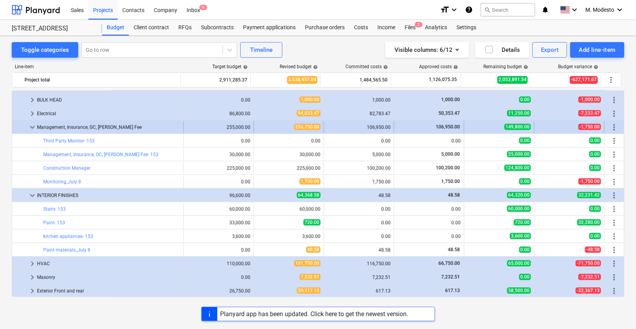
click at [31, 126] on span "keyboard_arrow_down" at bounding box center [32, 126] width 9 height 9
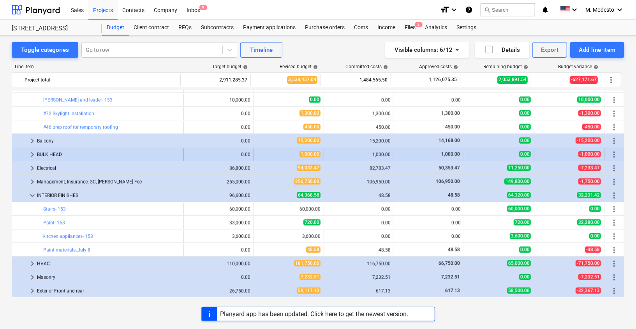
scroll to position [2969, 0]
click at [32, 193] on span "keyboard_arrow_down" at bounding box center [32, 194] width 9 height 9
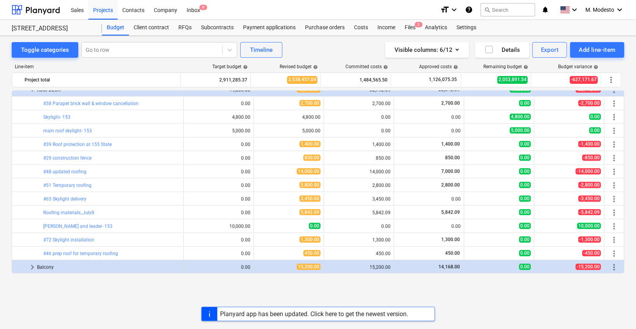
scroll to position [2691, 0]
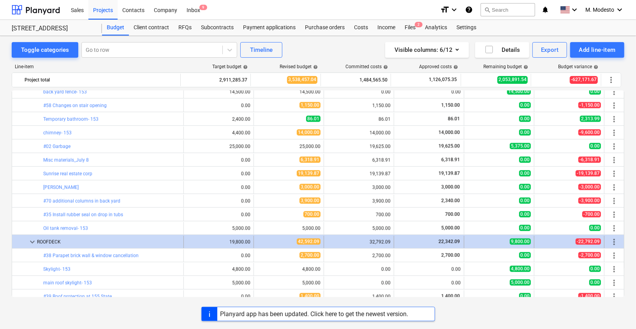
click at [32, 243] on span "keyboard_arrow_down" at bounding box center [32, 241] width 9 height 9
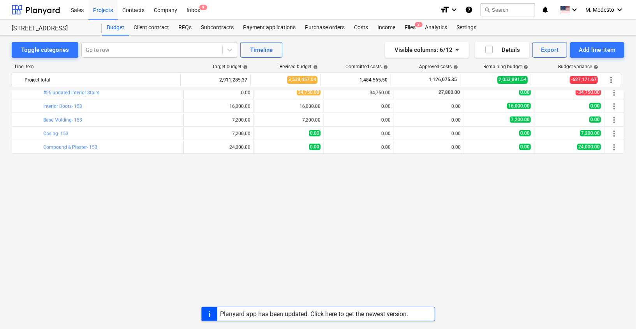
scroll to position [2408, 0]
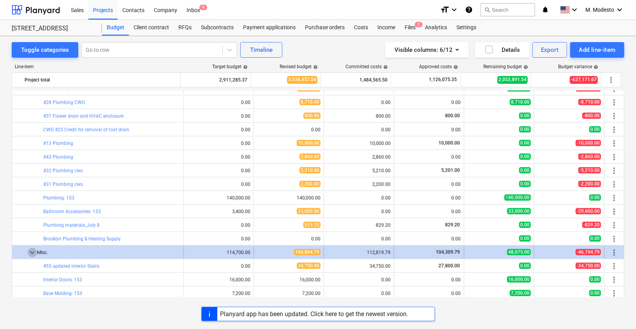
click at [33, 251] on span "keyboard_arrow_down" at bounding box center [32, 252] width 9 height 9
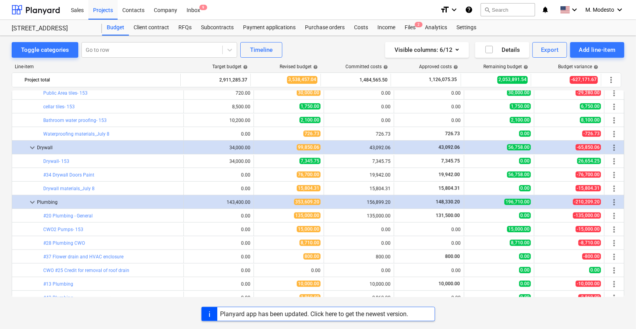
scroll to position [2271, 0]
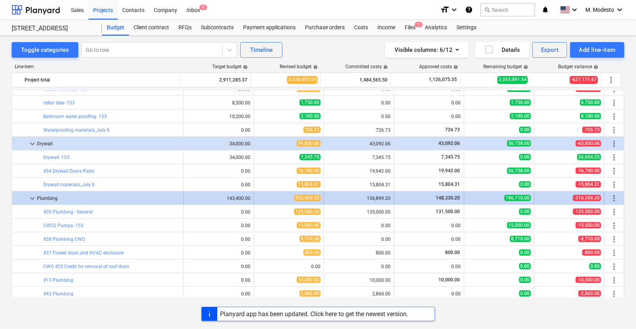
click at [33, 196] on span "keyboard_arrow_down" at bounding box center [32, 198] width 9 height 9
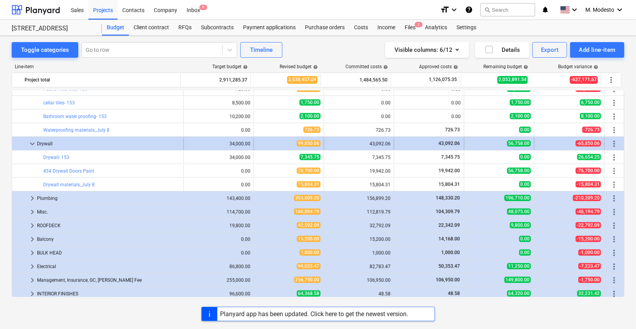
click at [33, 142] on span "keyboard_arrow_down" at bounding box center [32, 143] width 9 height 9
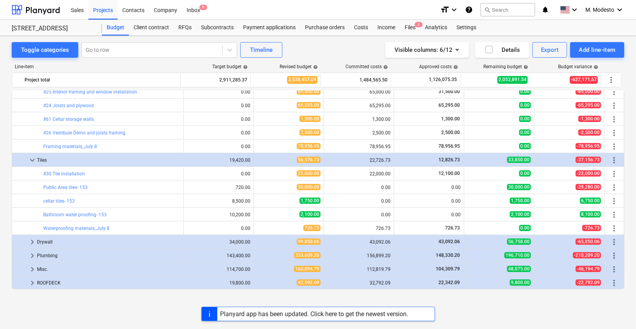
scroll to position [2150, 0]
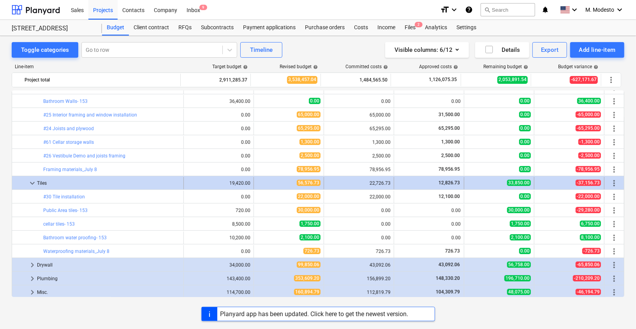
click at [32, 183] on span "keyboard_arrow_down" at bounding box center [32, 182] width 9 height 9
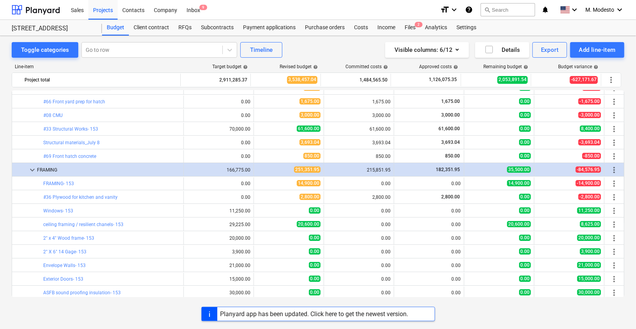
scroll to position [1941, 0]
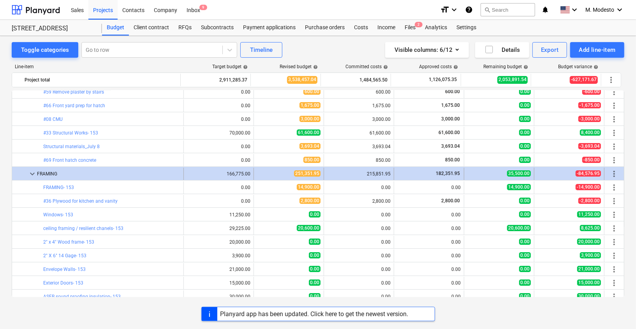
click at [32, 172] on span "keyboard_arrow_down" at bounding box center [32, 173] width 9 height 9
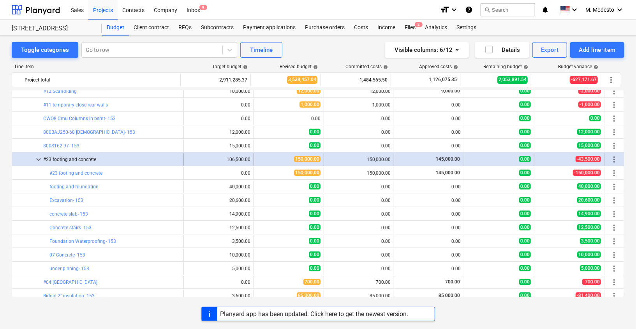
scroll to position [1628, 0]
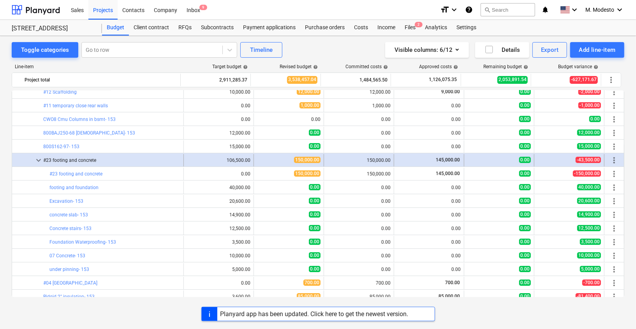
click at [37, 160] on span "keyboard_arrow_down" at bounding box center [38, 159] width 9 height 9
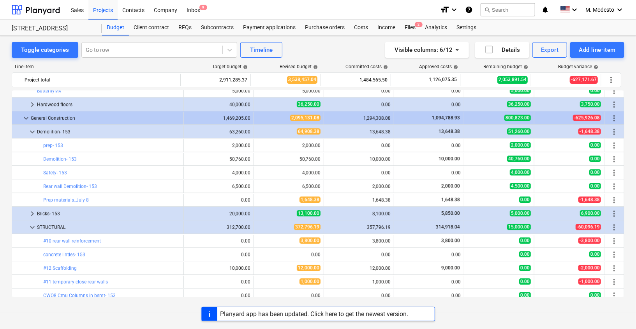
scroll to position [1432, 0]
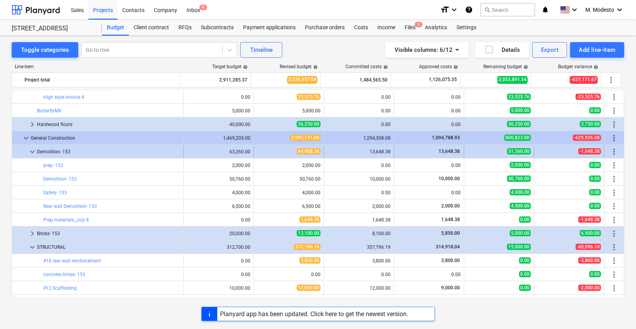
click at [32, 151] on span "keyboard_arrow_down" at bounding box center [32, 151] width 9 height 9
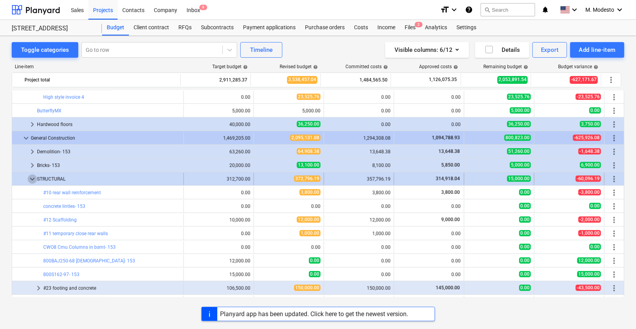
click at [30, 178] on span "keyboard_arrow_down" at bounding box center [32, 178] width 9 height 9
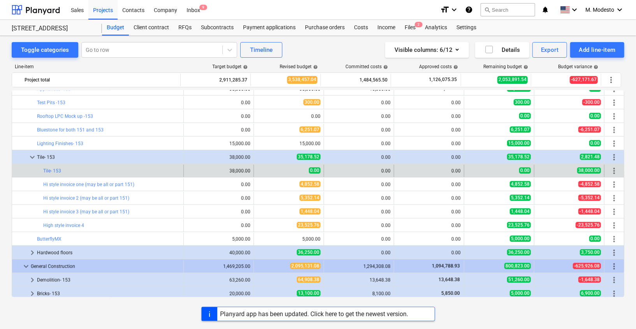
scroll to position [1304, 0]
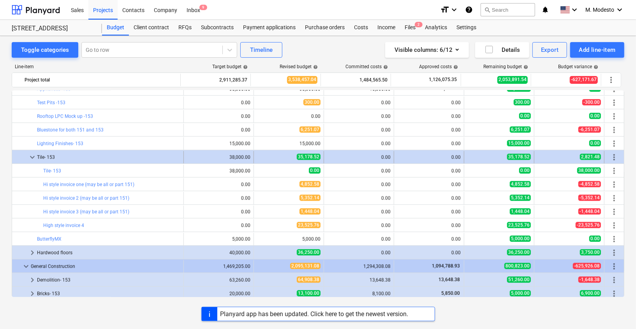
click at [32, 155] on span "keyboard_arrow_down" at bounding box center [32, 156] width 9 height 9
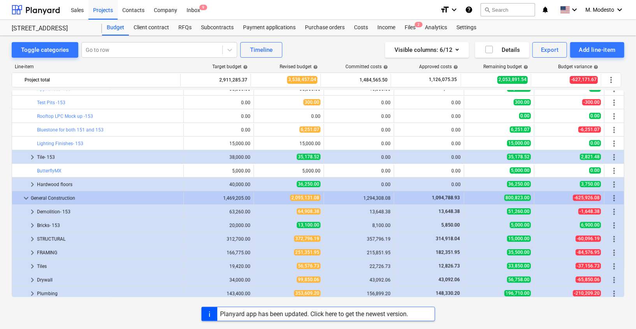
scroll to position [1292, 0]
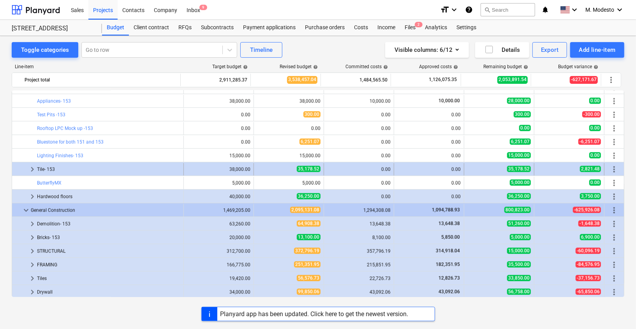
click at [33, 167] on span "keyboard_arrow_right" at bounding box center [32, 168] width 9 height 9
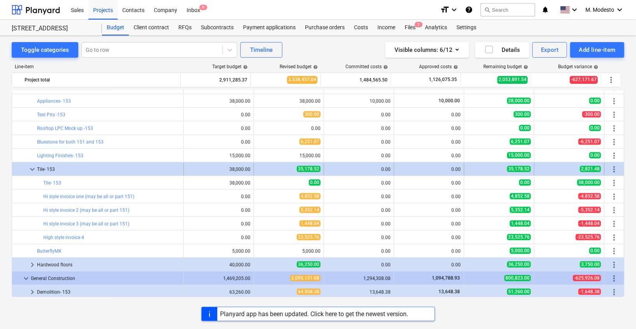
click at [33, 166] on span "keyboard_arrow_down" at bounding box center [32, 168] width 9 height 9
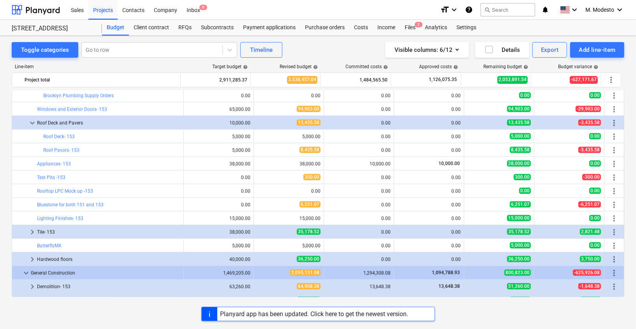
scroll to position [1230, 0]
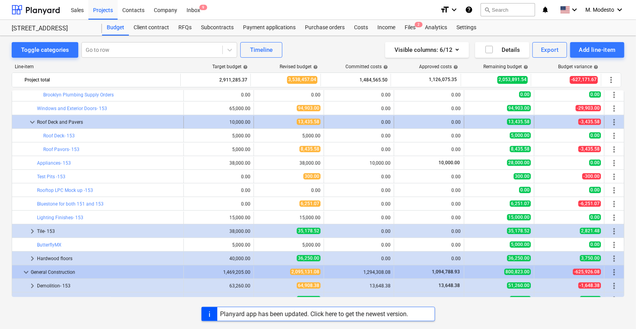
click at [32, 119] on span "keyboard_arrow_down" at bounding box center [32, 121] width 9 height 9
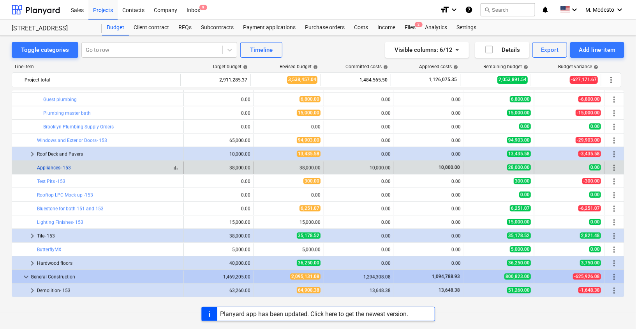
scroll to position [1203, 0]
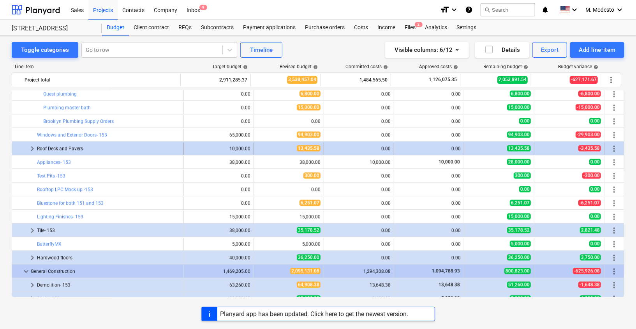
click at [32, 148] on span "keyboard_arrow_right" at bounding box center [32, 148] width 9 height 9
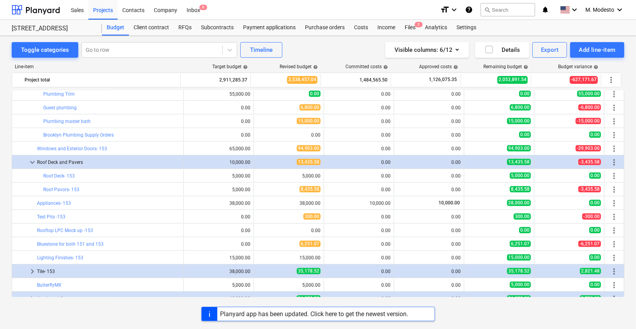
scroll to position [1180, 0]
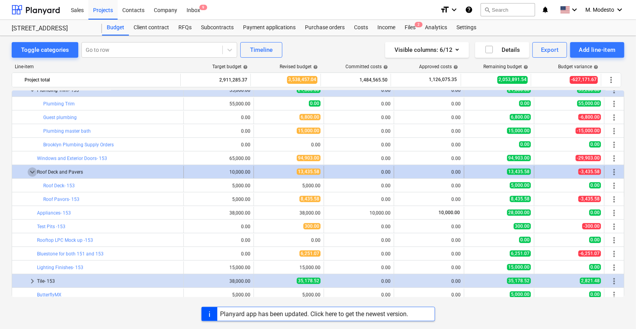
click at [32, 171] on span "keyboard_arrow_down" at bounding box center [32, 171] width 9 height 9
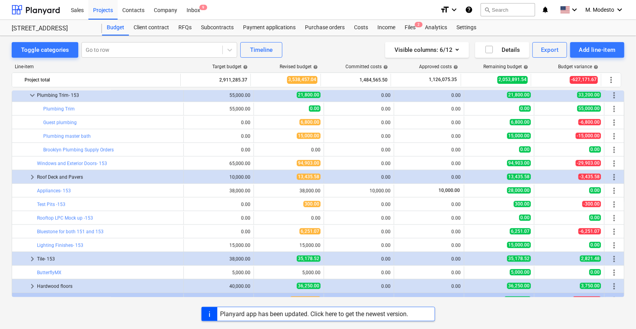
scroll to position [1175, 0]
click at [32, 175] on span "keyboard_arrow_right" at bounding box center [32, 176] width 9 height 9
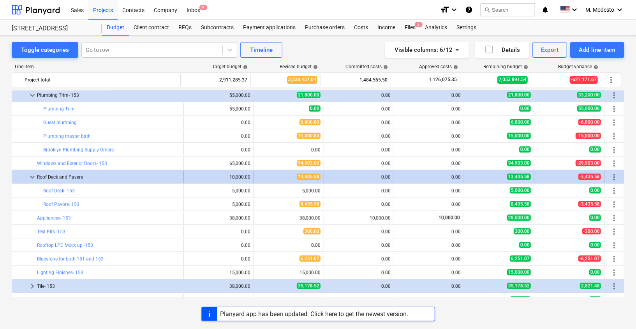
click at [31, 176] on span "keyboard_arrow_down" at bounding box center [32, 176] width 9 height 9
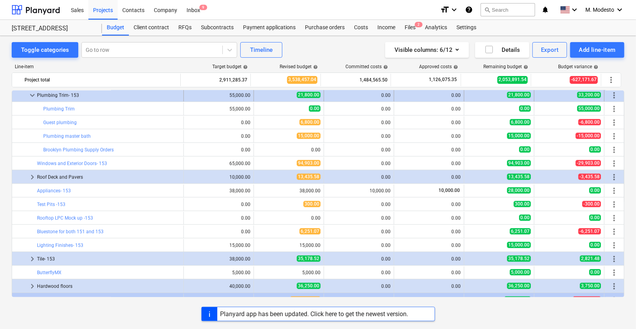
click at [33, 93] on span "keyboard_arrow_down" at bounding box center [32, 94] width 9 height 9
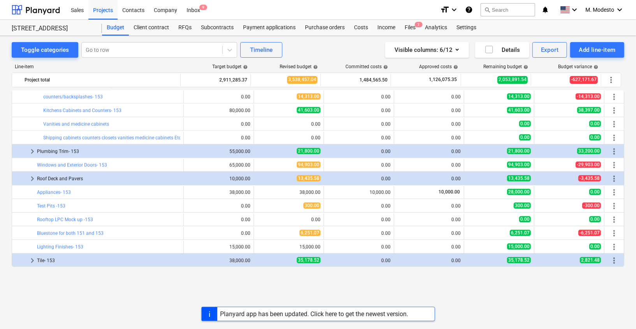
scroll to position [1073, 0]
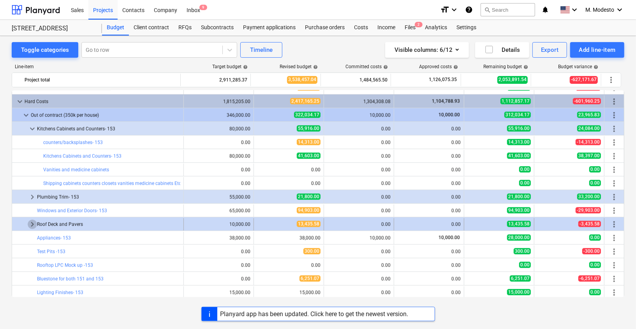
click at [32, 224] on span "keyboard_arrow_right" at bounding box center [32, 223] width 9 height 9
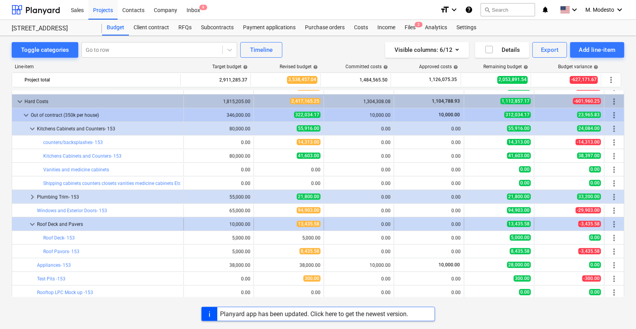
click at [32, 223] on span "keyboard_arrow_down" at bounding box center [32, 223] width 9 height 9
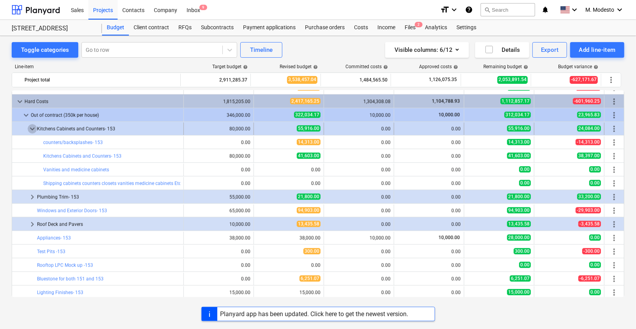
click at [35, 125] on span "keyboard_arrow_down" at bounding box center [32, 128] width 9 height 9
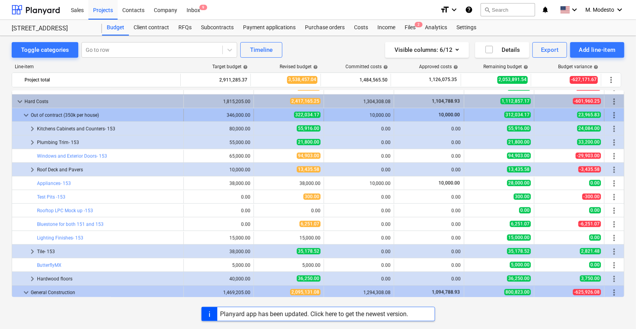
click at [24, 113] on span "keyboard_arrow_down" at bounding box center [25, 114] width 9 height 9
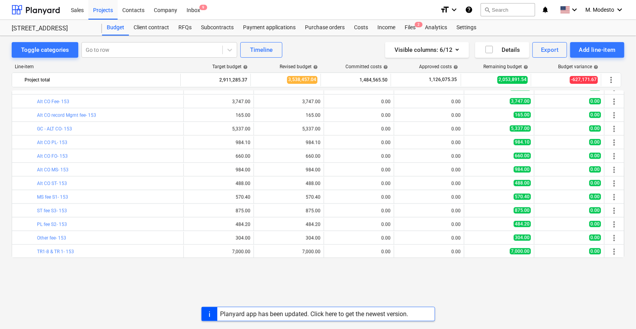
scroll to position [737, 0]
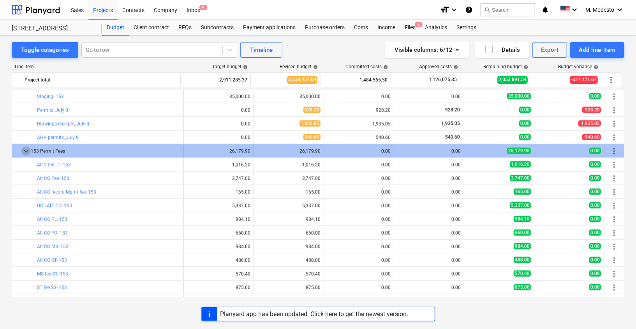
click at [26, 146] on span "keyboard_arrow_down" at bounding box center [25, 150] width 9 height 9
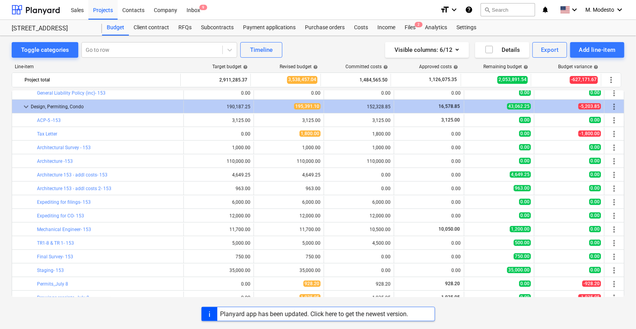
scroll to position [549, 0]
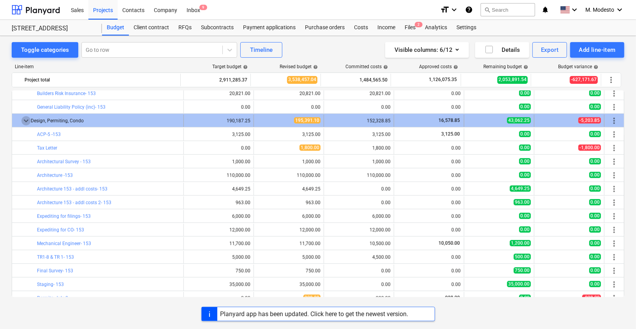
click at [21, 117] on span "keyboard_arrow_down" at bounding box center [25, 120] width 9 height 9
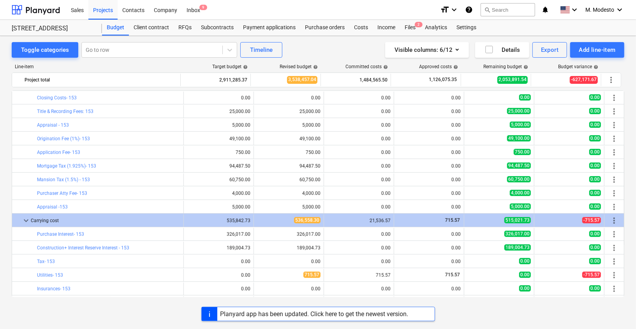
scroll to position [364, 0]
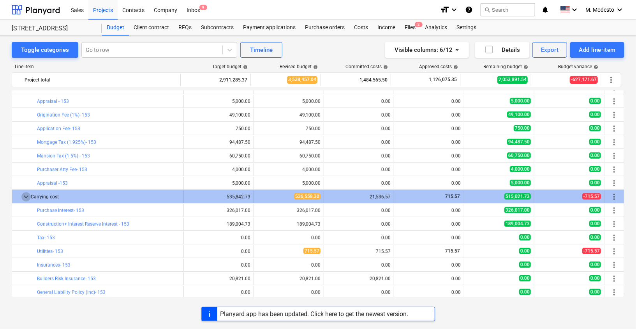
click at [26, 194] on span "keyboard_arrow_down" at bounding box center [25, 196] width 9 height 9
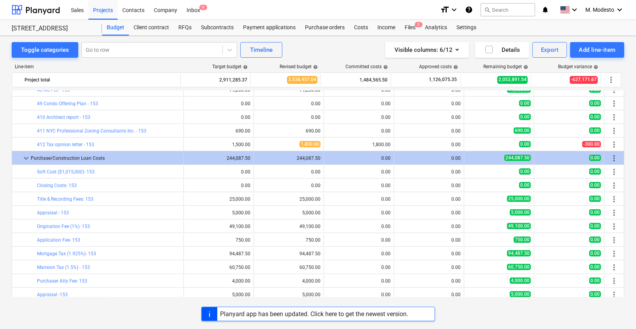
scroll to position [239, 0]
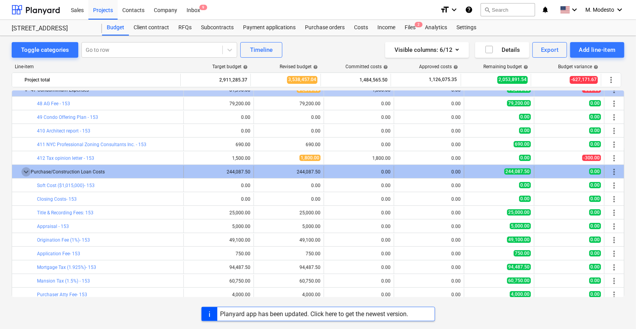
click at [27, 171] on span "keyboard_arrow_down" at bounding box center [25, 171] width 9 height 9
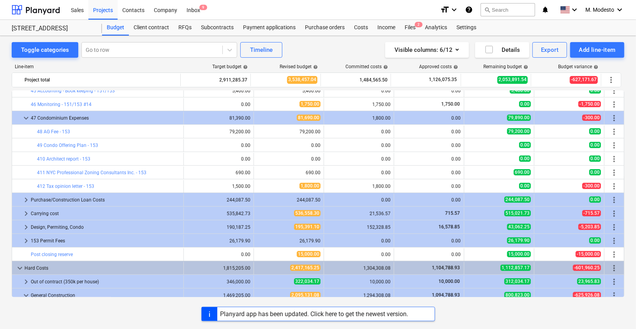
scroll to position [198, 0]
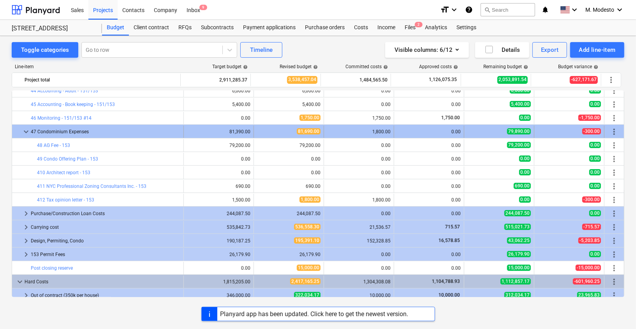
click at [23, 129] on span "keyboard_arrow_down" at bounding box center [25, 131] width 9 height 9
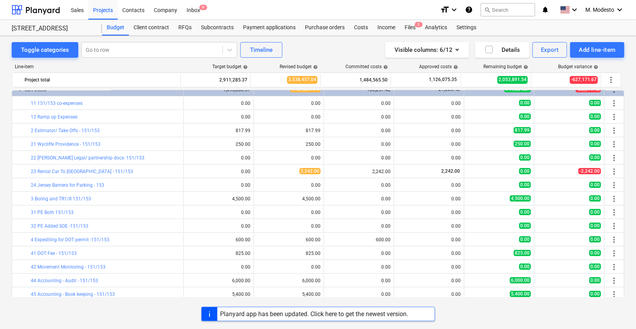
scroll to position [0, 0]
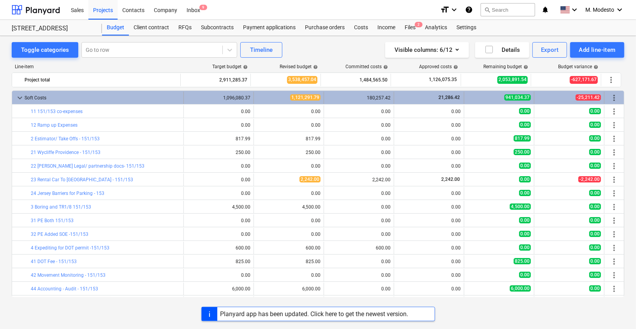
click at [18, 99] on span "keyboard_arrow_down" at bounding box center [19, 97] width 9 height 9
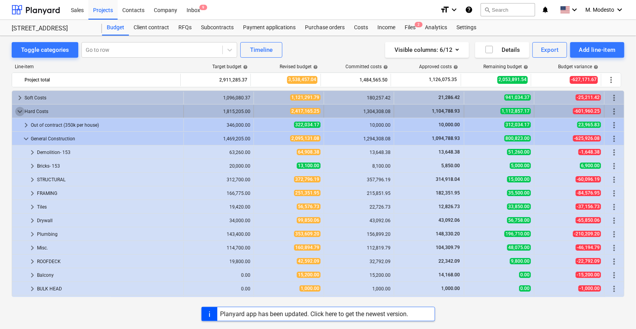
click at [20, 110] on span "keyboard_arrow_down" at bounding box center [19, 111] width 9 height 9
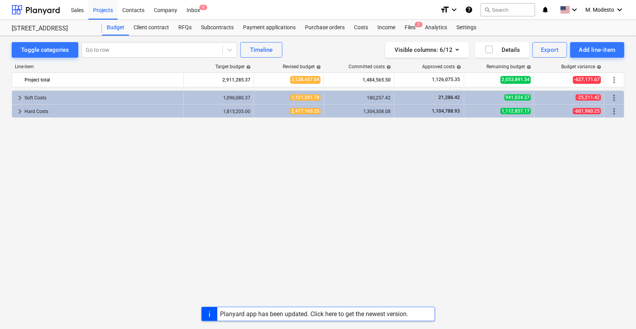
click at [91, 162] on div "keyboard_arrow_right Soft Costs 1,096,080.37 1,121,291.79 180,257.42 21,286.42 …" at bounding box center [318, 193] width 613 height 206
click at [133, 53] on div at bounding box center [152, 50] width 133 height 8
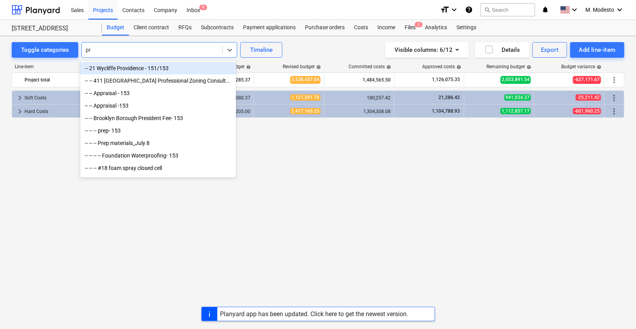
type input "p"
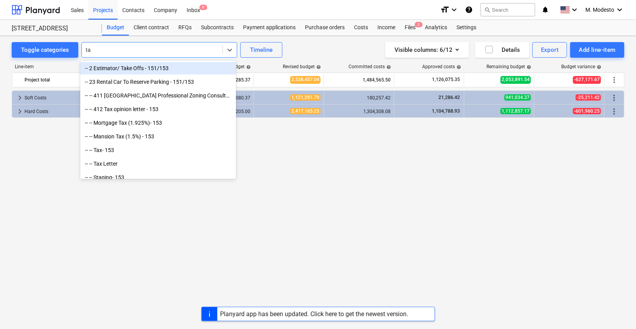
type input "tax"
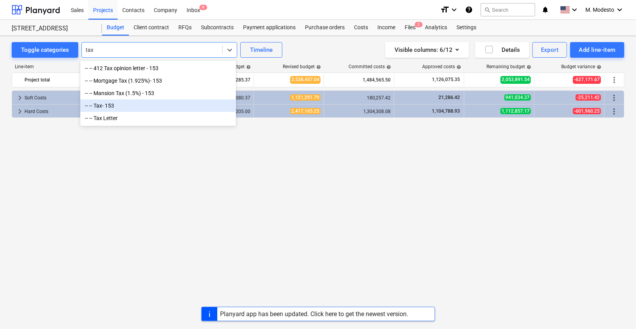
click at [141, 108] on div "-- -- Tax- 153" at bounding box center [158, 105] width 156 height 12
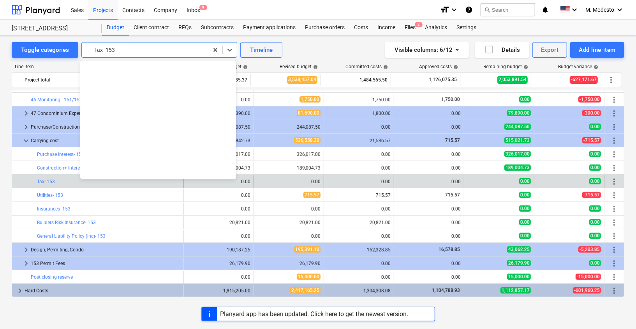
click at [167, 50] on div at bounding box center [145, 50] width 119 height 8
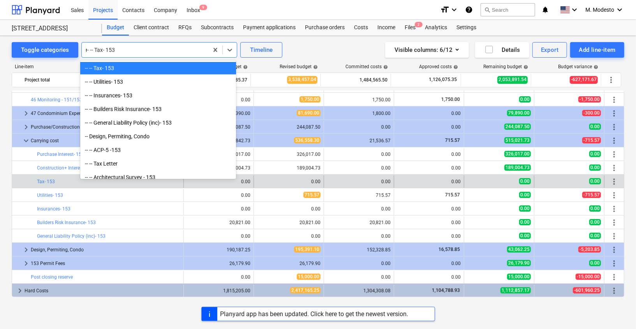
scroll to position [469, 0]
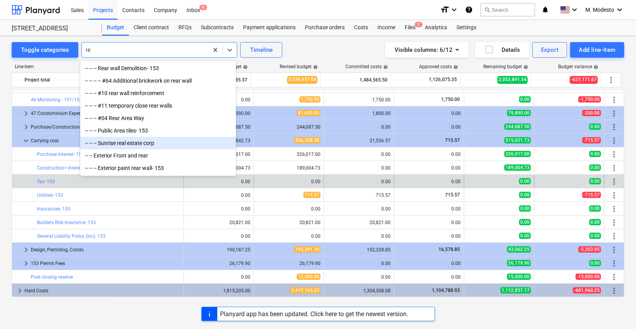
type input "r"
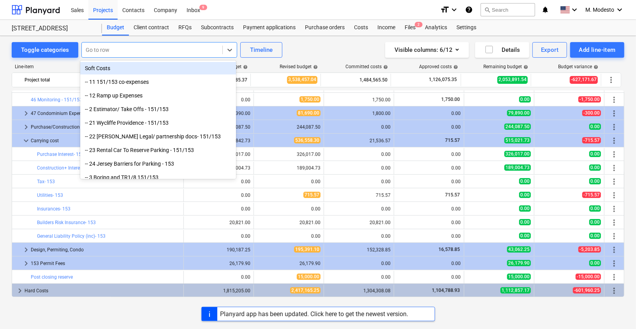
click at [153, 56] on div "Go to row" at bounding box center [159, 50] width 156 height 16
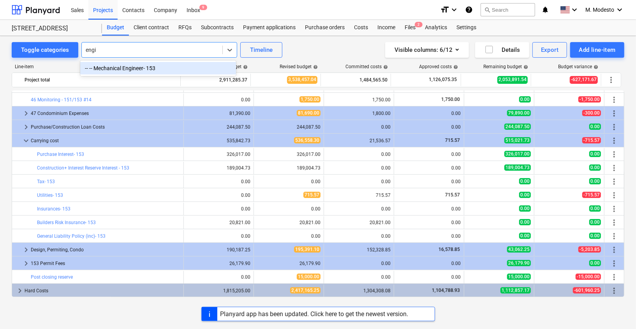
type input "engin"
click at [142, 69] on div "-- -- Mechanical Engineer- 153" at bounding box center [158, 68] width 156 height 12
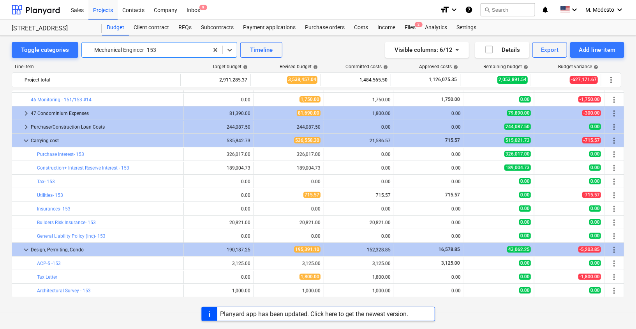
scroll to position [421, 0]
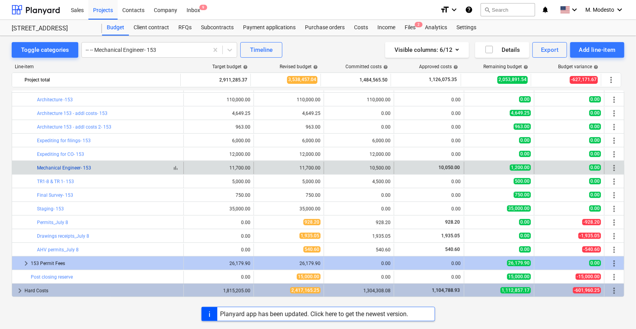
click at [86, 168] on link "Mechanical Engineer- 153" at bounding box center [64, 167] width 54 height 5
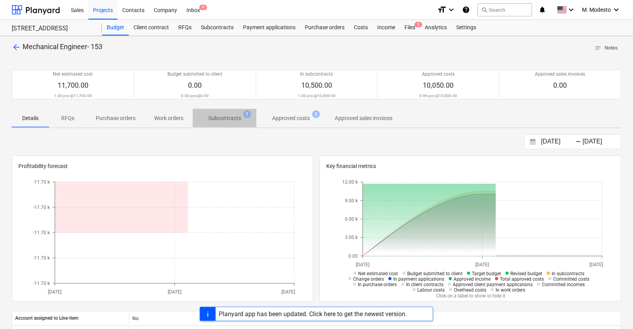
click at [234, 117] on p "Subcontracts" at bounding box center [224, 118] width 33 height 8
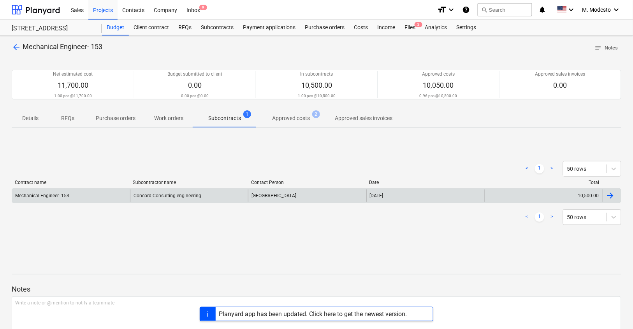
click at [214, 193] on div "Concord Consulting engineering" at bounding box center [189, 195] width 118 height 12
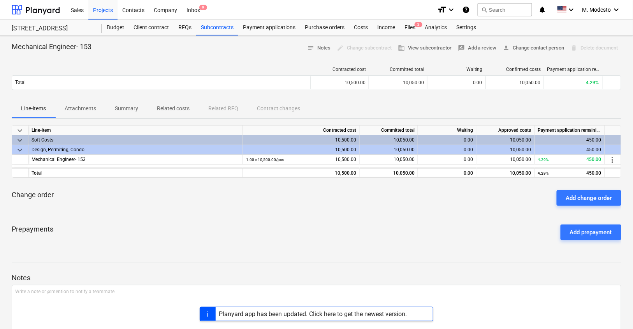
click at [130, 106] on p "Summary" at bounding box center [126, 108] width 23 height 8
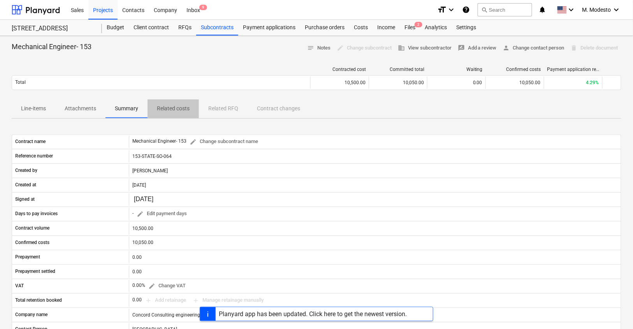
click at [186, 107] on p "Related costs" at bounding box center [173, 108] width 33 height 8
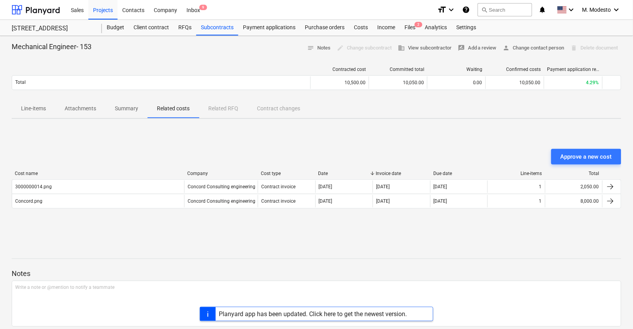
click at [137, 106] on p "Summary" at bounding box center [126, 108] width 23 height 8
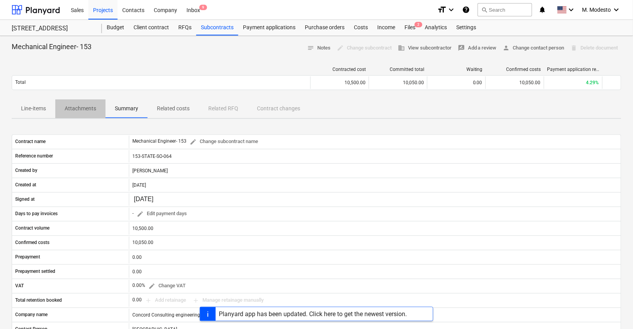
click at [85, 106] on p "Attachments" at bounding box center [81, 108] width 32 height 8
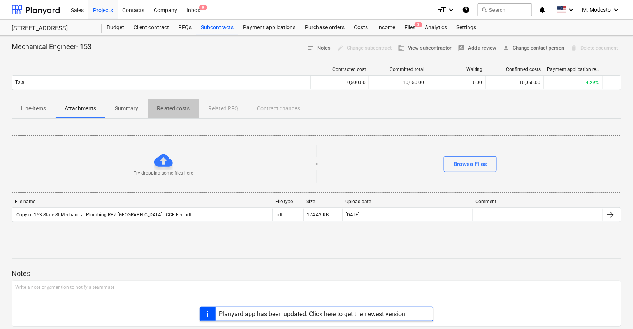
click at [183, 111] on p "Related costs" at bounding box center [173, 108] width 33 height 8
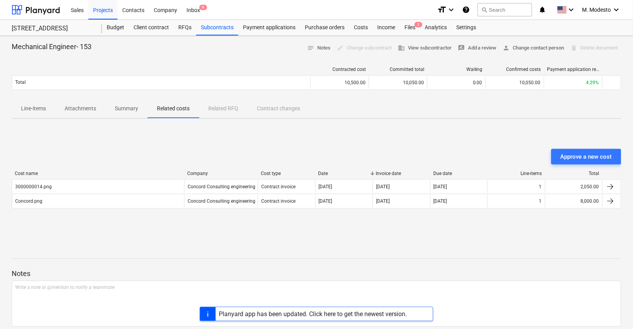
click at [295, 236] on div "Approve a new cost Cost name Company Cost type Date Invoice date Due date Line-…" at bounding box center [317, 183] width 610 height 117
click at [115, 30] on div "Budget" at bounding box center [115, 28] width 27 height 16
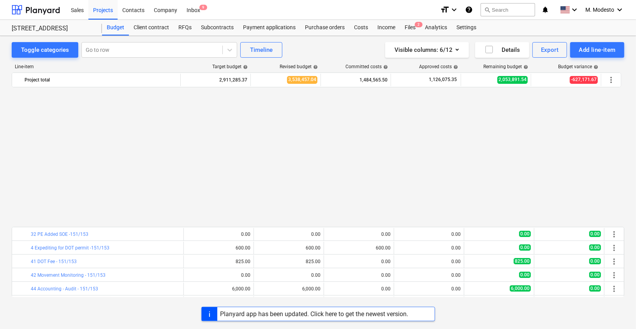
scroll to position [421, 0]
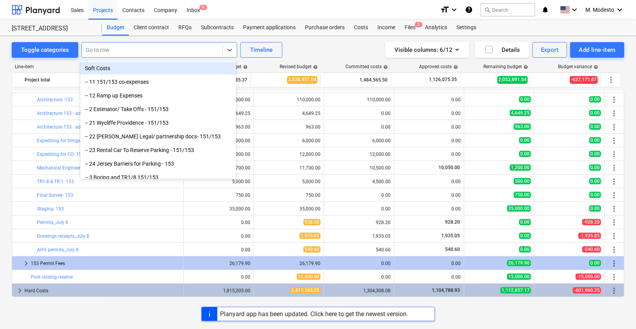
click at [140, 56] on div "Go to row" at bounding box center [159, 50] width 156 height 16
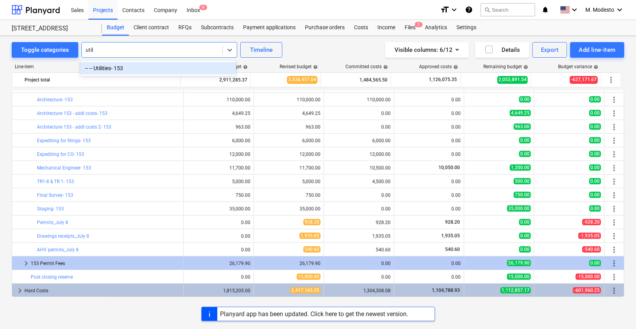
type input "utili"
click at [162, 70] on div "-- -- Utilities- 153" at bounding box center [158, 68] width 156 height 12
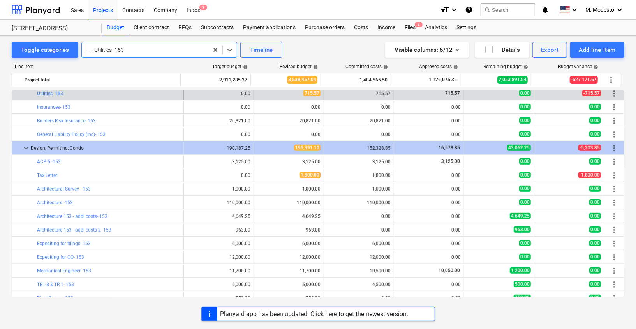
scroll to position [308, 0]
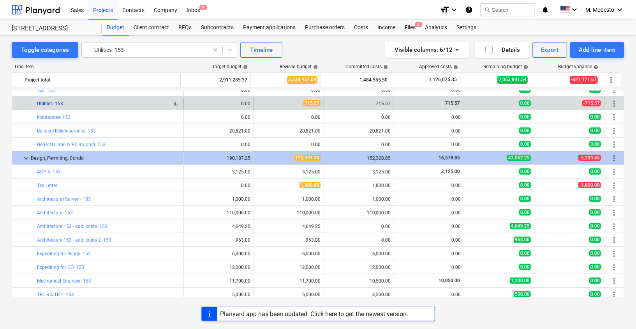
copy link "Utilities- 153"
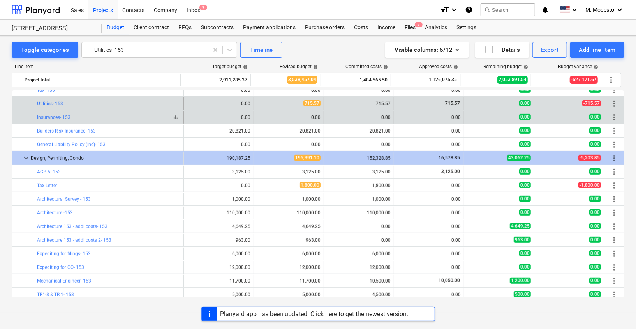
drag, startPoint x: 68, startPoint y: 102, endPoint x: 96, endPoint y: 116, distance: 31.5
click at [89, 117] on div "bar_chart 12 Ramp up Expenses edit 0.00 edit 0.00 0.00 0.00 0.00 0.00 more_vert…" at bounding box center [318, 96] width 613 height 627
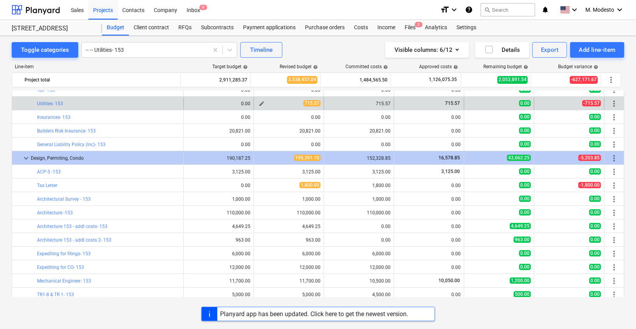
click at [261, 102] on span "edit" at bounding box center [262, 103] width 6 height 6
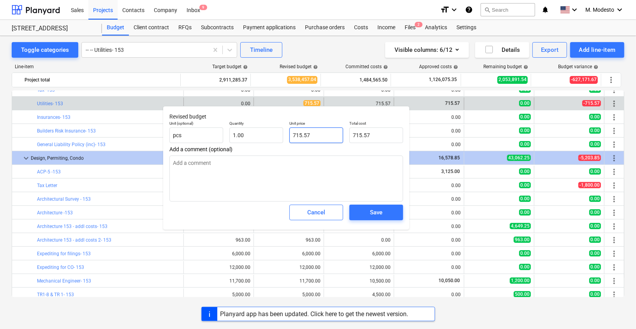
drag, startPoint x: 290, startPoint y: 134, endPoint x: 286, endPoint y: 133, distance: 4.6
click at [287, 134] on div "Unit price 715.57" at bounding box center [316, 132] width 60 height 28
paste input "6286.58"
type textarea "x"
type input "6286.58"
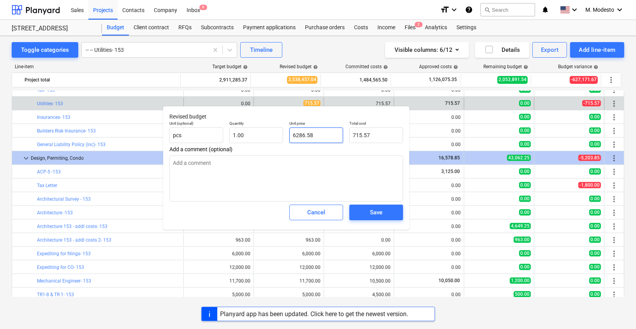
type input "6,286.58"
click at [385, 213] on span "Save" at bounding box center [376, 212] width 35 height 10
type textarea "x"
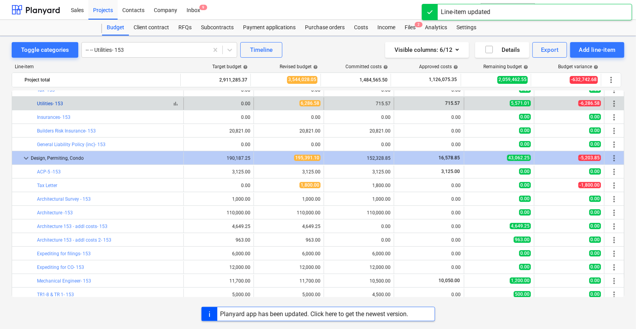
click at [62, 103] on link "Utilities- 153" at bounding box center [50, 103] width 26 height 5
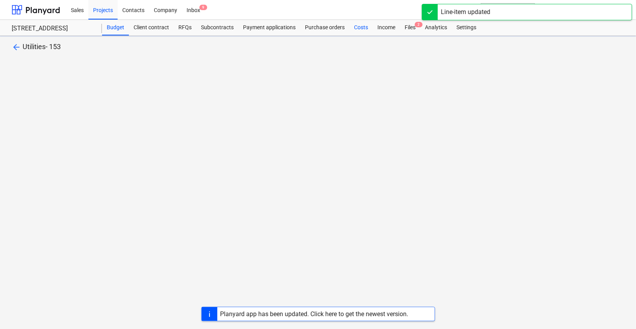
click at [361, 28] on div "Costs" at bounding box center [360, 28] width 23 height 16
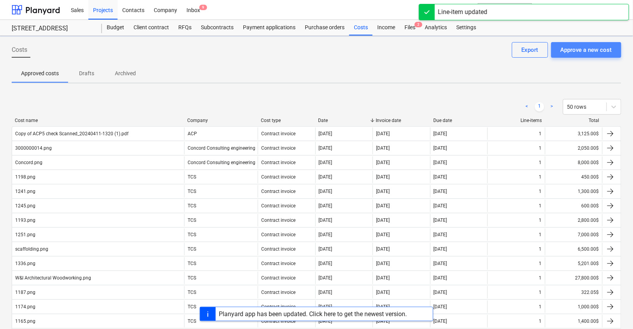
click at [586, 49] on div "Approve a new cost" at bounding box center [586, 50] width 51 height 10
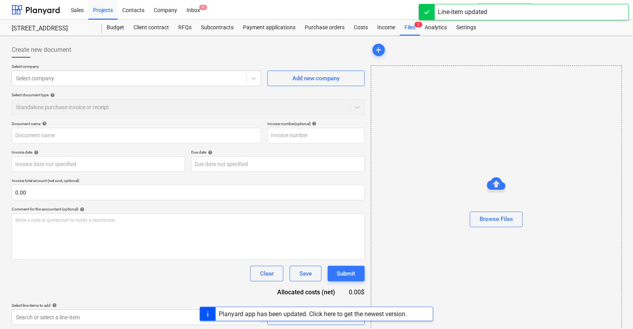
click at [503, 227] on div at bounding box center [496, 230] width 250 height 6
click at [509, 221] on div "Browse Files" at bounding box center [496, 219] width 33 height 10
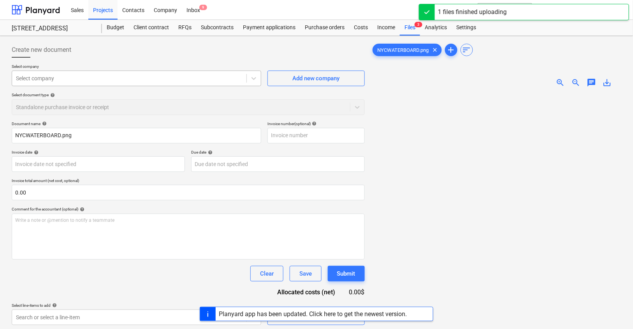
type input "NYCWATERBOARD.png"
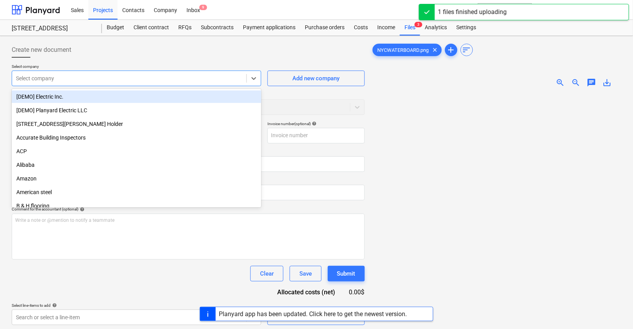
click at [126, 80] on div at bounding box center [129, 78] width 227 height 8
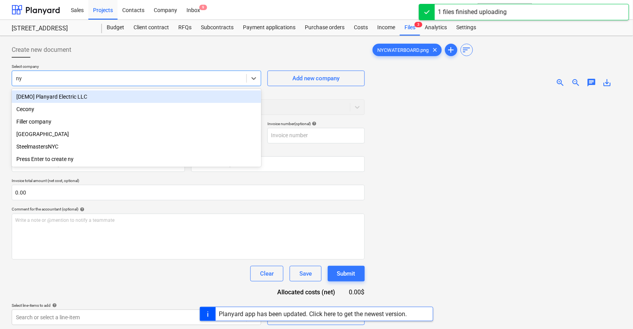
type input "nyc"
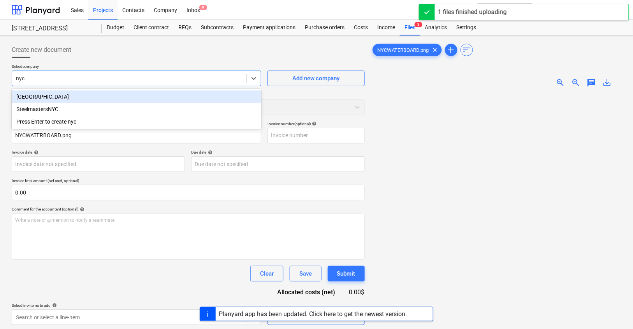
click at [76, 98] on div "NYC" at bounding box center [137, 96] width 250 height 12
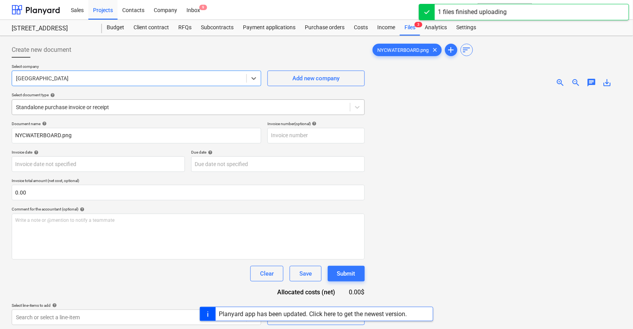
click at [77, 107] on div at bounding box center [181, 107] width 330 height 8
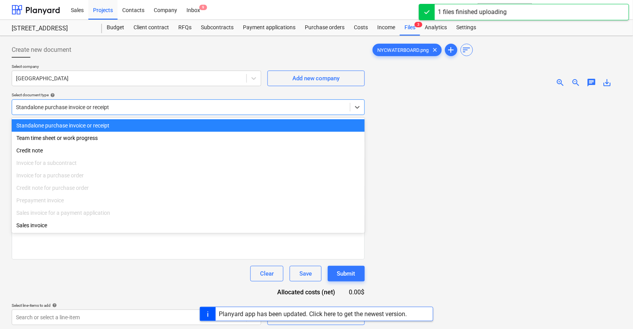
click at [80, 122] on div "Standalone purchase invoice or receipt" at bounding box center [188, 125] width 353 height 12
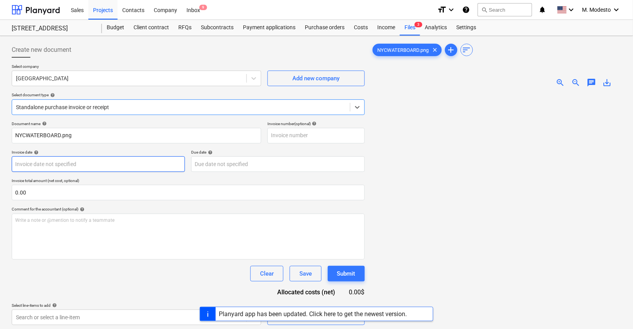
click at [65, 163] on body "Sales Projects Contacts Company Inbox 9 format_size keyboard_arrow_down help se…" at bounding box center [316, 164] width 633 height 329
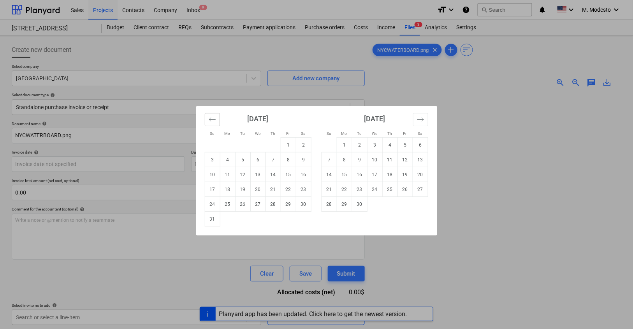
click at [219, 121] on button "Move backward to switch to the previous month." at bounding box center [212, 119] width 15 height 13
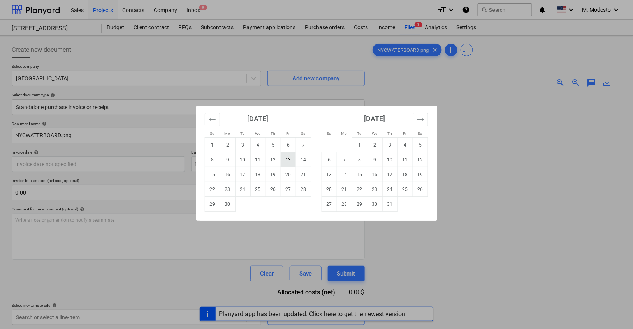
click at [289, 157] on td "13" at bounding box center [288, 159] width 15 height 15
type input "13 Jun 2025"
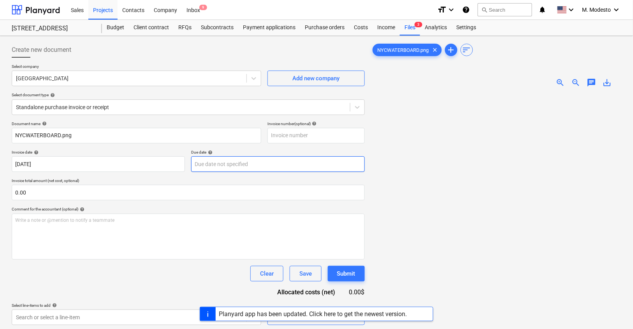
click at [227, 164] on body "Sales Projects Contacts Company Inbox 9 format_size keyboard_arrow_down help se…" at bounding box center [316, 164] width 633 height 329
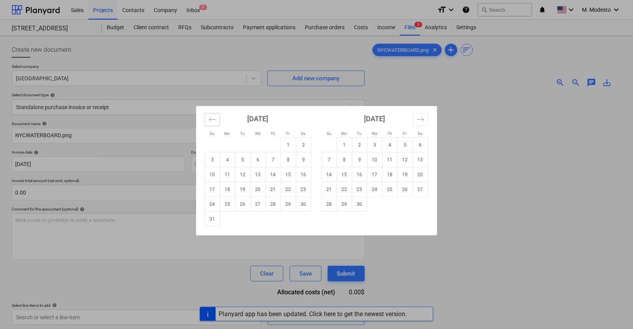
click at [207, 120] on button "Move backward to switch to the previous month." at bounding box center [212, 119] width 15 height 13
click at [209, 119] on icon "Move backward to switch to the previous month." at bounding box center [212, 119] width 7 height 7
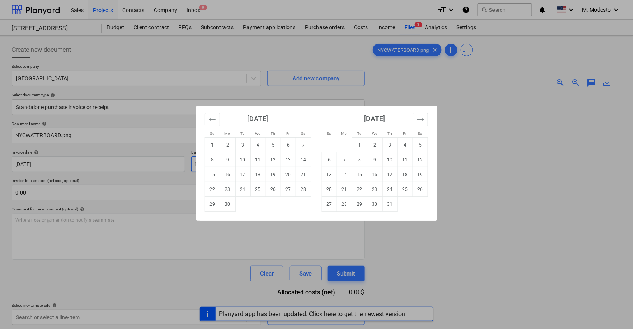
click at [290, 159] on td "13" at bounding box center [288, 159] width 15 height 15
type input "13 Jun 2025"
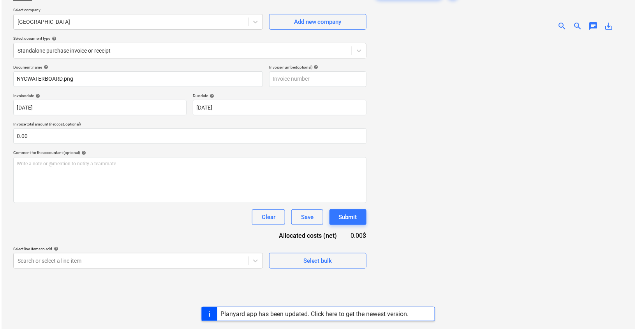
scroll to position [77, 0]
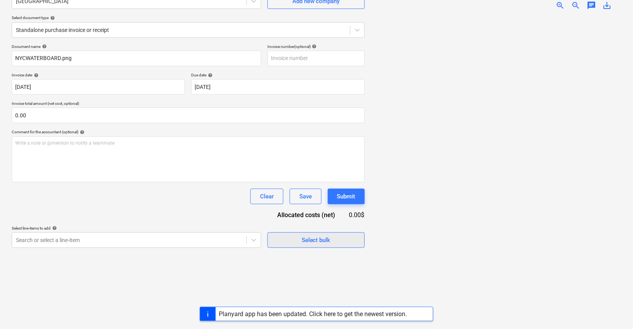
click at [304, 243] on div "Select bulk" at bounding box center [316, 240] width 29 height 10
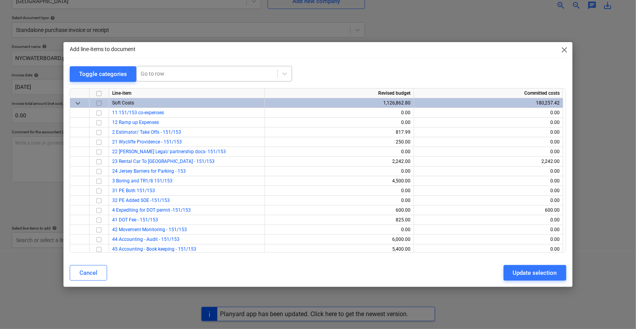
click at [207, 74] on div at bounding box center [207, 74] width 133 height 8
click at [211, 74] on div at bounding box center [207, 74] width 133 height 8
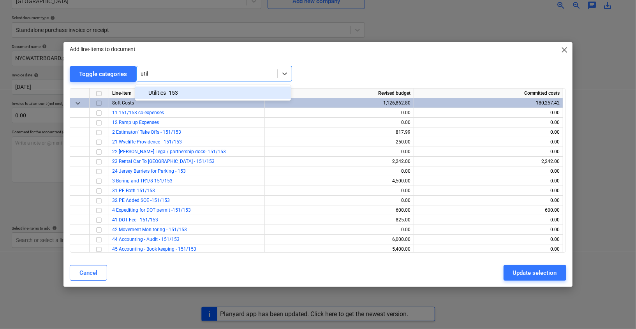
type input "utili"
click at [207, 88] on div "-- -- Utilities- 153" at bounding box center [213, 92] width 156 height 12
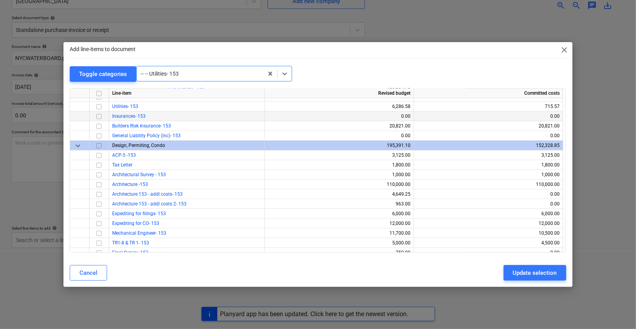
scroll to position [370, 0]
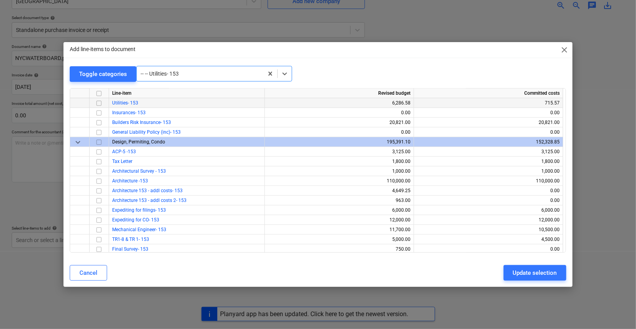
click at [97, 102] on input "checkbox" at bounding box center [98, 103] width 9 height 9
click at [547, 274] on div "Update selection" at bounding box center [535, 273] width 44 height 10
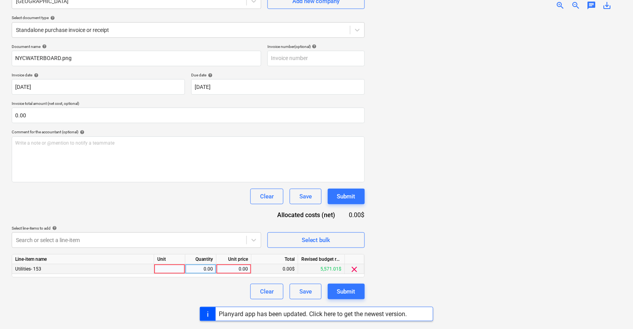
click at [237, 268] on div "0.00" at bounding box center [234, 269] width 28 height 10
type input "5571.01"
click at [171, 300] on div "Create new document Select company NYC Add new company Select document type hel…" at bounding box center [188, 144] width 359 height 364
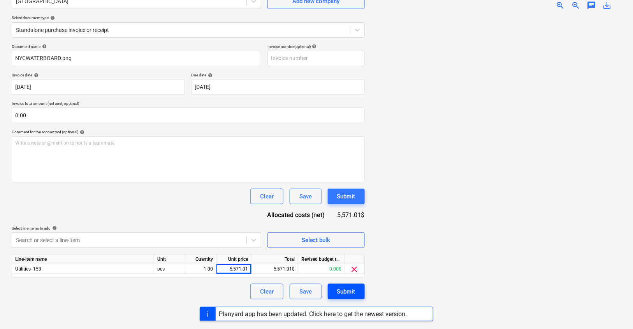
click at [360, 290] on button "Submit" at bounding box center [346, 291] width 37 height 16
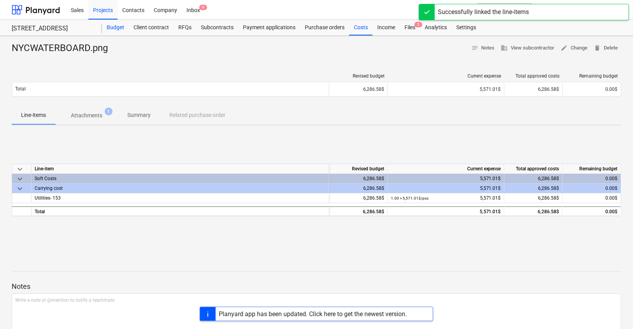
click at [112, 23] on div "Budget" at bounding box center [115, 28] width 27 height 16
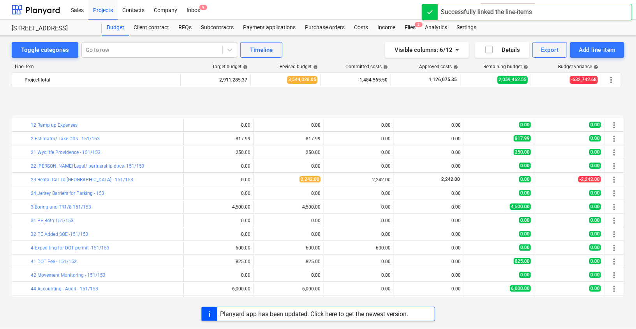
scroll to position [308, 0]
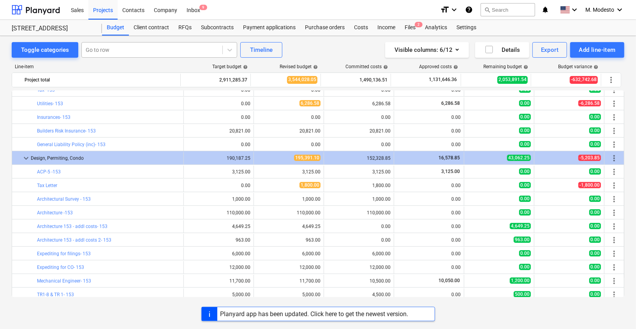
click at [149, 49] on div at bounding box center [152, 50] width 133 height 8
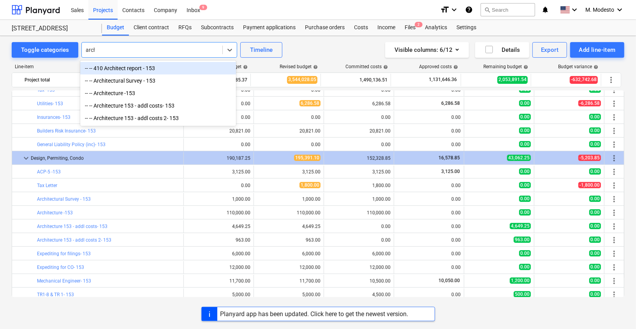
type input "archi"
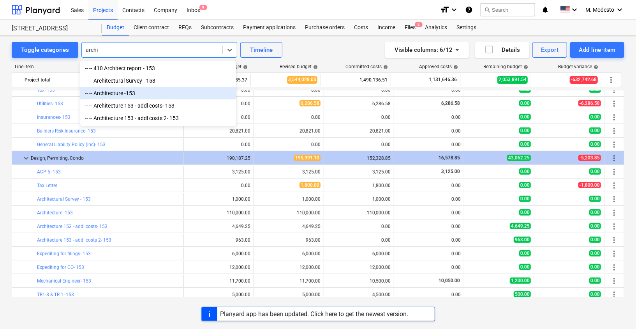
click at [145, 91] on div "-- -- Architecture -153" at bounding box center [158, 93] width 156 height 12
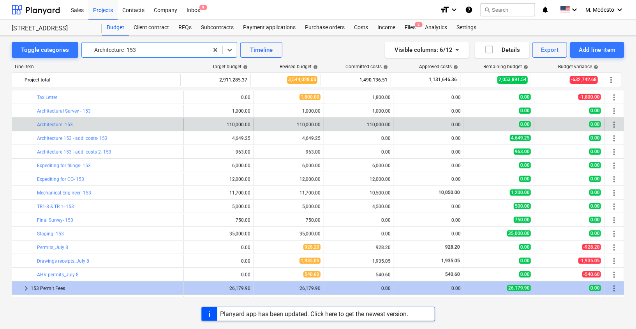
scroll to position [394, 0]
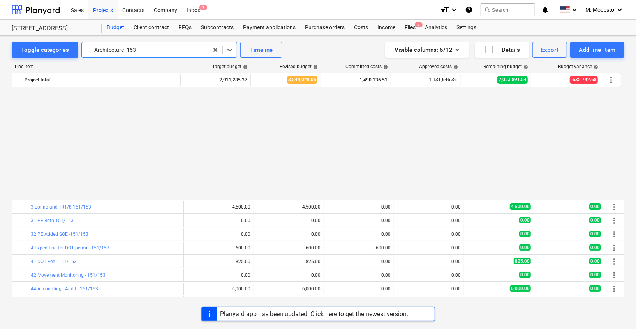
scroll to position [394, 0]
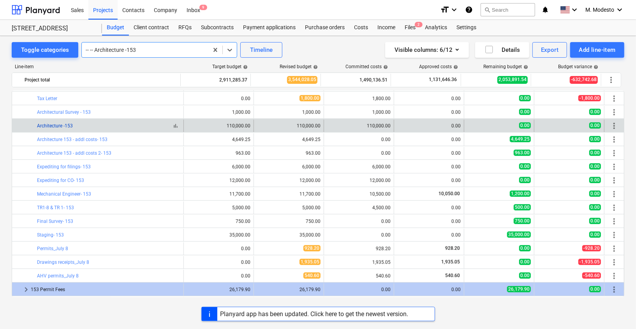
click at [64, 123] on link "Architecture -153" at bounding box center [55, 125] width 36 height 5
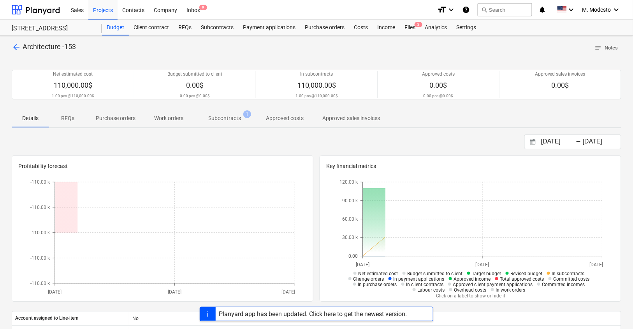
click at [229, 116] on p "Subcontracts" at bounding box center [224, 118] width 33 height 8
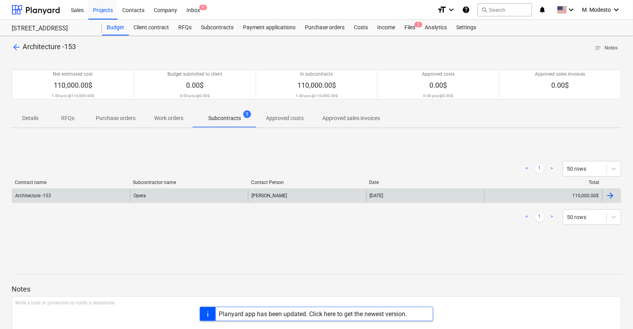
click at [173, 197] on div "Opera" at bounding box center [189, 195] width 118 height 12
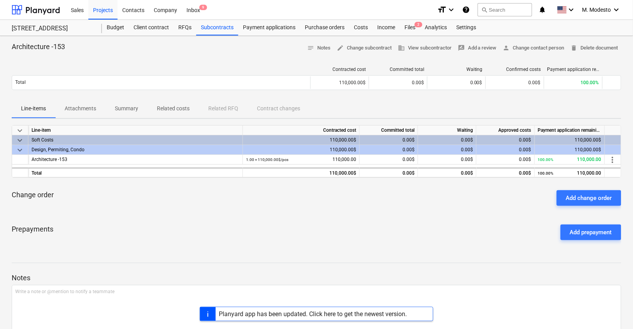
click at [81, 110] on p "Attachments" at bounding box center [81, 108] width 32 height 8
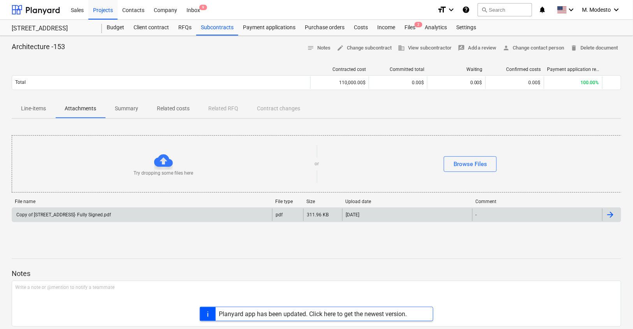
click at [187, 216] on div "Copy of [STREET_ADDRESS]- Fully Signed.pdf" at bounding box center [142, 214] width 260 height 12
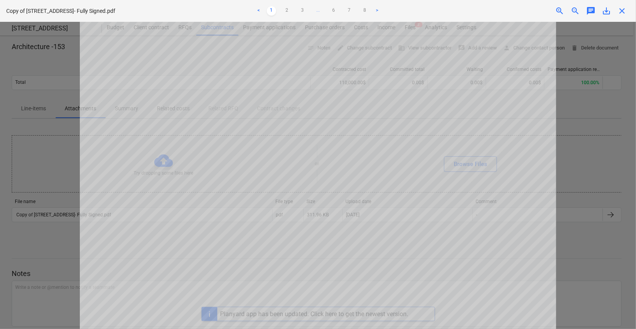
scroll to position [311, 0]
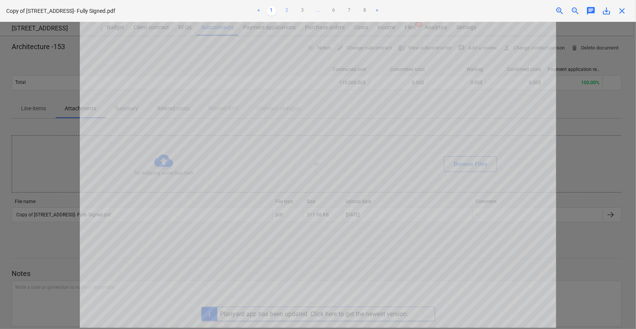
click at [288, 14] on link "2" at bounding box center [286, 10] width 9 height 9
click at [304, 11] on link "3" at bounding box center [302, 10] width 9 height 9
click at [338, 10] on link "6" at bounding box center [341, 10] width 9 height 9
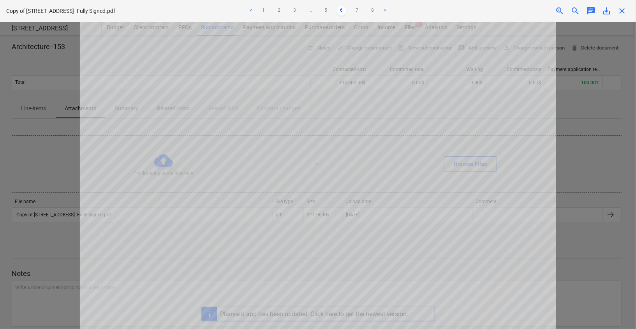
scroll to position [136, 0]
click at [618, 7] on span "close" at bounding box center [621, 10] width 9 height 9
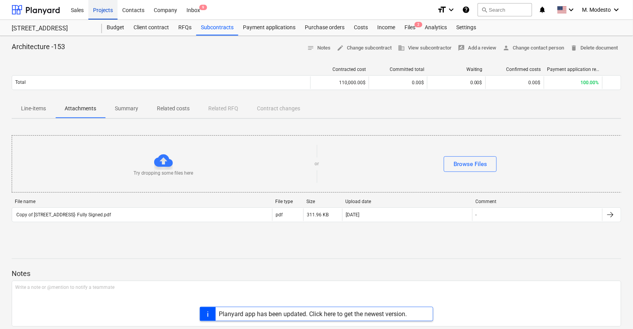
click at [107, 11] on div "Projects" at bounding box center [102, 10] width 29 height 20
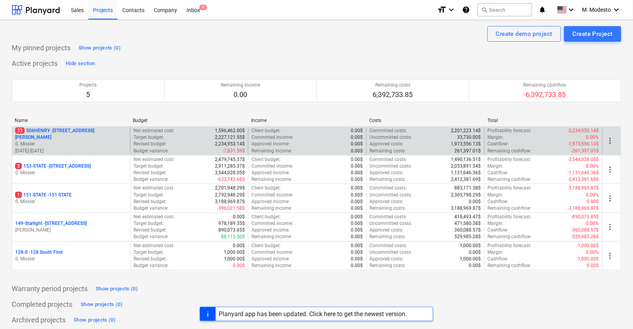
click at [67, 132] on p "33 [STREET_ADDRESS][PERSON_NAME]" at bounding box center [71, 133] width 112 height 13
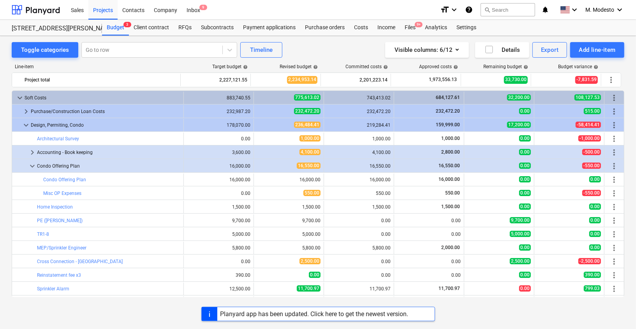
click at [340, 50] on div "Visible columns : 6/12 Details Export Add line-item" at bounding box center [479, 50] width 289 height 16
click at [151, 49] on div at bounding box center [152, 50] width 133 height 8
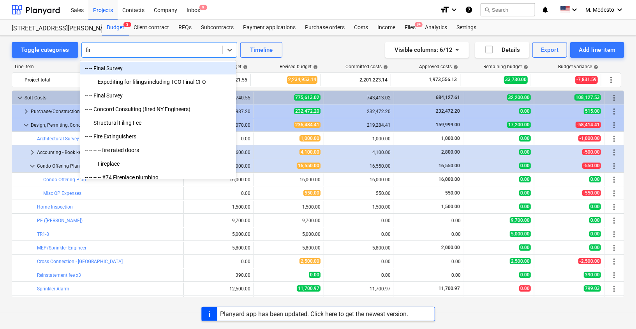
type input "fire"
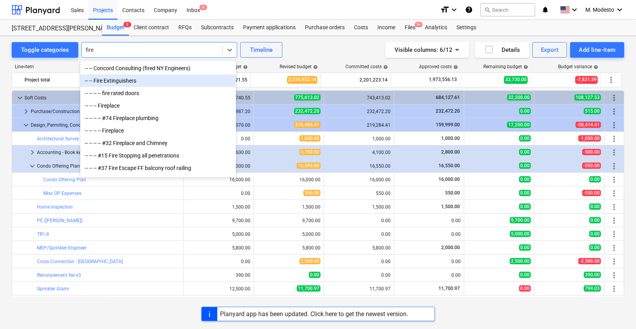
click at [131, 85] on div "-- -- Fire Extinguishers" at bounding box center [158, 80] width 156 height 12
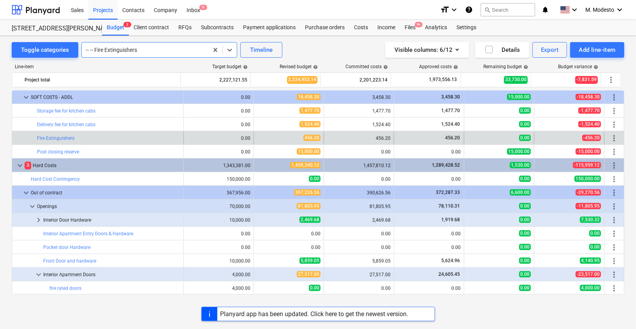
scroll to position [787, 0]
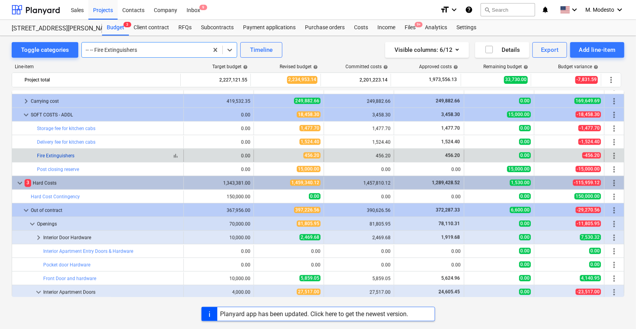
click at [48, 157] on link "Fire Extinguishers" at bounding box center [55, 155] width 37 height 5
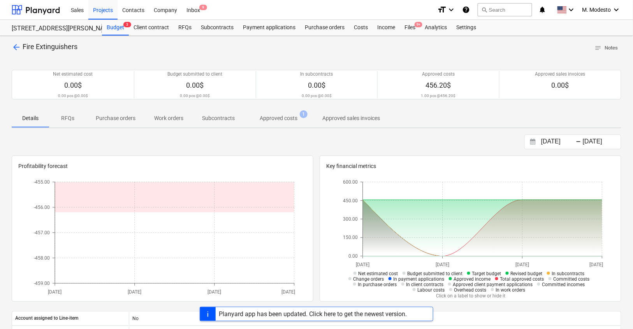
click at [284, 118] on p "Approved costs" at bounding box center [279, 118] width 38 height 8
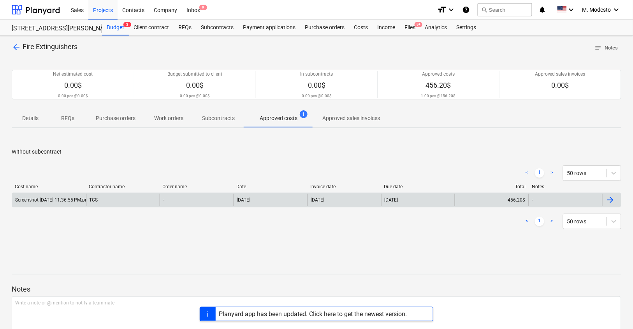
click at [199, 197] on div "-" at bounding box center [197, 200] width 74 height 12
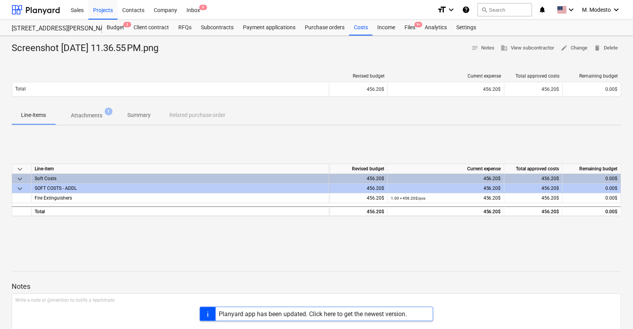
click at [84, 111] on p "Attachments" at bounding box center [87, 115] width 32 height 8
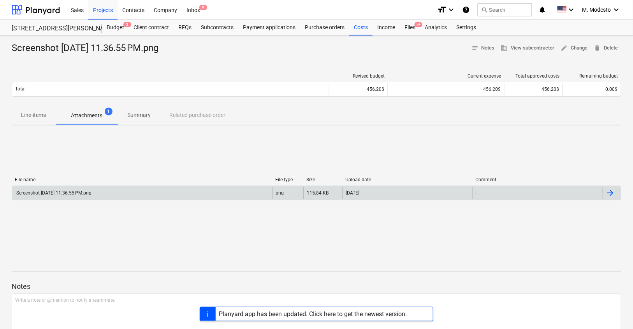
click at [90, 194] on div "Screenshot [DATE] 11.36.55 PM.png" at bounding box center [53, 192] width 76 height 5
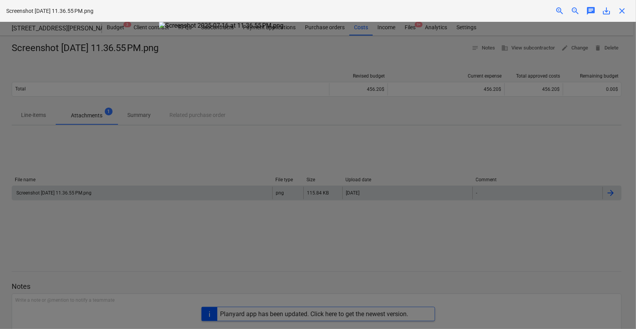
click at [621, 12] on span "close" at bounding box center [621, 10] width 9 height 9
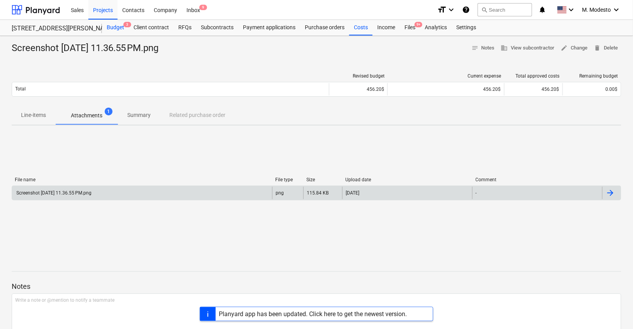
click at [121, 28] on div "Budget 3" at bounding box center [115, 28] width 27 height 16
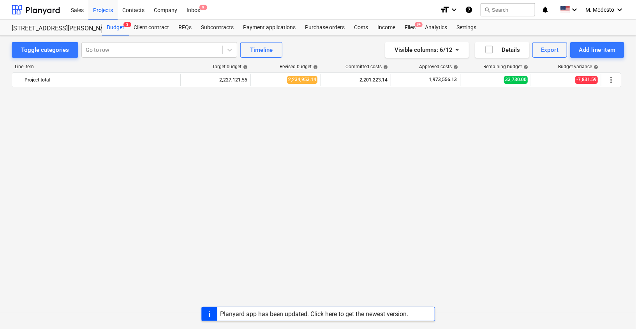
scroll to position [787, 0]
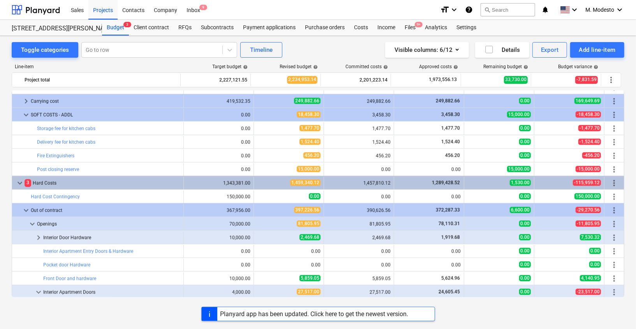
click at [358, 47] on div "Visible columns : 6/12 Details Export Add line-item" at bounding box center [479, 50] width 289 height 16
click at [355, 39] on div "Toggle categories Go to row Timeline Visible columns : 6/12 Details Export Add …" at bounding box center [318, 174] width 636 height 276
click at [355, 42] on div "Visible columns : 6/12 Details Export Add line-item" at bounding box center [479, 50] width 289 height 16
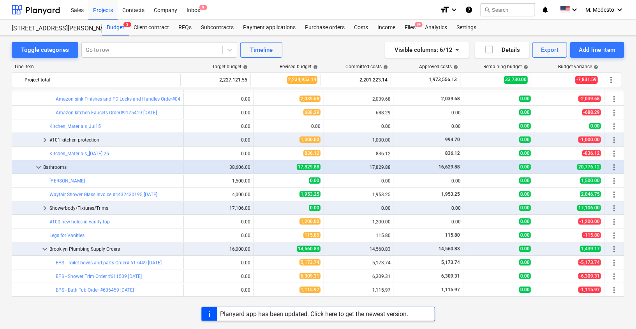
scroll to position [1569, 0]
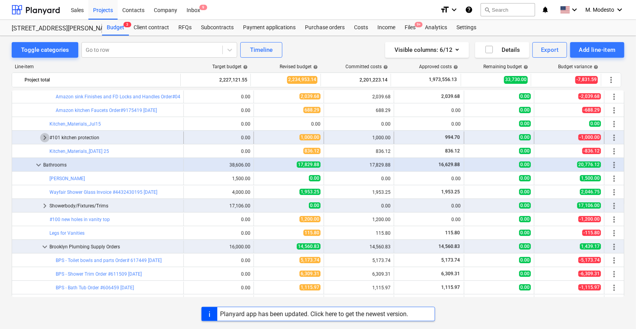
click at [43, 139] on span "keyboard_arrow_right" at bounding box center [44, 137] width 9 height 9
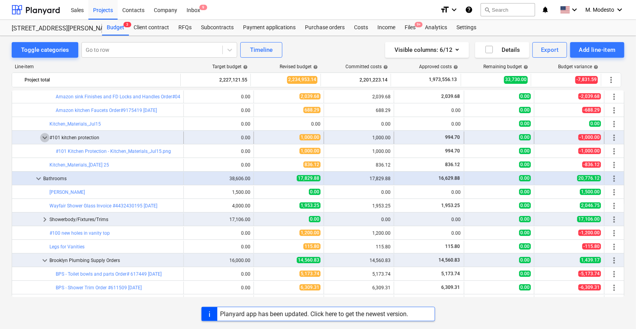
click at [42, 140] on span "keyboard_arrow_down" at bounding box center [44, 137] width 9 height 9
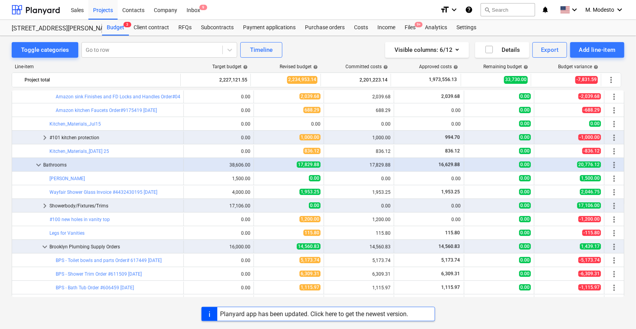
click at [4, 269] on div "Toggle categories Go to row Timeline Visible columns : 6/12 Details Export Add …" at bounding box center [318, 174] width 636 height 276
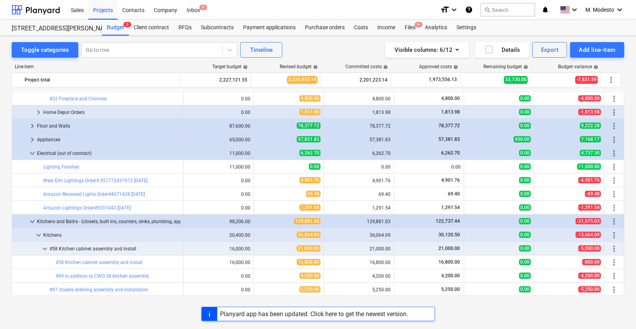
scroll to position [1276, 0]
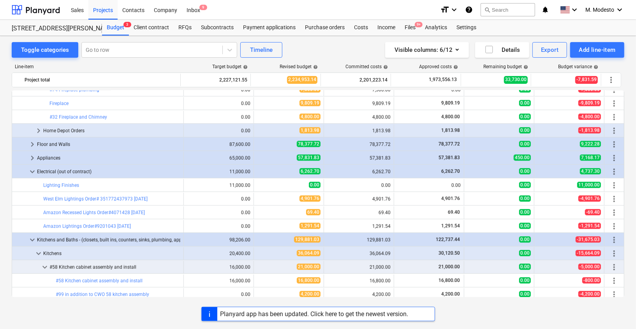
click at [6, 207] on div "Toggle categories Go to row Timeline Visible columns : 6/12 Details Export Add …" at bounding box center [318, 174] width 636 height 276
click at [3, 204] on div "Toggle categories Go to row Timeline Visible columns : 6/12 Details Export Add …" at bounding box center [318, 174] width 636 height 276
click at [2, 207] on div "Toggle categories Go to row Timeline Visible columns : 6/12 Details Export Add …" at bounding box center [318, 174] width 636 height 276
click at [6, 200] on div "Toggle categories Go to row Timeline Visible columns : 6/12 Details Export Add …" at bounding box center [318, 174] width 636 height 276
click at [4, 211] on div "Toggle categories Go to row Timeline Visible columns : 6/12 Details Export Add …" at bounding box center [318, 174] width 636 height 276
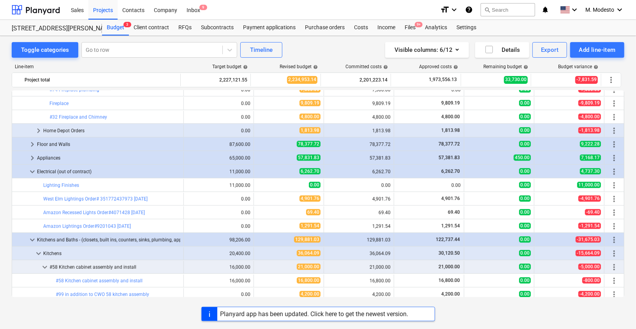
click at [4, 211] on div "Toggle categories Go to row Timeline Visible columns : 6/12 Details Export Add …" at bounding box center [318, 174] width 636 height 276
click at [2, 205] on div "Toggle categories Go to row Timeline Visible columns : 6/12 Details Export Add …" at bounding box center [318, 174] width 636 height 276
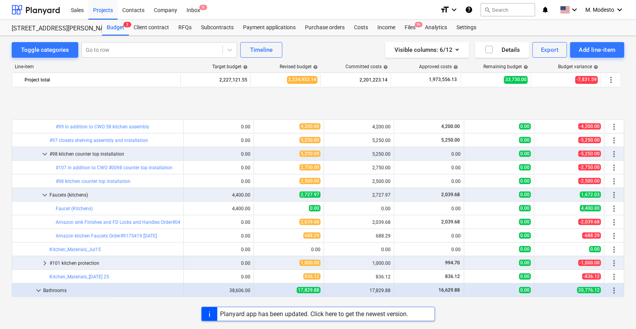
scroll to position [1507, 0]
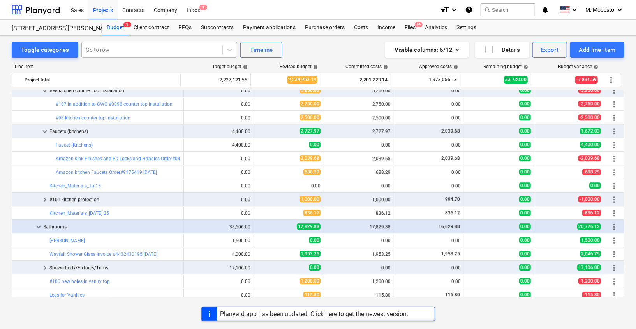
click at [171, 48] on div at bounding box center [152, 50] width 133 height 8
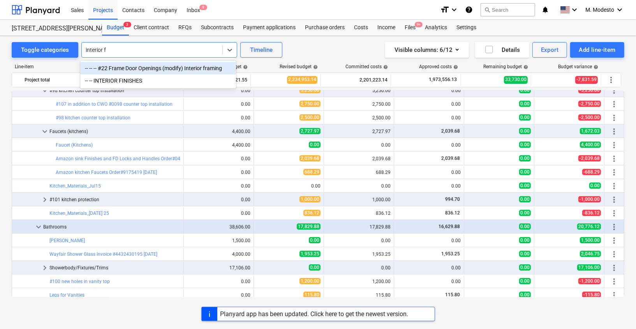
type input "interior fi"
click at [148, 69] on div "-- -- INTERIOR FINISHES" at bounding box center [158, 68] width 156 height 12
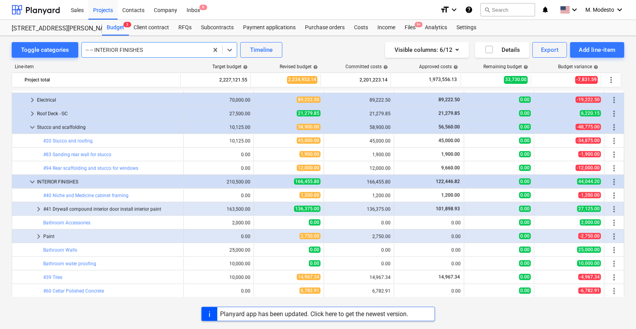
scroll to position [2713, 0]
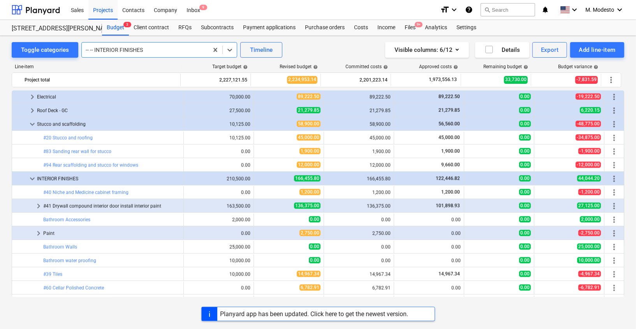
click at [32, 182] on span "keyboard_arrow_down" at bounding box center [32, 178] width 9 height 9
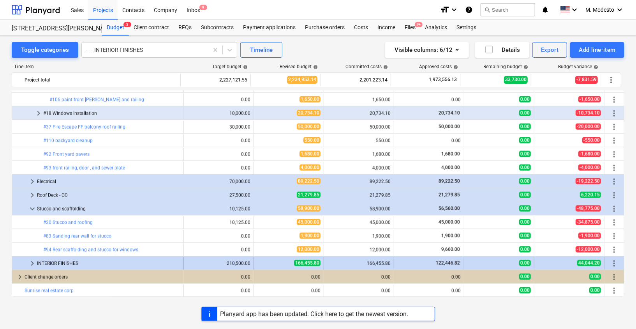
click at [31, 262] on span "keyboard_arrow_right" at bounding box center [32, 263] width 9 height 9
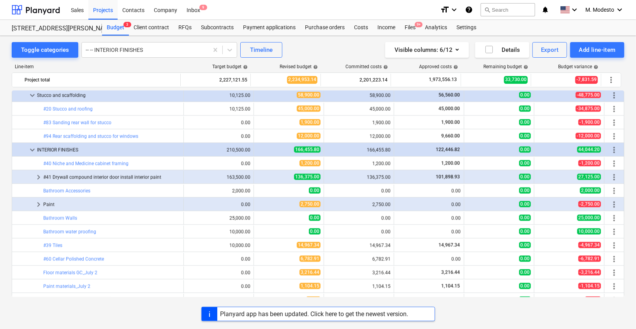
scroll to position [2742, 0]
click at [38, 176] on span "keyboard_arrow_right" at bounding box center [38, 177] width 9 height 9
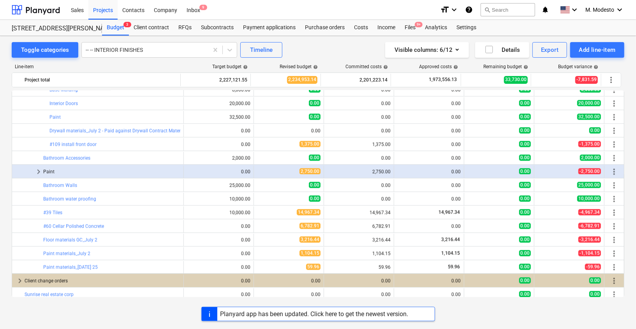
scroll to position [2887, 0]
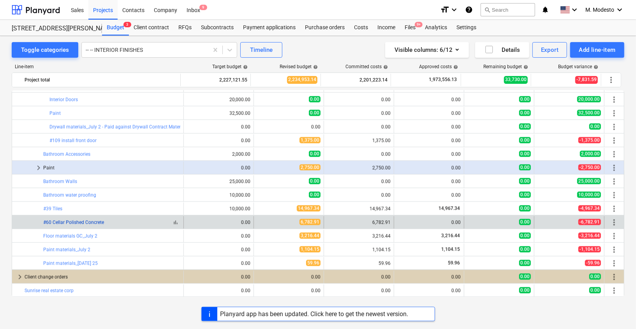
click at [79, 222] on link "#60 Cellar Polished Concrete" at bounding box center [73, 222] width 61 height 5
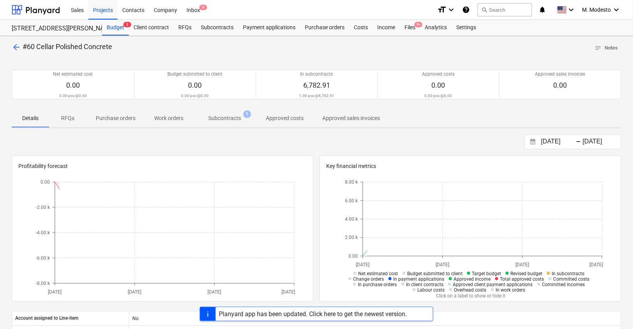
click at [229, 113] on span "Subcontracts 1" at bounding box center [225, 118] width 64 height 14
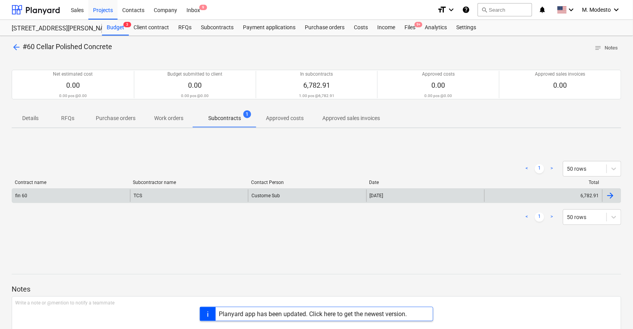
click at [190, 196] on div "TCS" at bounding box center [189, 195] width 118 height 12
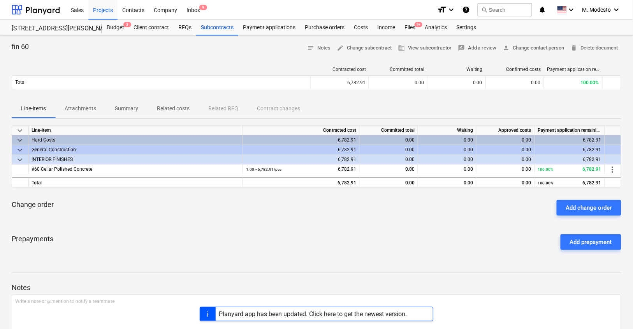
click at [87, 106] on p "Attachments" at bounding box center [81, 108] width 32 height 8
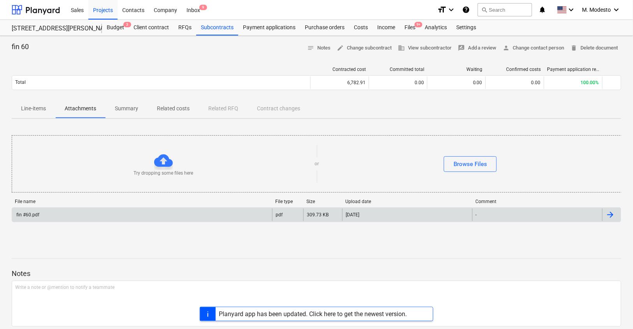
click at [83, 215] on div "fin #60.pdf" at bounding box center [142, 214] width 260 height 12
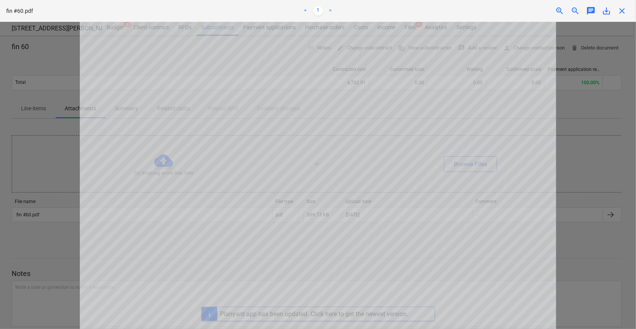
scroll to position [311, 0]
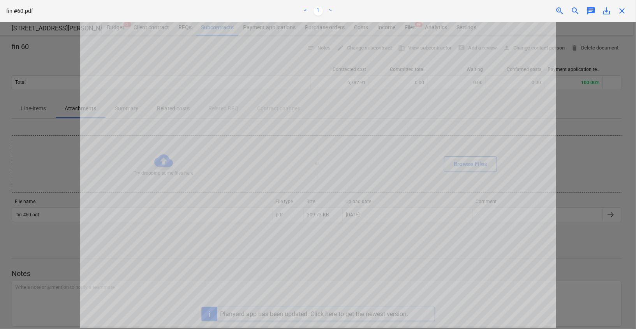
click at [620, 11] on span "close" at bounding box center [621, 10] width 9 height 9
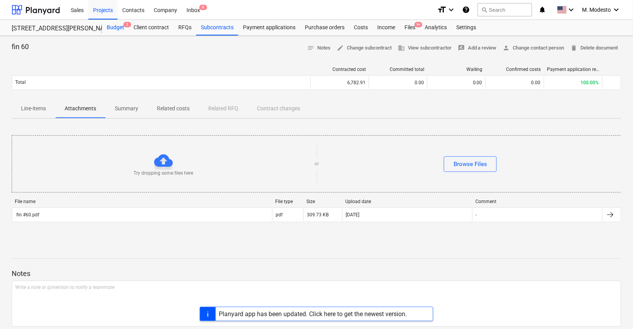
click at [114, 30] on div "Budget 3" at bounding box center [115, 28] width 27 height 16
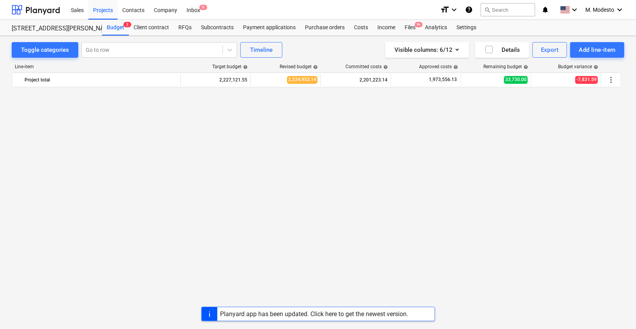
scroll to position [2887, 0]
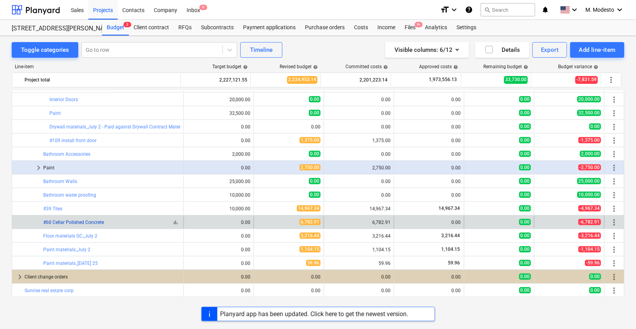
click at [73, 222] on link "#60 Cellar Polished Concrete" at bounding box center [73, 222] width 61 height 5
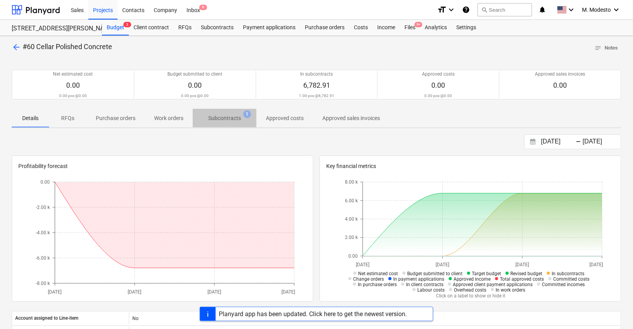
click at [221, 120] on p "Subcontracts" at bounding box center [224, 118] width 33 height 8
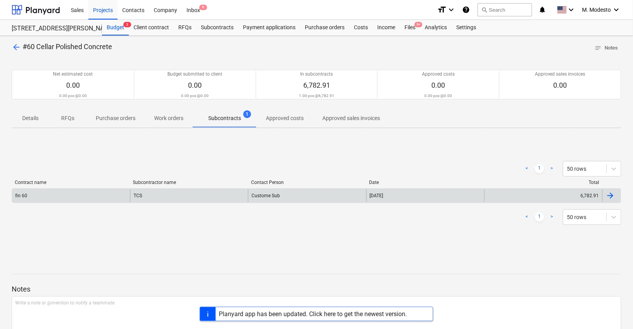
click at [97, 196] on div "fin 60" at bounding box center [71, 195] width 118 height 12
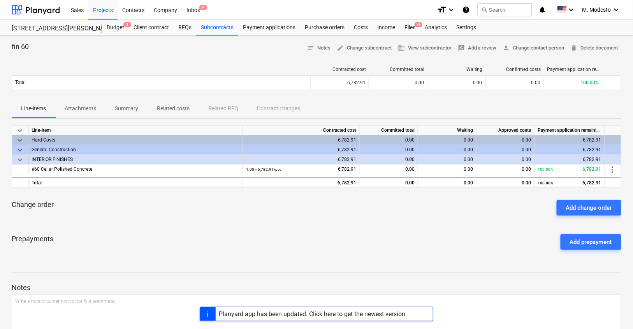
click at [87, 107] on p "Attachments" at bounding box center [81, 108] width 32 height 8
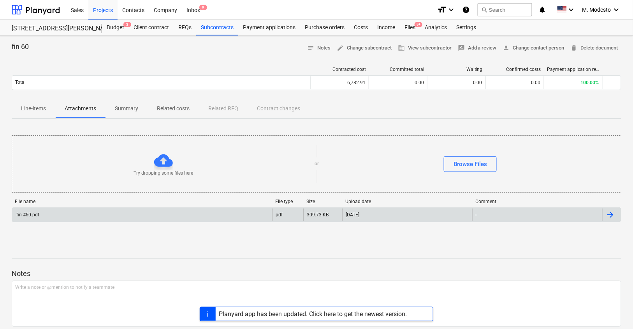
click at [104, 219] on div "fin #60.pdf" at bounding box center [142, 214] width 260 height 12
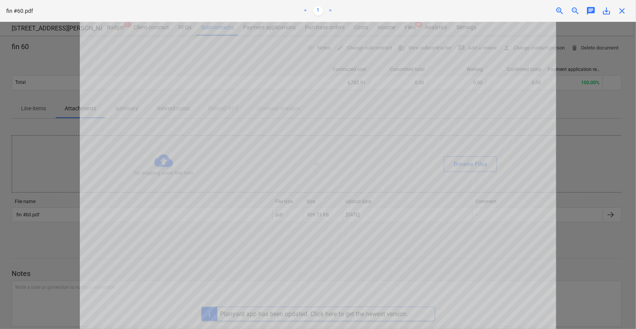
scroll to position [59, 0]
click at [620, 11] on span "close" at bounding box center [621, 10] width 9 height 9
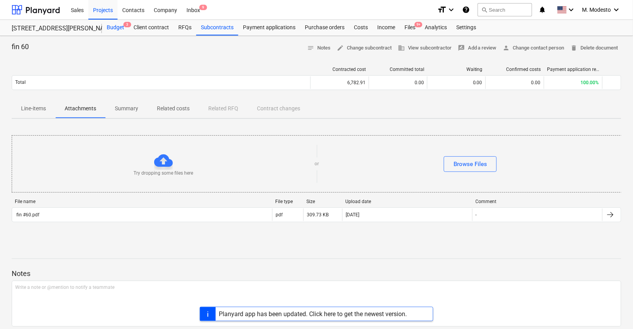
click at [116, 29] on div "Budget 3" at bounding box center [115, 28] width 27 height 16
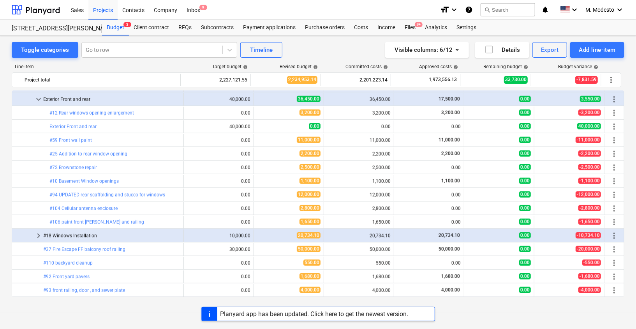
scroll to position [2506, 0]
click at [3, 212] on div "Toggle categories Go to row Timeline Visible columns : 6/12 Details Export Add …" at bounding box center [318, 174] width 636 height 276
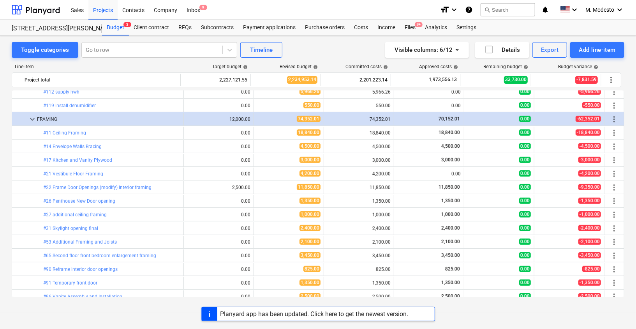
scroll to position [2144, 0]
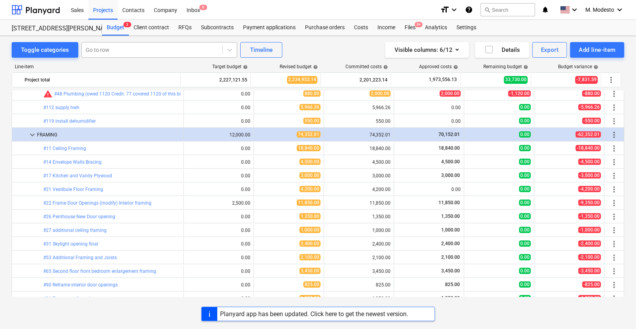
click at [211, 49] on div at bounding box center [152, 50] width 133 height 8
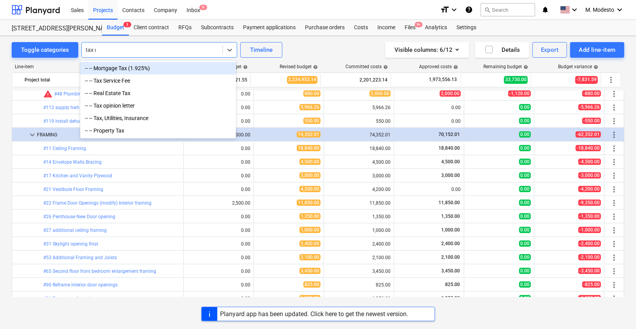
type input "tax op"
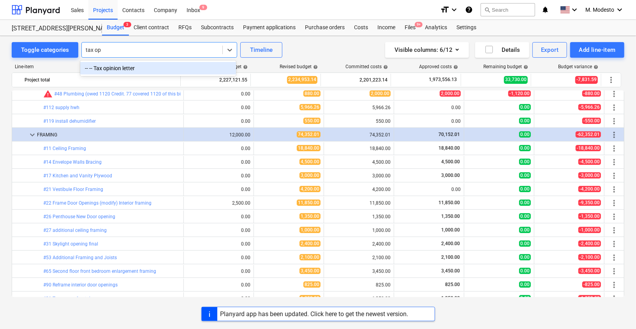
click at [213, 68] on div "-- -- Tax opinion letter" at bounding box center [158, 68] width 156 height 12
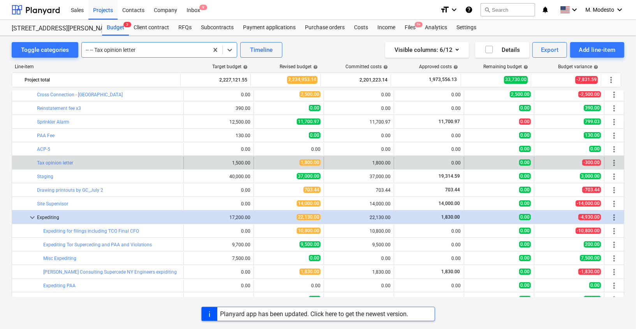
scroll to position [164, 0]
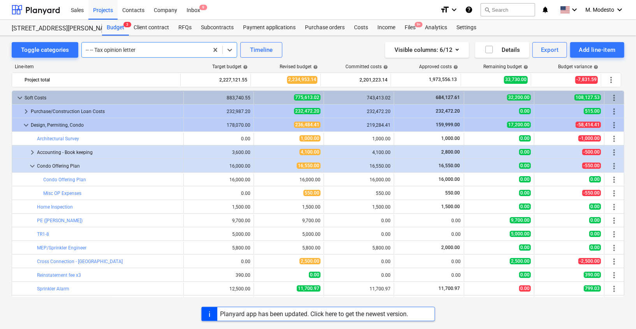
scroll to position [164, 0]
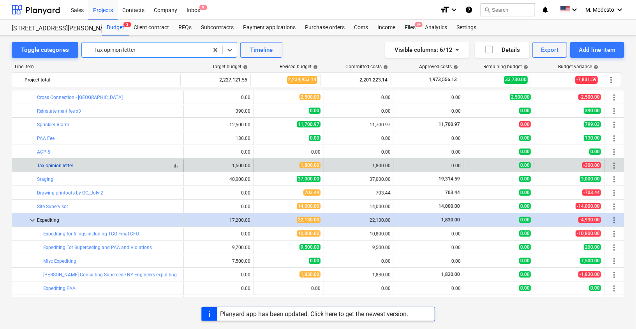
click at [65, 166] on link "Tax opinion letter" at bounding box center [55, 165] width 36 height 5
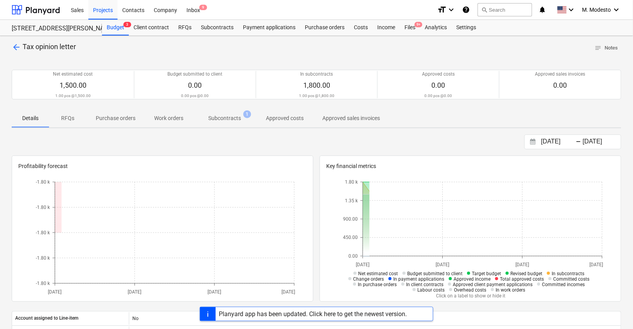
click at [221, 121] on p "Subcontracts" at bounding box center [224, 118] width 33 height 8
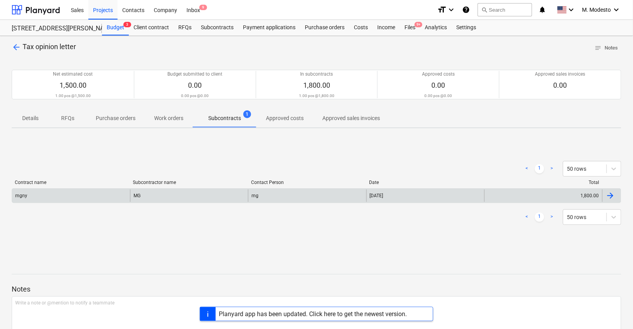
click at [192, 198] on div "MG" at bounding box center [189, 195] width 118 height 12
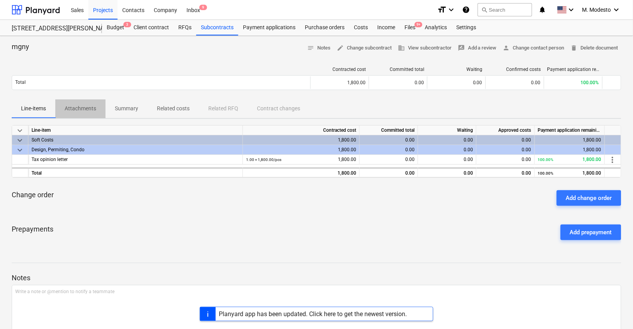
click at [83, 112] on span "Attachments" at bounding box center [80, 108] width 50 height 13
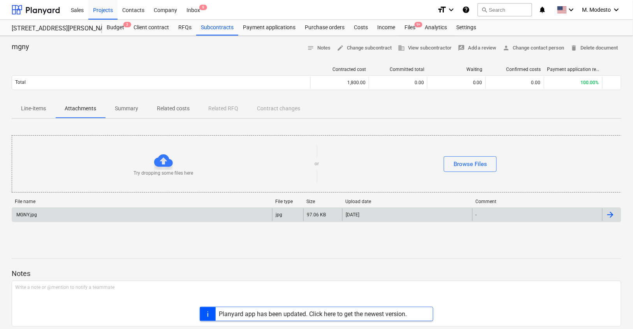
click at [90, 210] on div "MGNY.jpg" at bounding box center [142, 214] width 260 height 12
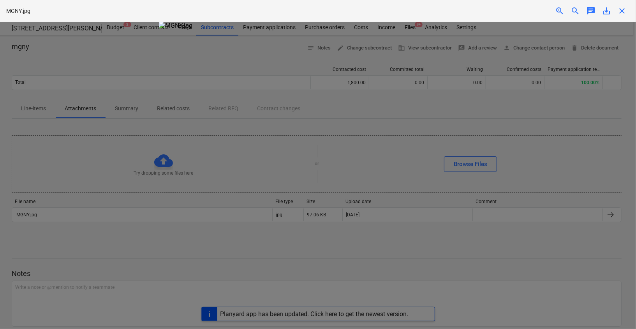
click at [289, 29] on img at bounding box center [318, 25] width 318 height 7
click at [271, 29] on img at bounding box center [318, 25] width 318 height 7
drag, startPoint x: 622, startPoint y: 9, endPoint x: 519, endPoint y: 55, distance: 112.6
click at [622, 9] on span "close" at bounding box center [621, 10] width 9 height 9
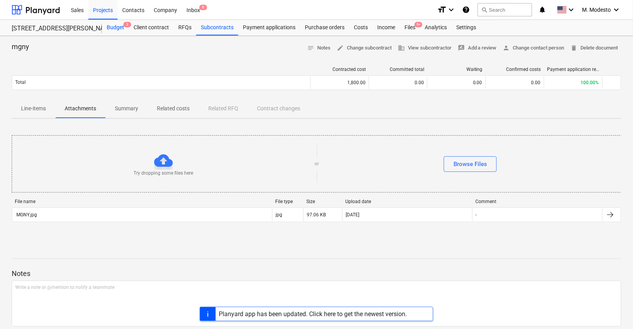
click at [115, 27] on div "Budget 3" at bounding box center [115, 28] width 27 height 16
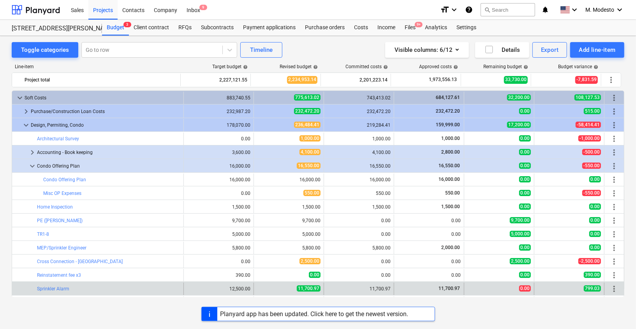
scroll to position [164, 0]
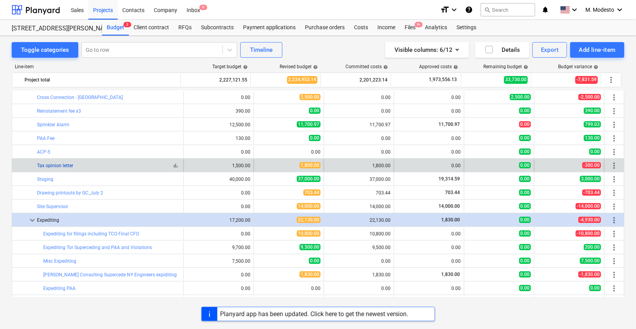
copy link "Tax opinion letter"
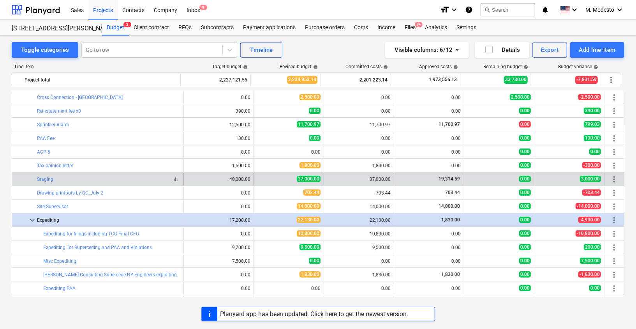
drag, startPoint x: 80, startPoint y: 164, endPoint x: 87, endPoint y: 180, distance: 16.6
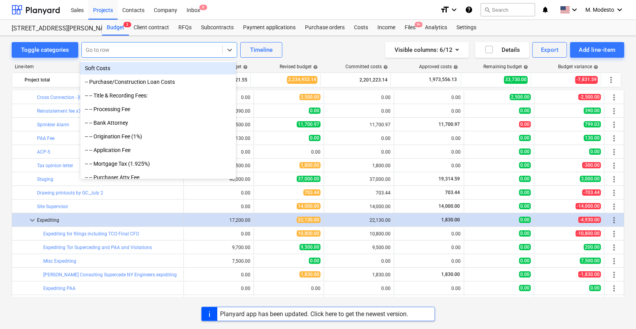
click at [183, 51] on div at bounding box center [152, 50] width 133 height 8
paste input "Concord Consulting (fired NY Engineers)"
type input "Concord Consulting (fired NY Engineers)"
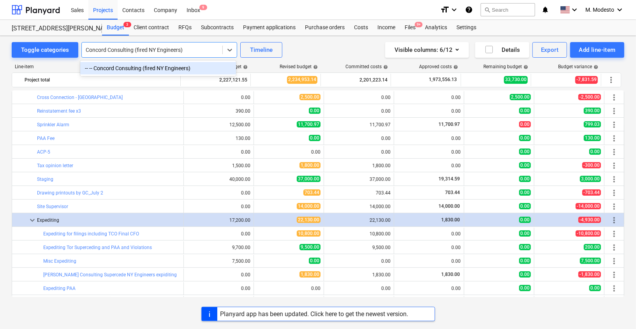
click at [173, 65] on div "-- -- Concord Consulting (fired NY Engineers)" at bounding box center [158, 68] width 156 height 12
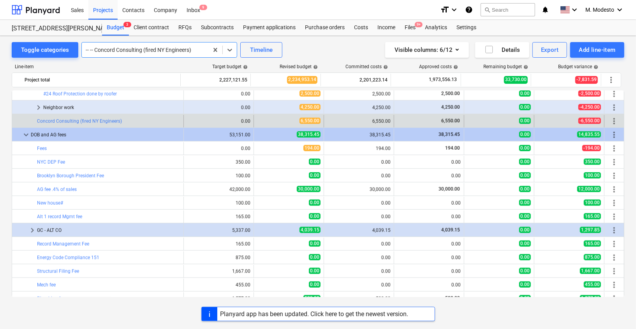
scroll to position [477, 0]
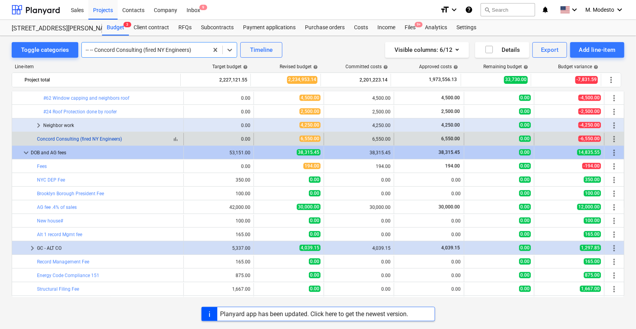
click at [74, 136] on link "Concord Consulting (fired NY Engineers)" at bounding box center [79, 138] width 85 height 5
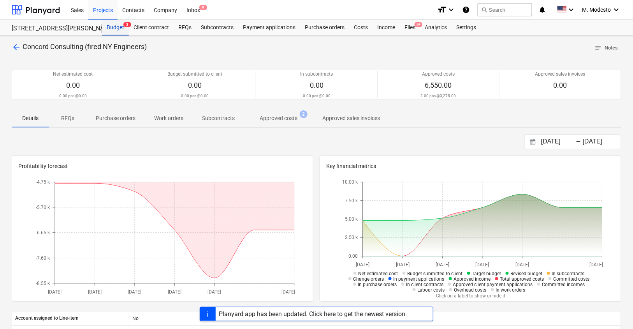
click at [120, 28] on div "Budget 3" at bounding box center [115, 28] width 27 height 16
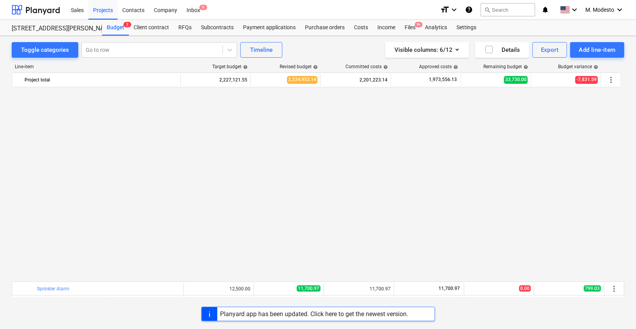
scroll to position [477, 0]
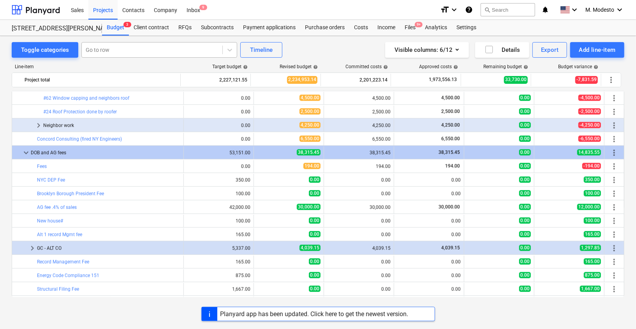
click at [176, 50] on div at bounding box center [152, 50] width 133 height 8
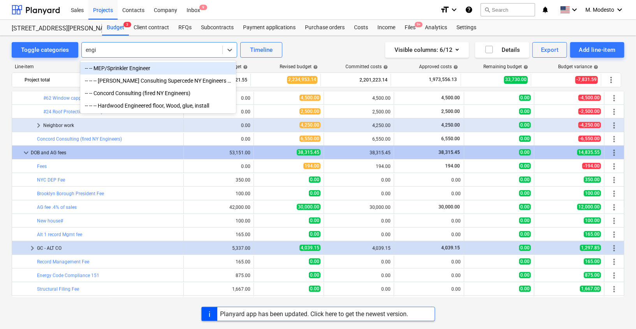
type input "engin"
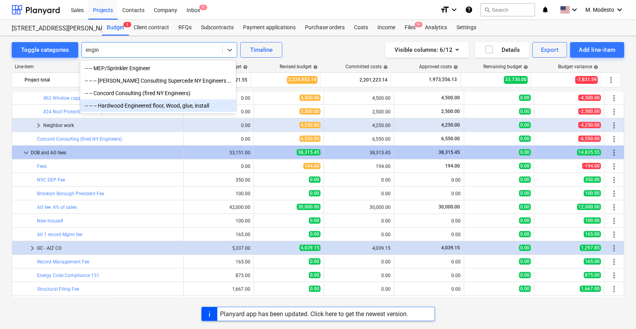
click at [180, 105] on div "-- -- -- Hardwood Engineered floor, Wood, glue, install" at bounding box center [158, 105] width 156 height 12
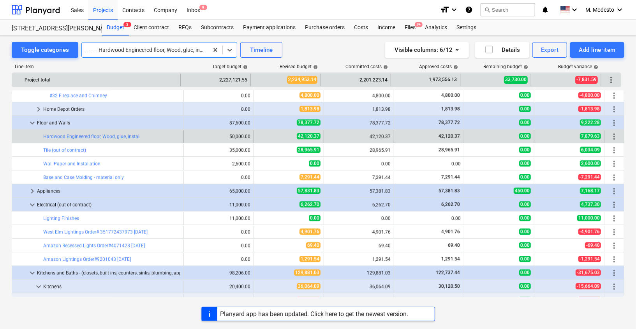
scroll to position [1299, 0]
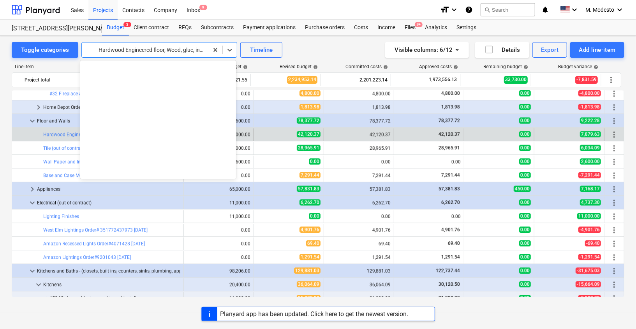
click at [182, 52] on div at bounding box center [145, 50] width 119 height 8
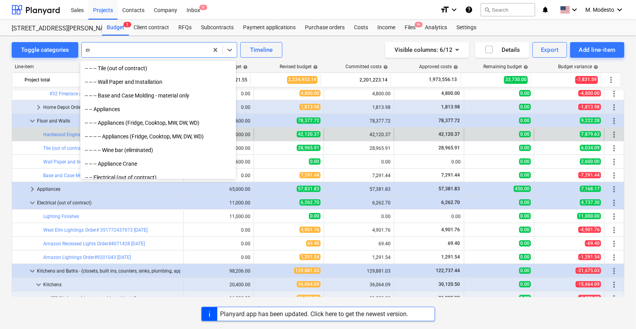
scroll to position [769, 0]
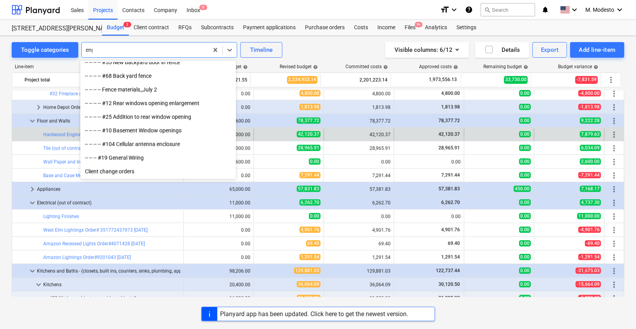
type input "engi"
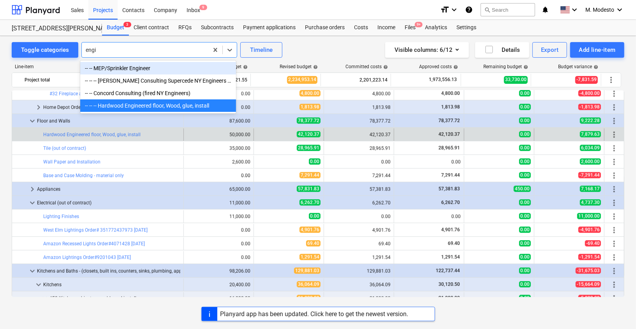
click at [137, 67] on div "-- -- MEP/Sprinkler Engineer" at bounding box center [158, 68] width 156 height 12
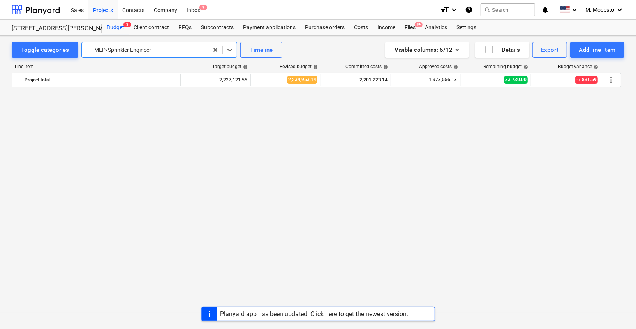
scroll to position [150, 0]
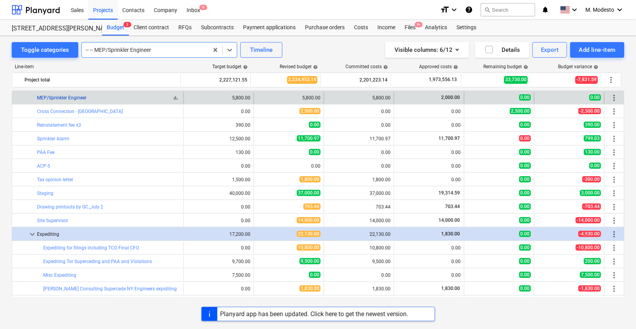
click at [69, 97] on link "MEP/Sprinkler Engineer" at bounding box center [61, 97] width 49 height 5
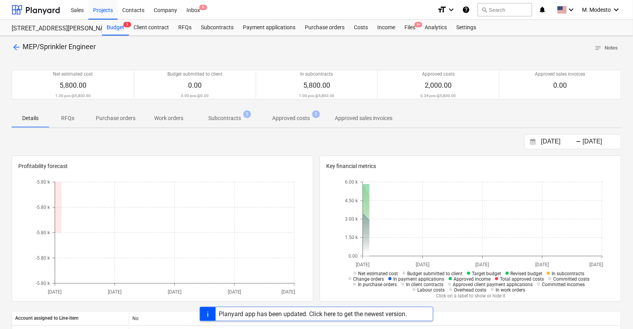
click at [244, 120] on span "Subcontracts 1" at bounding box center [224, 118] width 45 height 8
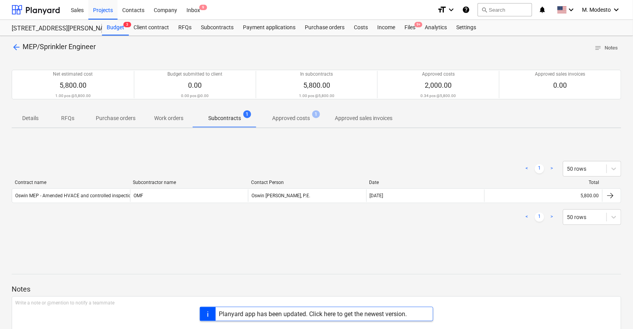
click at [156, 198] on div "OMF" at bounding box center [189, 195] width 118 height 12
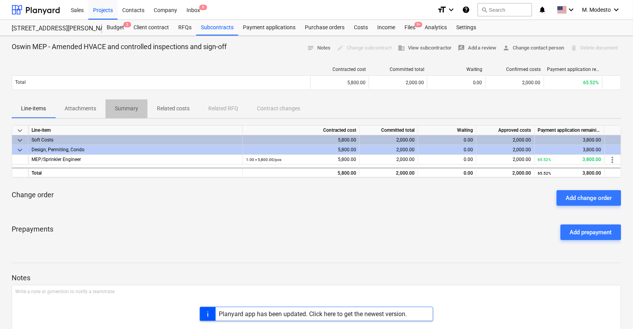
click at [138, 107] on span "Summary" at bounding box center [127, 108] width 42 height 13
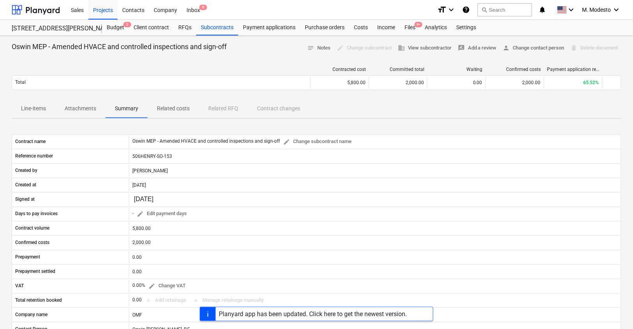
click at [71, 107] on p "Attachments" at bounding box center [81, 108] width 32 height 8
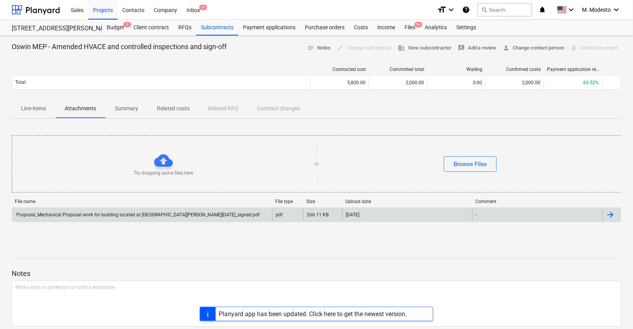
click at [112, 215] on div "Proposal_Mechanical Proposal work for building located at 506 Henry Street, Bro…" at bounding box center [137, 214] width 245 height 5
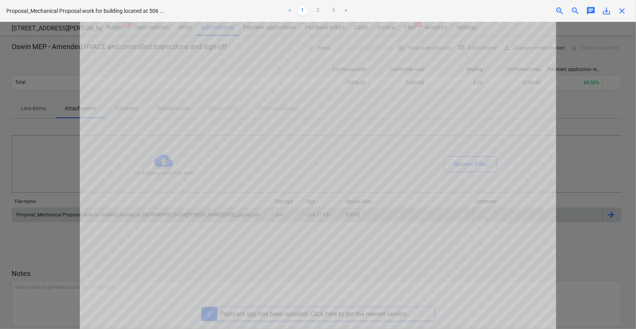
click at [626, 12] on span "close" at bounding box center [621, 10] width 9 height 9
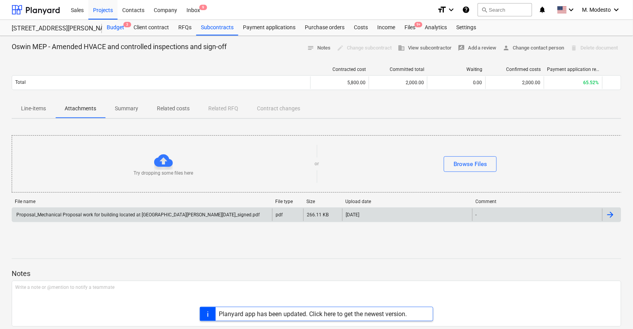
click at [113, 28] on div "Budget 3" at bounding box center [115, 28] width 27 height 16
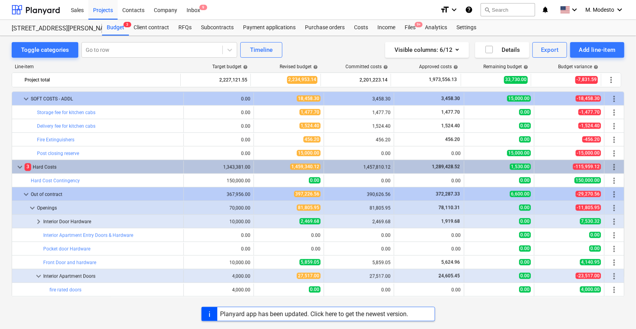
scroll to position [831, 0]
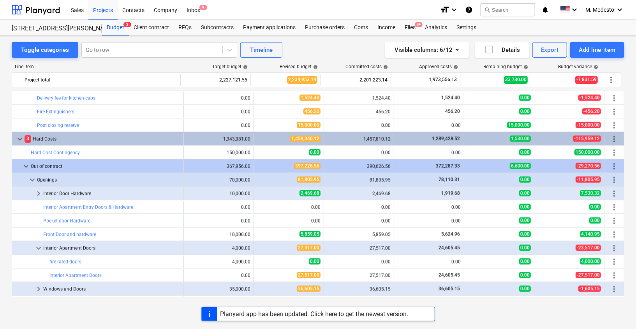
click at [324, 46] on div "Toggle categories Go to row Timeline Visible columns : 6/12 Details Export Add …" at bounding box center [318, 50] width 613 height 16
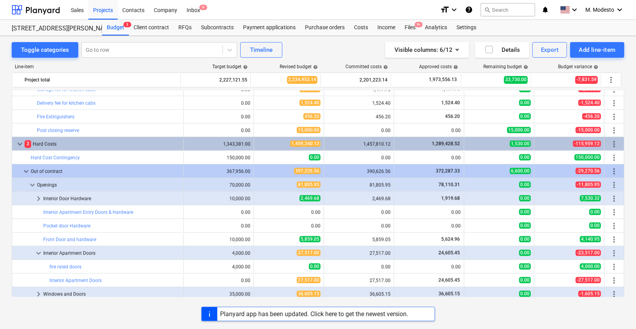
scroll to position [826, 0]
click at [330, 50] on div "Toggle categories Go to row Timeline Visible columns : 6/12 Details Export Add …" at bounding box center [318, 50] width 613 height 16
click at [338, 47] on div "Visible columns : 6/12 Details Export Add line-item" at bounding box center [479, 50] width 289 height 16
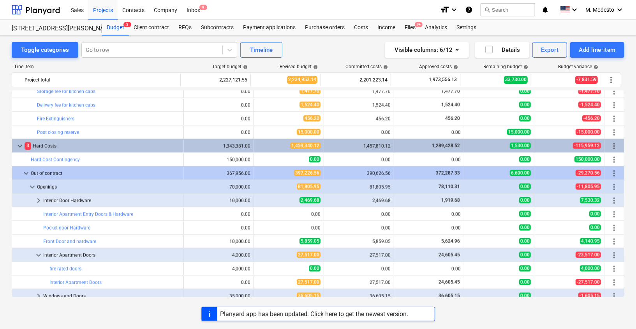
click at [369, 57] on div "Visible columns : 6/12 Details Export Add line-item" at bounding box center [479, 50] width 289 height 16
click at [327, 48] on div "Toggle categories Go to row Timeline Visible columns : 6/12 Details Export Add …" at bounding box center [318, 50] width 613 height 16
click at [382, 53] on div "Visible columns : 6/12 Details Export Add line-item" at bounding box center [479, 50] width 289 height 16
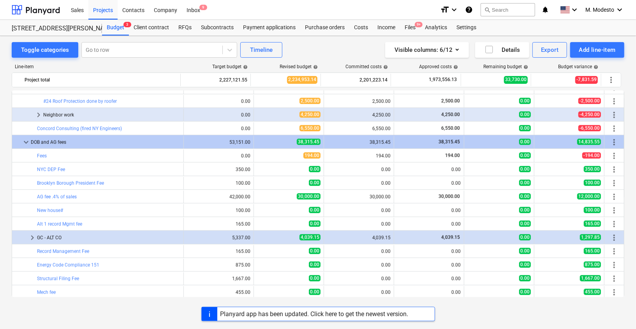
scroll to position [485, 0]
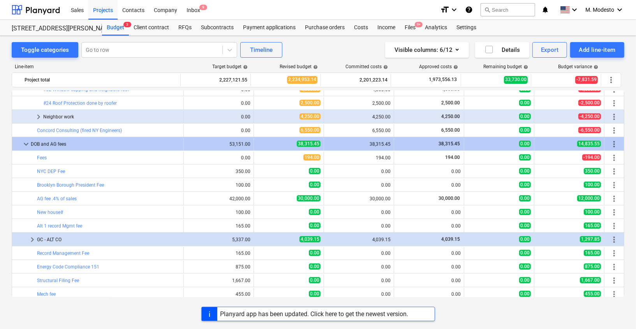
click at [354, 44] on div "Visible columns : 6/12 Details Export Add line-item" at bounding box center [479, 50] width 289 height 16
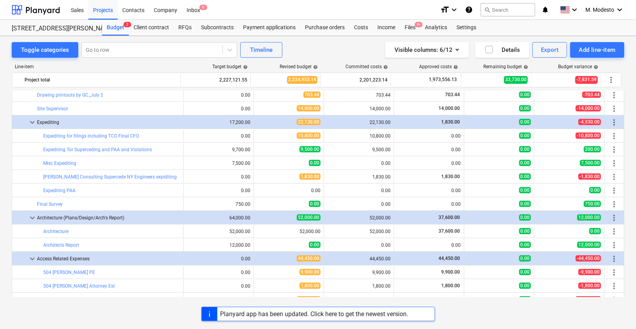
scroll to position [259, 0]
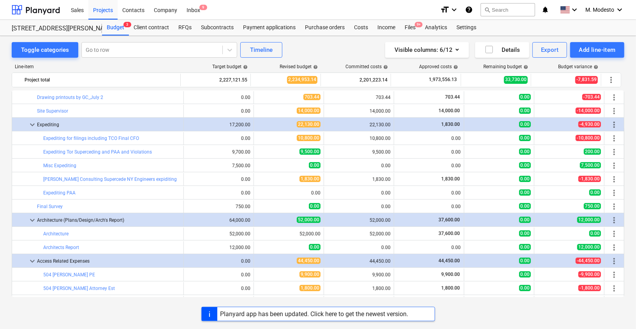
click at [361, 52] on div "Visible columns : 6/12 Details Export Add line-item" at bounding box center [479, 50] width 289 height 16
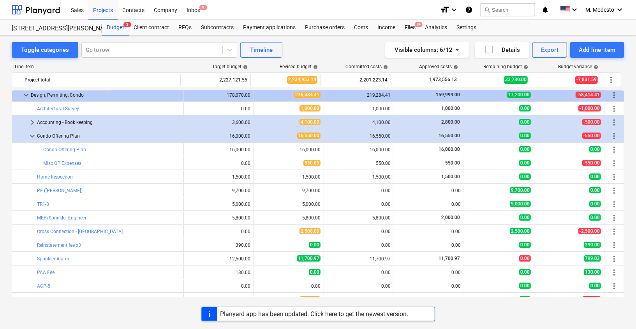
scroll to position [0, 0]
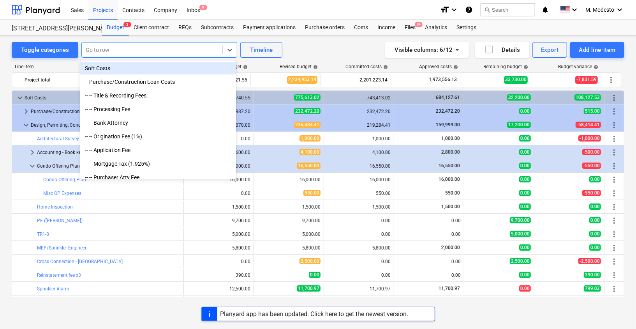
click at [204, 51] on div at bounding box center [152, 50] width 133 height 8
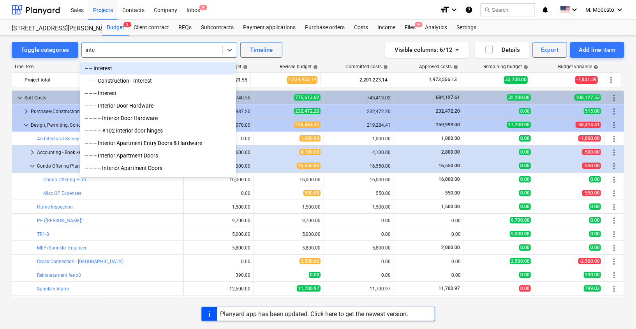
type input "inter"
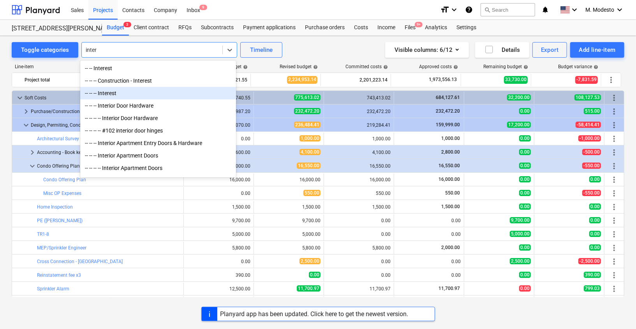
click at [152, 94] on div "-- -- -- Interest" at bounding box center [158, 93] width 156 height 12
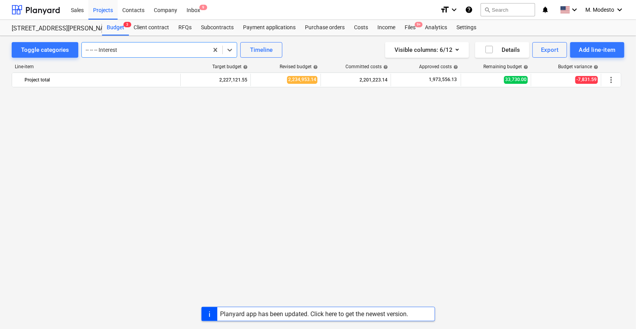
scroll to position [831, 0]
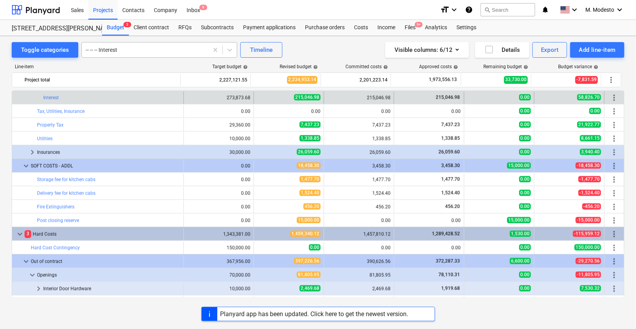
click at [169, 51] on div at bounding box center [145, 50] width 119 height 8
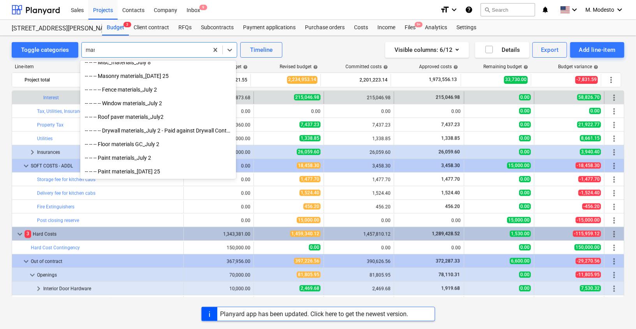
scroll to position [0, 0]
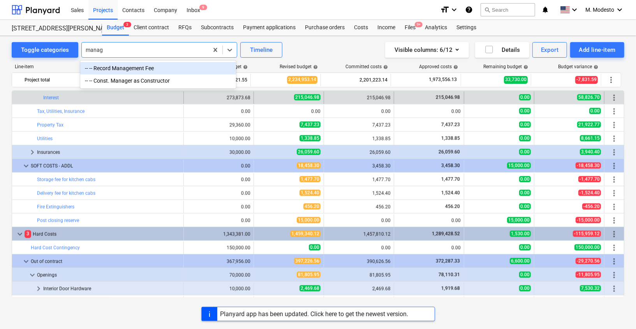
type input "manage"
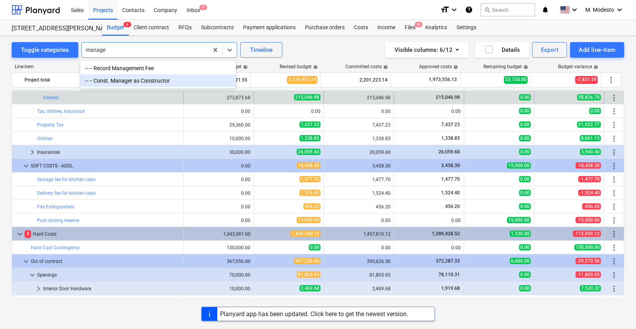
click at [153, 82] on div "-- -- Const. Manager as Constructor" at bounding box center [158, 80] width 156 height 12
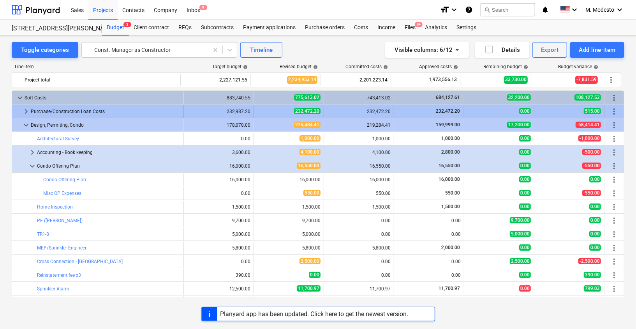
click at [26, 108] on span "keyboard_arrow_right" at bounding box center [25, 111] width 9 height 9
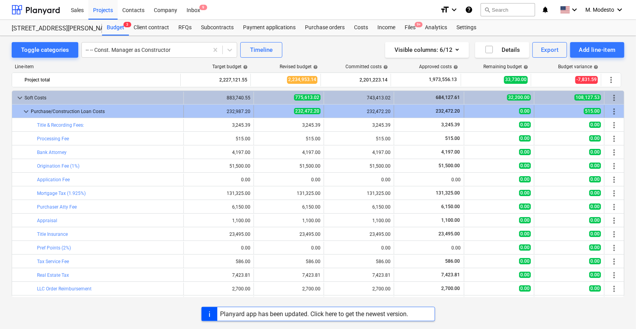
click at [26, 109] on span "keyboard_arrow_down" at bounding box center [25, 111] width 9 height 9
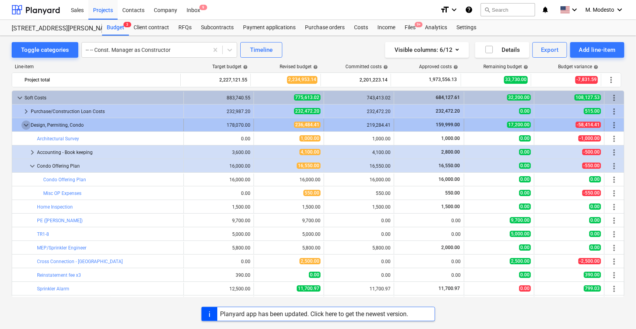
click at [25, 125] on span "keyboard_arrow_down" at bounding box center [25, 124] width 9 height 9
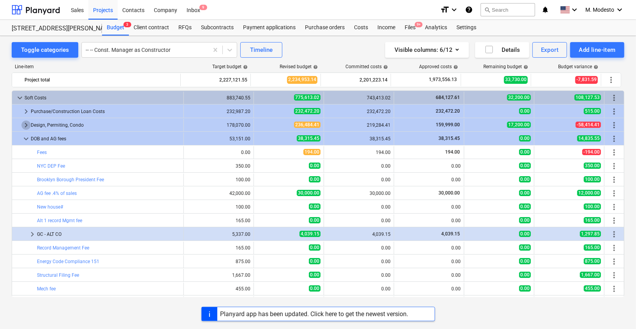
click at [25, 125] on span "keyboard_arrow_right" at bounding box center [25, 124] width 9 height 9
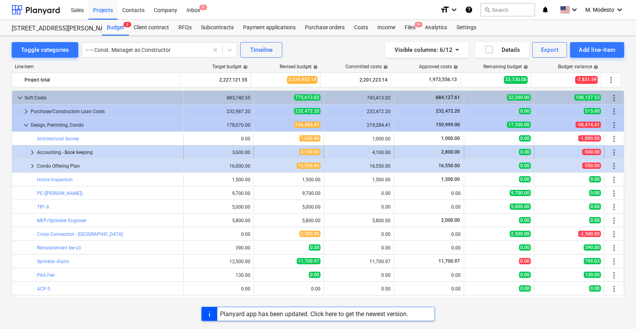
click at [32, 153] on span "keyboard_arrow_right" at bounding box center [32, 152] width 9 height 9
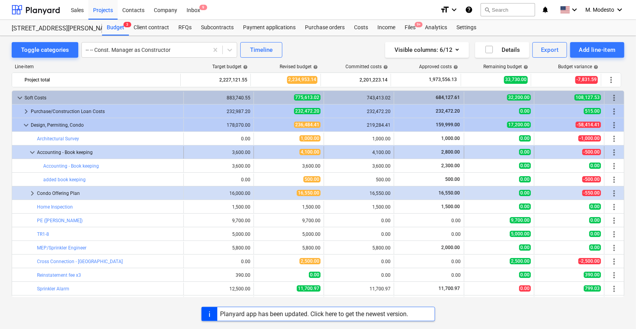
click at [32, 152] on span "keyboard_arrow_down" at bounding box center [32, 152] width 9 height 9
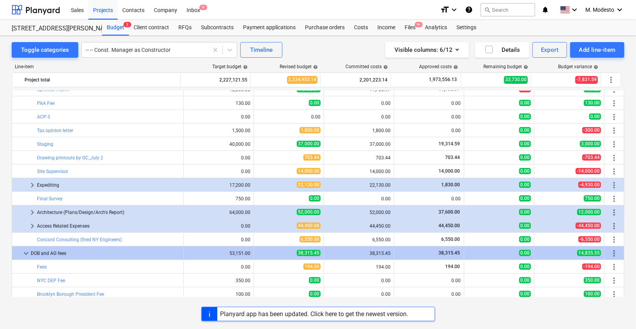
scroll to position [172, 0]
click at [31, 213] on span "keyboard_arrow_right" at bounding box center [32, 212] width 9 height 9
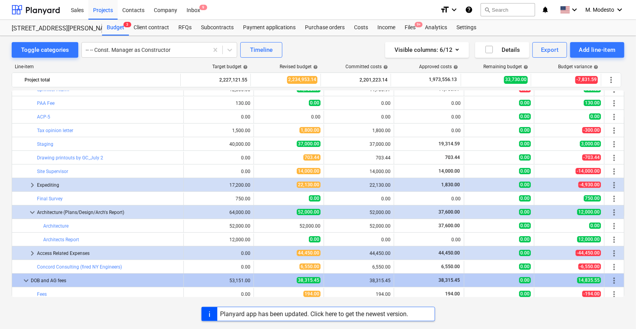
click at [2, 234] on div "Toggle categories -- -- Const. Manager as Constructor Timeline Visible columns …" at bounding box center [318, 174] width 636 height 276
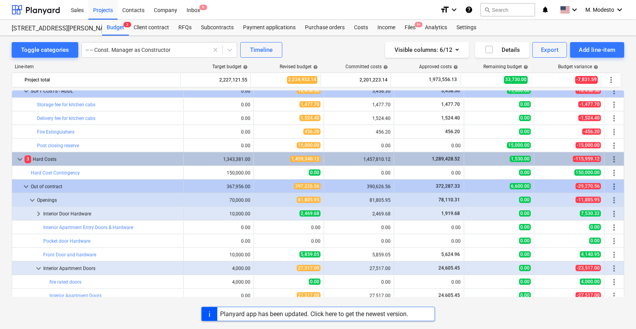
scroll to position [742, 0]
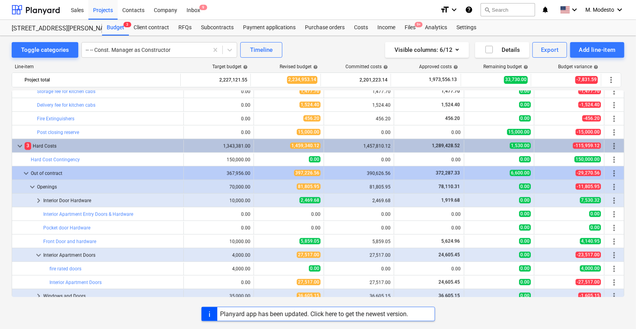
click at [1, 202] on div "Toggle categories -- -- Const. Manager as Constructor Timeline Visible columns …" at bounding box center [318, 174] width 636 height 276
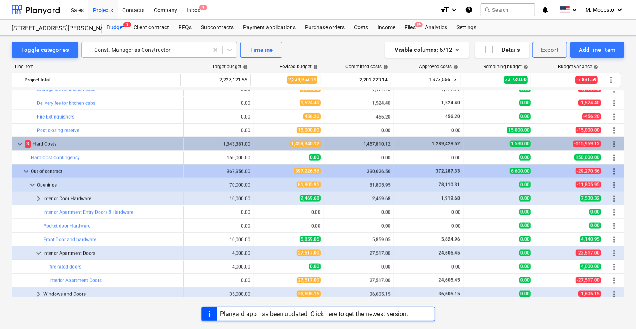
click at [162, 51] on div at bounding box center [145, 50] width 119 height 8
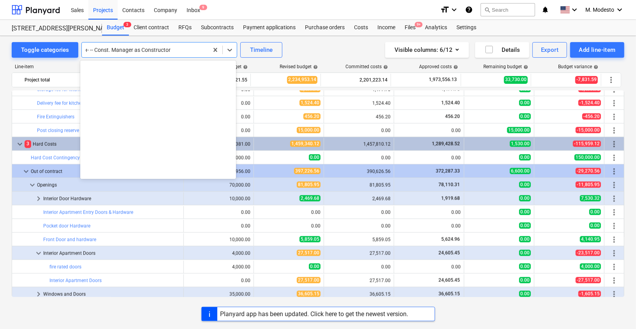
scroll to position [2644, 0]
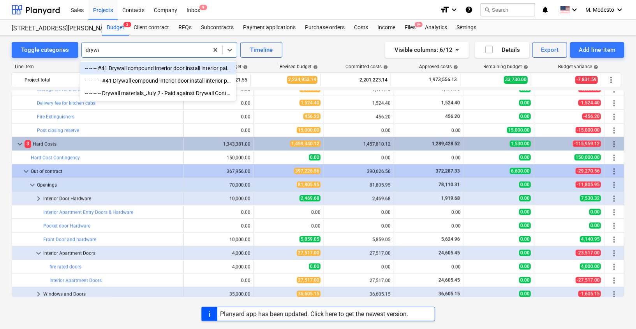
type input "drywal"
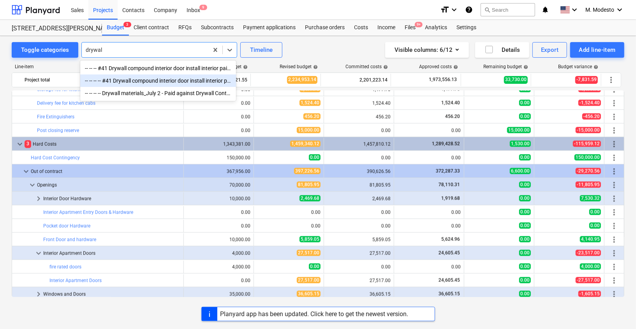
click at [165, 82] on div "-- -- -- -- #41 Drywall compound interior door install interior paint" at bounding box center [158, 80] width 156 height 12
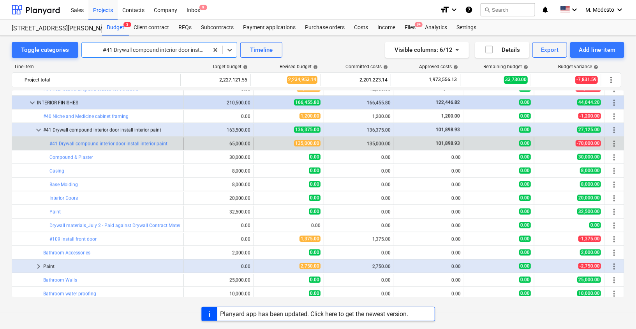
scroll to position [2730, 0]
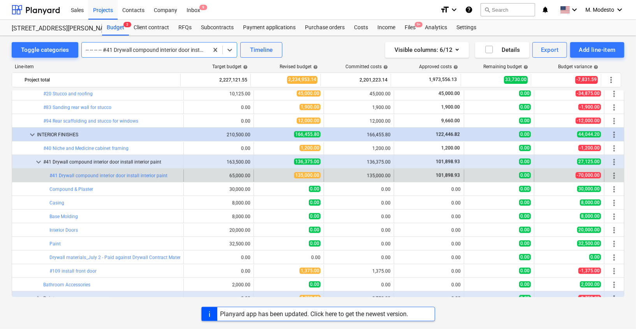
click at [340, 44] on div "Visible columns : 6/12 Details Export Add line-item" at bounding box center [479, 50] width 289 height 16
click at [145, 176] on link "#41 Drywall compound interior door install interior paint" at bounding box center [108, 175] width 118 height 5
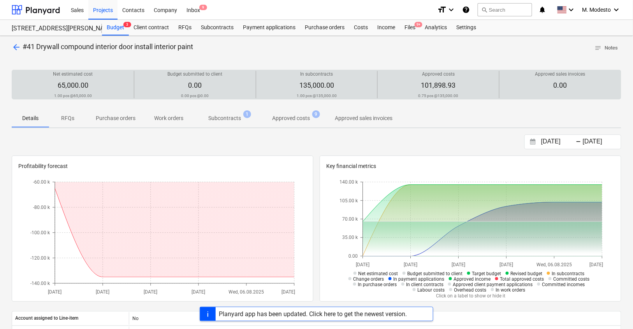
drag, startPoint x: 225, startPoint y: 118, endPoint x: 253, endPoint y: 87, distance: 41.6
click at [225, 118] on p "Subcontracts" at bounding box center [224, 118] width 33 height 8
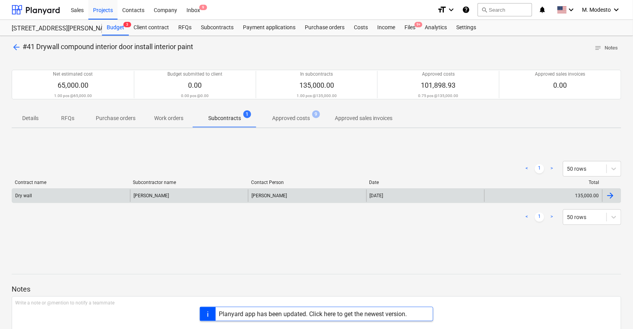
click at [140, 196] on div "Carlos" at bounding box center [189, 195] width 118 height 12
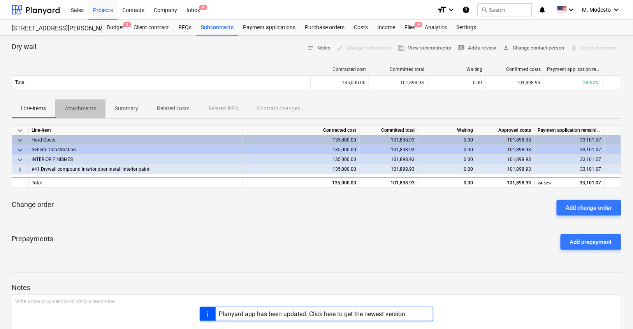
click at [81, 105] on p "Attachments" at bounding box center [81, 108] width 32 height 8
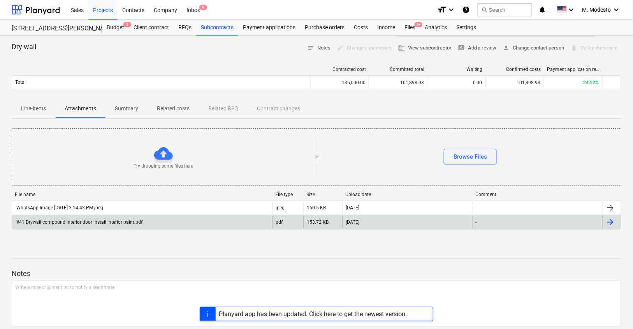
click at [109, 220] on div "#41 Drywall compound interior door install interior paint.pdf" at bounding box center [78, 221] width 127 height 5
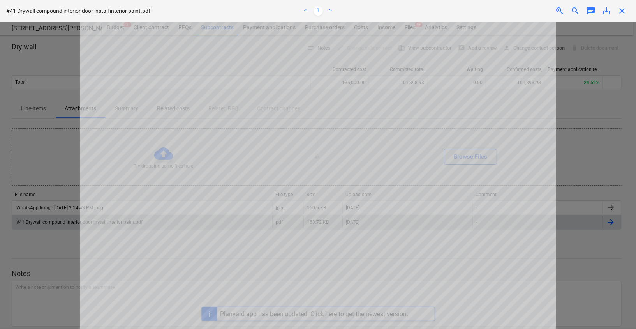
scroll to position [311, 0]
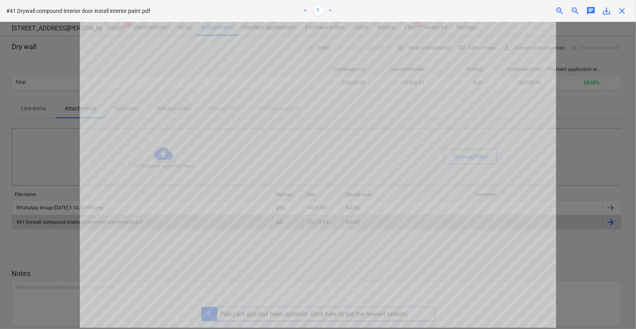
click at [623, 11] on span "close" at bounding box center [621, 10] width 9 height 9
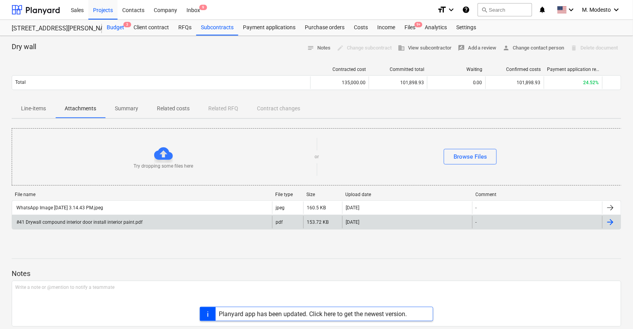
drag, startPoint x: 111, startPoint y: 28, endPoint x: 113, endPoint y: 33, distance: 5.3
click at [111, 28] on div "Budget 3" at bounding box center [115, 28] width 27 height 16
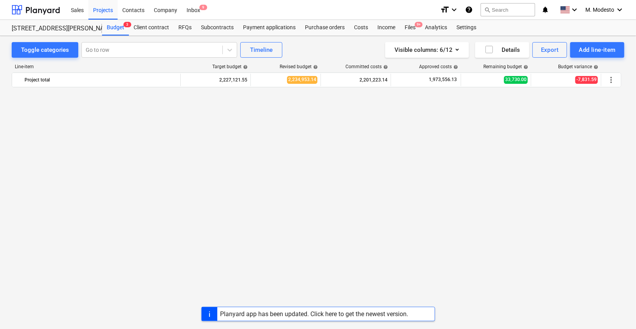
scroll to position [2730, 0]
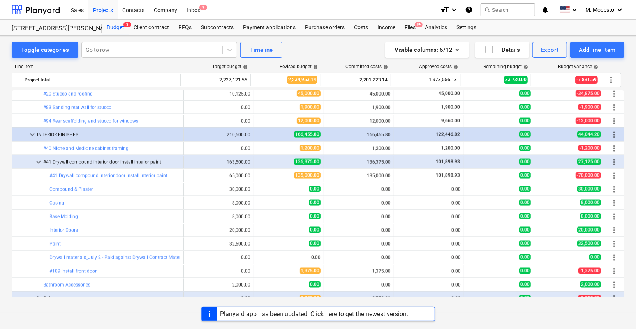
click at [4, 181] on div "Toggle categories Go to row Timeline Visible columns : 6/12 Details Export Add …" at bounding box center [318, 174] width 636 height 276
click at [6, 168] on div "Toggle categories Go to row Timeline Visible columns : 6/12 Details Export Add …" at bounding box center [318, 174] width 636 height 276
click at [3, 173] on div "Toggle categories Go to row Timeline Visible columns : 6/12 Details Export Add …" at bounding box center [318, 174] width 636 height 276
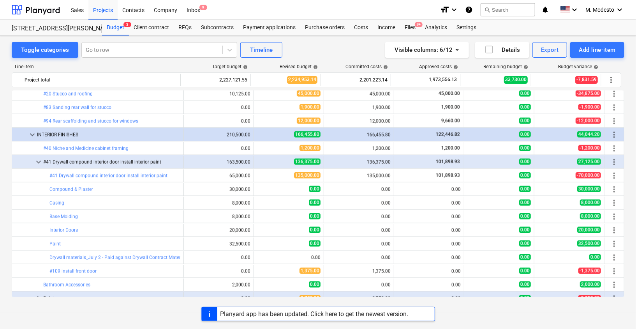
click at [354, 47] on div "Visible columns : 6/12 Details Export Add line-item" at bounding box center [479, 50] width 289 height 16
click at [449, 55] on button "Visible columns : 6/12" at bounding box center [427, 50] width 84 height 16
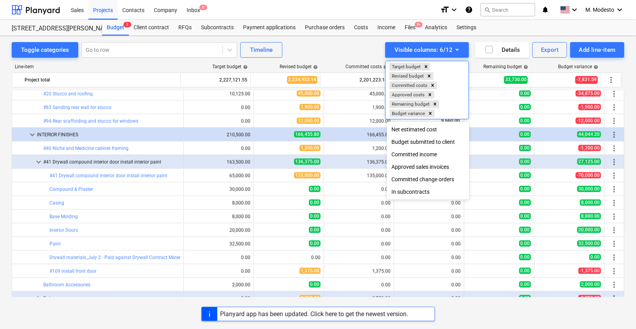
click at [366, 44] on div at bounding box center [318, 164] width 636 height 329
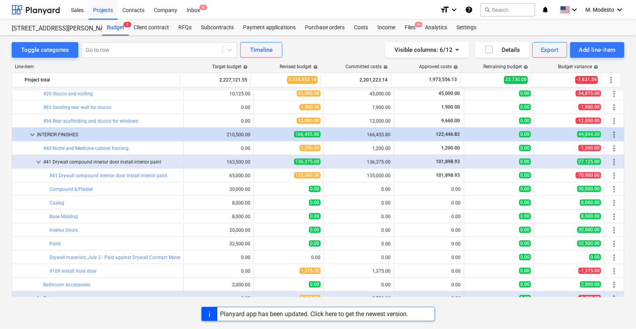
click at [366, 44] on div "Visible columns : 6/12 Details Export Add line-item" at bounding box center [479, 50] width 289 height 16
click at [447, 45] on div "Visible columns : 6/12" at bounding box center [426, 50] width 65 height 10
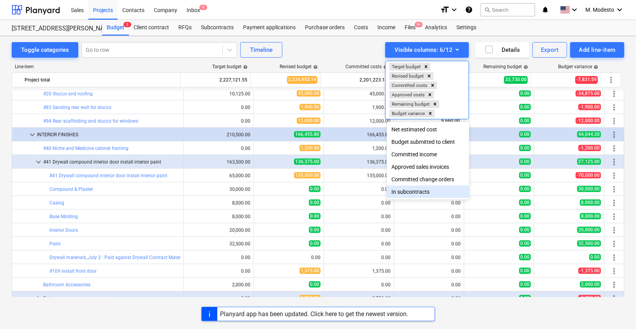
click at [328, 49] on div at bounding box center [318, 164] width 636 height 329
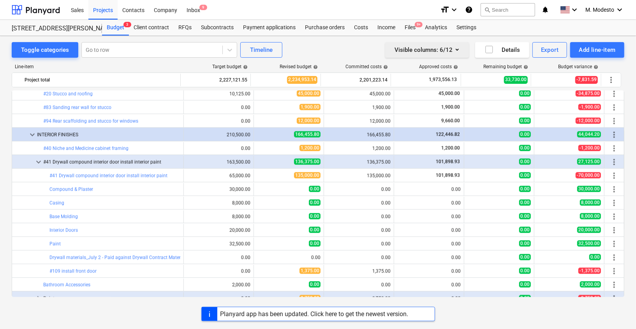
click at [430, 50] on div "Visible columns : 6/12" at bounding box center [426, 50] width 65 height 10
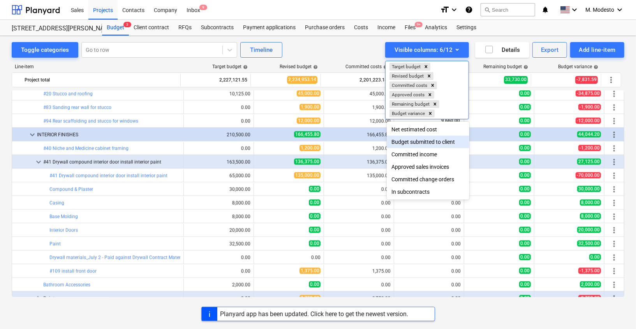
drag, startPoint x: 360, startPoint y: 46, endPoint x: 364, endPoint y: 53, distance: 8.0
click at [360, 47] on div at bounding box center [318, 164] width 636 height 329
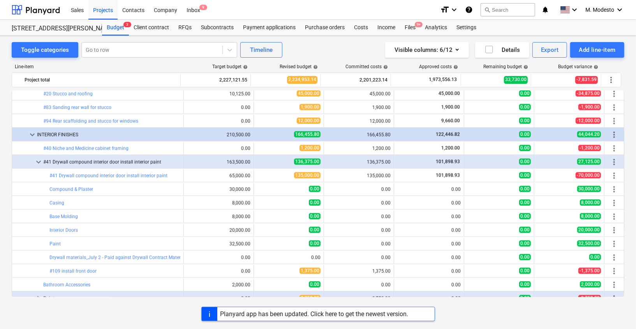
click at [349, 49] on div "Visible columns : 6/12 Details Export Add line-item" at bounding box center [479, 50] width 289 height 16
click at [352, 47] on div "Visible columns : 6/12 Details Export Add line-item" at bounding box center [479, 50] width 289 height 16
click at [357, 47] on div "Visible columns : 6/12 Details Export Add line-item" at bounding box center [479, 50] width 289 height 16
click at [359, 49] on div "Visible columns : 6/12 Details Export Add line-item" at bounding box center [479, 50] width 289 height 16
click at [349, 50] on div "Visible columns : 6/12 Details Export Add line-item" at bounding box center [479, 50] width 289 height 16
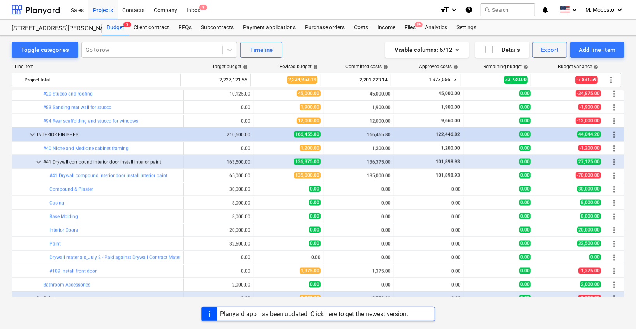
click at [340, 46] on div "Visible columns : 6/12 Details Export Add line-item" at bounding box center [479, 50] width 289 height 16
click at [354, 43] on div "Visible columns : 6/12 Details Export Add line-item" at bounding box center [479, 50] width 289 height 16
click at [342, 48] on div "Visible columns : 6/12 Details Export Add line-item" at bounding box center [479, 50] width 289 height 16
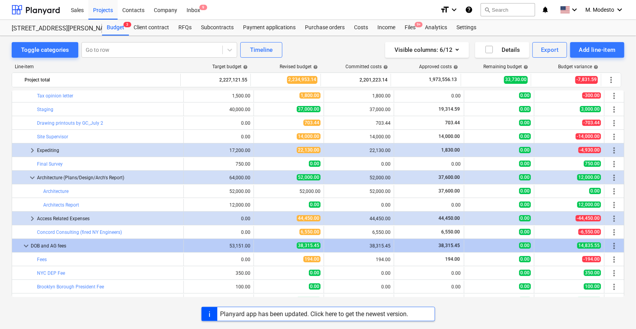
scroll to position [0, 0]
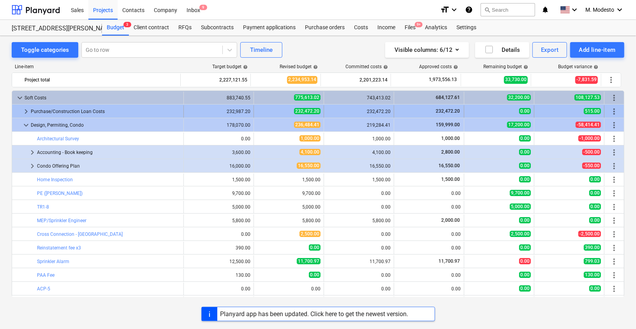
click at [27, 108] on span "keyboard_arrow_right" at bounding box center [25, 111] width 9 height 9
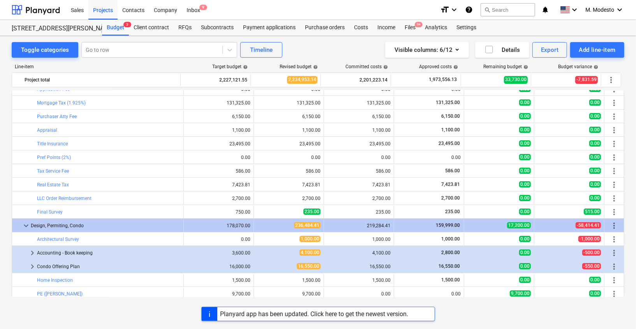
scroll to position [91, 0]
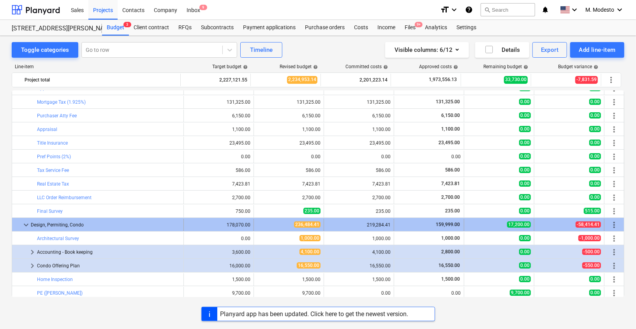
click at [23, 225] on span "keyboard_arrow_down" at bounding box center [25, 224] width 9 height 9
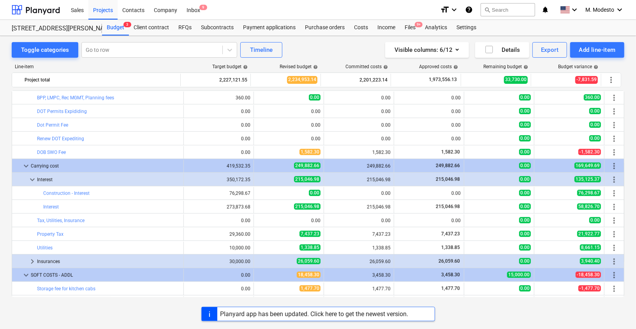
scroll to position [424, 0]
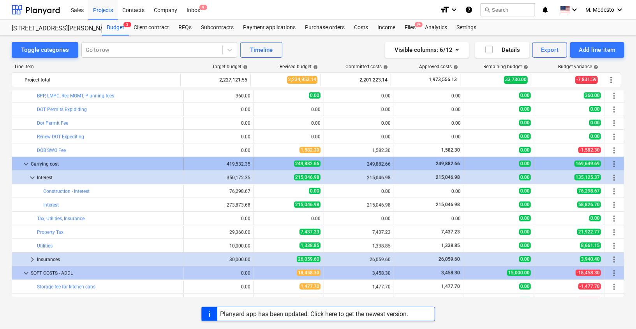
click at [27, 162] on span "keyboard_arrow_down" at bounding box center [25, 163] width 9 height 9
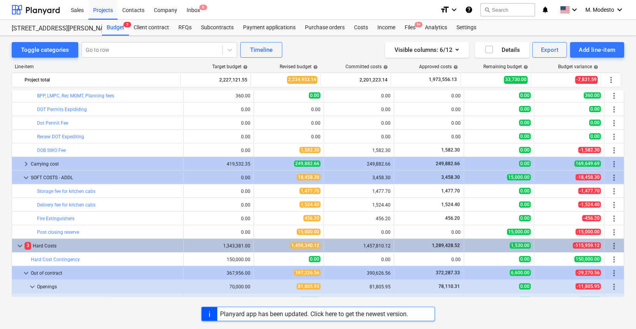
click at [7, 230] on div "Toggle categories Go to row Timeline Visible columns : 6/12 Details Export Add …" at bounding box center [318, 174] width 636 height 276
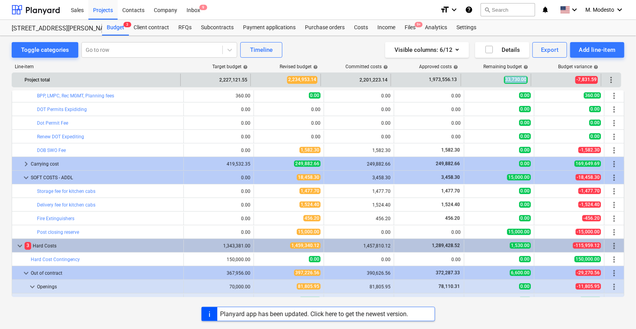
drag, startPoint x: 505, startPoint y: 79, endPoint x: 528, endPoint y: 79, distance: 22.2
click at [528, 79] on span "33,730.00" at bounding box center [516, 79] width 24 height 7
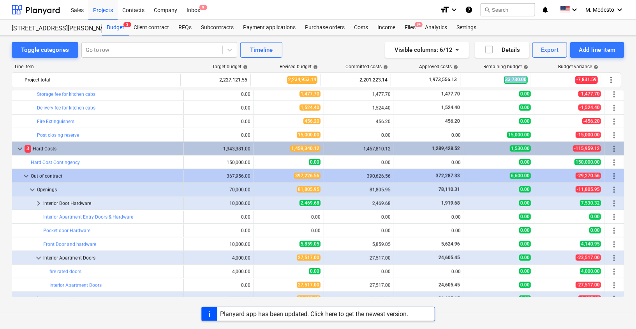
scroll to position [522, 0]
click at [36, 191] on span "keyboard_arrow_down" at bounding box center [32, 189] width 9 height 9
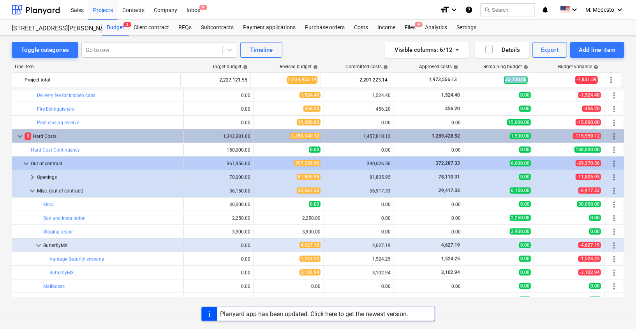
scroll to position [535, 0]
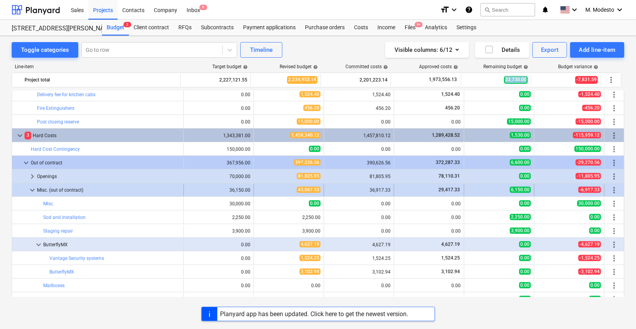
click at [33, 187] on span "keyboard_arrow_down" at bounding box center [32, 189] width 9 height 9
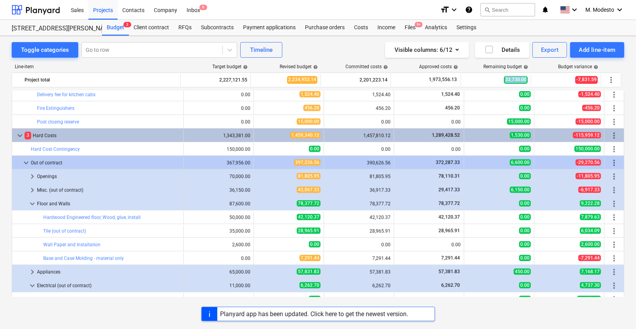
click at [33, 187] on span "keyboard_arrow_right" at bounding box center [32, 189] width 9 height 9
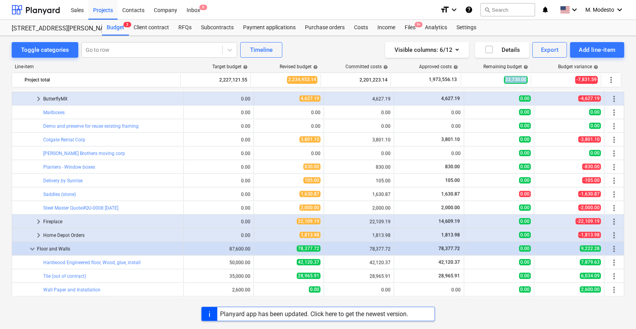
scroll to position [680, 0]
click at [36, 220] on span "keyboard_arrow_right" at bounding box center [38, 221] width 9 height 9
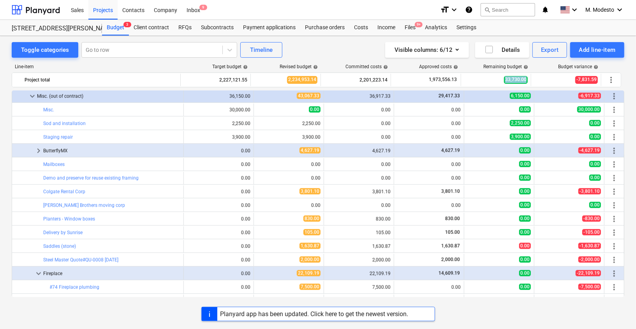
scroll to position [628, 0]
click at [4, 129] on div "Toggle categories Go to row Timeline Visible columns : 6/12 Details Export Add …" at bounding box center [318, 174] width 636 height 276
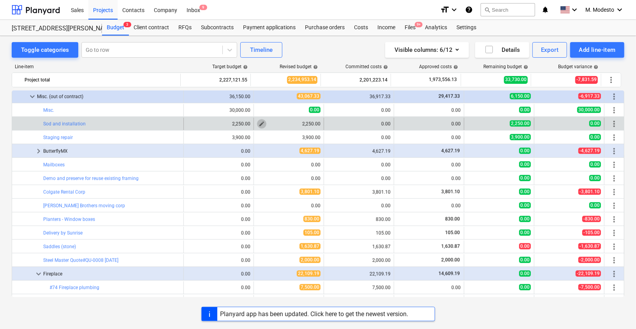
click at [262, 125] on span "edit" at bounding box center [262, 124] width 6 height 6
type textarea "x"
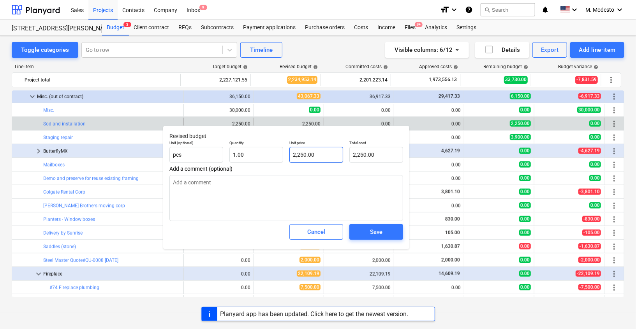
type input "2250"
drag, startPoint x: 317, startPoint y: 156, endPoint x: 264, endPoint y: 152, distance: 52.3
click at [265, 152] on div "Unit (optional) pcs Quantity 1.00 Unit price 2250 Total cost 2,250.00" at bounding box center [286, 151] width 240 height 28
type textarea "x"
type input "0"
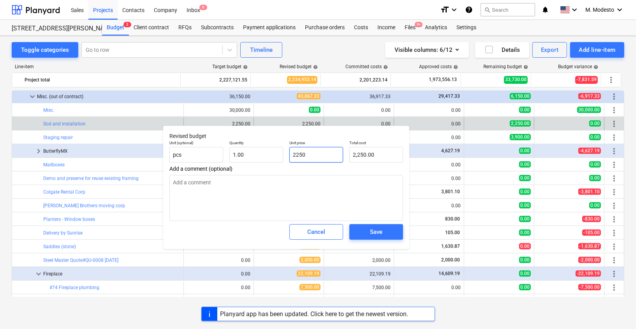
type input "0.00"
type input "0"
type textarea "x"
type input "0.00"
click at [394, 229] on button "Save" at bounding box center [376, 232] width 54 height 16
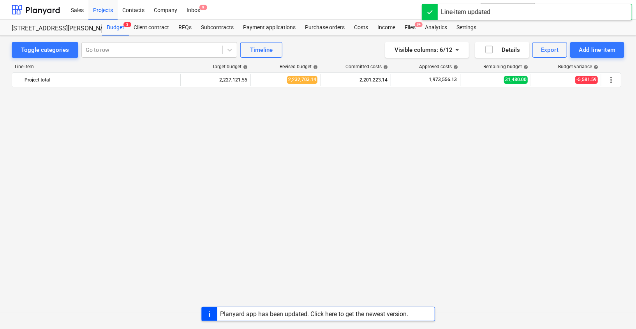
drag, startPoint x: 278, startPoint y: 136, endPoint x: 258, endPoint y: 138, distance: 20.0
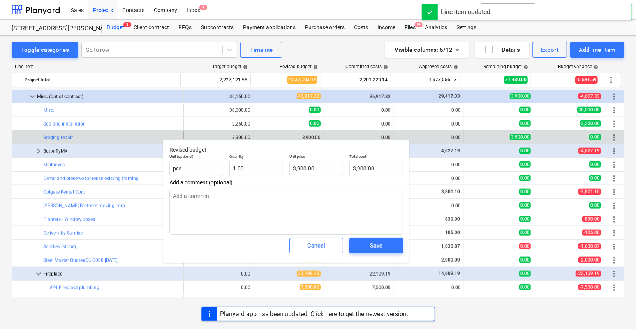
type textarea "x"
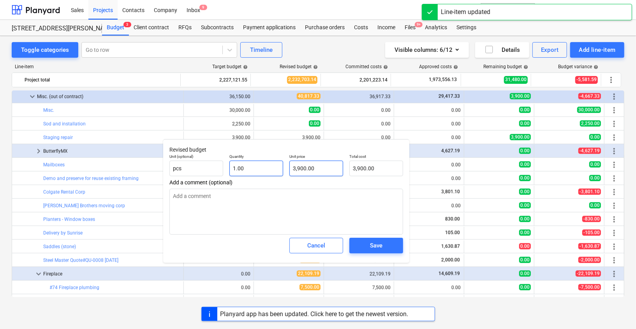
type input "3900"
click at [250, 168] on div "Unit (optional) pcs Quantity 1.00 Unit price 3900 Total cost 3,900.00" at bounding box center [286, 165] width 240 height 28
type textarea "x"
type input "0"
type input "0.00"
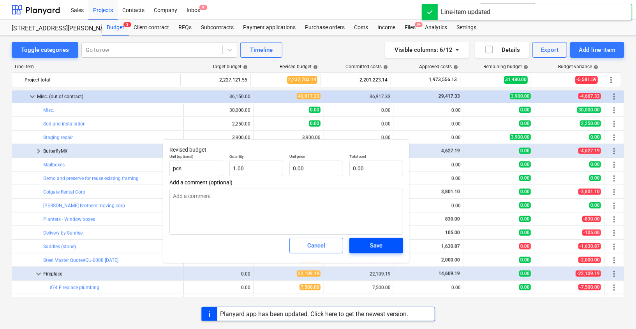
click at [395, 246] on button "Save" at bounding box center [376, 246] width 54 height 16
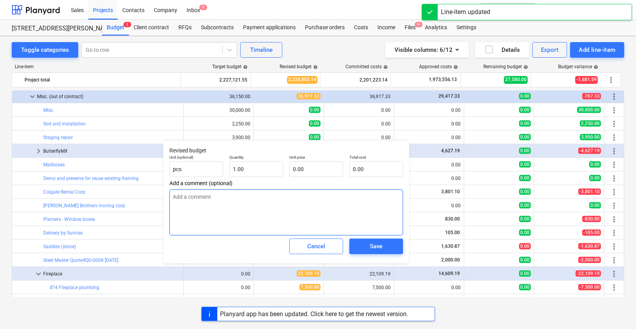
type textarea "x"
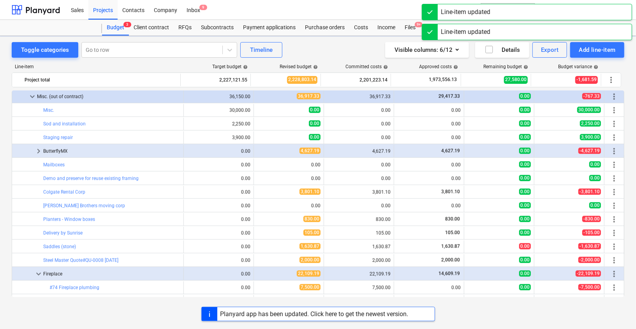
click at [5, 174] on div "Toggle categories Go to row Timeline Visible columns : 6/12 Details Export Add …" at bounding box center [318, 174] width 636 height 276
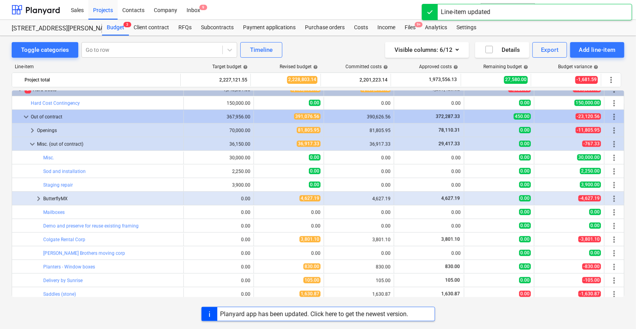
scroll to position [569, 0]
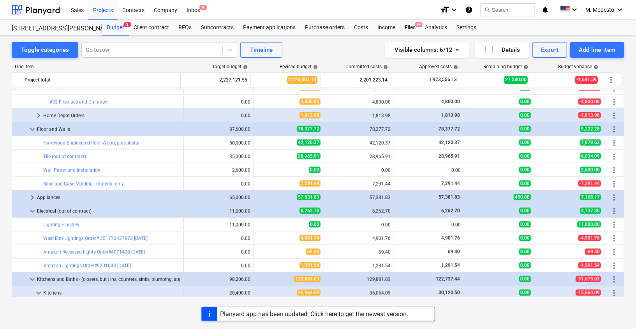
scroll to position [842, 0]
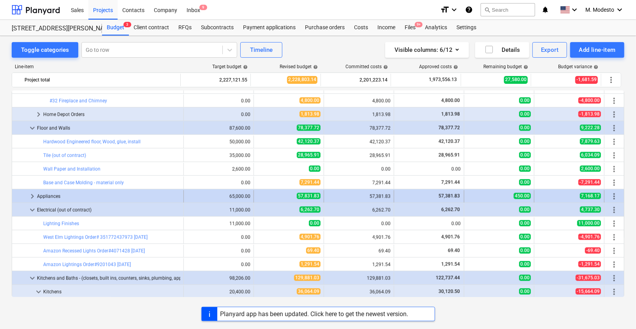
click at [30, 196] on span "keyboard_arrow_right" at bounding box center [32, 196] width 9 height 9
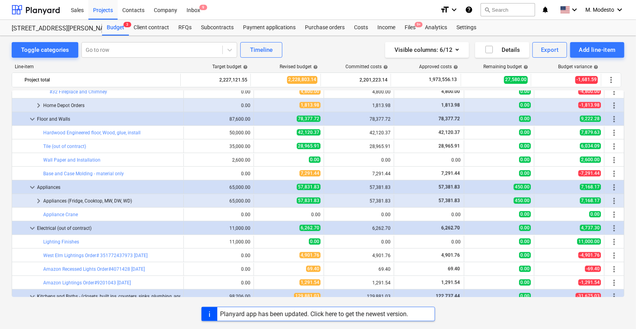
scroll to position [851, 0]
click at [37, 201] on span "keyboard_arrow_right" at bounding box center [38, 200] width 9 height 9
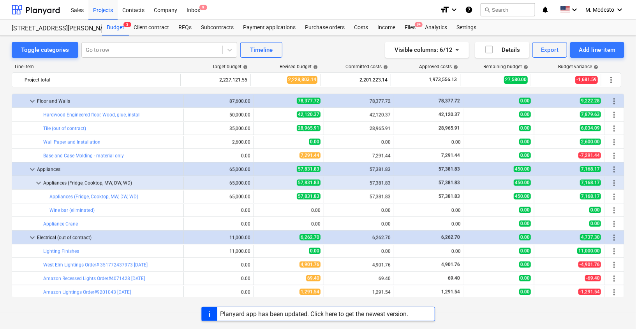
scroll to position [886, 0]
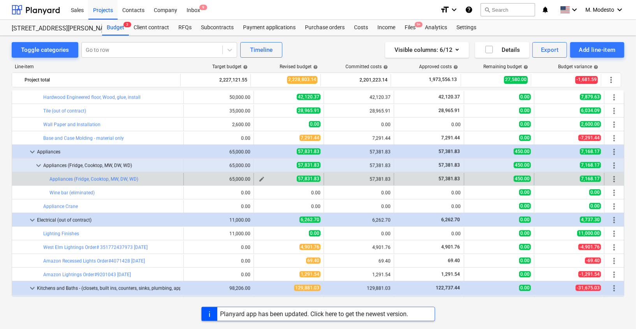
click at [259, 176] on span "edit" at bounding box center [262, 179] width 6 height 6
type textarea "x"
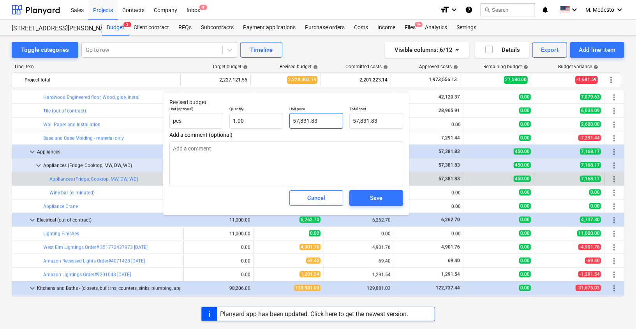
type input "57831.83"
click at [306, 121] on input "57831.83" at bounding box center [316, 121] width 54 height 16
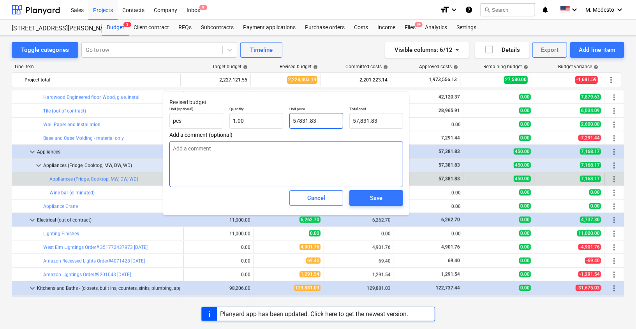
type textarea "x"
type input "5781.83"
type input "5,781.83"
type textarea "x"
type input "571.83"
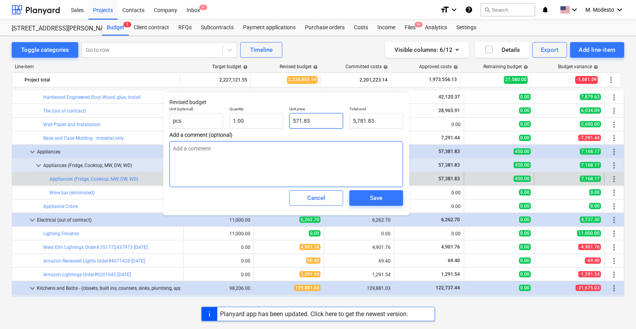
type input "571.83"
type textarea "x"
type input "5731.83"
type input "5,731.83"
type textarea "x"
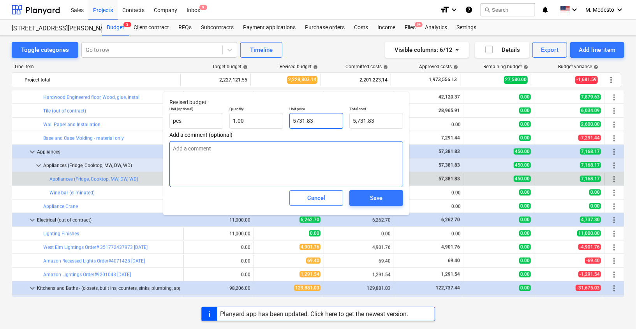
type input "57381.83"
type input "57,381.83"
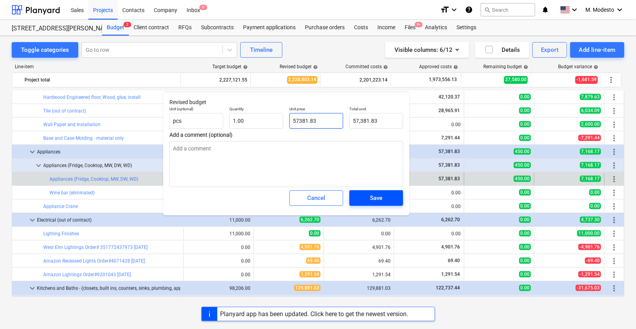
type input "57381.83"
type textarea "x"
type input "57,381.83"
click at [390, 199] on span "Save" at bounding box center [376, 198] width 35 height 10
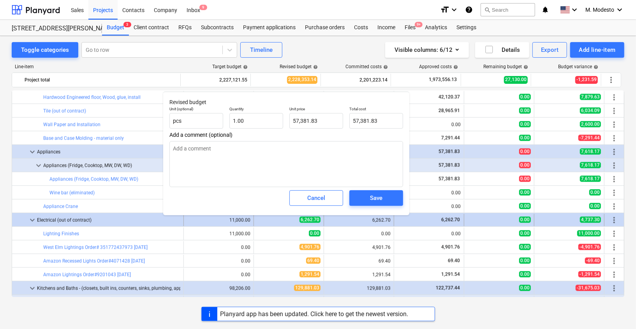
type textarea "x"
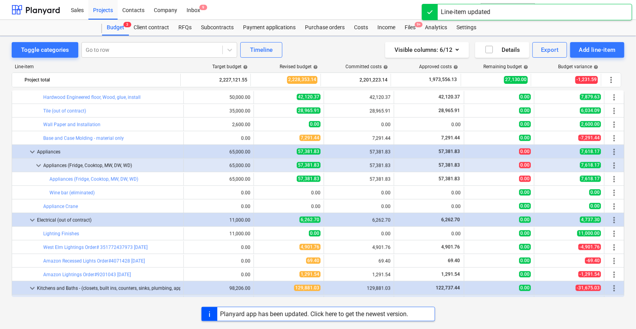
click at [5, 201] on div "Toggle categories Go to row Timeline Visible columns : 6/12 Details Export Add …" at bounding box center [318, 174] width 636 height 276
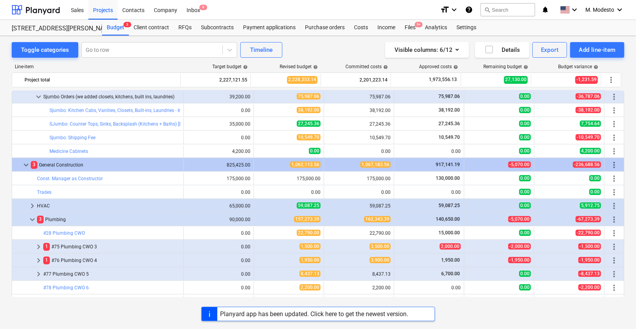
scroll to position [1552, 0]
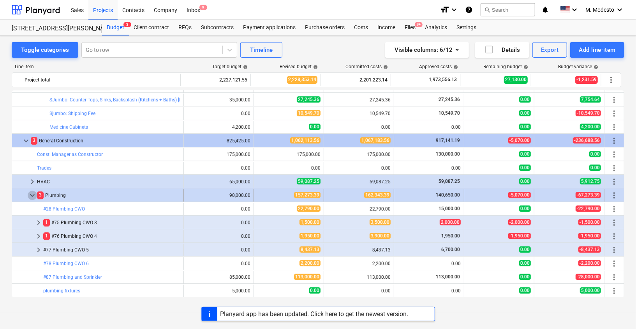
click at [31, 194] on span "keyboard_arrow_down" at bounding box center [32, 194] width 9 height 9
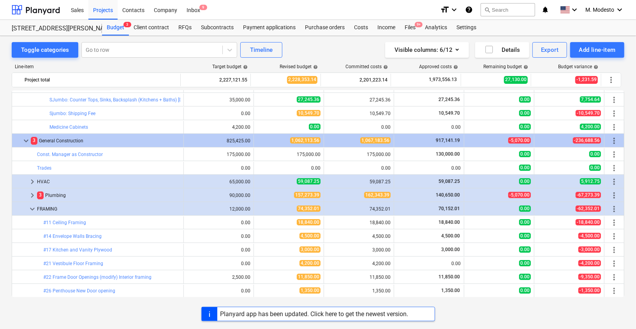
click at [31, 194] on span "keyboard_arrow_right" at bounding box center [32, 194] width 9 height 9
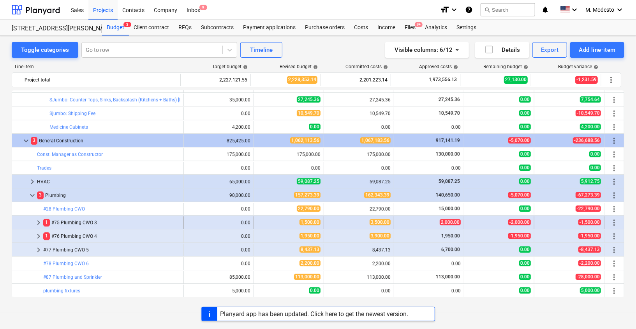
click at [39, 222] on span "keyboard_arrow_right" at bounding box center [38, 222] width 9 height 9
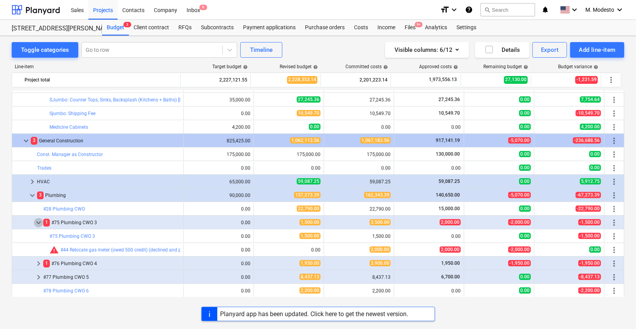
click at [39, 222] on span "keyboard_arrow_down" at bounding box center [38, 222] width 9 height 9
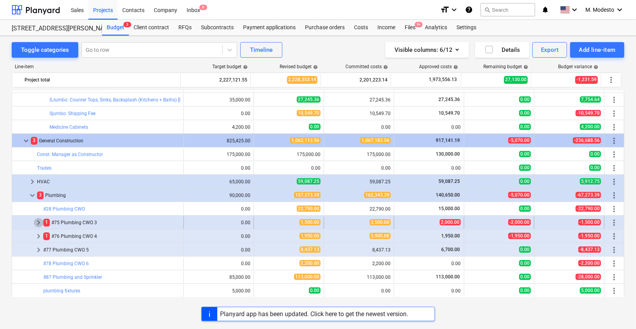
click at [36, 222] on span "keyboard_arrow_right" at bounding box center [38, 222] width 9 height 9
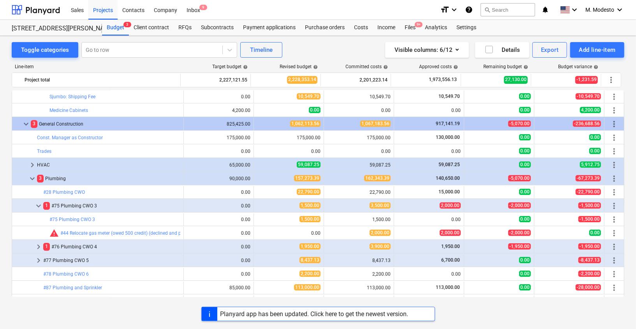
scroll to position [1578, 0]
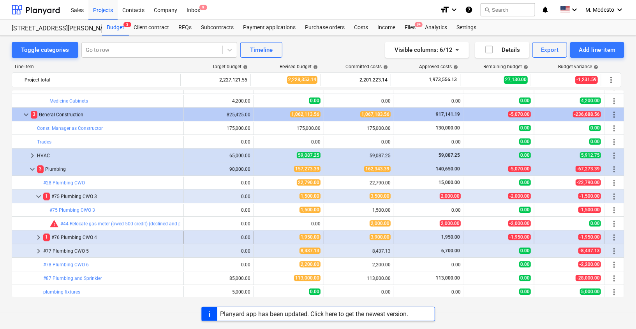
click at [38, 236] on span "keyboard_arrow_right" at bounding box center [38, 236] width 9 height 9
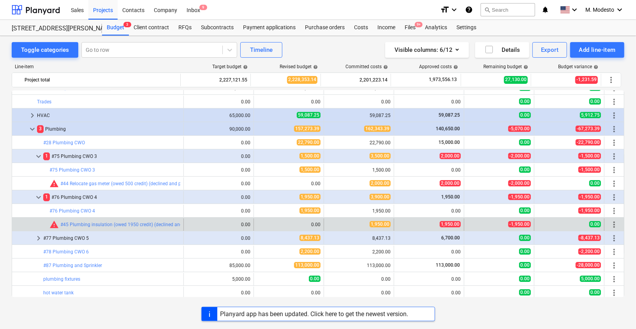
scroll to position [1622, 0]
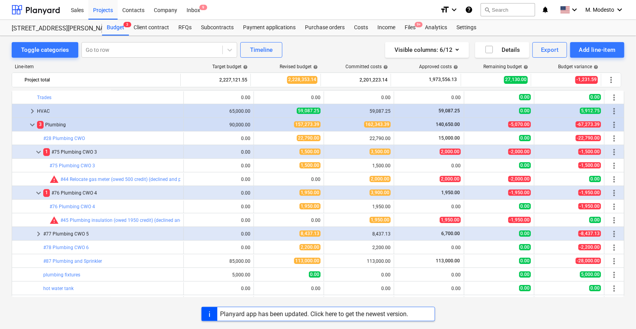
click at [6, 183] on div "Toggle categories Go to row Timeline Visible columns : 6/12 Details Export Add …" at bounding box center [318, 174] width 636 height 276
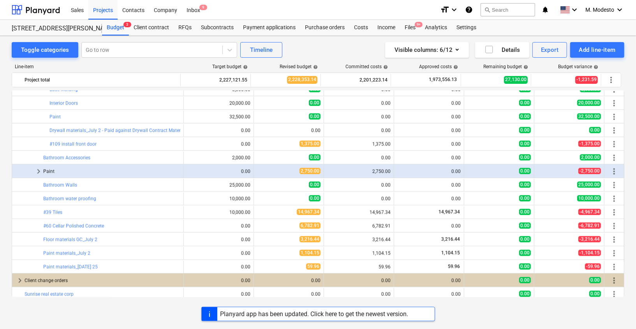
scroll to position [2601, 0]
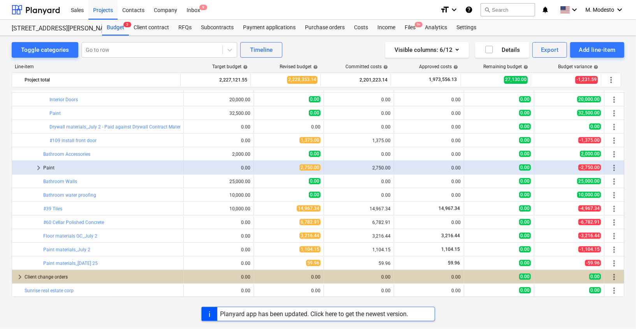
click at [4, 253] on div "Toggle categories Go to row Timeline Visible columns : 6/12 Details Export Add …" at bounding box center [318, 174] width 636 height 276
click at [317, 47] on div "Toggle categories Go to row Timeline Visible columns : 6/12 Details Export Add …" at bounding box center [318, 50] width 613 height 16
click at [317, 45] on div "Toggle categories Go to row Timeline Visible columns : 6/12 Details Export Add …" at bounding box center [318, 50] width 613 height 16
